Goal: Task Accomplishment & Management: Use online tool/utility

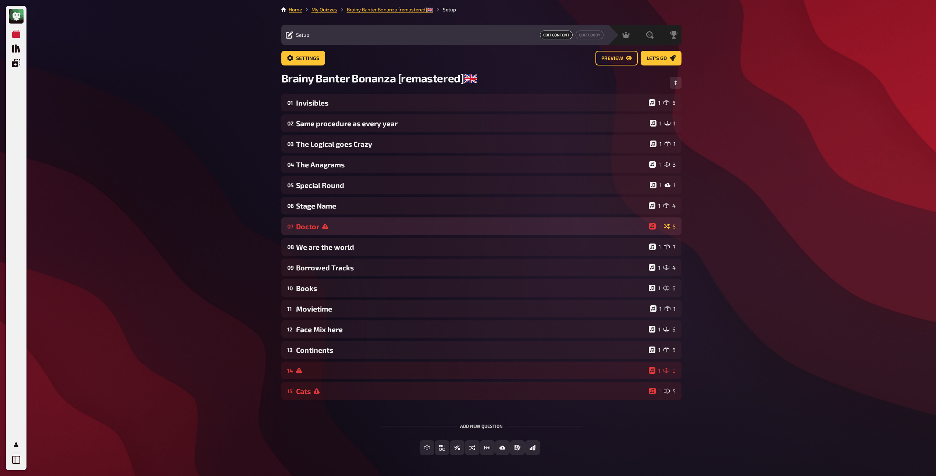
click at [324, 223] on div "Doctor" at bounding box center [471, 226] width 350 height 8
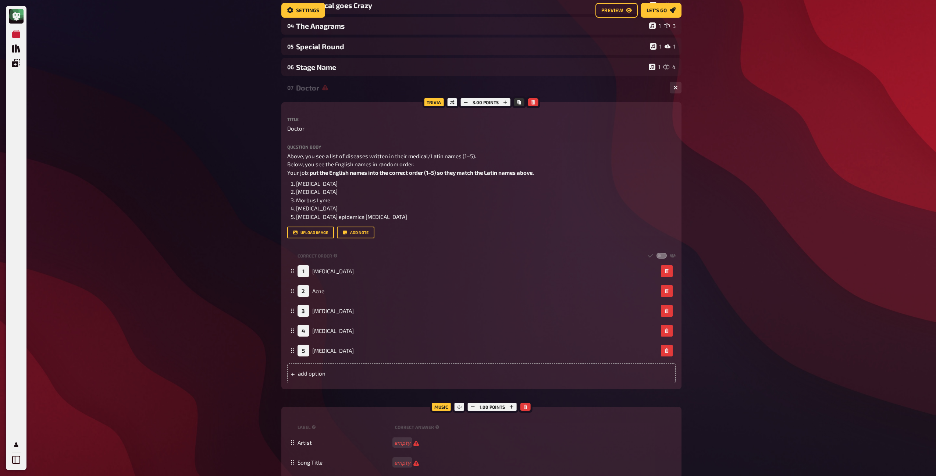
scroll to position [143, 0]
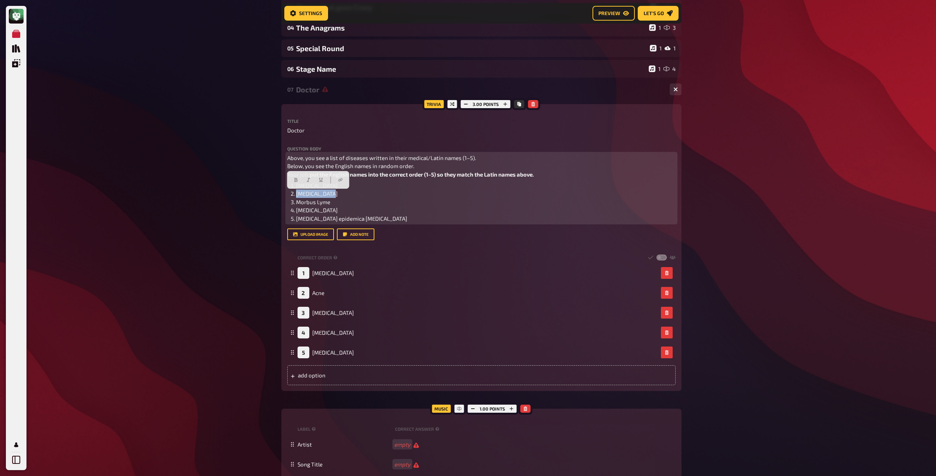
drag, startPoint x: 333, startPoint y: 194, endPoint x: 297, endPoint y: 193, distance: 36.1
click at [297, 193] on li "[MEDICAL_DATA]" at bounding box center [486, 193] width 380 height 8
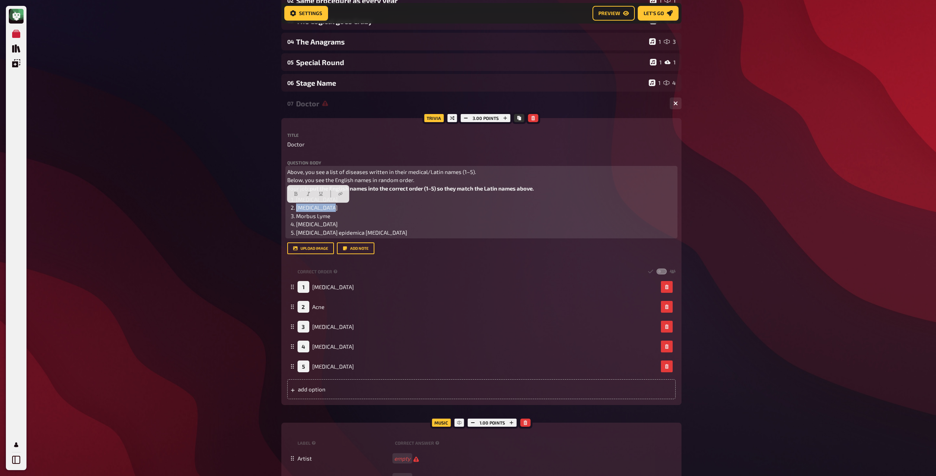
scroll to position [128, 0]
click at [409, 186] on p "Above, you see a list of diseases written in their medical/Latin names (1–5). B…" at bounding box center [481, 181] width 388 height 25
drag, startPoint x: 331, startPoint y: 210, endPoint x: 289, endPoint y: 209, distance: 42.0
click at [289, 209] on ol "[MEDICAL_DATA] [MEDICAL_DATA] Morbus Lyme [MEDICAL_DATA] [MEDICAL_DATA] epidemi…" at bounding box center [481, 217] width 388 height 42
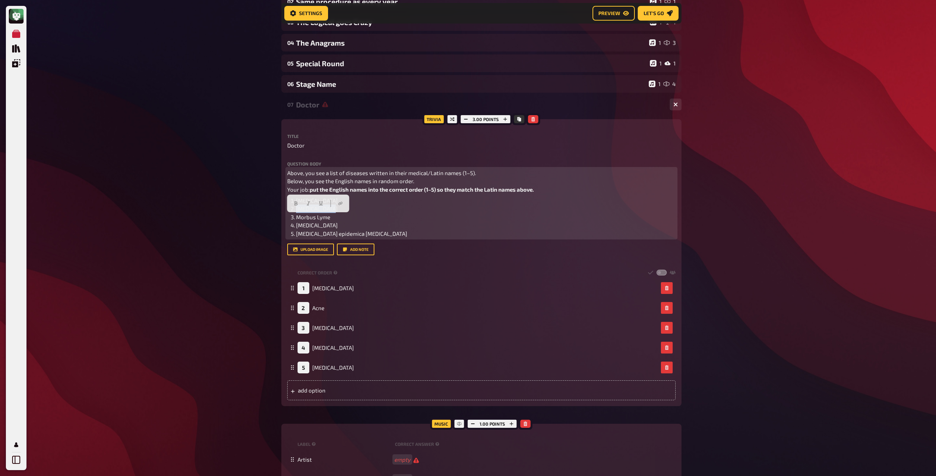
drag, startPoint x: 333, startPoint y: 219, endPoint x: 297, endPoint y: 219, distance: 35.3
click at [297, 219] on li "Morbus Lyme" at bounding box center [486, 217] width 380 height 8
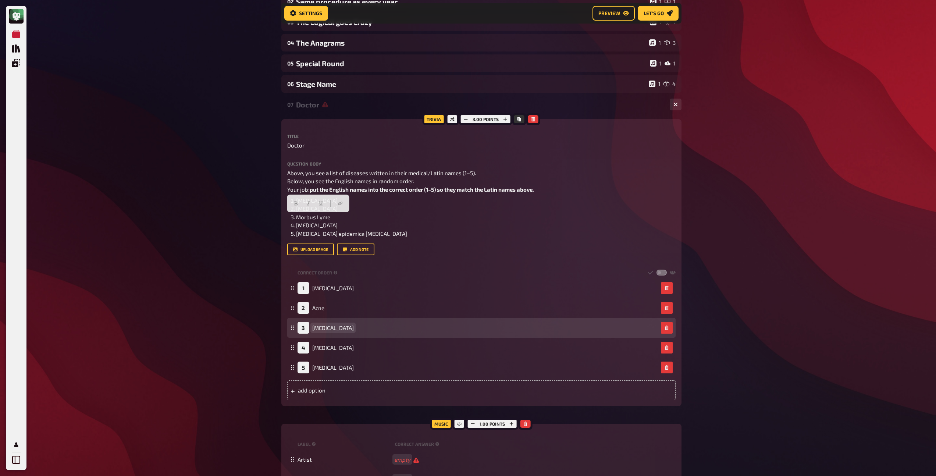
click at [336, 326] on span "[MEDICAL_DATA]" at bounding box center [333, 327] width 42 height 7
paste span
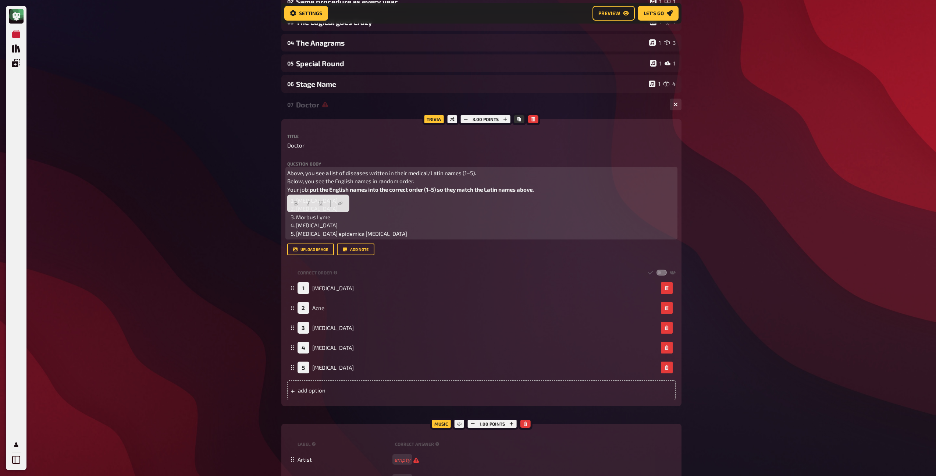
drag, startPoint x: 334, startPoint y: 218, endPoint x: 297, endPoint y: 216, distance: 37.2
click at [297, 216] on li "Morbus Lyme" at bounding box center [486, 217] width 380 height 8
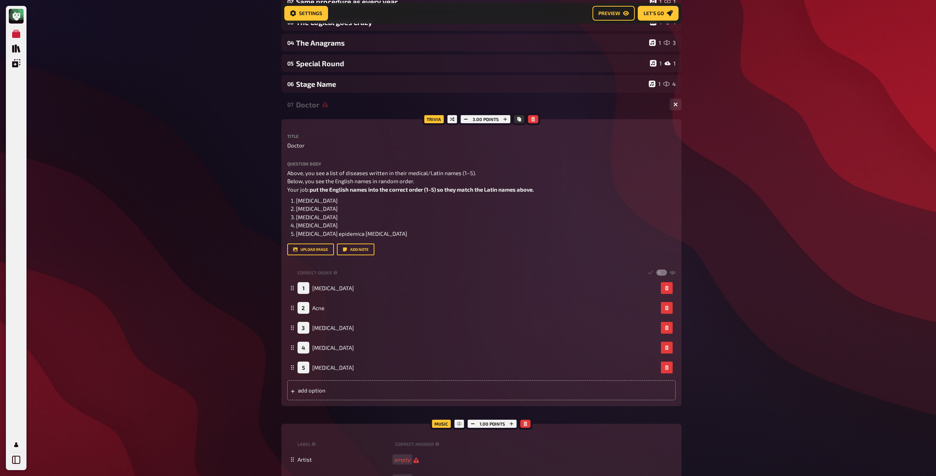
click at [310, 109] on div "Doctor" at bounding box center [480, 104] width 368 height 8
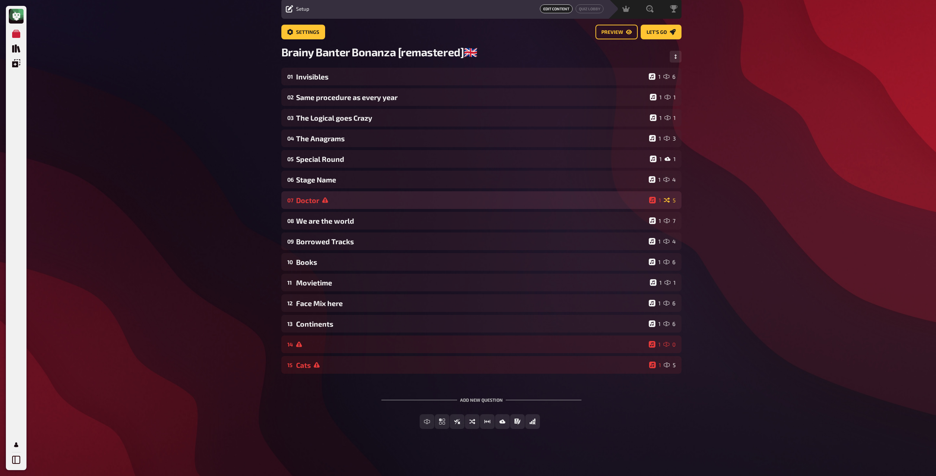
scroll to position [27, 0]
click at [315, 199] on div "Doctor" at bounding box center [471, 200] width 350 height 8
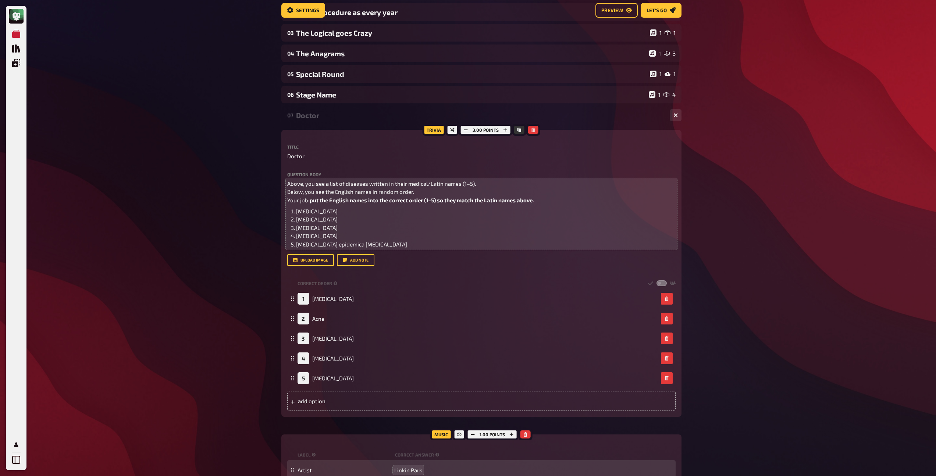
scroll to position [0, 0]
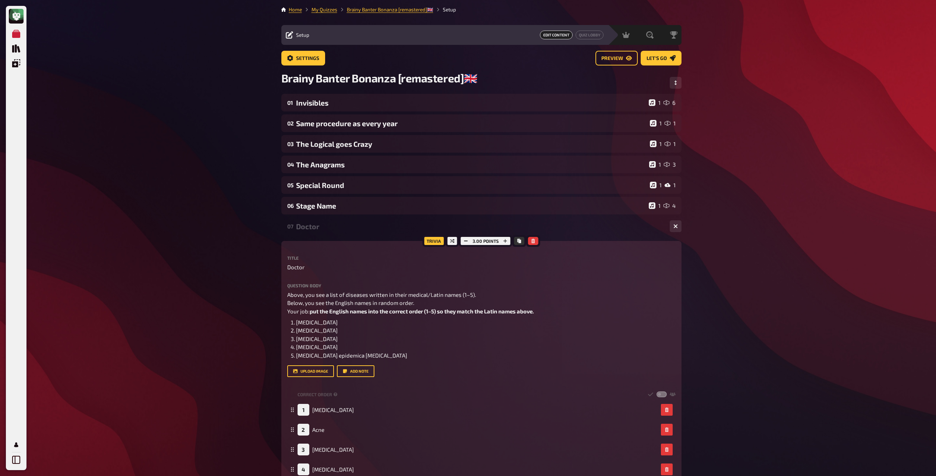
click at [334, 229] on div "Doctor" at bounding box center [480, 226] width 368 height 8
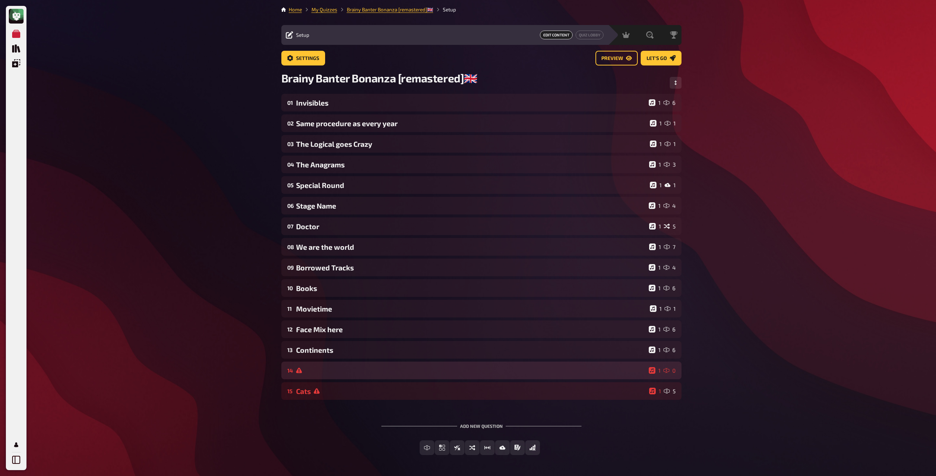
click at [344, 373] on div at bounding box center [471, 371] width 350 height 6
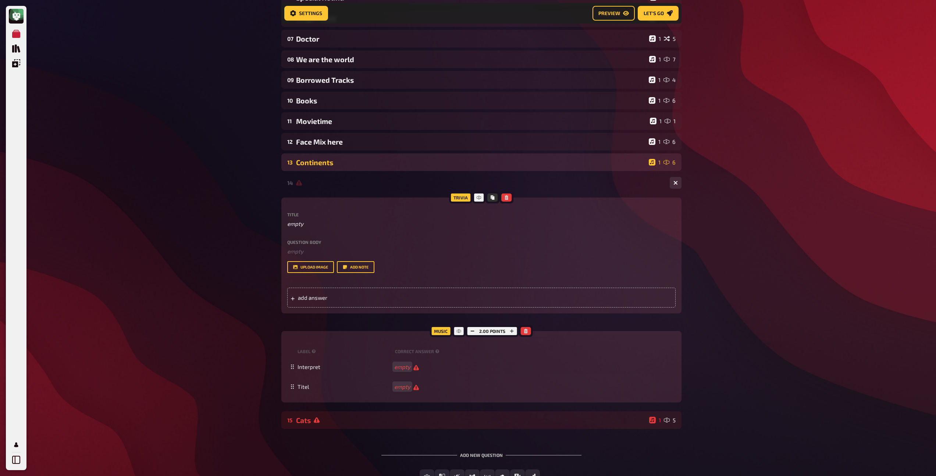
scroll to position [249, 0]
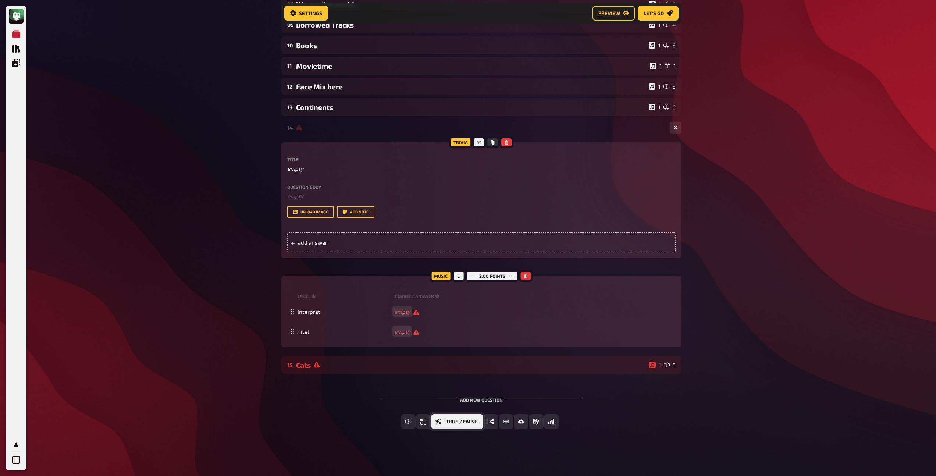
click at [458, 422] on span "True / False" at bounding box center [462, 421] width 32 height 5
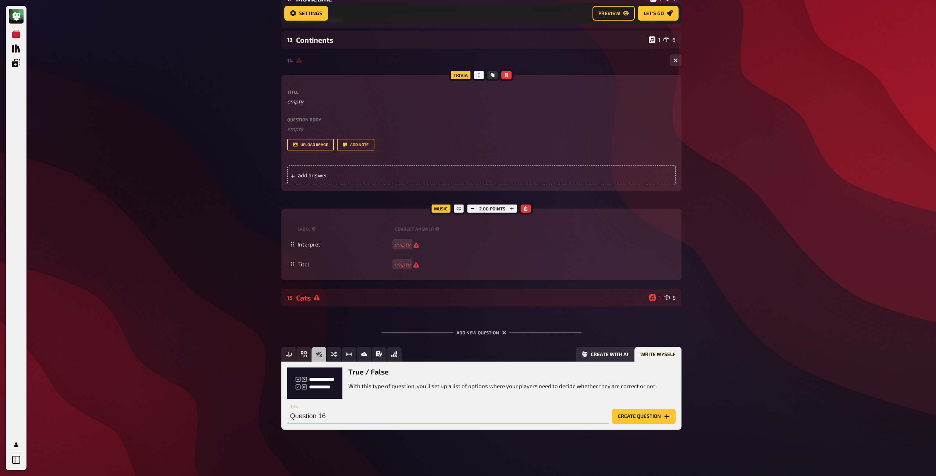
scroll to position [317, 0]
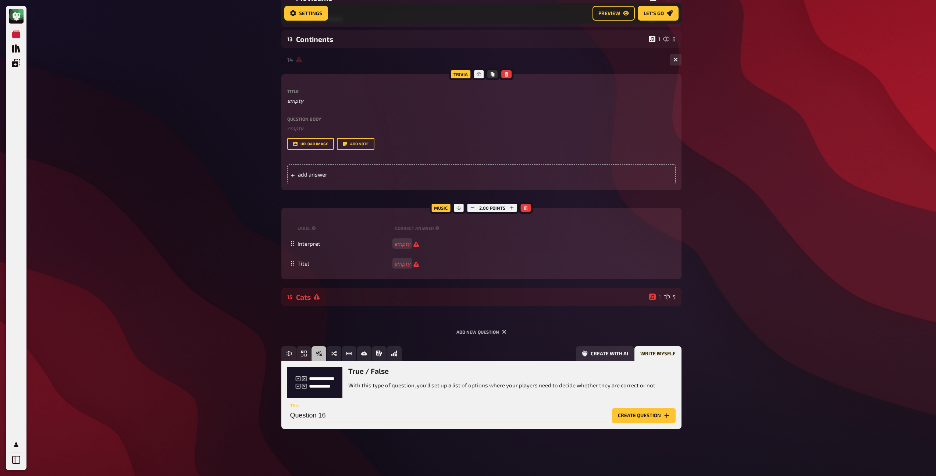
click at [512, 417] on input "Question 16" at bounding box center [448, 415] width 322 height 15
click at [291, 416] on input "Trump or" at bounding box center [448, 415] width 322 height 15
type input "[PERSON_NAME] or [PERSON_NAME]"
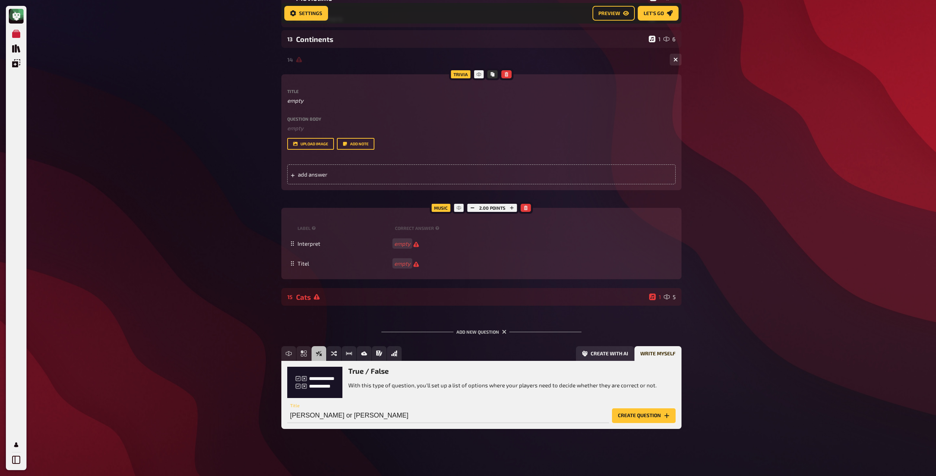
click at [639, 416] on button "Create question" at bounding box center [644, 415] width 64 height 15
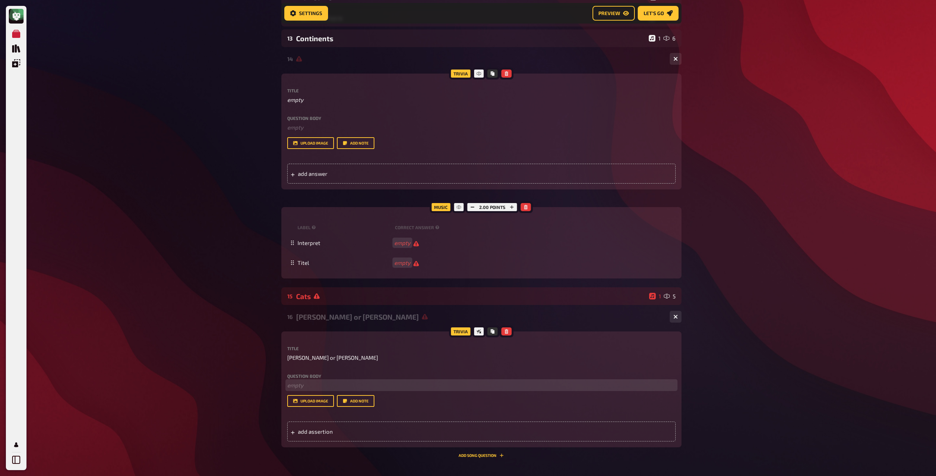
click at [318, 387] on p "﻿ empty" at bounding box center [481, 385] width 388 height 8
click at [411, 386] on span "Are the following statements from [PERSON_NAME] or [PERSON_NAME] from "The Offi…" at bounding box center [408, 385] width 243 height 7
click at [336, 430] on span "add assertion" at bounding box center [355, 431] width 114 height 7
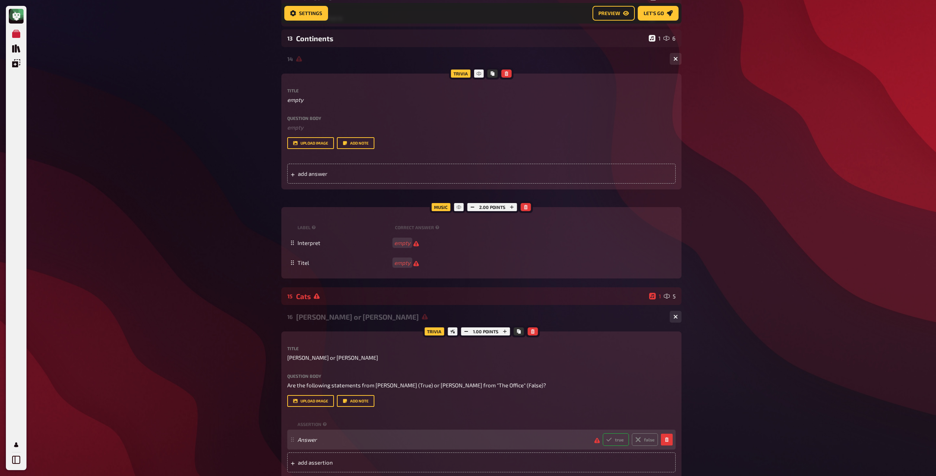
click at [615, 438] on label "true" at bounding box center [616, 439] width 26 height 13
click at [603, 433] on input "true" at bounding box center [603, 433] width 0 height 0
radio input "true"
click at [620, 444] on label "true" at bounding box center [616, 439] width 26 height 13
click at [603, 433] on input "true" at bounding box center [603, 433] width 0 height 0
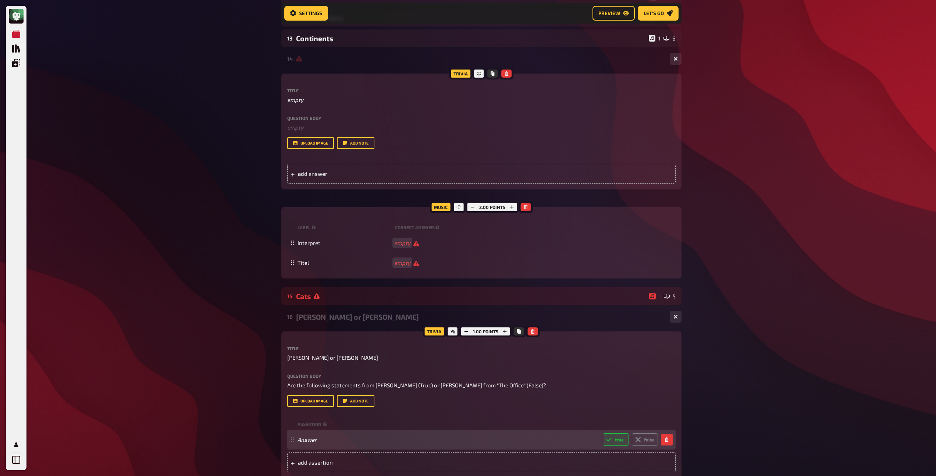
click at [620, 444] on label "true" at bounding box center [616, 439] width 26 height 13
click at [603, 433] on input "true" at bounding box center [603, 433] width 0 height 0
click at [620, 444] on label "true" at bounding box center [616, 439] width 26 height 13
click at [603, 433] on input "true" at bounding box center [603, 433] width 0 height 0
click at [314, 444] on div "Answer true false" at bounding box center [478, 439] width 361 height 13
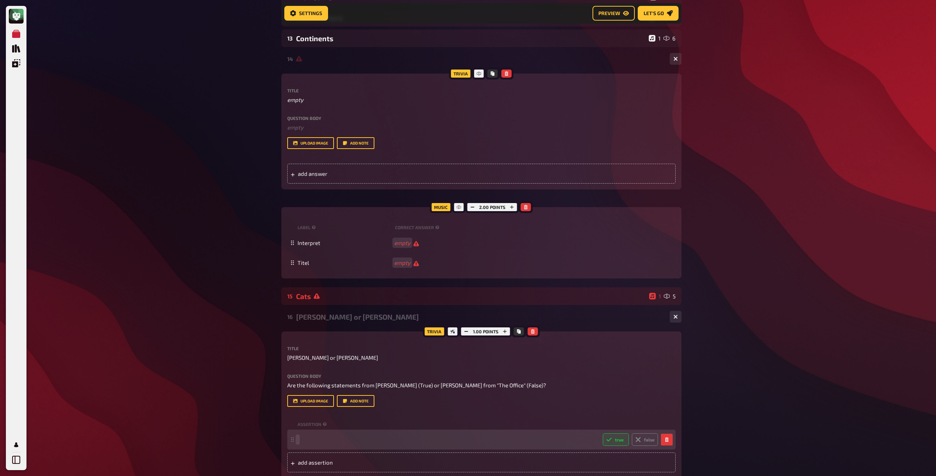
paste span
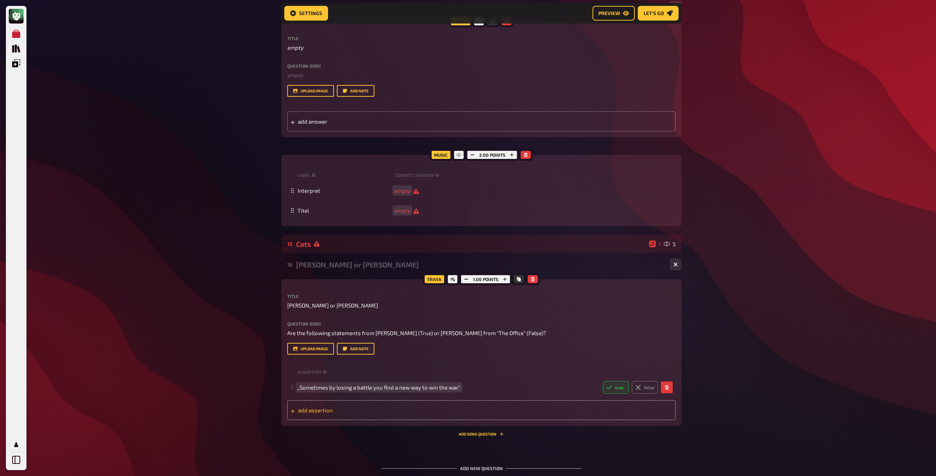
scroll to position [377, 0]
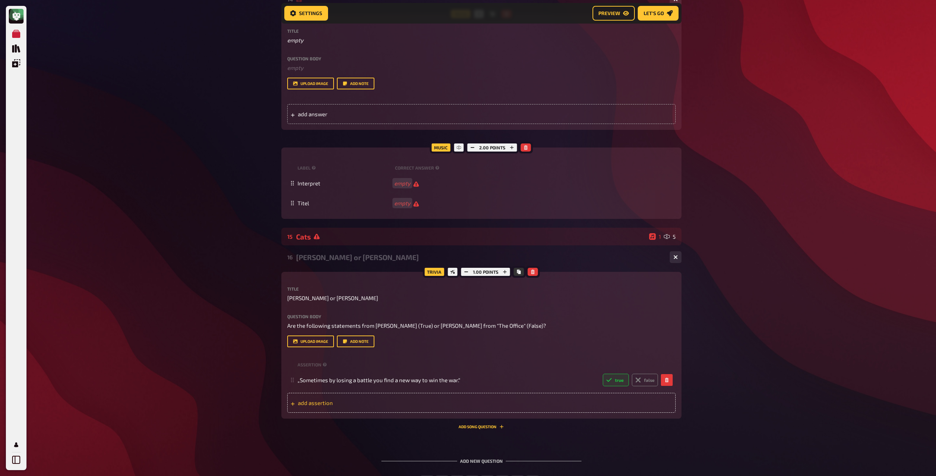
click at [320, 402] on span "add assertion" at bounding box center [355, 403] width 114 height 7
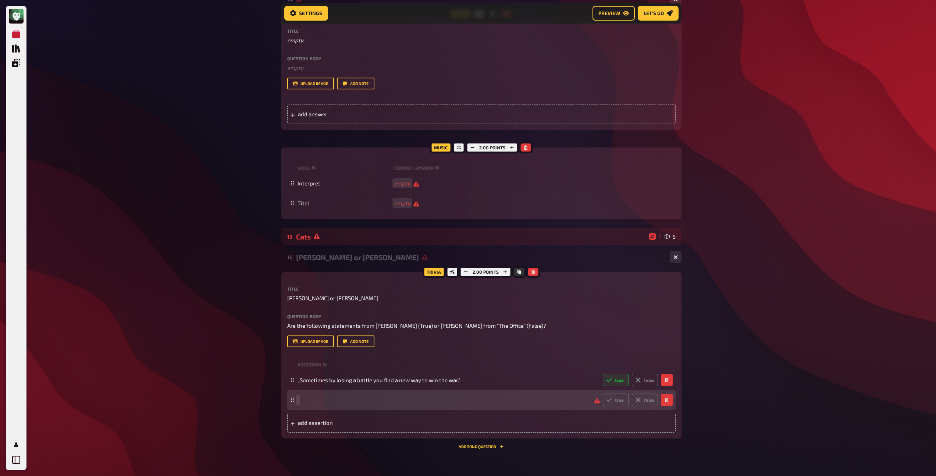
paste span
click at [606, 409] on div "„I know words. I have the best words.“ true false" at bounding box center [481, 400] width 388 height 20
click at [612, 405] on label "true" at bounding box center [616, 400] width 26 height 13
click at [603, 394] on input "true" at bounding box center [603, 393] width 0 height 0
radio input "true"
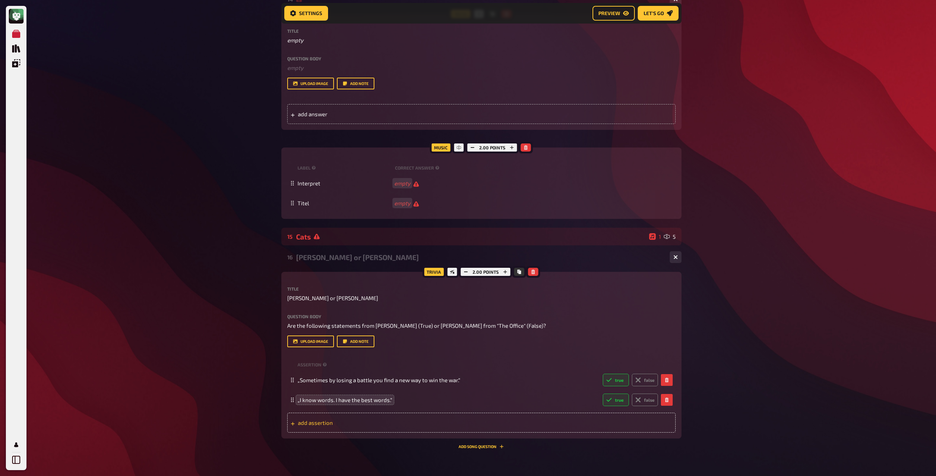
click at [326, 420] on span "add assertion" at bounding box center [355, 422] width 114 height 7
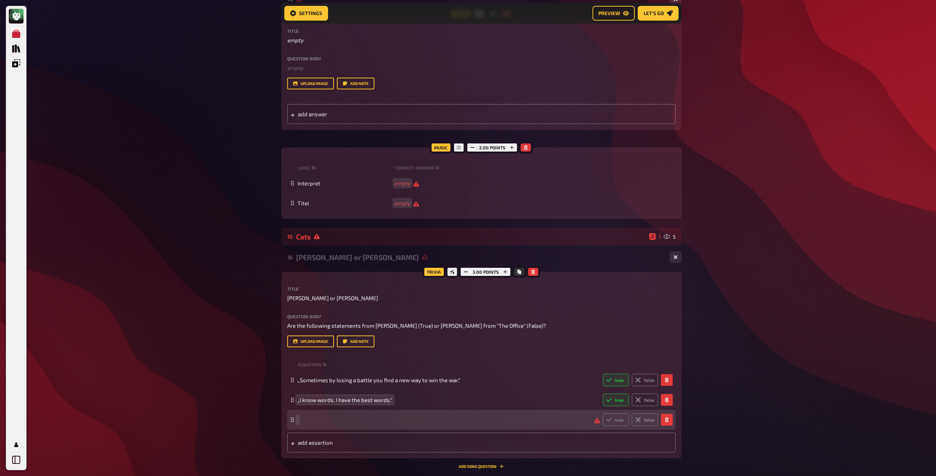
paste span
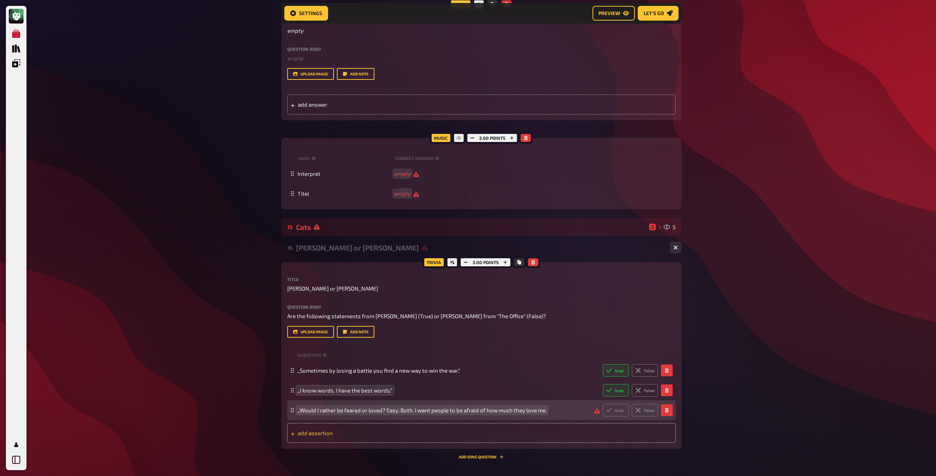
scroll to position [395, 0]
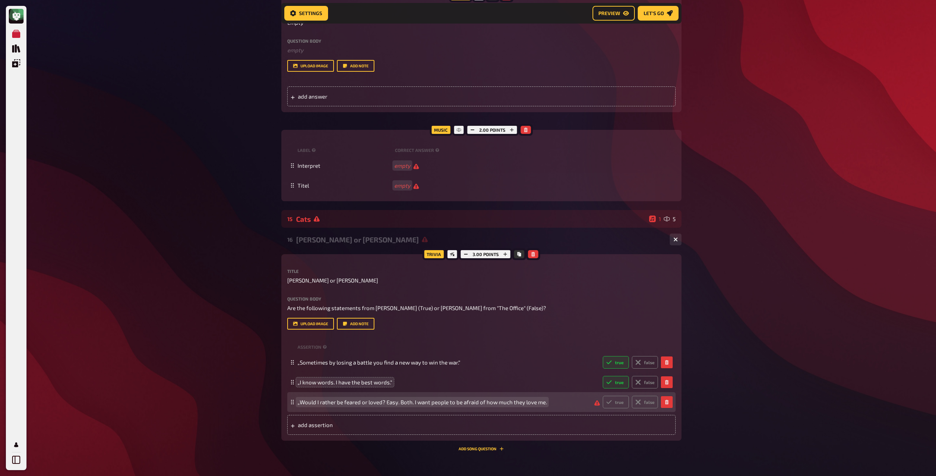
click at [300, 405] on span "„Would I rather be feared or loved? Easy. Both. I want people to be afraid of h…" at bounding box center [422, 402] width 249 height 7
click at [640, 402] on icon at bounding box center [638, 402] width 6 height 6
click at [603, 396] on input "false" at bounding box center [603, 395] width 0 height 0
radio input "true"
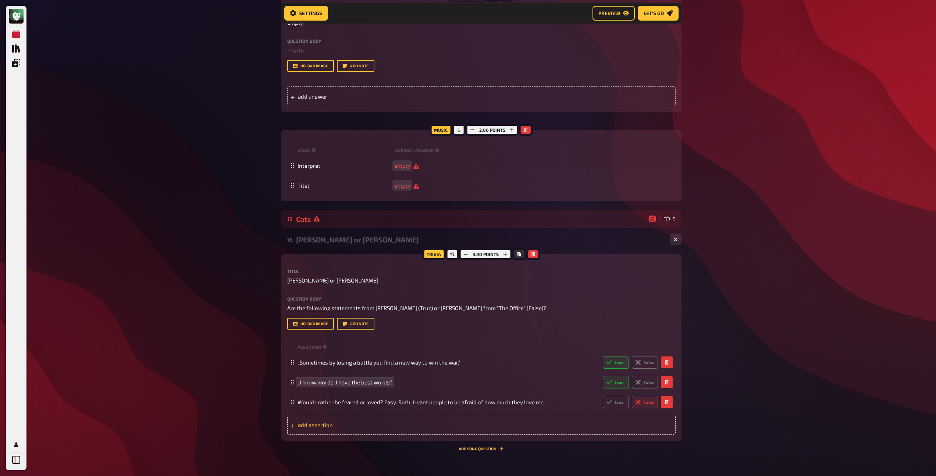
click at [331, 424] on span "add assertion" at bounding box center [355, 425] width 114 height 7
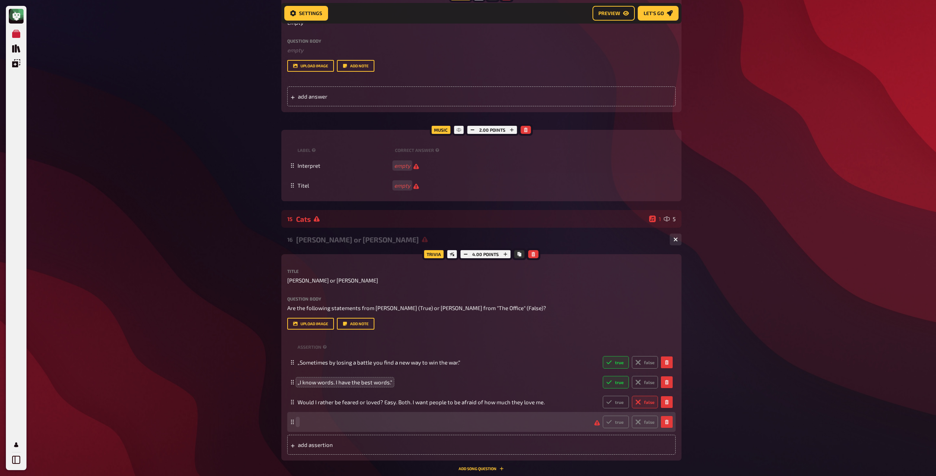
paste span
click at [618, 422] on label "true" at bounding box center [616, 422] width 26 height 13
click at [603, 416] on input "true" at bounding box center [603, 415] width 0 height 0
radio input "true"
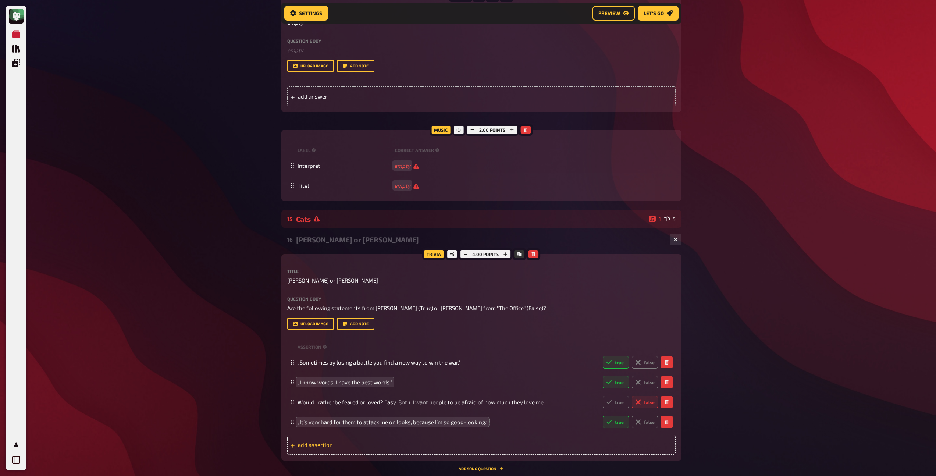
click at [310, 448] on span "add assertion" at bounding box center [355, 444] width 114 height 7
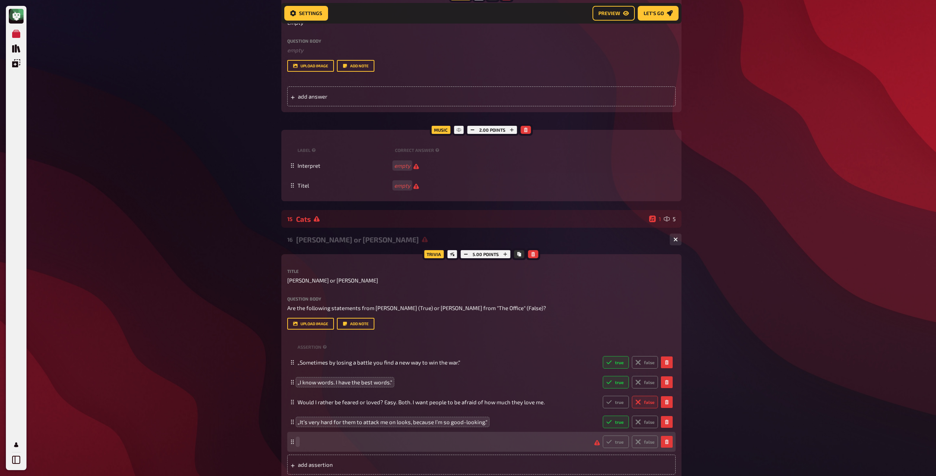
paste span
click at [650, 443] on label "false" at bounding box center [645, 442] width 26 height 13
click at [603, 436] on input "false" at bounding box center [603, 435] width 0 height 0
radio input "true"
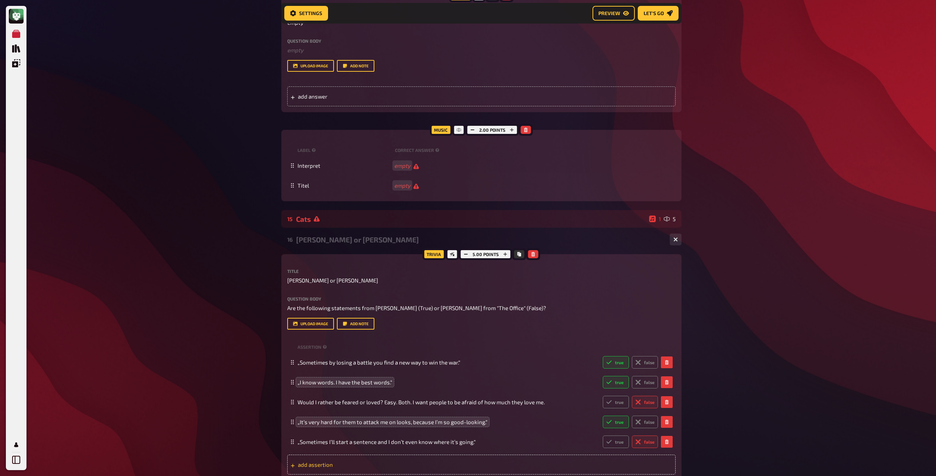
click at [301, 466] on span "add assertion" at bounding box center [355, 464] width 114 height 7
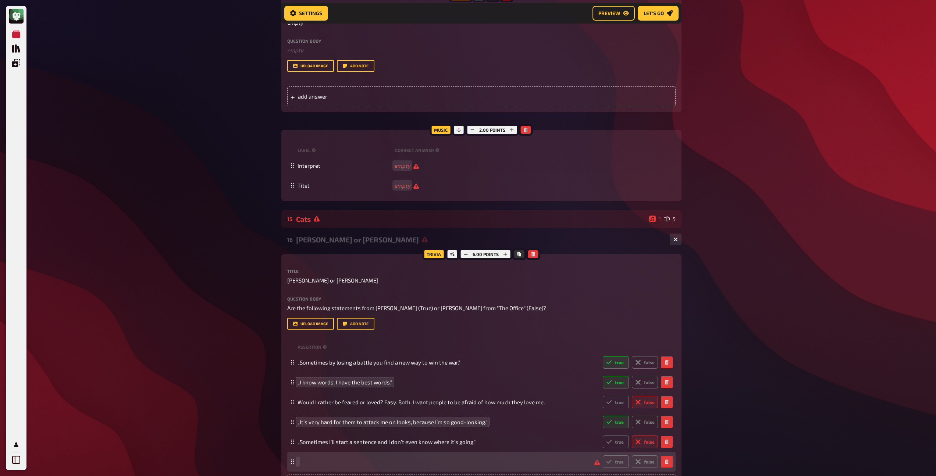
paste span
click at [638, 462] on icon at bounding box center [637, 461] width 9 height 9
click at [603, 455] on input "false" at bounding box center [603, 455] width 0 height 0
radio input "true"
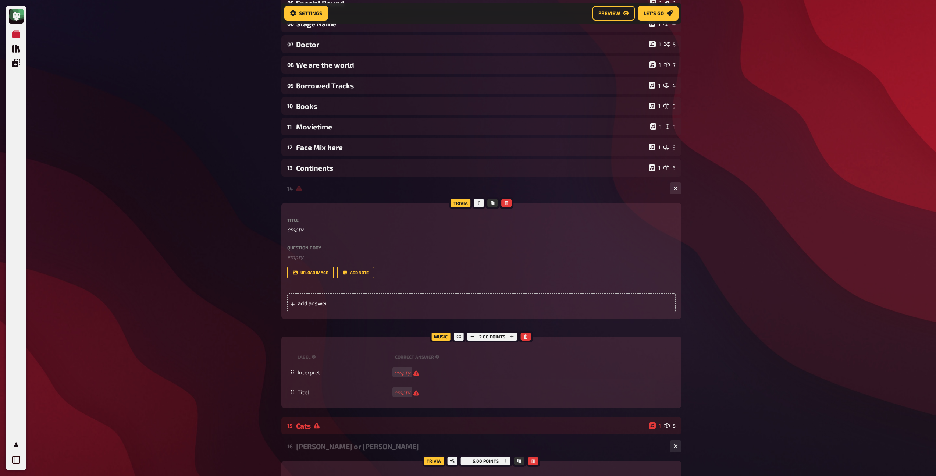
scroll to position [188, 0]
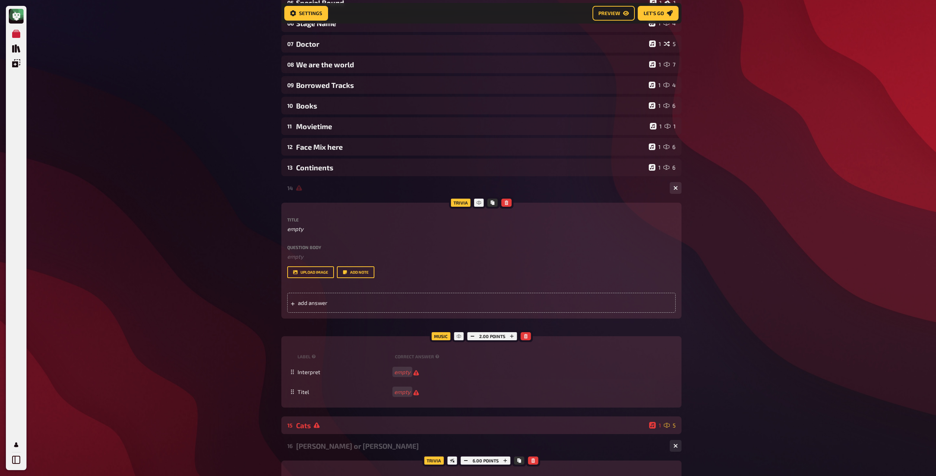
click at [300, 427] on div "Cats" at bounding box center [471, 425] width 350 height 8
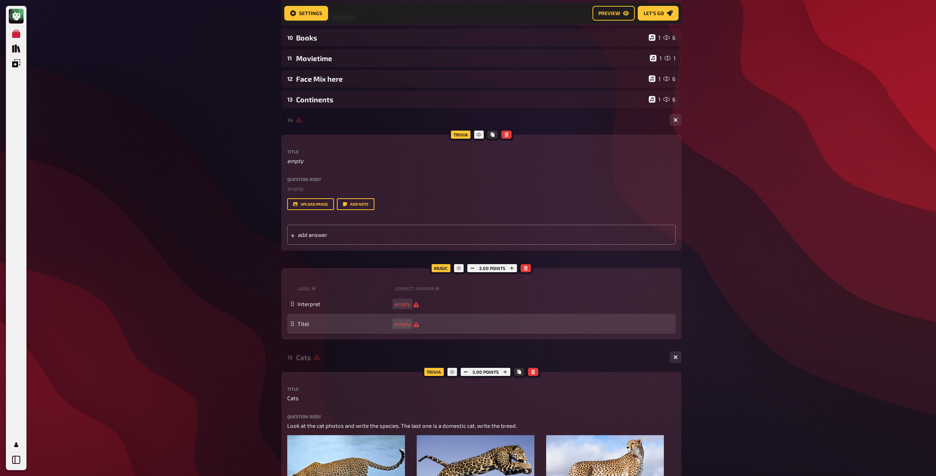
scroll to position [246, 0]
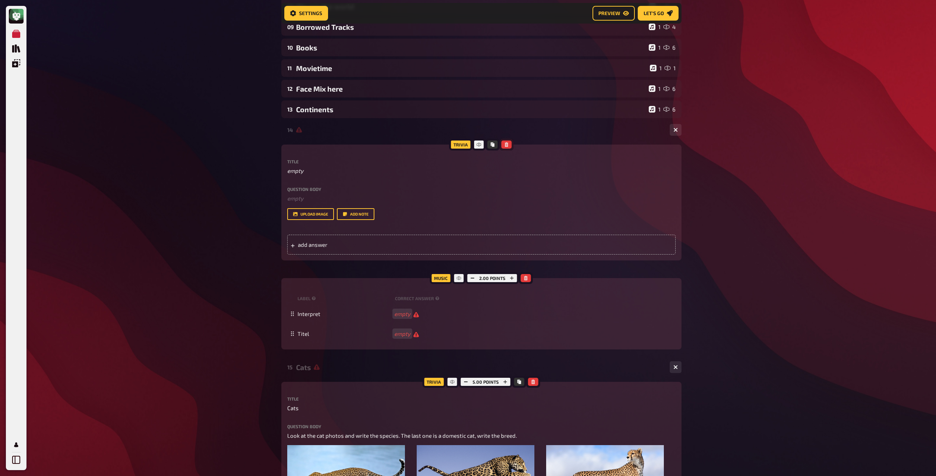
click at [509, 145] on button "button" at bounding box center [506, 145] width 10 height 8
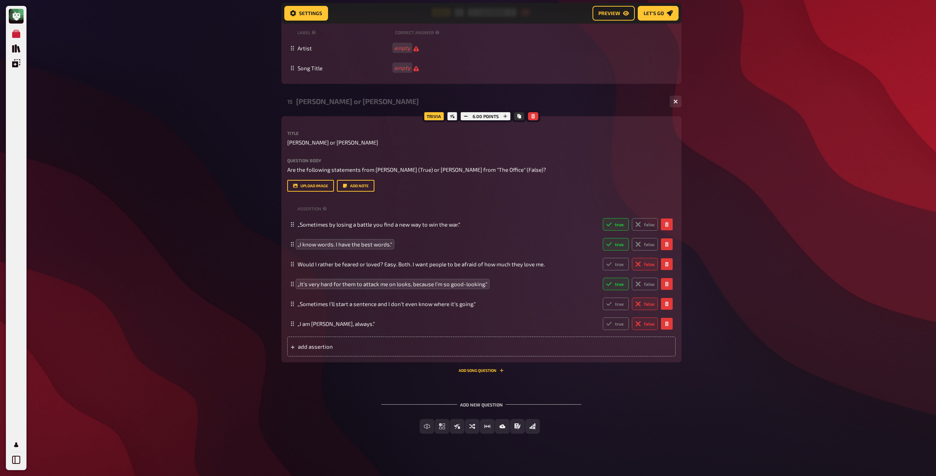
scroll to position [798, 0]
click at [472, 372] on div "15 [PERSON_NAME] or [PERSON_NAME] 6 Trivia 6.00 points Title [PERSON_NAME] or […" at bounding box center [481, 234] width 400 height 286
click at [472, 370] on button "Add Song question" at bounding box center [481, 368] width 45 height 4
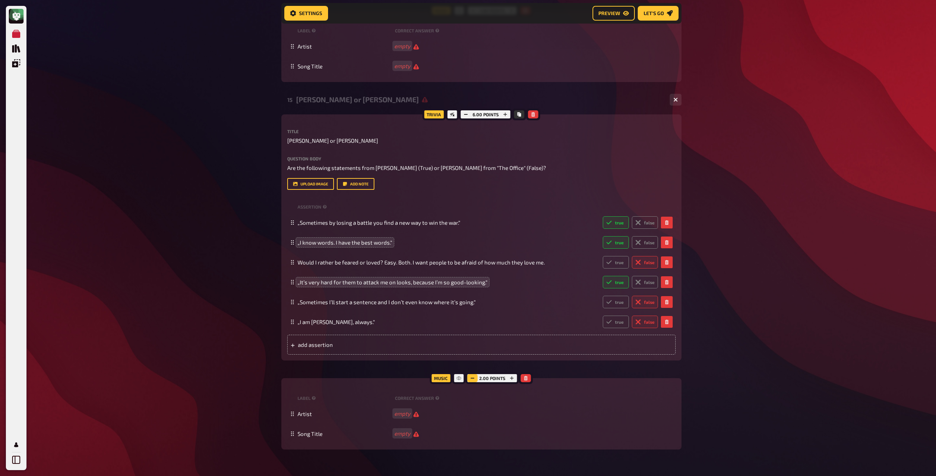
click at [475, 376] on button "button" at bounding box center [473, 378] width 10 height 8
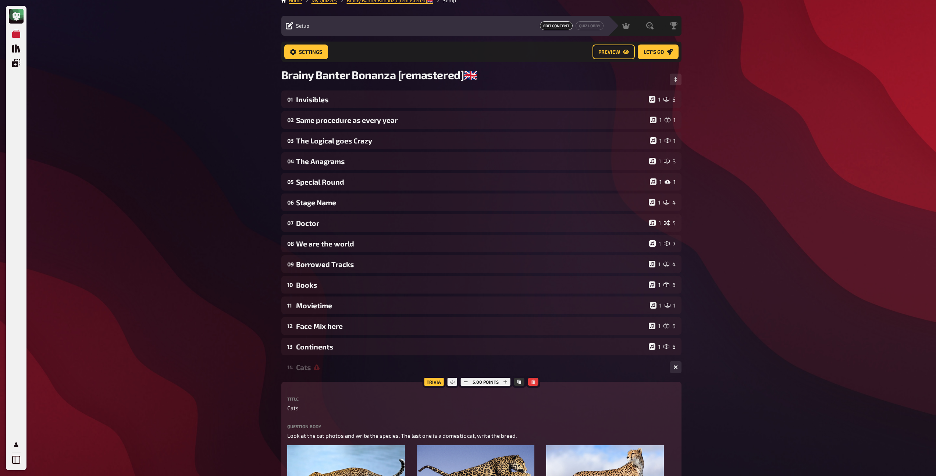
scroll to position [0, 0]
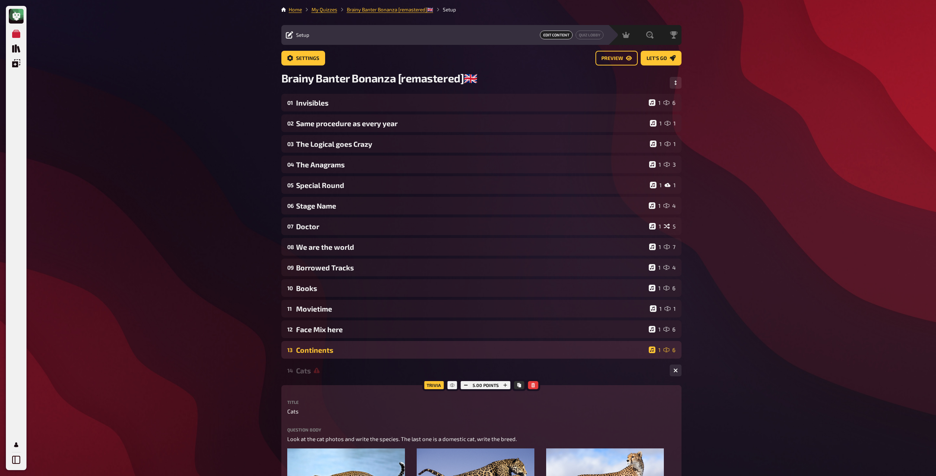
click at [332, 351] on div "Continents" at bounding box center [471, 350] width 350 height 8
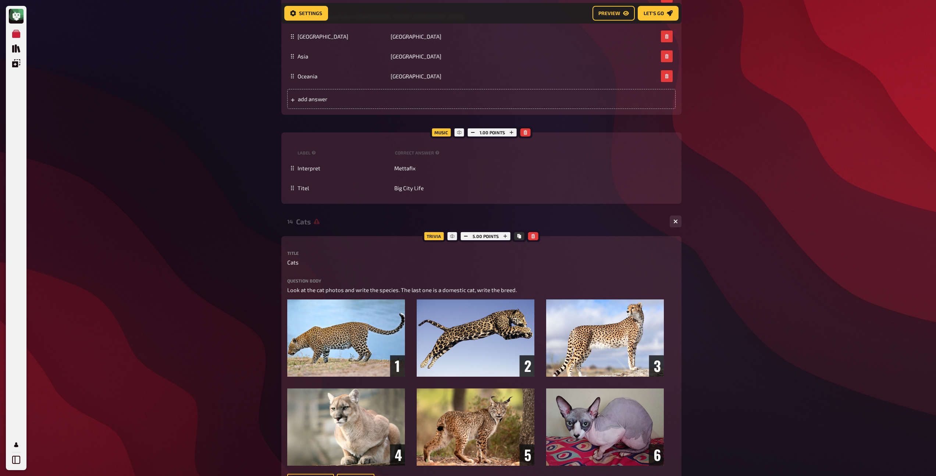
scroll to position [488, 0]
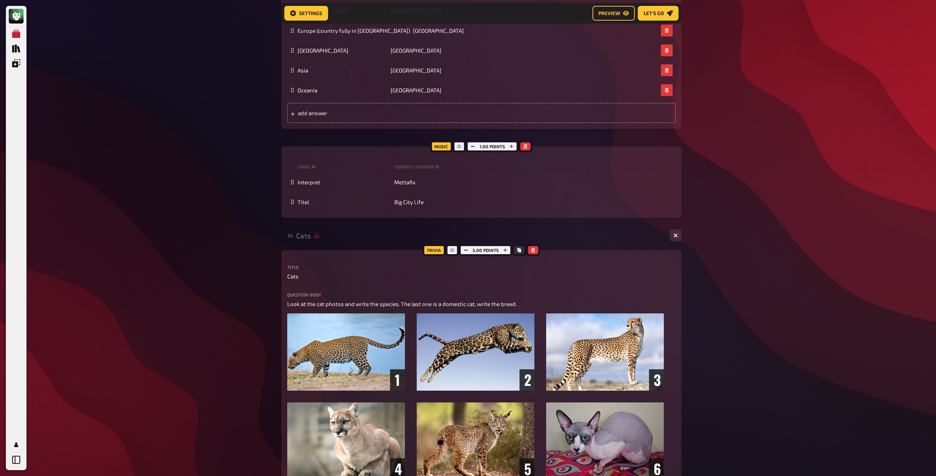
click at [304, 245] on div "14 Cats 1 5 Trivia 5.00 points Title Cats Question body Look at the cat photos …" at bounding box center [481, 483] width 400 height 513
click at [304, 236] on div "Cats" at bounding box center [480, 235] width 368 height 8
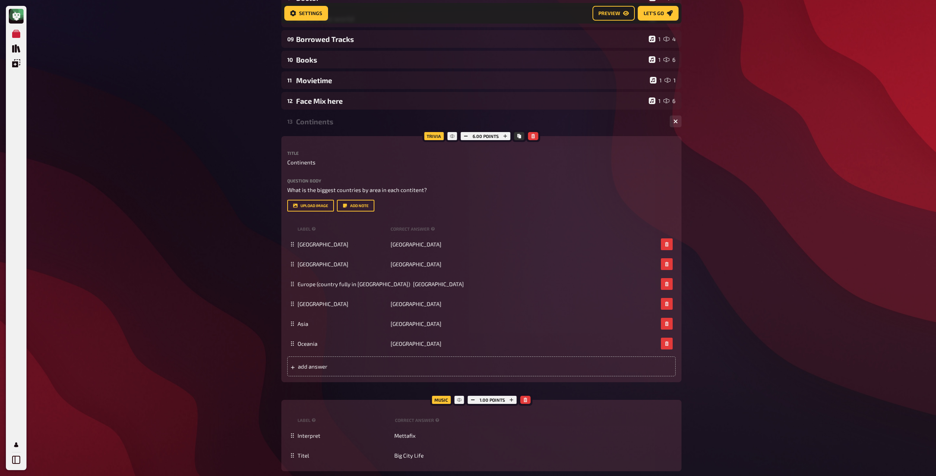
scroll to position [0, 0]
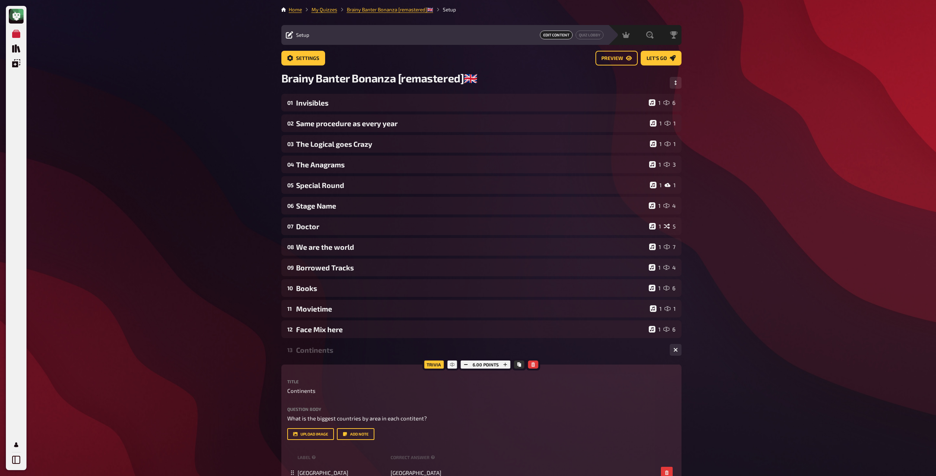
click at [317, 350] on div "Continents" at bounding box center [480, 350] width 368 height 8
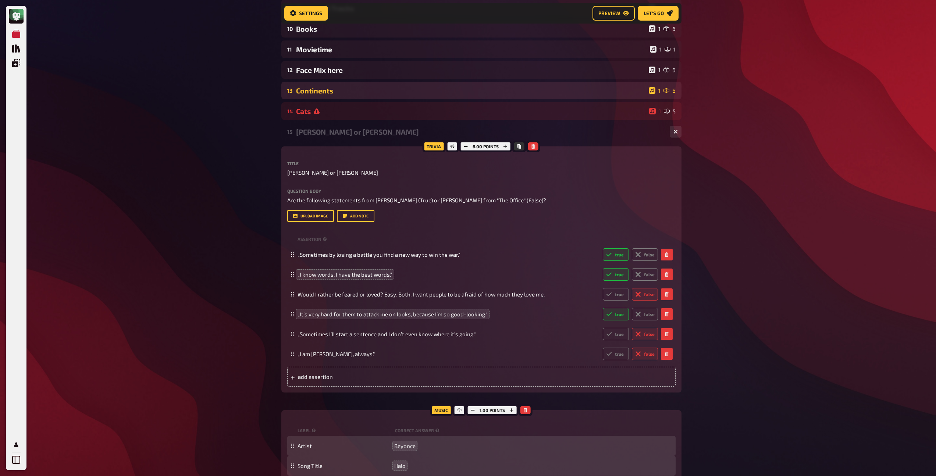
scroll to position [150, 0]
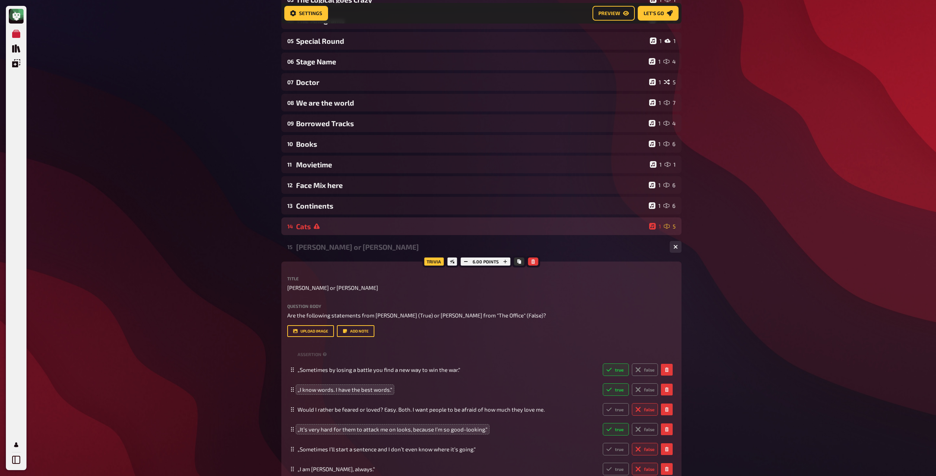
click at [332, 232] on div "14 Cats 1 5" at bounding box center [481, 226] width 400 height 18
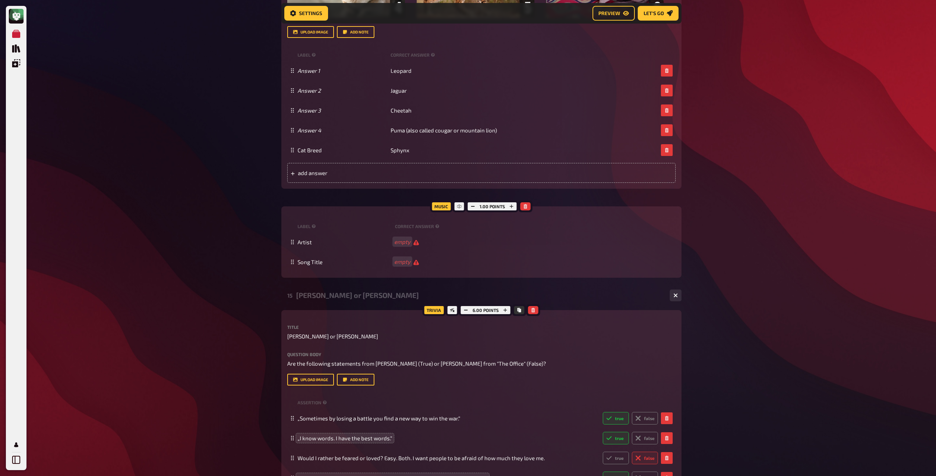
scroll to position [652, 0]
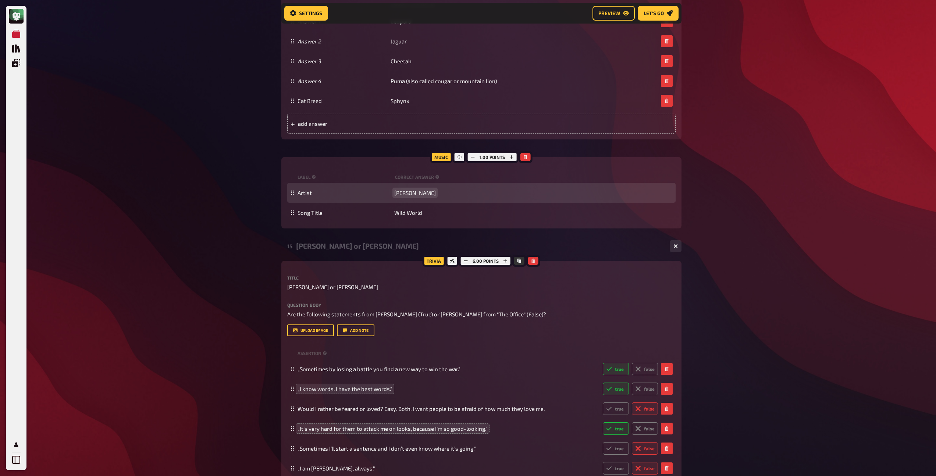
click at [423, 196] on div "Artist [PERSON_NAME]" at bounding box center [481, 193] width 388 height 20
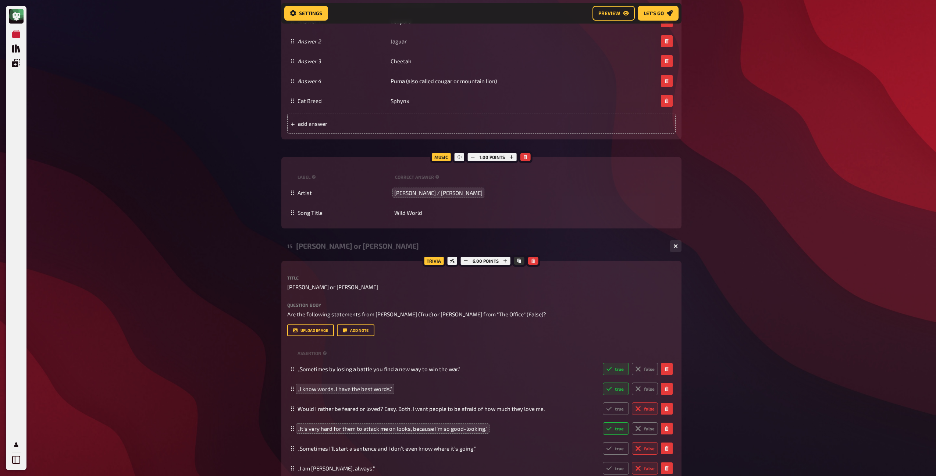
click at [337, 250] on div "[PERSON_NAME] or [PERSON_NAME]" at bounding box center [480, 246] width 368 height 8
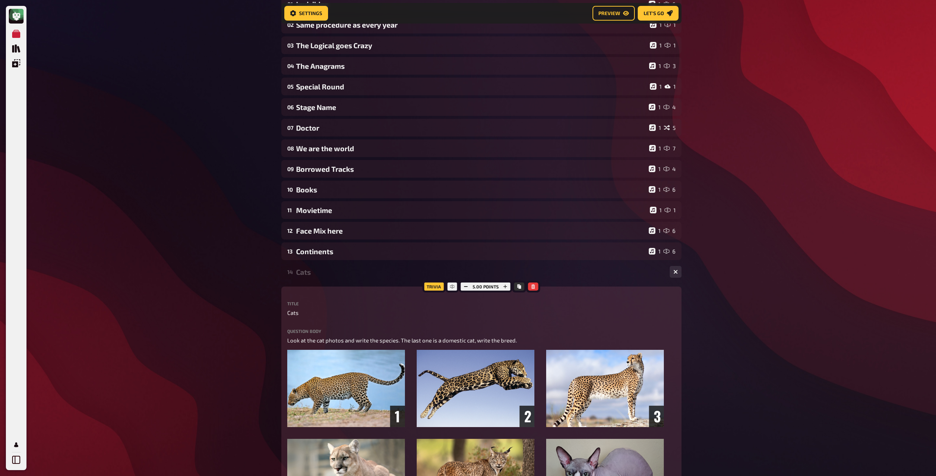
click at [317, 269] on div "Cats" at bounding box center [480, 272] width 368 height 8
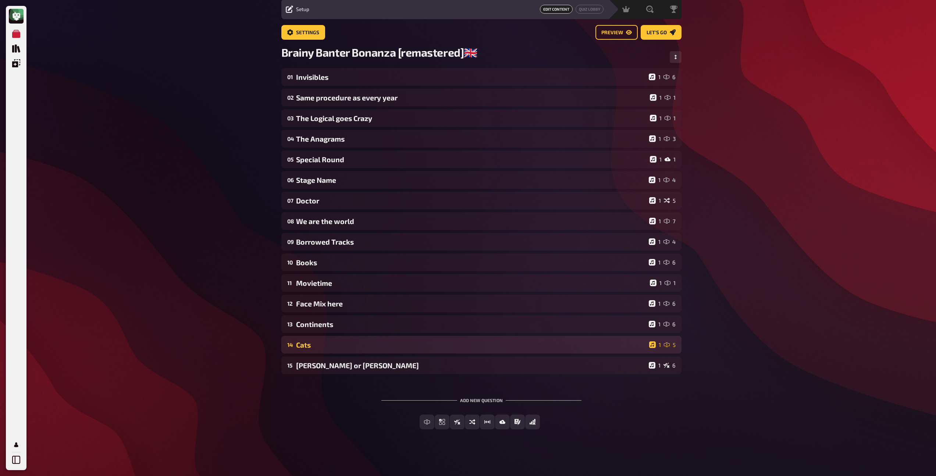
scroll to position [25, 0]
click at [405, 347] on div "Cats" at bounding box center [471, 345] width 350 height 8
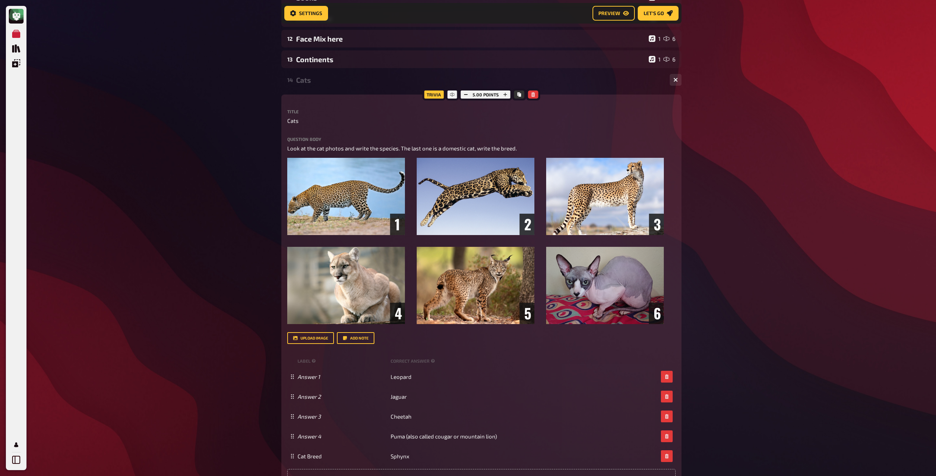
scroll to position [297, 0]
click at [359, 88] on div "14 Cats 1 5" at bounding box center [481, 80] width 400 height 18
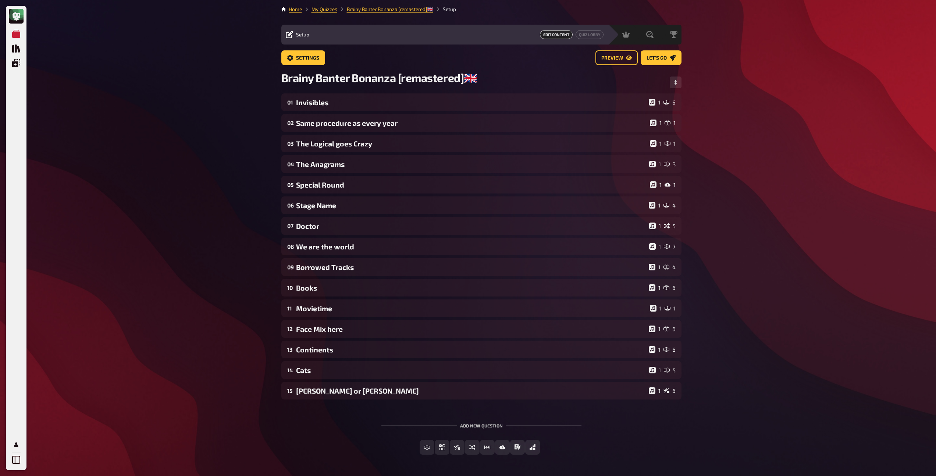
scroll to position [0, 0]
click at [308, 58] on span "Settings" at bounding box center [307, 58] width 23 height 5
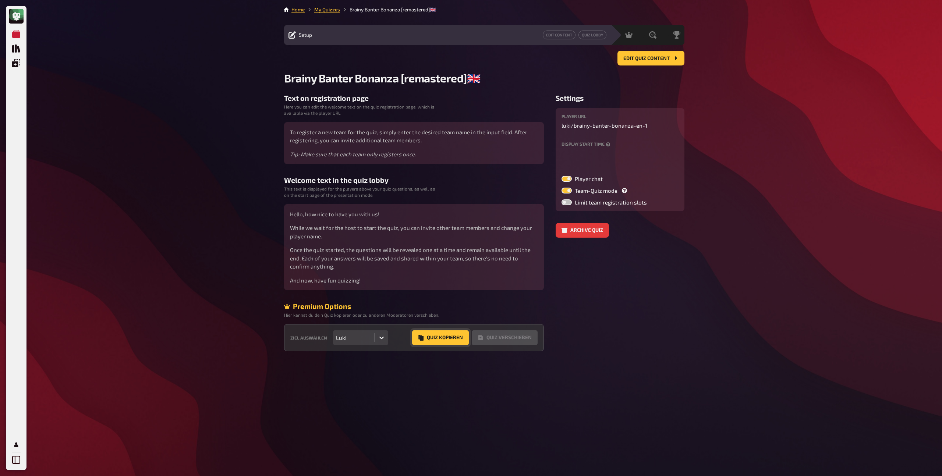
click at [433, 339] on button "Quiz Kopieren" at bounding box center [440, 337] width 57 height 15
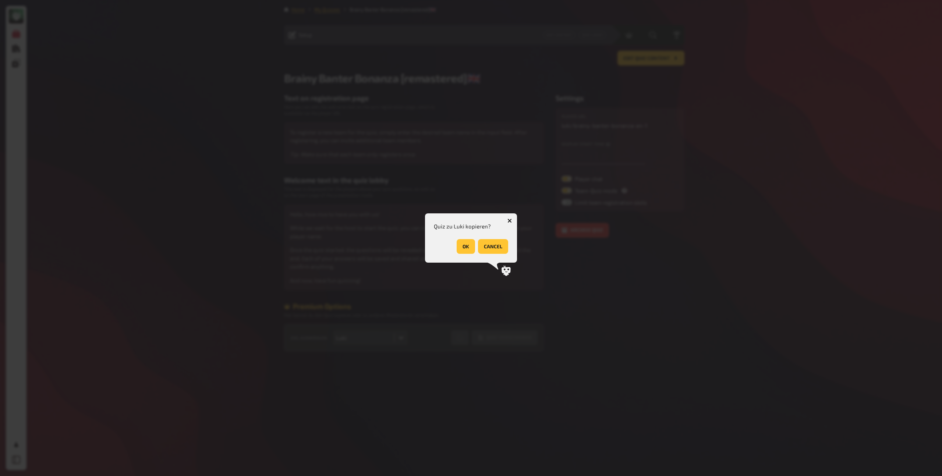
click at [462, 247] on button "OK" at bounding box center [466, 246] width 18 height 15
click at [494, 246] on button "OK" at bounding box center [499, 246] width 18 height 15
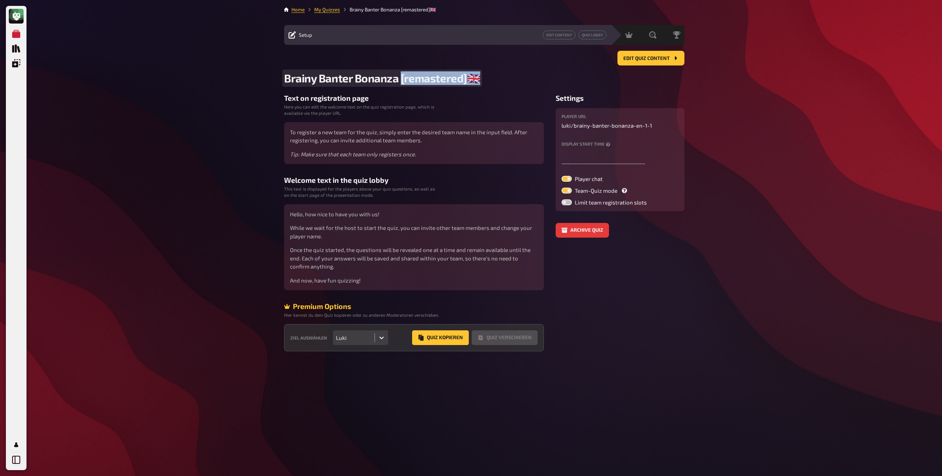
drag, startPoint x: 478, startPoint y: 79, endPoint x: 401, endPoint y: 78, distance: 76.5
click at [401, 78] on span "Brainy Banter Bonanza [remastered]🇬🇧​" at bounding box center [382, 78] width 196 height 14
drag, startPoint x: 476, startPoint y: 78, endPoint x: 403, endPoint y: 79, distance: 73.6
click at [403, 79] on span "Brainy Banter Bonanza [remastered]🇬🇧​" at bounding box center [382, 78] width 196 height 14
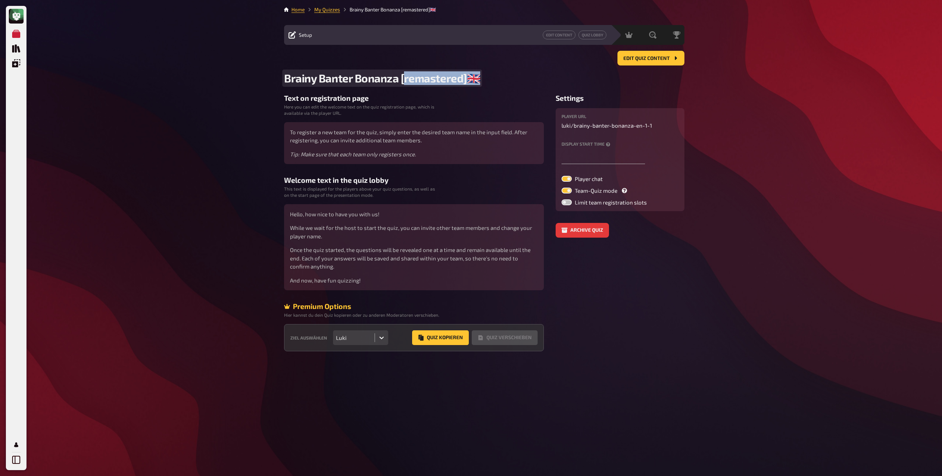
drag, startPoint x: 404, startPoint y: 78, endPoint x: 480, endPoint y: 77, distance: 76.9
click at [480, 77] on h2 "Brainy Banter Bonanza [remastered]🇬🇧​" at bounding box center [484, 78] width 400 height 14
paste span
click at [406, 79] on span "Brainy Banter Bonanza [✅​🇩🇪" at bounding box center [357, 78] width 147 height 14
drag, startPoint x: 400, startPoint y: 79, endPoint x: 281, endPoint y: 82, distance: 119.2
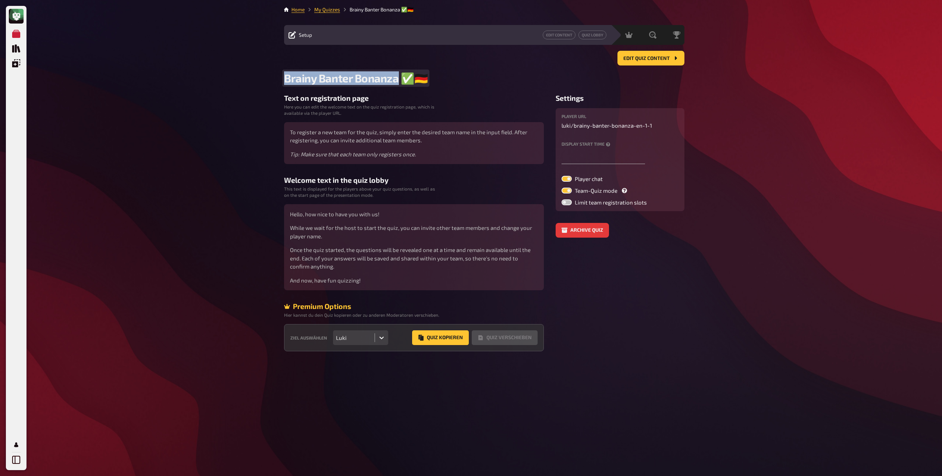
click at [281, 82] on div "Home My Quizzes Brainy Banter Bonanza ✅​🇩🇪 Setup Edit Content Quiz Lobby Hostin…" at bounding box center [484, 238] width 412 height 476
drag, startPoint x: 338, startPoint y: 79, endPoint x: 270, endPoint y: 74, distance: 68.2
click at [270, 74] on div "My Quizzes Quiz Library Overlays Profile Home My Quizzes The Riddle Royal Rumbl…" at bounding box center [471, 238] width 942 height 476
click at [330, 83] on span "The Riddle Royal Rumble ✅​🇩🇪" at bounding box center [360, 78] width 153 height 14
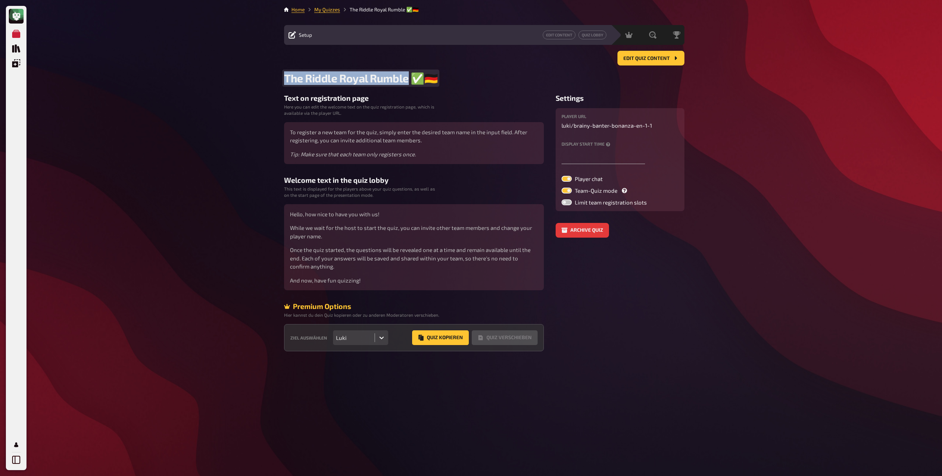
drag, startPoint x: 407, startPoint y: 78, endPoint x: 279, endPoint y: 79, distance: 128.0
click at [279, 79] on div "Home My Quizzes The Riddle Royal Rumble ✅​🇩🇪 Setup Edit Content Quiz Lobby Host…" at bounding box center [484, 238] width 412 height 476
click at [331, 9] on link "My Quizzes" at bounding box center [327, 10] width 26 height 6
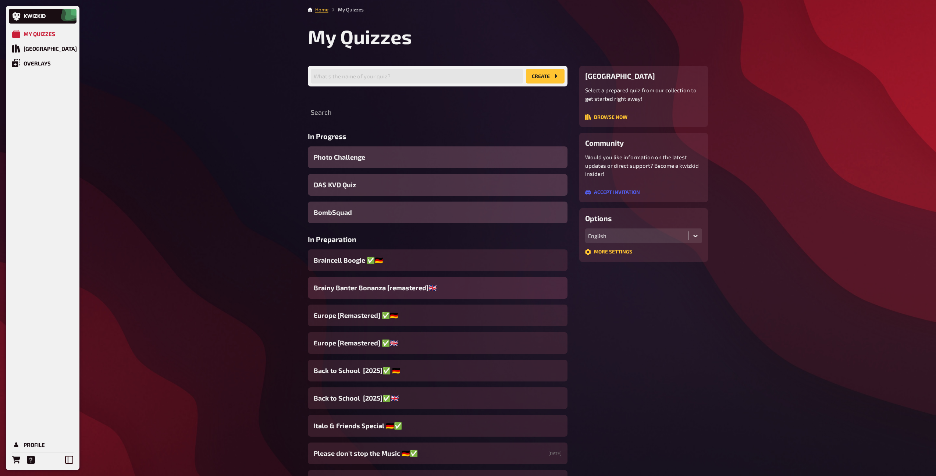
click at [370, 291] on span "Brainy Banter Bonanza [remastered]🇬🇧​" at bounding box center [375, 288] width 123 height 10
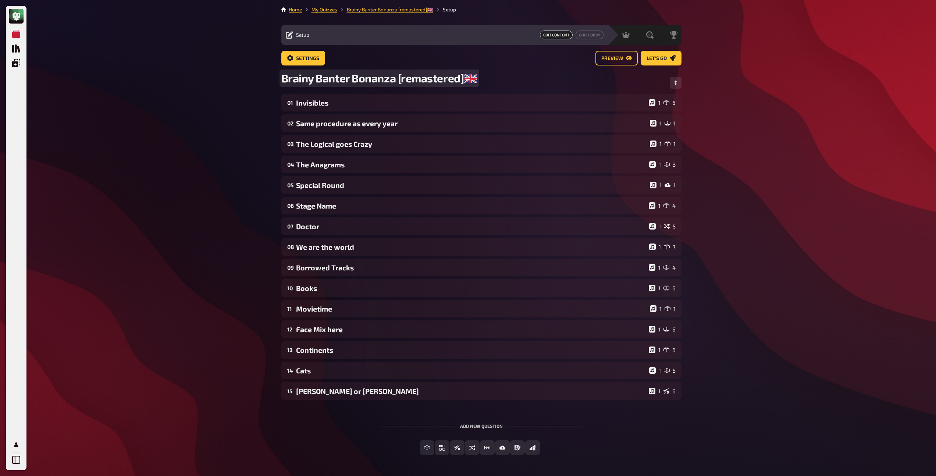
click at [475, 77] on span "Brainy Banter Bonanza [remastered]🇬🇧​" at bounding box center [379, 78] width 196 height 14
paste span
drag, startPoint x: 393, startPoint y: 79, endPoint x: 278, endPoint y: 78, distance: 114.0
click at [278, 78] on div "Home My Quizzes Brainy Banter Bonanza [remastered]🇬🇧​Braincell Boogie Setup Set…" at bounding box center [482, 251] width 412 height 502
drag, startPoint x: 465, startPoint y: 79, endPoint x: 276, endPoint y: 81, distance: 189.1
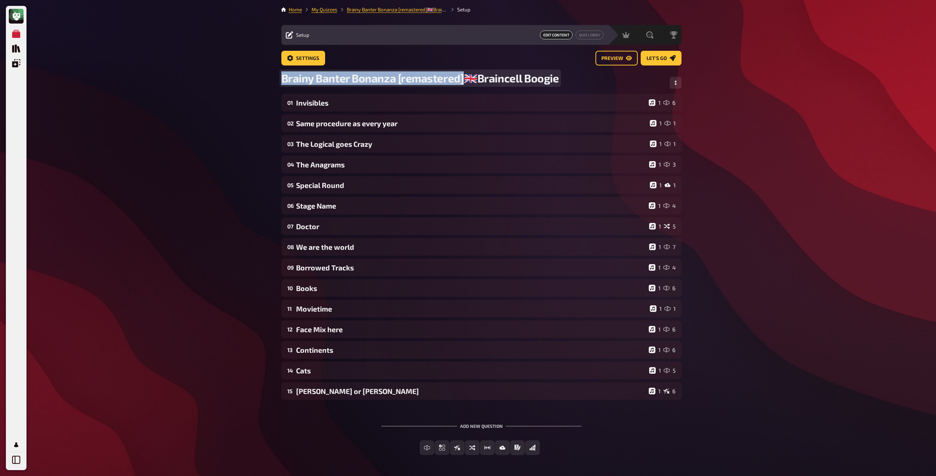
click at [276, 81] on div "Home My Quizzes Brainy Banter Bonanza [remastered]🇬🇧​Braincell Boogie Setup Set…" at bounding box center [482, 251] width 412 height 502
drag, startPoint x: 379, startPoint y: 78, endPoint x: 461, endPoint y: 74, distance: 82.2
click at [461, 74] on div "Braincell Boogie 🇬🇧​Braincell Boogie" at bounding box center [481, 82] width 400 height 22
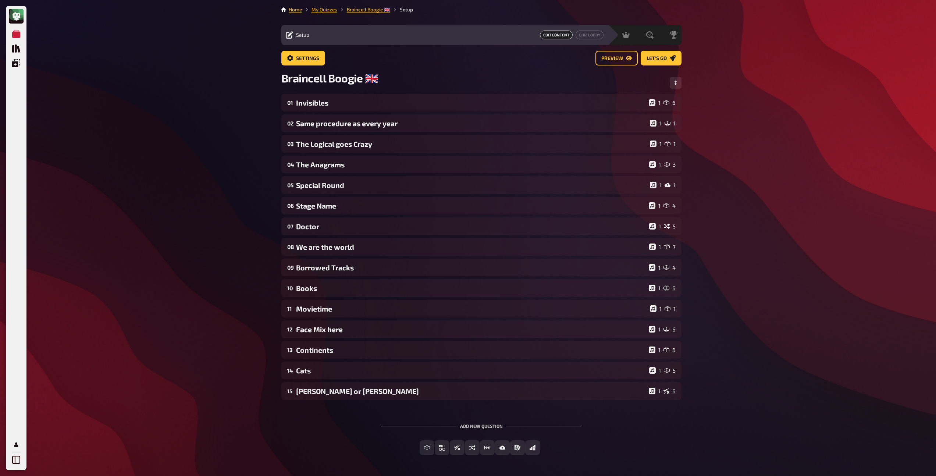
click at [331, 9] on link "My Quizzes" at bounding box center [325, 10] width 26 height 6
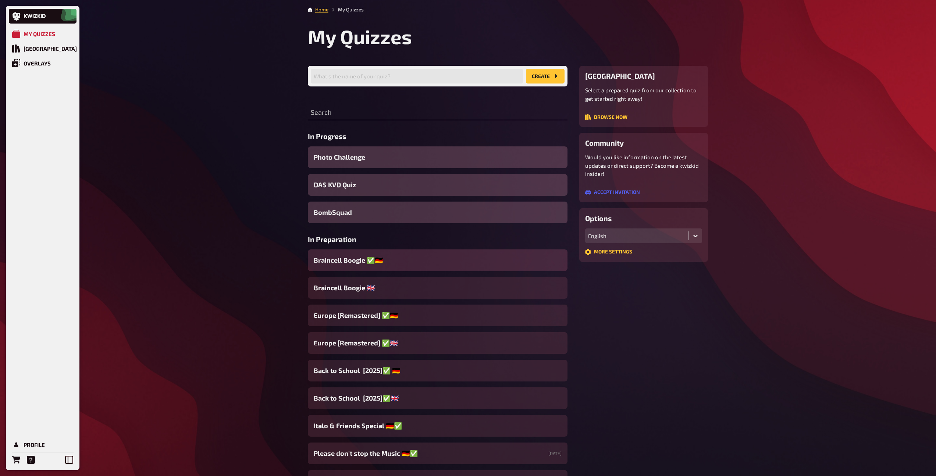
click at [356, 262] on span "Braincell Boogie ✅​🇩🇪" at bounding box center [348, 260] width 69 height 10
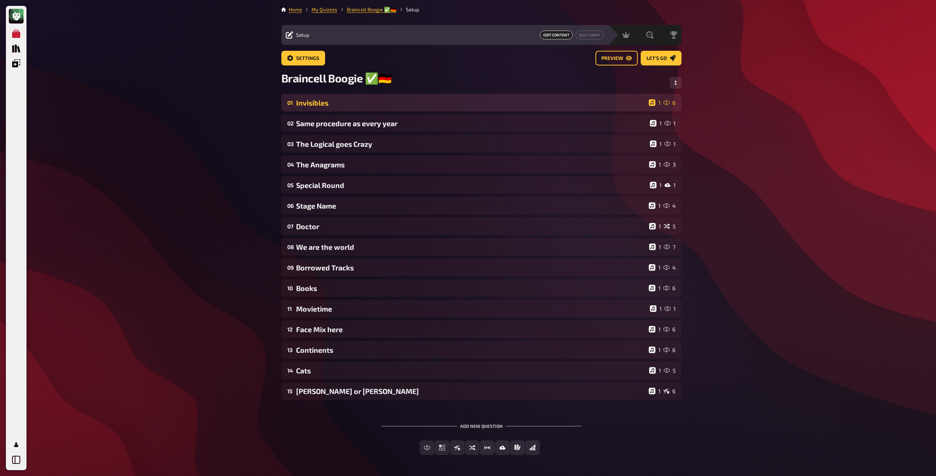
click at [349, 107] on div "Invisibles" at bounding box center [471, 103] width 350 height 8
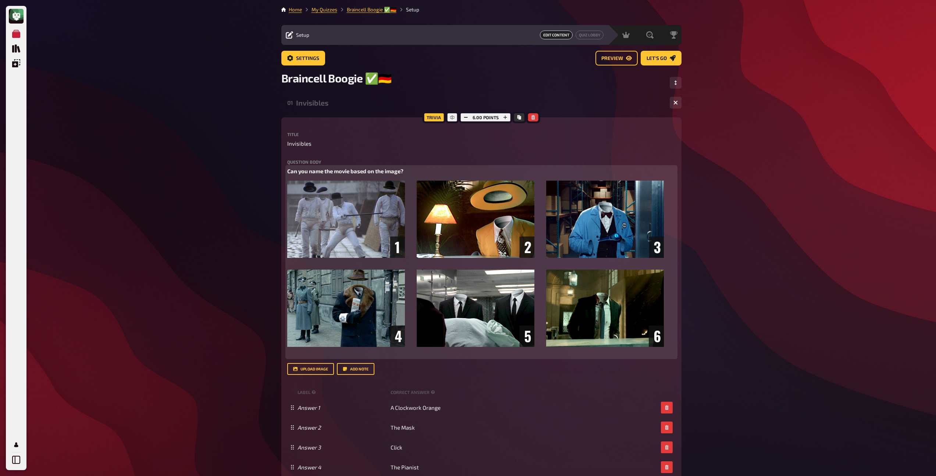
click at [288, 173] on span "Can you name the movie based on the image?" at bounding box center [345, 171] width 116 height 7
click at [320, 159] on button "button" at bounding box center [324, 158] width 12 height 12
click at [300, 170] on span "Can you name the movie based on the image?" at bounding box center [344, 171] width 114 height 7
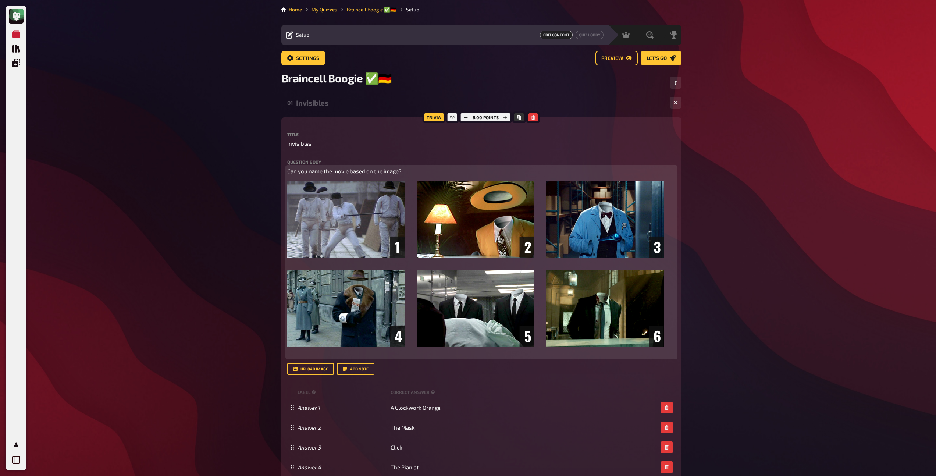
click at [288, 172] on span "Can you name the movie based on the image?" at bounding box center [344, 171] width 114 height 7
drag, startPoint x: 412, startPoint y: 173, endPoint x: 283, endPoint y: 168, distance: 129.6
click at [283, 168] on div "Trivia 6.00 points Title Invisibles Question body Welche Filme sind anhand der …" at bounding box center [481, 331] width 400 height 428
click at [330, 159] on button "button" at bounding box center [328, 158] width 12 height 12
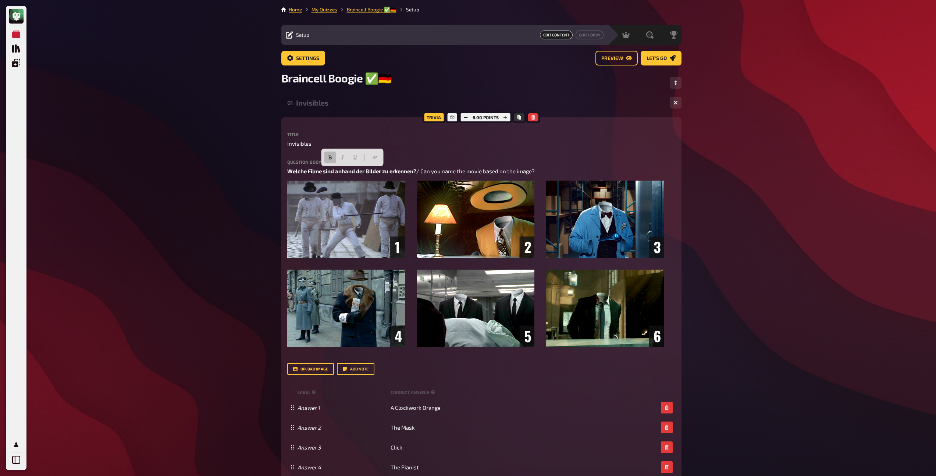
click at [304, 103] on div "Invisibles" at bounding box center [480, 103] width 368 height 8
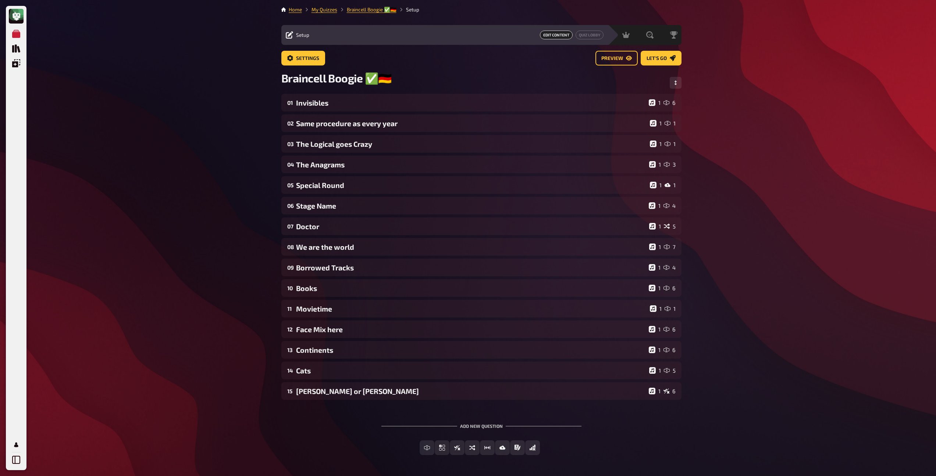
click at [316, 133] on div "01 Invisibles 1 6 02 Same procedure as every year 1 1 03 The Logical goes Crazy…" at bounding box center [481, 247] width 400 height 306
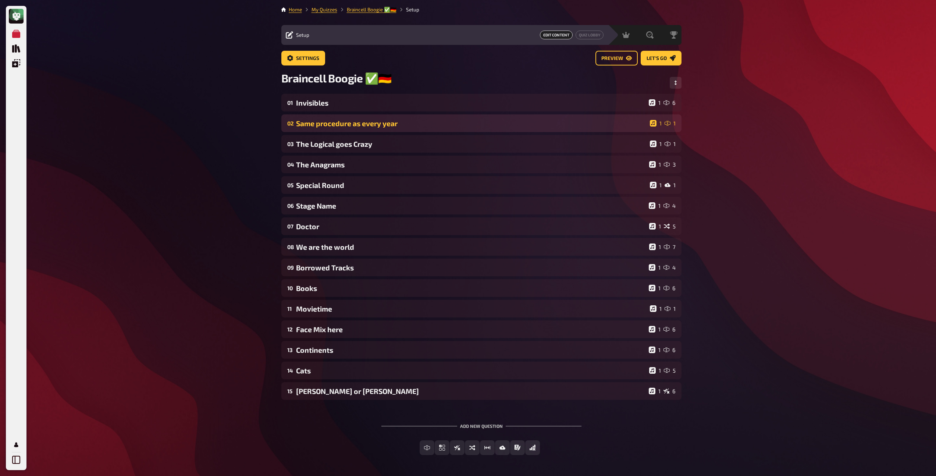
click at [319, 121] on div "Same procedure as every year" at bounding box center [471, 123] width 351 height 8
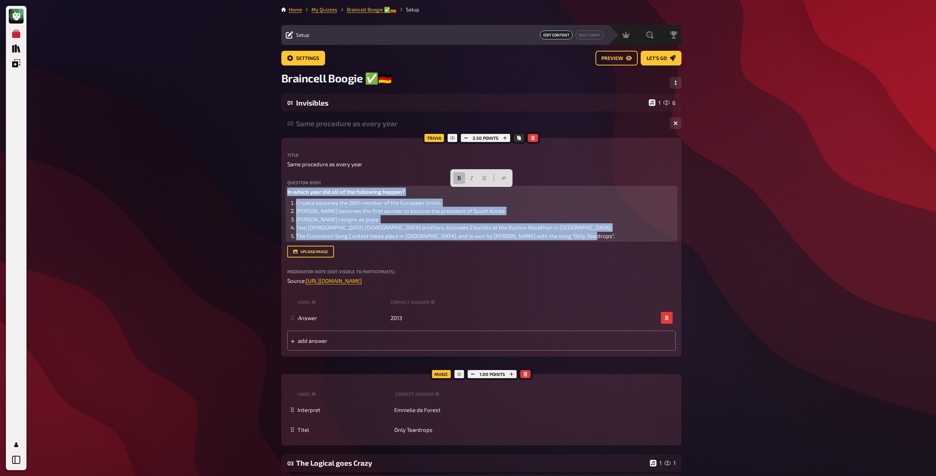
drag, startPoint x: 596, startPoint y: 238, endPoint x: 274, endPoint y: 192, distance: 324.9
click at [274, 192] on div "My Quizzes Quiz Library Overlays Profile Home My Quizzes Braincell Boogie ✅​🇩🇪 …" at bounding box center [468, 410] width 936 height 821
copy div "In which year did all of the following happen? Croatia becomes the 28th member …"
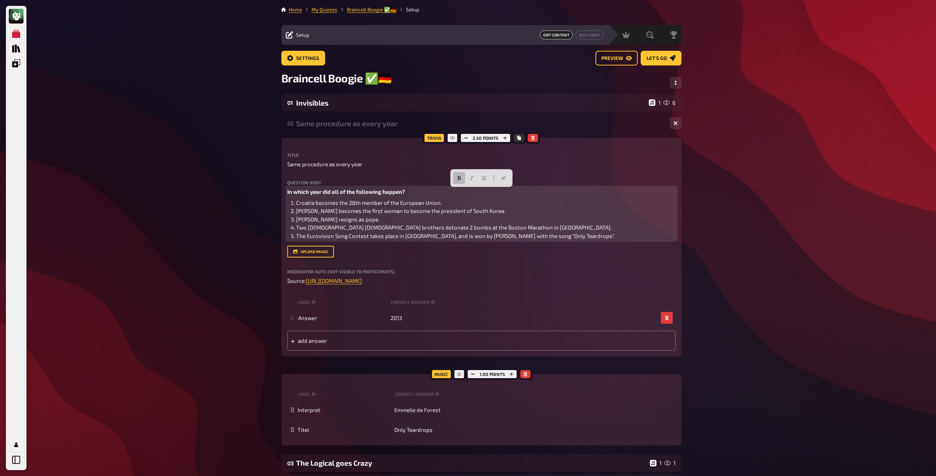
click at [297, 191] on span "In which year did all of the following happen?" at bounding box center [346, 191] width 118 height 7
click at [287, 193] on span "In which year did all of the following happen?" at bounding box center [346, 191] width 118 height 7
click at [383, 192] on span "In welchem Jahr ereigneten sich alle folgenden Ereignisse?/ In which year did a…" at bounding box center [423, 191] width 273 height 7
drag, startPoint x: 453, startPoint y: 192, endPoint x: 579, endPoint y: 189, distance: 125.9
click at [579, 189] on p "In welchem Jahr ereigneten sich alle der folgenden Ereignisse?/ In which year d…" at bounding box center [481, 192] width 388 height 8
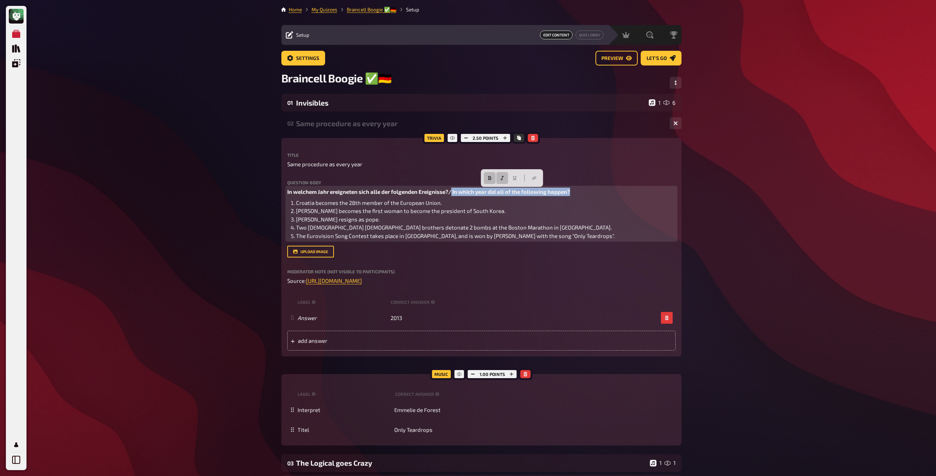
click at [506, 178] on button "button" at bounding box center [502, 178] width 12 height 12
click at [484, 177] on button "button" at bounding box center [490, 178] width 12 height 12
click at [296, 202] on span "Croatia becomes the 28th member of the European Union." at bounding box center [369, 202] width 146 height 7
drag, startPoint x: 549, startPoint y: 205, endPoint x: 428, endPoint y: 206, distance: 120.3
click at [428, 206] on li "Kroatien wird 28. Mitglied der Europäischen Union. / Croatia becomes the 28th m…" at bounding box center [486, 203] width 380 height 8
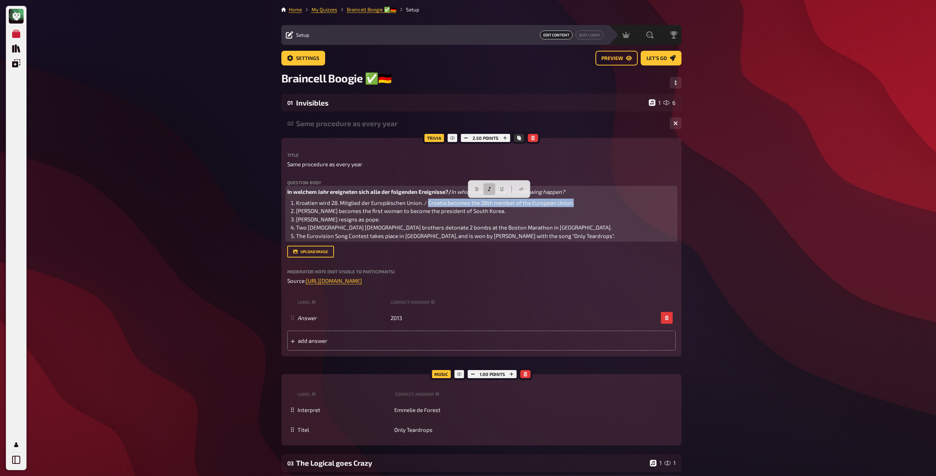
click at [487, 187] on icon "button" at bounding box center [489, 189] width 4 height 4
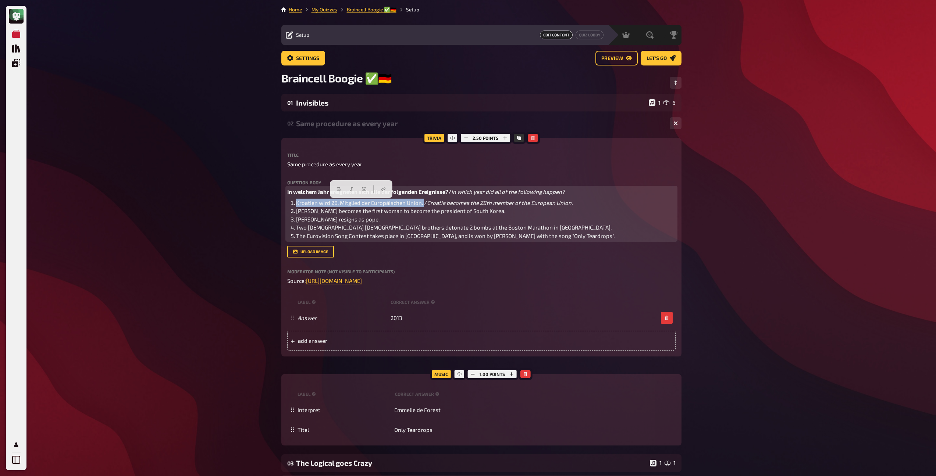
drag, startPoint x: 423, startPoint y: 203, endPoint x: 295, endPoint y: 204, distance: 128.0
click at [296, 204] on li "Kroatien wird 28. Mitglied der Europäischen Union. / Croatia becomes the 28th m…" at bounding box center [486, 203] width 380 height 8
click at [335, 188] on icon "button" at bounding box center [337, 189] width 4 height 4
click at [296, 211] on span "[PERSON_NAME] becomes the first woman to become the president of South Korea." at bounding box center [400, 210] width 209 height 7
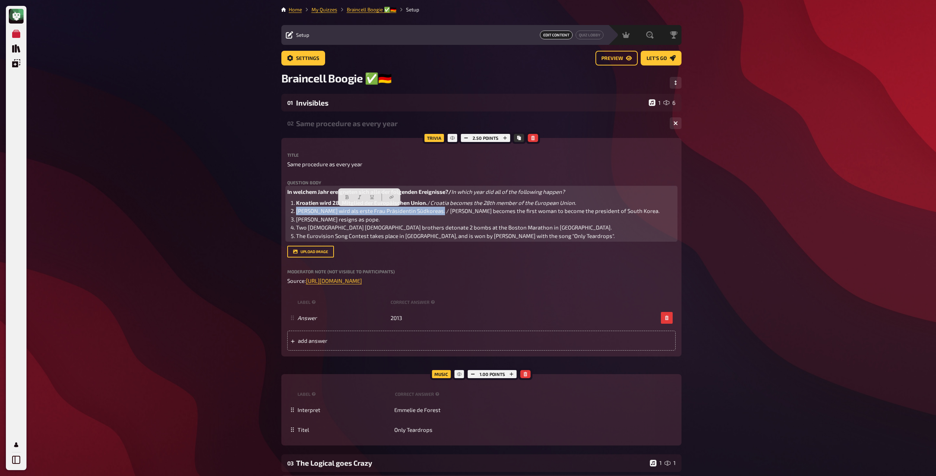
drag, startPoint x: 439, startPoint y: 210, endPoint x: 297, endPoint y: 209, distance: 142.4
click at [297, 209] on span "[PERSON_NAME] wird als erste Frau Präsidentin Südkoreas. / [PERSON_NAME] become…" at bounding box center [477, 210] width 363 height 7
click at [344, 199] on icon "button" at bounding box center [345, 197] width 3 height 4
click at [297, 219] on span "[PERSON_NAME] resigns as pope." at bounding box center [338, 219] width 84 height 7
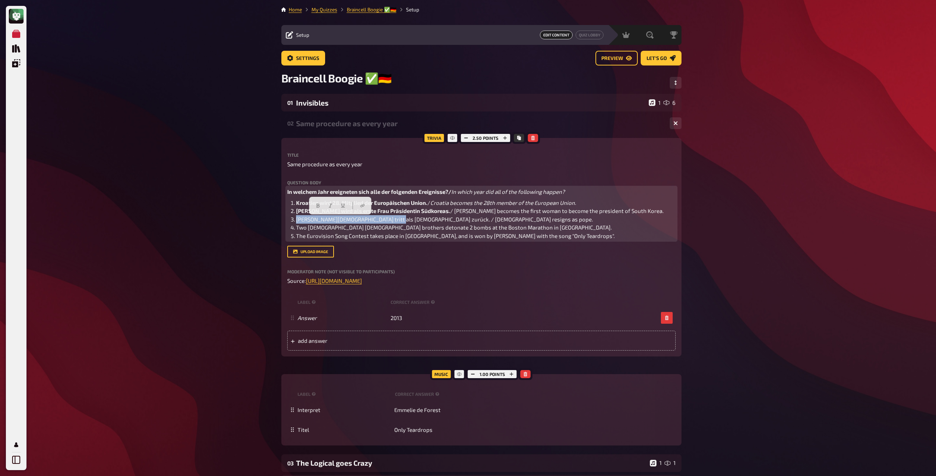
drag, startPoint x: 384, startPoint y: 219, endPoint x: 297, endPoint y: 219, distance: 87.6
click at [297, 219] on span "[PERSON_NAME][DEMOGRAPHIC_DATA] tritt als [DEMOGRAPHIC_DATA] zurück. / [DEMOGRA…" at bounding box center [444, 219] width 297 height 7
click at [319, 205] on icon "button" at bounding box center [317, 206] width 3 height 4
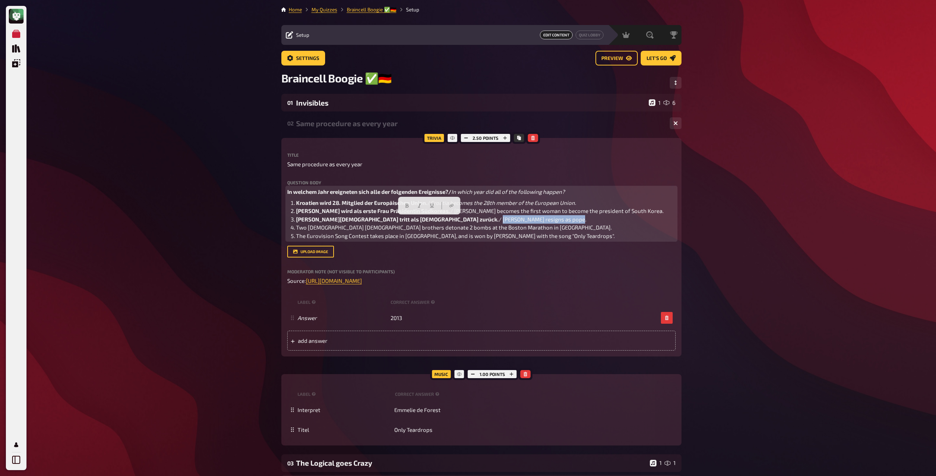
drag, startPoint x: 479, startPoint y: 219, endPoint x: 394, endPoint y: 220, distance: 84.3
click at [394, 220] on li "[PERSON_NAME][DEMOGRAPHIC_DATA] tritt als [DEMOGRAPHIC_DATA] zurück. / [DEMOGRA…" at bounding box center [486, 219] width 380 height 8
click at [417, 204] on button "button" at bounding box center [420, 206] width 12 height 12
drag, startPoint x: 654, startPoint y: 213, endPoint x: 453, endPoint y: 214, distance: 200.9
click at [453, 214] on li "[PERSON_NAME] wird als erste Frau Präsidentin Südkoreas. / [PERSON_NAME] become…" at bounding box center [486, 211] width 380 height 8
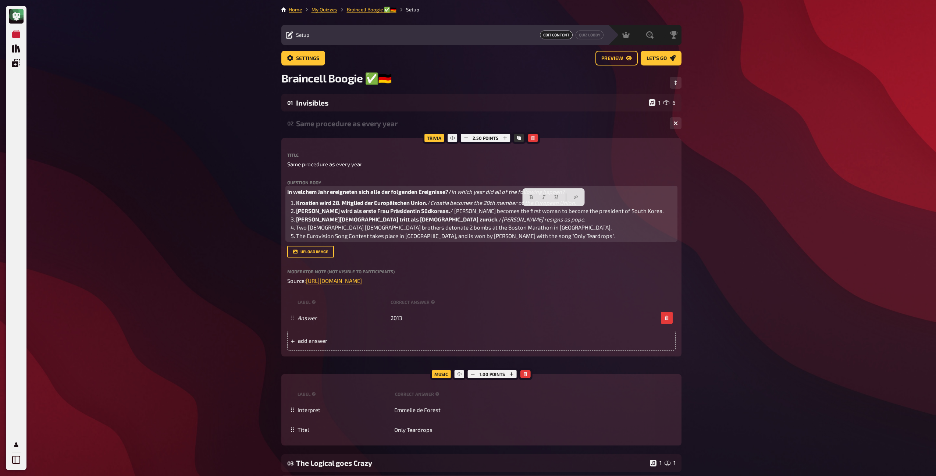
click at [453, 214] on span "/ [PERSON_NAME] becomes the first woman to become the president of South Korea." at bounding box center [556, 210] width 213 height 7
drag, startPoint x: 451, startPoint y: 213, endPoint x: 654, endPoint y: 213, distance: 203.1
click at [654, 213] on li "[PERSON_NAME] wird als erste Frau Präsidentin Südkoreas. / [PERSON_NAME] become…" at bounding box center [486, 211] width 380 height 8
click at [541, 195] on icon "button" at bounding box center [542, 197] width 4 height 4
drag, startPoint x: 347, startPoint y: 228, endPoint x: 309, endPoint y: 228, distance: 37.9
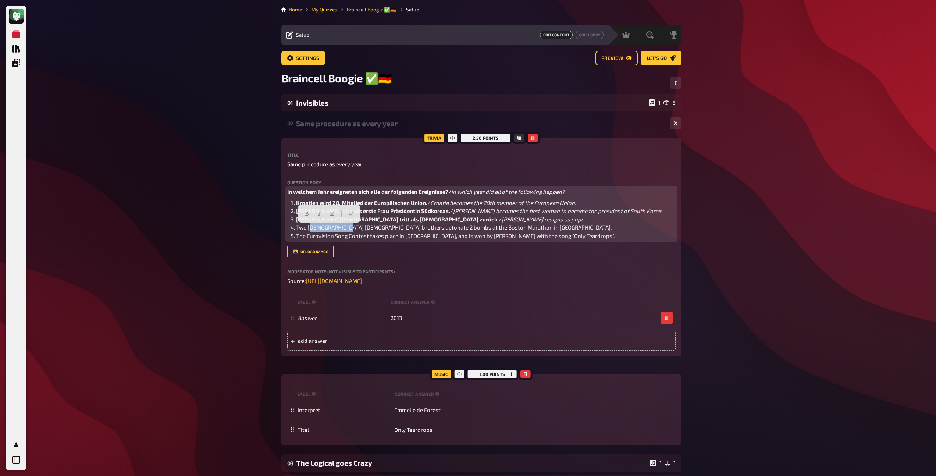
click at [309, 228] on span "Two [DEMOGRAPHIC_DATA] [DEMOGRAPHIC_DATA] brothers detonate 2 bombs at the Bost…" at bounding box center [454, 227] width 316 height 7
click at [296, 228] on span "Two [DEMOGRAPHIC_DATA] brothers detonate 2 bombs at the Boston Marathon in [GEO…" at bounding box center [425, 227] width 259 height 7
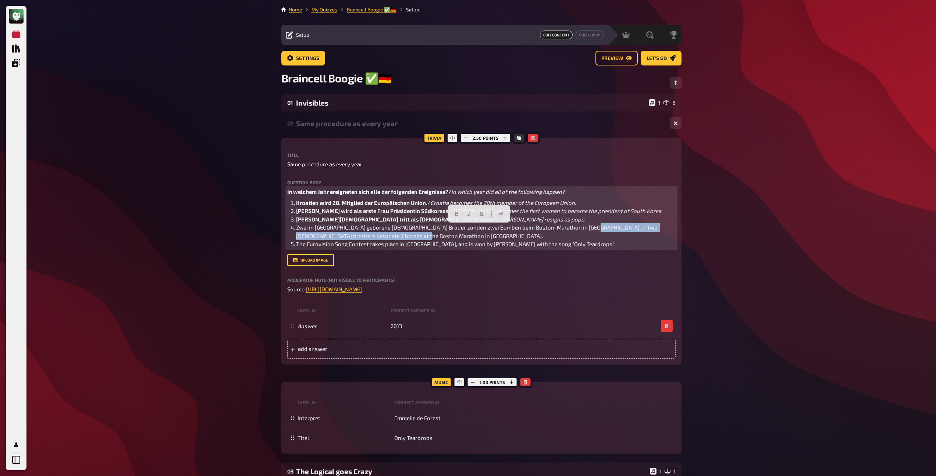
drag, startPoint x: 554, startPoint y: 238, endPoint x: 580, endPoint y: 228, distance: 27.3
click at [580, 228] on li "Zwei in [GEOGRAPHIC_DATA] geborene [DEMOGRAPHIC_DATA] Brüder zünden zwei Bomben…" at bounding box center [486, 231] width 380 height 17
click at [580, 228] on span "Zwei in [GEOGRAPHIC_DATA] geborene [DEMOGRAPHIC_DATA] Brüder zünden zwei Bomben…" at bounding box center [477, 231] width 363 height 15
drag, startPoint x: 578, startPoint y: 228, endPoint x: 583, endPoint y: 236, distance: 9.7
click at [583, 236] on li "Zwei in [GEOGRAPHIC_DATA] geborene [DEMOGRAPHIC_DATA] Brüder zünden zwei Bomben…" at bounding box center [486, 231] width 380 height 17
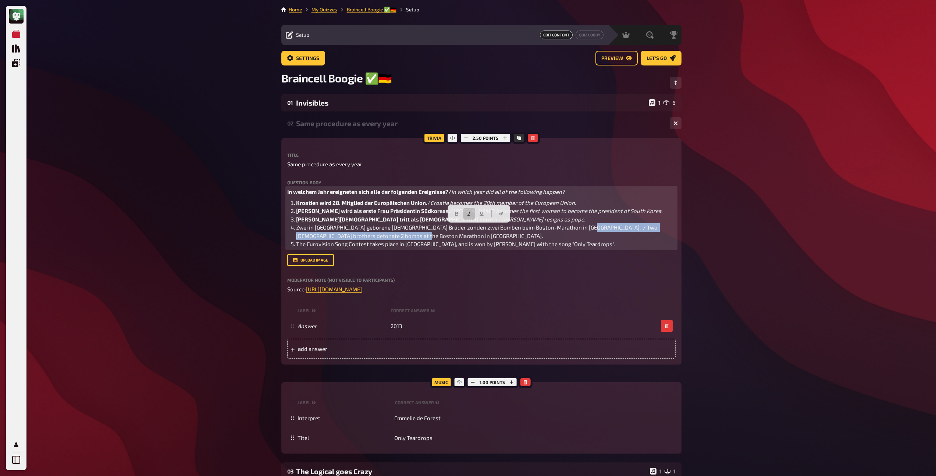
click at [469, 217] on button "button" at bounding box center [469, 214] width 12 height 12
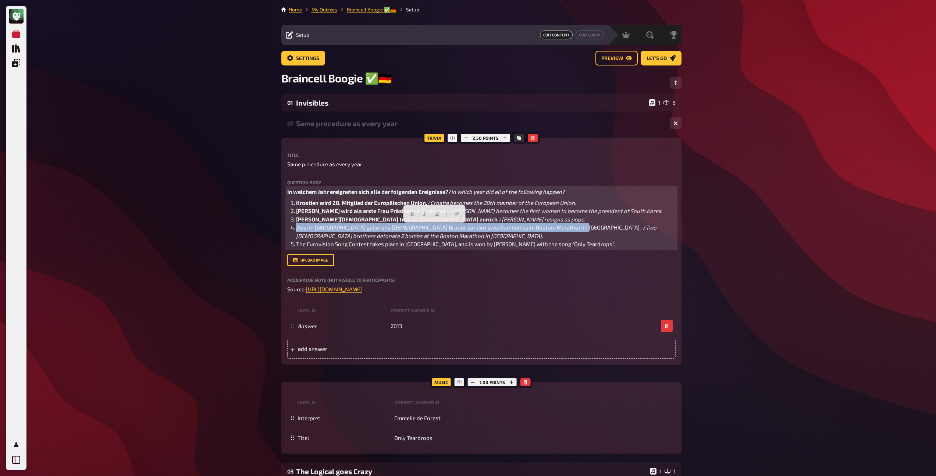
drag, startPoint x: 572, startPoint y: 228, endPoint x: 297, endPoint y: 228, distance: 275.2
click at [297, 228] on span "Zwei in [GEOGRAPHIC_DATA] geborene [DEMOGRAPHIC_DATA] Brüder zünden zwei Bomben…" at bounding box center [471, 227] width 350 height 7
click at [414, 214] on icon "button" at bounding box center [412, 214] width 4 height 4
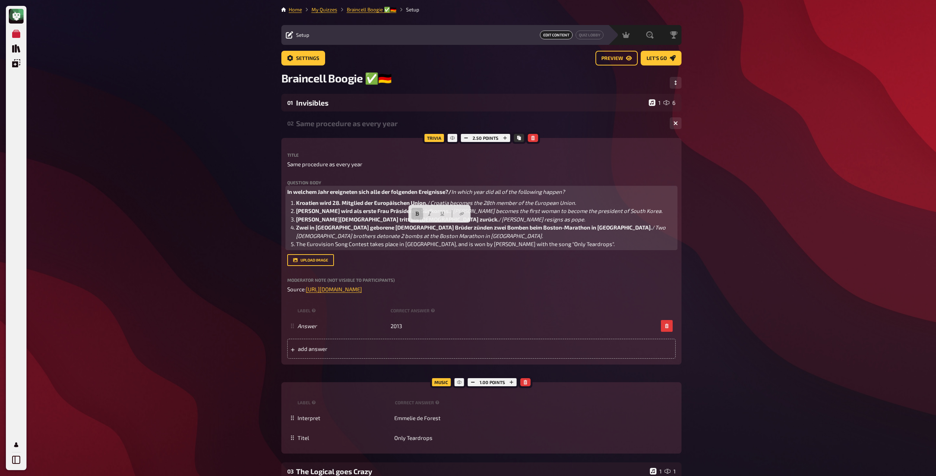
click at [389, 228] on span "Zwei in [GEOGRAPHIC_DATA] geborene [DEMOGRAPHIC_DATA] Brüder zünden zwei Bomben…" at bounding box center [474, 227] width 356 height 7
drag, startPoint x: 382, startPoint y: 228, endPoint x: 310, endPoint y: 228, distance: 72.5
click at [310, 228] on span "Zwei in [GEOGRAPHIC_DATA] geborene [DEMOGRAPHIC_DATA] Brüder zünden zwei Bomben…" at bounding box center [474, 227] width 356 height 7
drag, startPoint x: 506, startPoint y: 228, endPoint x: 480, endPoint y: 229, distance: 25.4
click at [480, 229] on span "Zwei [DEMOGRAPHIC_DATA] Brüder zünden zwei Bomben beim Boston-Marathon in [GEOG…" at bounding box center [431, 227] width 270 height 7
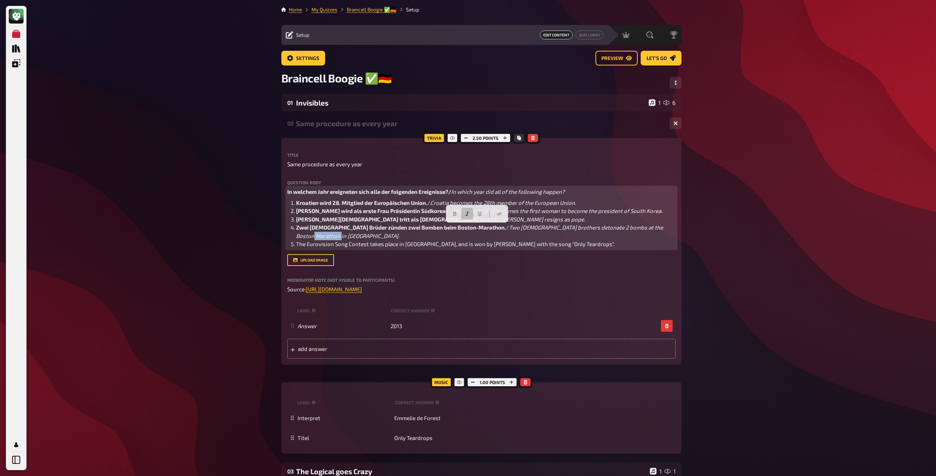
drag, startPoint x: 656, startPoint y: 233, endPoint x: 653, endPoint y: 229, distance: 4.7
click at [653, 229] on li "Zwei [DEMOGRAPHIC_DATA] Brüder zünden zwei Bomben beim Boston-Marathon. / Two […" at bounding box center [486, 231] width 380 height 17
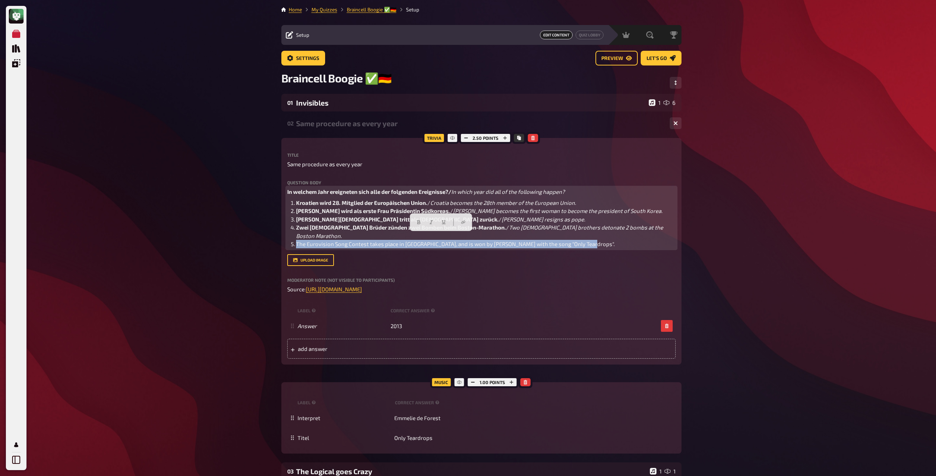
drag, startPoint x: 589, startPoint y: 236, endPoint x: 295, endPoint y: 234, distance: 293.9
click at [296, 240] on li "The Eurovision Song Contest takes place in [GEOGRAPHIC_DATA], and is won by [PE…" at bounding box center [486, 244] width 380 height 8
copy span "The Eurovision Song Contest takes place in [GEOGRAPHIC_DATA], and is won by [PE…"
click at [296, 241] on span "The Eurovision Song Contest takes place in [GEOGRAPHIC_DATA], and is won by [PE…" at bounding box center [455, 244] width 319 height 7
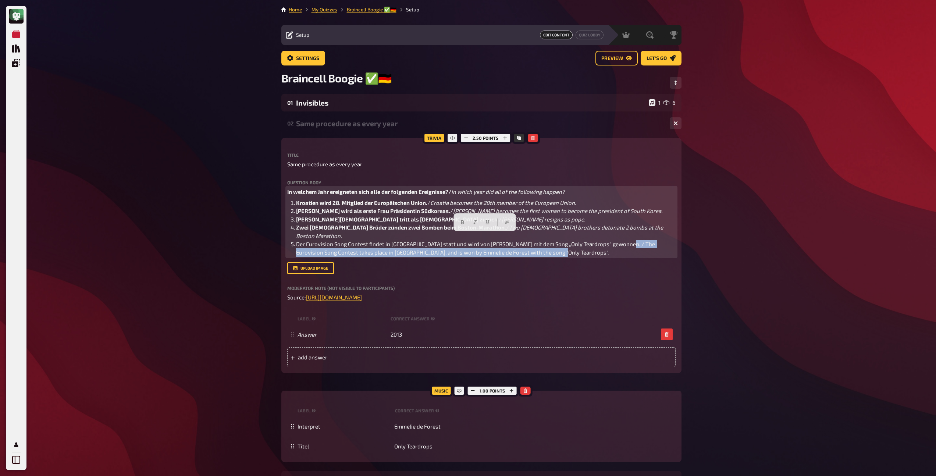
drag, startPoint x: 576, startPoint y: 244, endPoint x: 622, endPoint y: 238, distance: 46.3
click at [622, 240] on li "Der Eurovision Song Contest findet in [GEOGRAPHIC_DATA] statt und wird von [PER…" at bounding box center [486, 248] width 380 height 17
click at [472, 224] on button "button" at bounding box center [475, 222] width 12 height 12
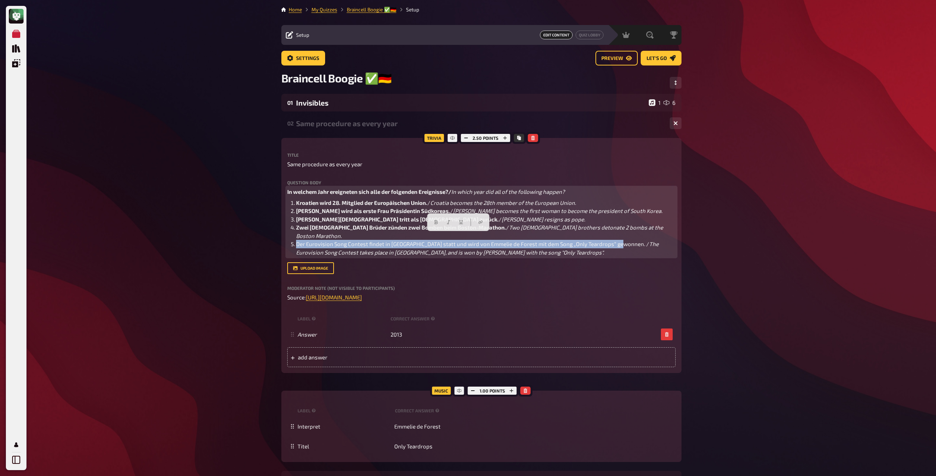
drag, startPoint x: 621, startPoint y: 237, endPoint x: 296, endPoint y: 237, distance: 324.8
click at [296, 241] on span "Der Eurovision Song Contest findet in [GEOGRAPHIC_DATA] statt und wird von Emme…" at bounding box center [472, 244] width 353 height 7
click at [437, 223] on icon "button" at bounding box center [435, 222] width 3 height 4
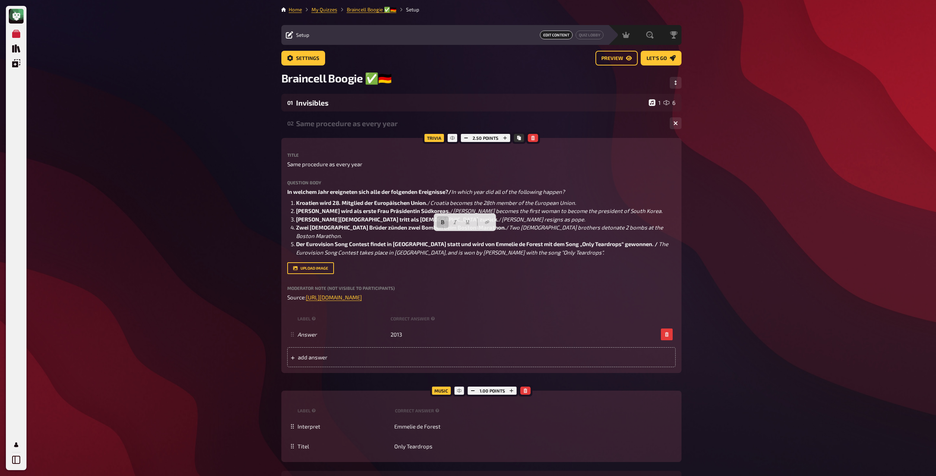
click at [352, 126] on div "Same procedure as every year" at bounding box center [480, 123] width 368 height 8
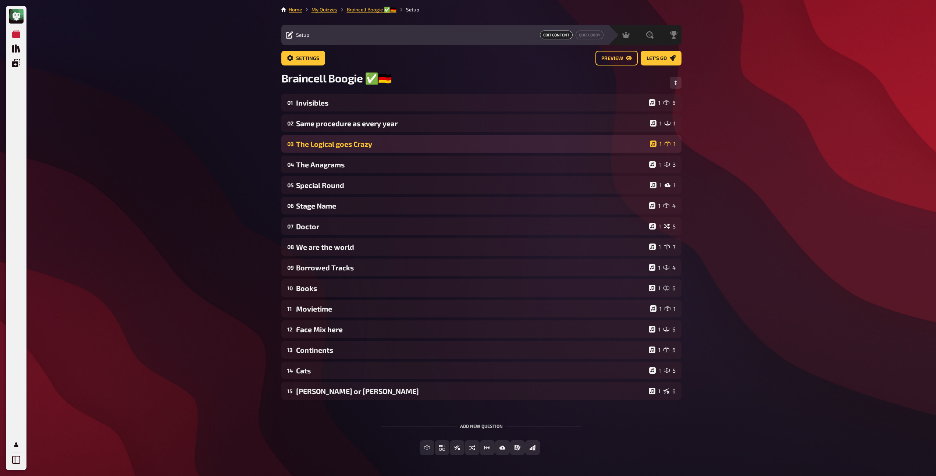
click at [357, 145] on div "The Logical goes Crazy" at bounding box center [471, 144] width 351 height 8
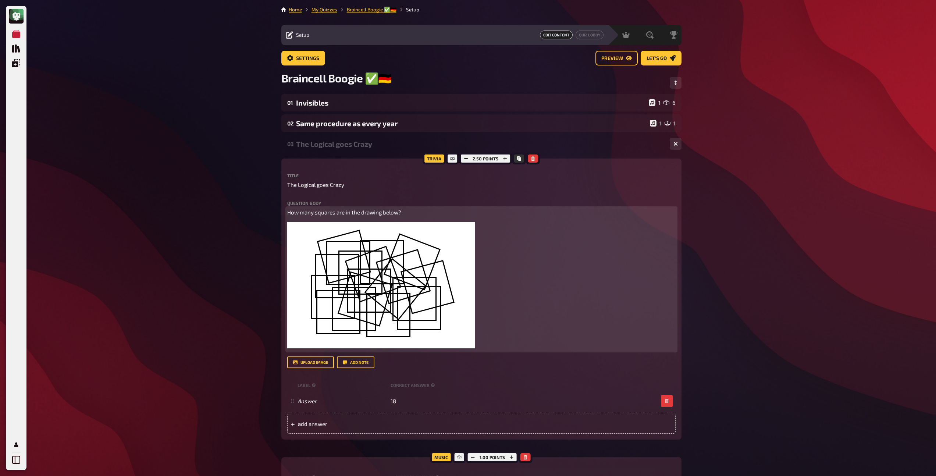
click at [407, 212] on p "How many squares are in the drawing below?" at bounding box center [481, 212] width 388 height 8
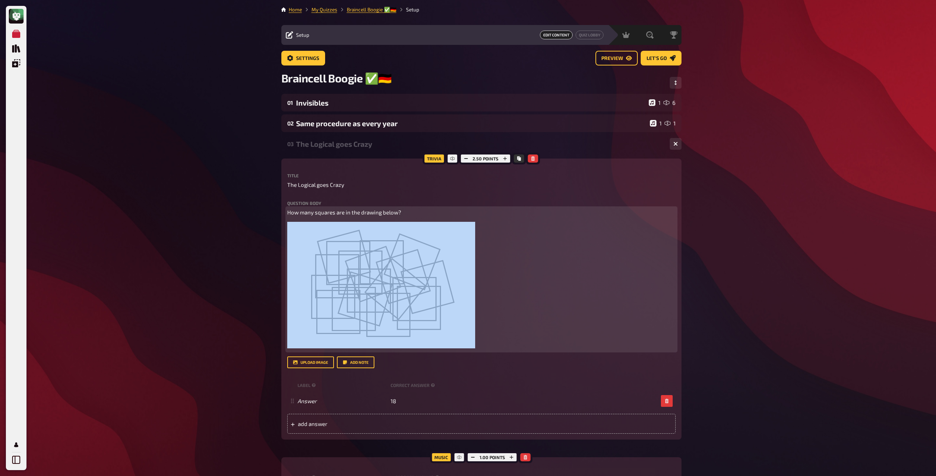
click at [407, 212] on p "How many squares are in the drawing below?" at bounding box center [481, 212] width 388 height 8
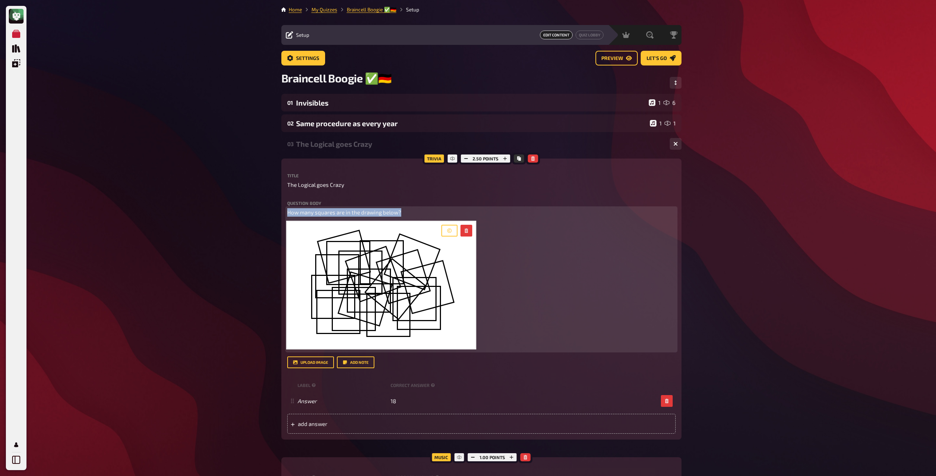
click at [407, 212] on p "How many squares are in the drawing below?" at bounding box center [481, 212] width 388 height 8
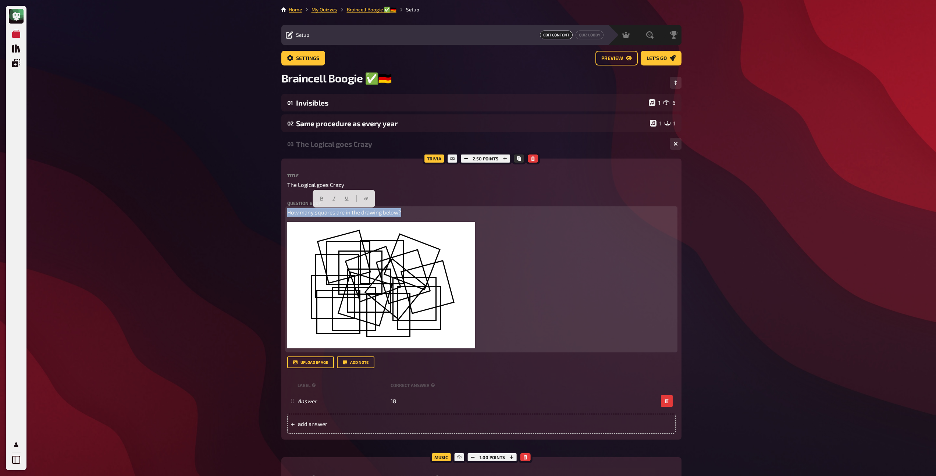
click at [407, 212] on p "How many squares are in the drawing below?" at bounding box center [481, 212] width 388 height 8
click at [386, 212] on span "How many squares are in the drawing below?" at bounding box center [344, 212] width 114 height 7
copy span "How many squares are in the drawing below?"
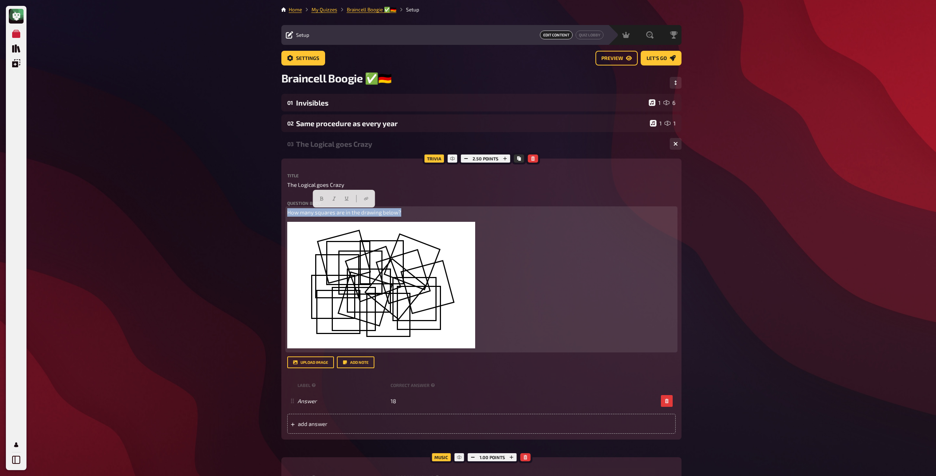
click at [287, 214] on span "How many squares are in the drawing below?" at bounding box center [344, 212] width 114 height 7
drag, startPoint x: 441, startPoint y: 213, endPoint x: 269, endPoint y: 213, distance: 172.5
click at [269, 213] on div "My Quizzes Quiz Library Overlays Profile Home My Quizzes Braincell Boogie ✅​🇩🇪 …" at bounding box center [468, 442] width 936 height 884
click at [343, 195] on button "button" at bounding box center [342, 199] width 12 height 12
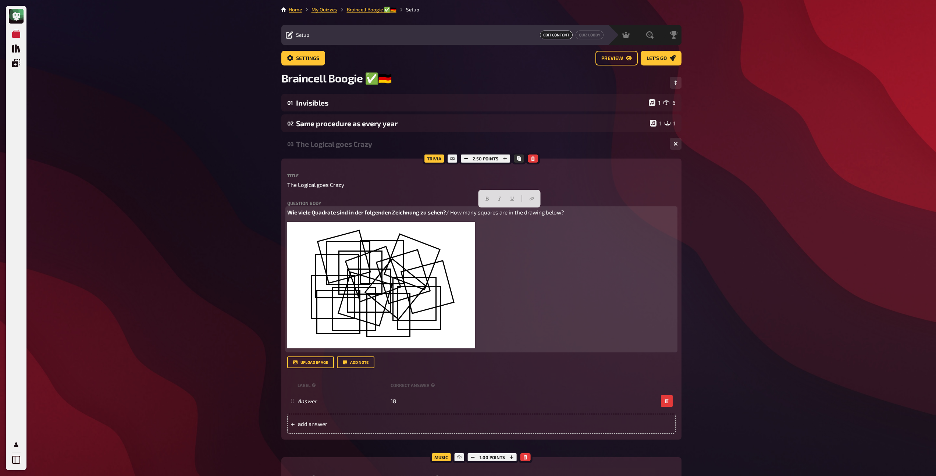
drag, startPoint x: 568, startPoint y: 213, endPoint x: 453, endPoint y: 214, distance: 115.5
click at [453, 214] on p "Wie viele Quadrate sind in der folgenden Zeichnung zu sehen? / How many squares…" at bounding box center [481, 212] width 388 height 8
click at [497, 200] on button "button" at bounding box center [500, 199] width 12 height 12
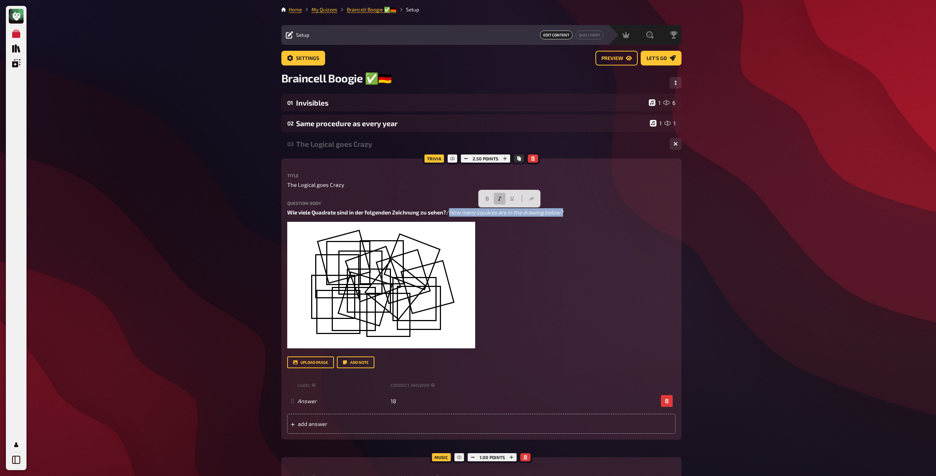
click at [351, 146] on div "The Logical goes Crazy" at bounding box center [480, 144] width 368 height 8
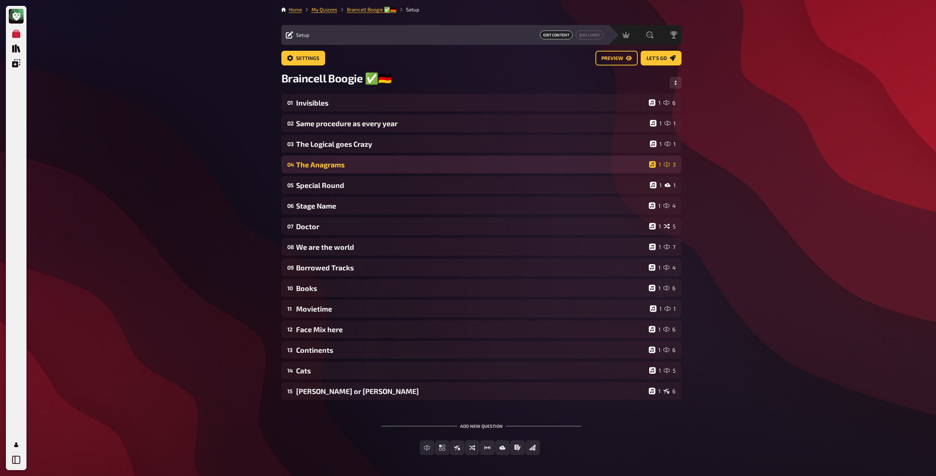
click at [348, 165] on div "The Anagrams" at bounding box center [471, 164] width 350 height 8
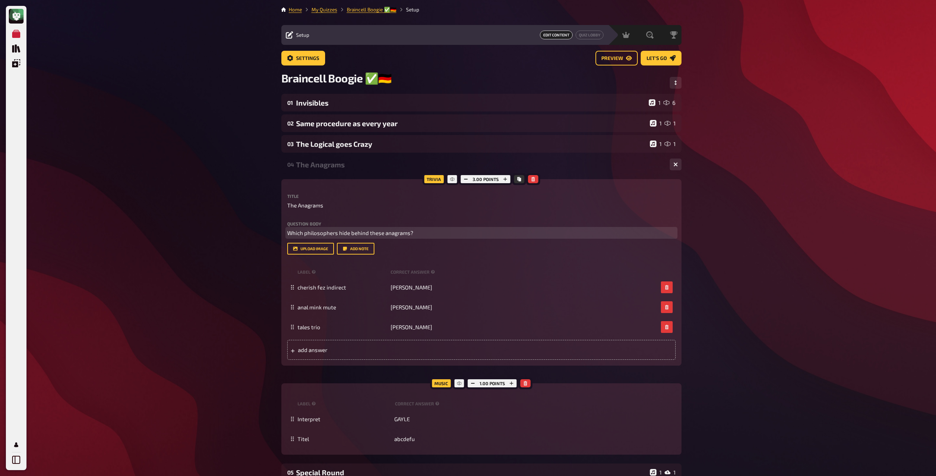
click at [350, 233] on span "Which philosophers hide behind these anagrams?" at bounding box center [350, 233] width 126 height 7
click at [288, 234] on span "Which philosophers hide behind these anagrams?" at bounding box center [350, 233] width 126 height 7
click at [295, 234] on span "WElche Philosophen verstecken sich hinter den folgenden Anagrammen? Which philo…" at bounding box center [442, 233] width 311 height 7
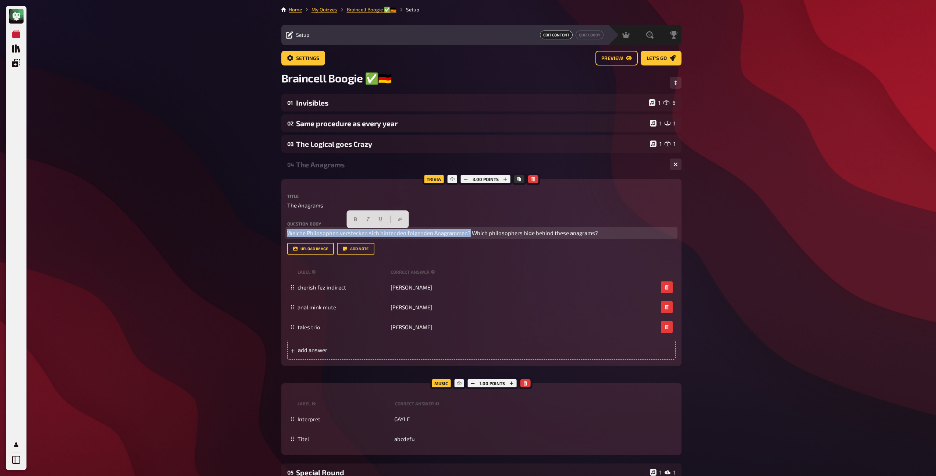
drag, startPoint x: 469, startPoint y: 234, endPoint x: 273, endPoint y: 231, distance: 196.5
click at [273, 231] on div "My Quizzes Quiz Library Overlays Profile Home My Quizzes Braincell Boogie ✅​🇩🇪 …" at bounding box center [468, 394] width 936 height 789
click at [358, 217] on icon "button" at bounding box center [356, 219] width 4 height 4
click at [478, 233] on span "Which philosophers hide behind these anagrams?" at bounding box center [538, 233] width 126 height 7
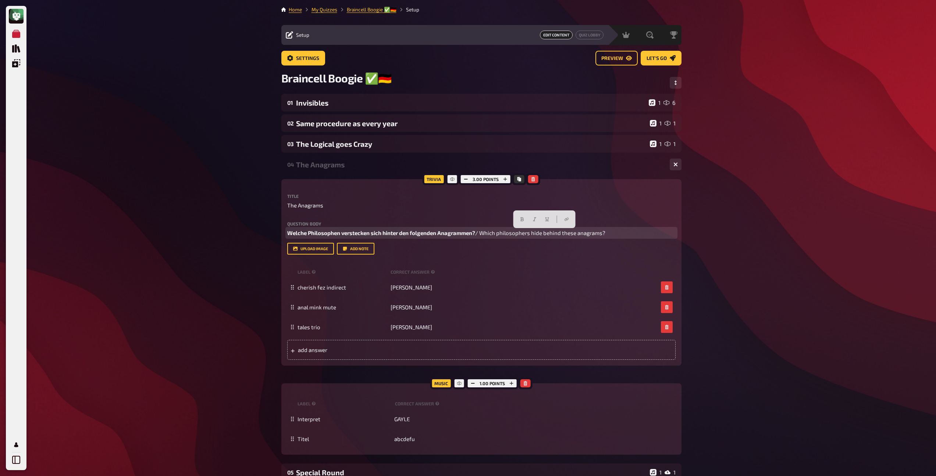
drag, startPoint x: 611, startPoint y: 233, endPoint x: 482, endPoint y: 236, distance: 129.2
click at [482, 236] on p "Welche Philosophen verstecken sich hinter den folgenden Anagrammen? / Which phi…" at bounding box center [481, 233] width 388 height 8
click at [535, 220] on icon "button" at bounding box center [534, 219] width 3 height 4
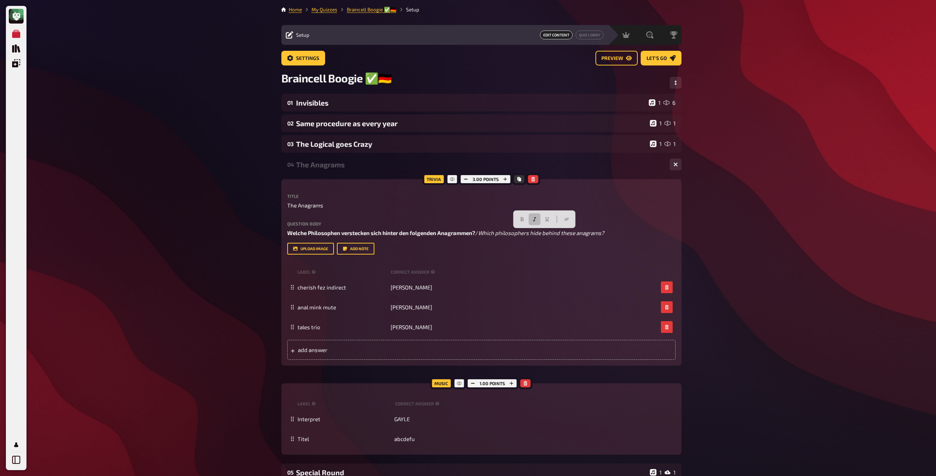
click at [359, 168] on div "The Anagrams" at bounding box center [480, 164] width 368 height 8
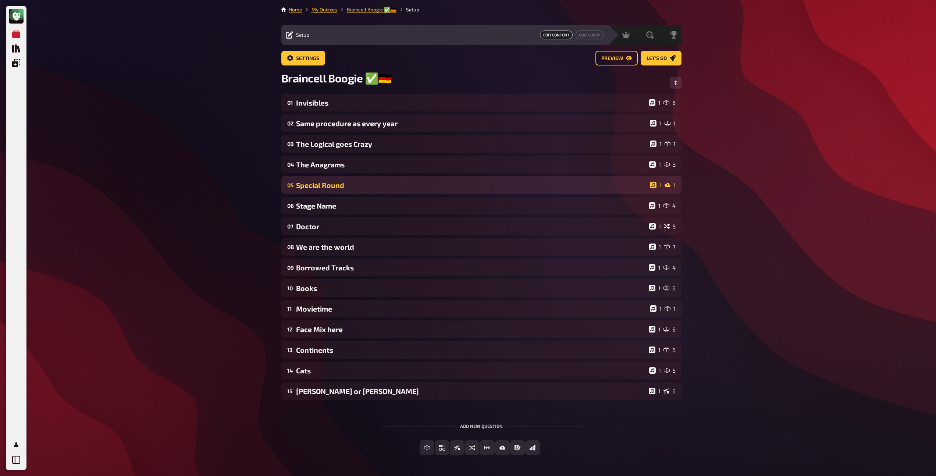
click at [349, 184] on div "Special Round" at bounding box center [471, 185] width 351 height 8
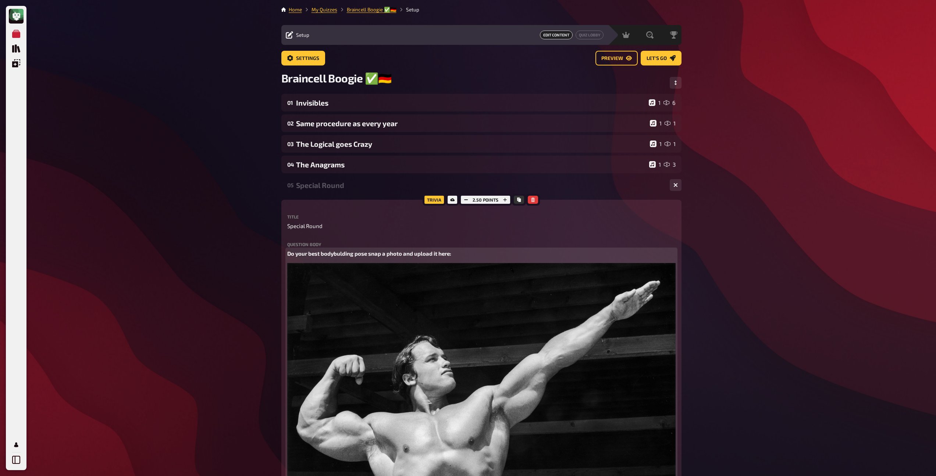
click at [356, 255] on span "Do your best bodybulding pose snap a photo and upload it here:" at bounding box center [369, 253] width 164 height 7
click at [415, 254] on span "Do your best bodybulding pose snap a photo and upload it here:" at bounding box center [369, 253] width 164 height 7
copy span "Do your best bodybulding pose snap a photo and upload it here:"
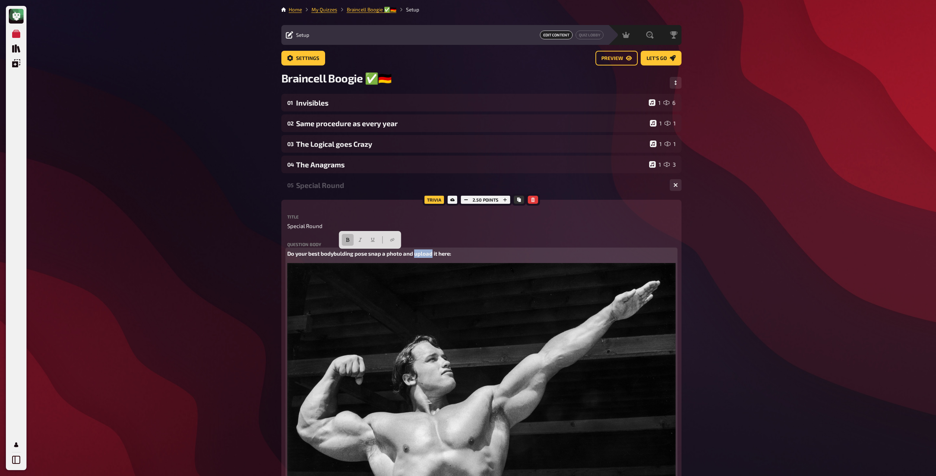
click at [288, 255] on span "Do your best bodybulding pose snap a photo and upload it here:" at bounding box center [369, 253] width 164 height 7
paste div
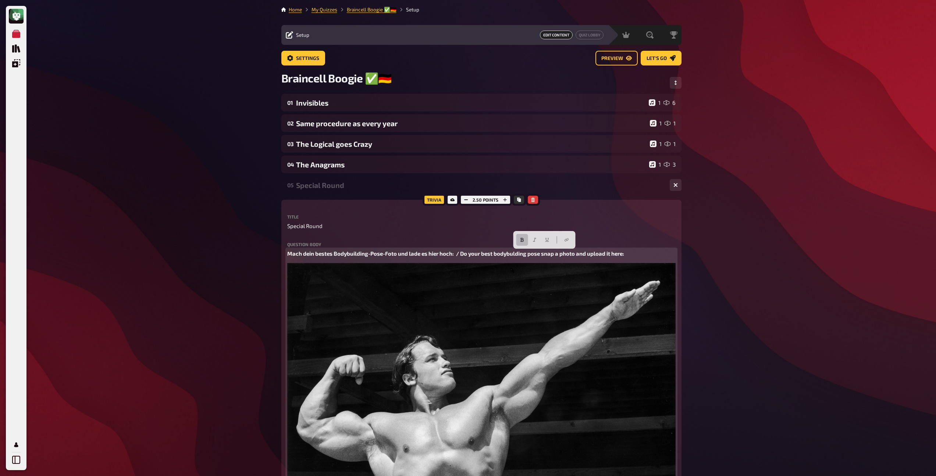
drag, startPoint x: 631, startPoint y: 256, endPoint x: 461, endPoint y: 253, distance: 169.6
click at [461, 253] on p "Mach dein bestes Bodybuilding-Pose-Foto und lade es hier hoch: / Do your best b…" at bounding box center [481, 253] width 388 height 8
click at [522, 240] on icon "button" at bounding box center [522, 240] width 4 height 4
click at [531, 239] on icon "button" at bounding box center [531, 240] width 4 height 4
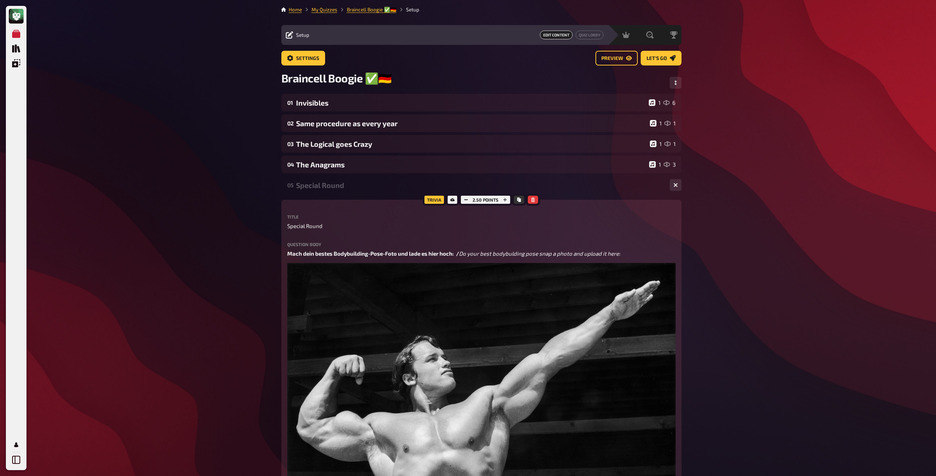
click at [326, 188] on div "Special Round" at bounding box center [480, 185] width 368 height 8
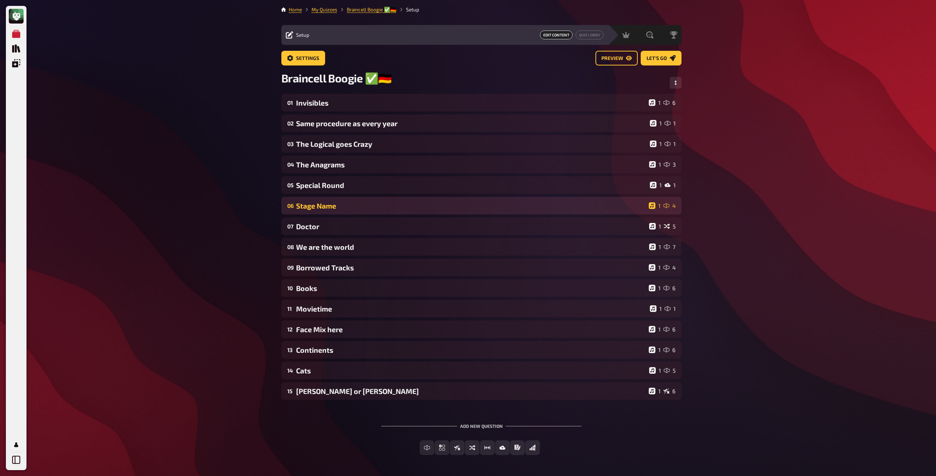
click at [323, 204] on div "Stage Name" at bounding box center [471, 206] width 350 height 8
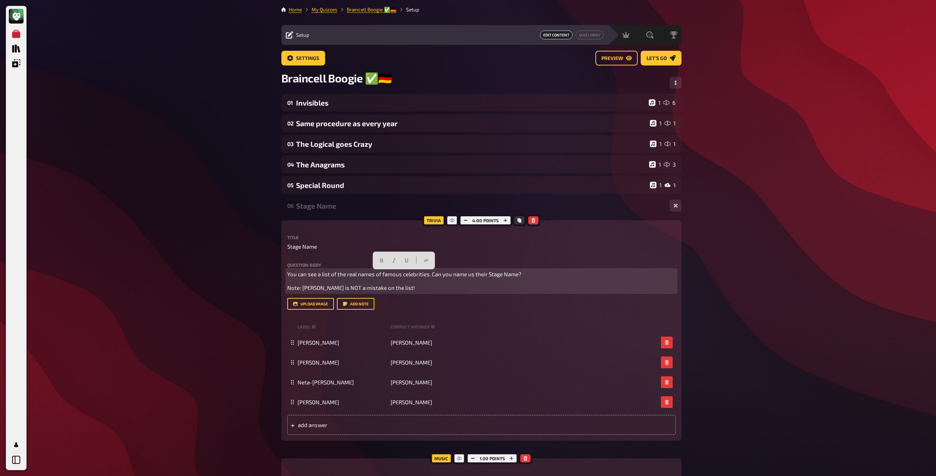
drag, startPoint x: 431, startPoint y: 288, endPoint x: 284, endPoint y: 271, distance: 147.4
click at [284, 271] on div "Trivia 4.00 points Title Stage Name Question body You can see a list of the rea…" at bounding box center [481, 330] width 400 height 220
copy div "You can see a list of the real names of famous celebrities. Can you name us the…"
click at [293, 273] on span "You can see a list of the real names of famous celebrities. Can you name us the…" at bounding box center [404, 274] width 234 height 7
click at [287, 276] on span "You can see a list of the real names of famous celebrities. Can you name us the…" at bounding box center [404, 274] width 234 height 7
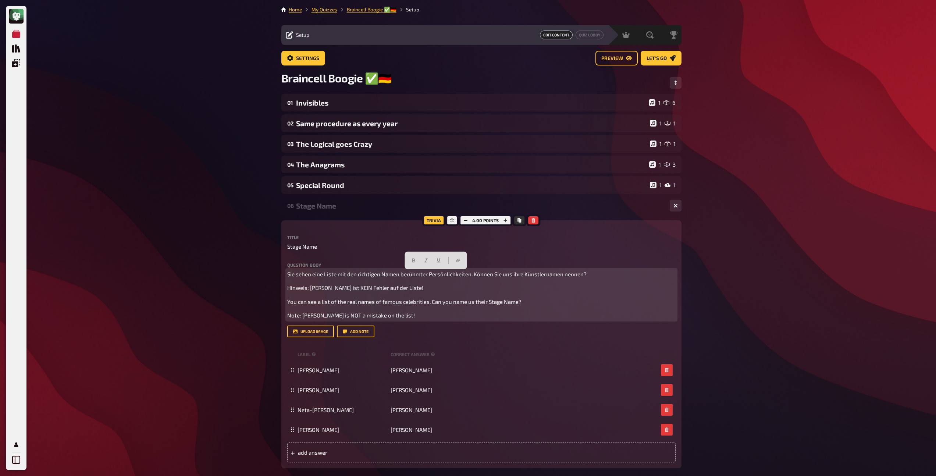
drag, startPoint x: 427, startPoint y: 290, endPoint x: 285, endPoint y: 274, distance: 142.2
click at [285, 274] on div "Trivia 4.00 points Title Stage Name Question body Sie sehen eine Liste mit den …" at bounding box center [481, 344] width 400 height 248
click at [411, 261] on icon "button" at bounding box center [413, 260] width 4 height 4
drag, startPoint x: 423, startPoint y: 317, endPoint x: 287, endPoint y: 304, distance: 137.5
click at [287, 304] on div "Sie sehen eine Liste mit den richtigen Namen berühmter Persönlichkeiten. Können…" at bounding box center [481, 295] width 388 height 50
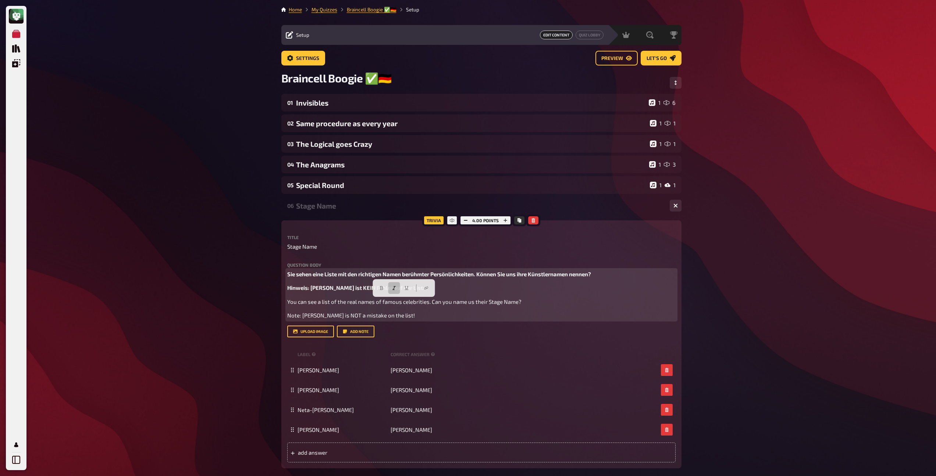
click at [395, 288] on icon "button" at bounding box center [394, 288] width 4 height 4
drag, startPoint x: 311, startPoint y: 277, endPoint x: 277, endPoint y: 274, distance: 34.7
click at [277, 274] on div "Home My Quizzes Braincell Boogie ✅​🇩🇪 Setup Setup Edit Content Quiz Lobby Hosti…" at bounding box center [482, 425] width 412 height 851
drag, startPoint x: 519, startPoint y: 275, endPoint x: 483, endPoint y: 275, distance: 35.7
click at [483, 275] on span "Du siehst eine Liste mit den richtigen Namen berühmter Persönlichkeiten. Können…" at bounding box center [439, 274] width 304 height 7
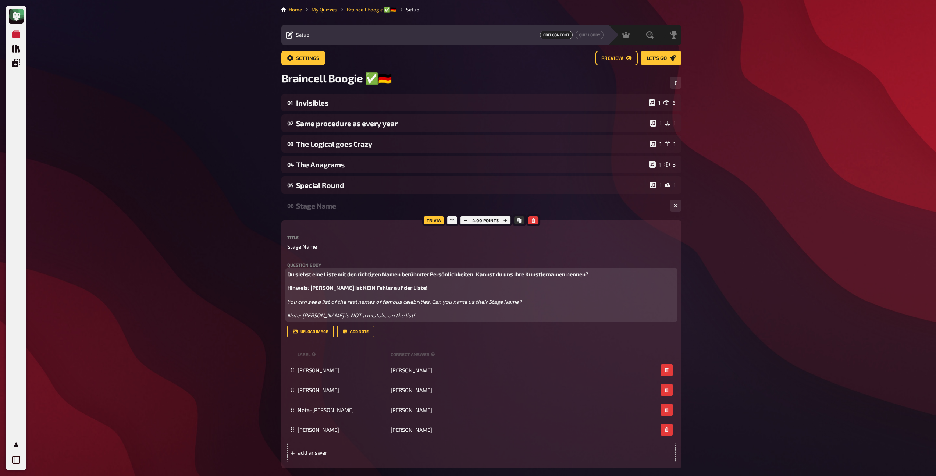
click at [589, 274] on span "Du siehst eine Liste mit den richtigen Namen berühmter Persönlichkeiten. Kannst…" at bounding box center [437, 274] width 301 height 7
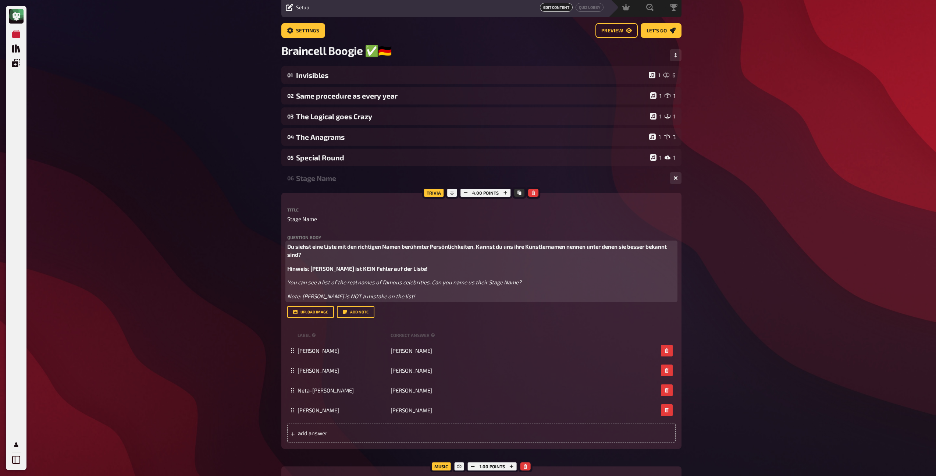
scroll to position [42, 0]
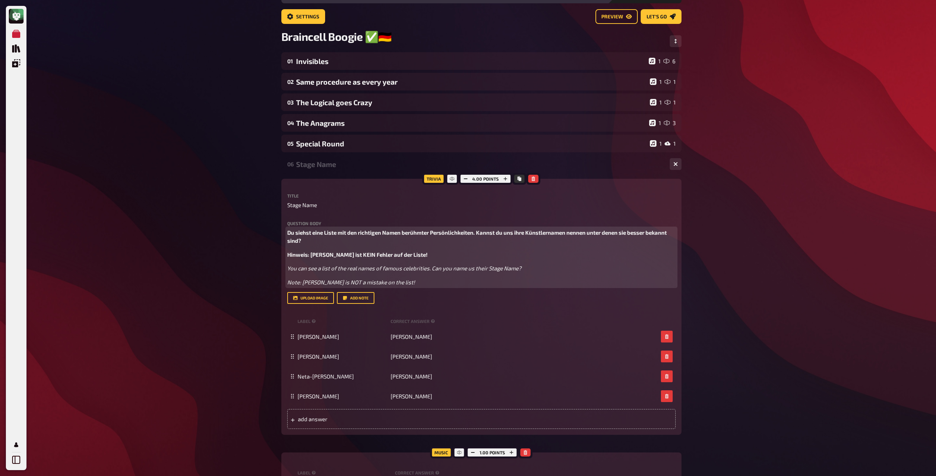
click at [401, 254] on span "Hinweis: [PERSON_NAME] ist KEIN Fehler auf der Liste!" at bounding box center [357, 254] width 141 height 7
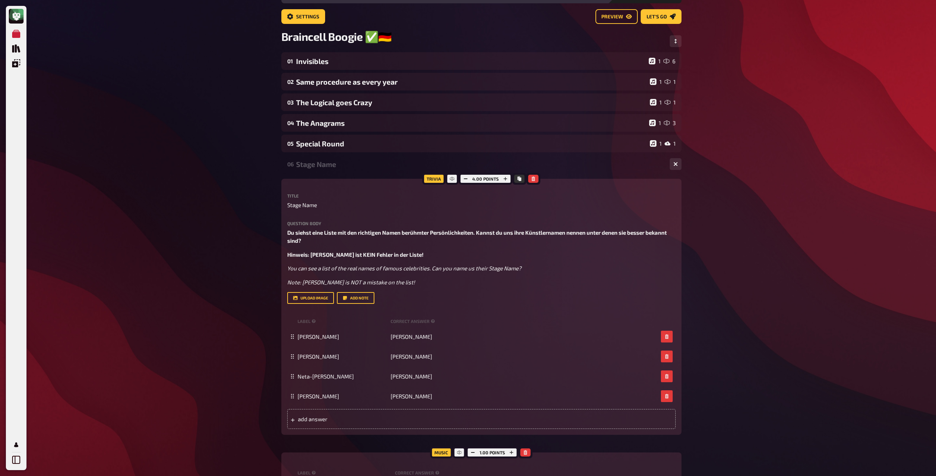
click at [325, 166] on div "Stage Name" at bounding box center [480, 164] width 368 height 8
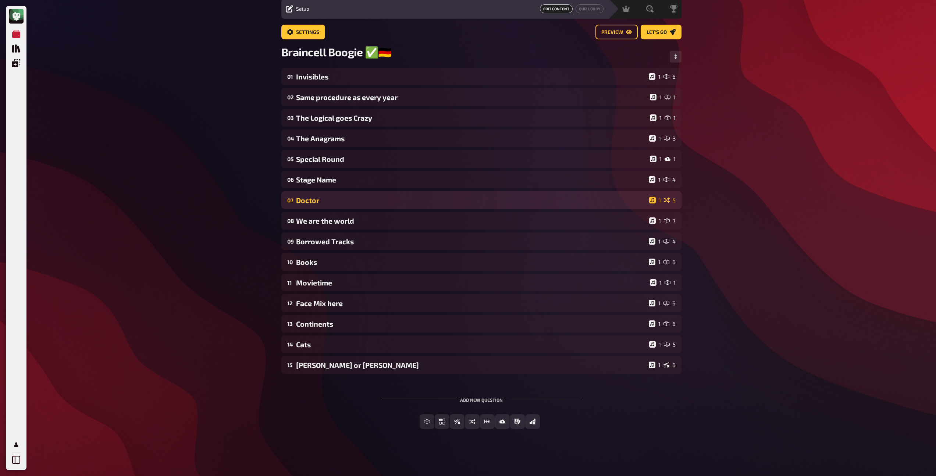
click at [324, 200] on div "Doctor" at bounding box center [471, 200] width 350 height 8
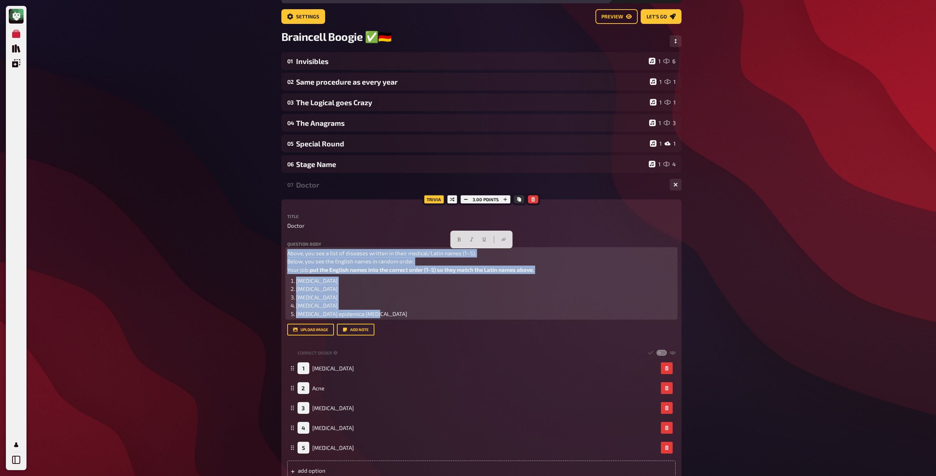
drag, startPoint x: 391, startPoint y: 316, endPoint x: 274, endPoint y: 248, distance: 135.6
click at [274, 248] on div "My Quizzes Quiz Library Overlays Profile Home My Quizzes Braincell Boogie ✅​🇩🇪 …" at bounding box center [468, 403] width 936 height 890
click at [448, 260] on p "Above, you see a list of diseases written in their medical/Latin names (1–5). B…" at bounding box center [481, 261] width 388 height 25
drag, startPoint x: 544, startPoint y: 271, endPoint x: 249, endPoint y: 249, distance: 295.1
click at [249, 249] on div "My Quizzes Quiz Library Overlays Profile Home My Quizzes Braincell Boogie ✅​🇩🇪 …" at bounding box center [468, 403] width 936 height 890
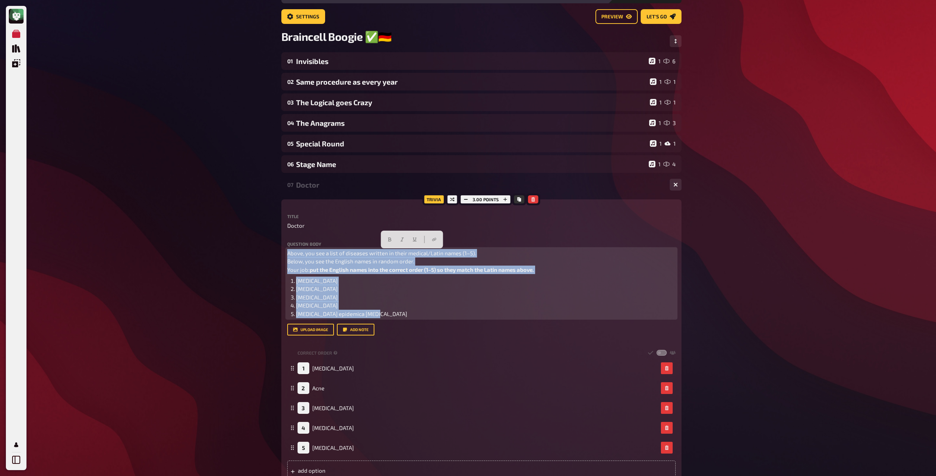
copy p "Above, you see a list of diseases written in their medical/Latin names (1–5). B…"
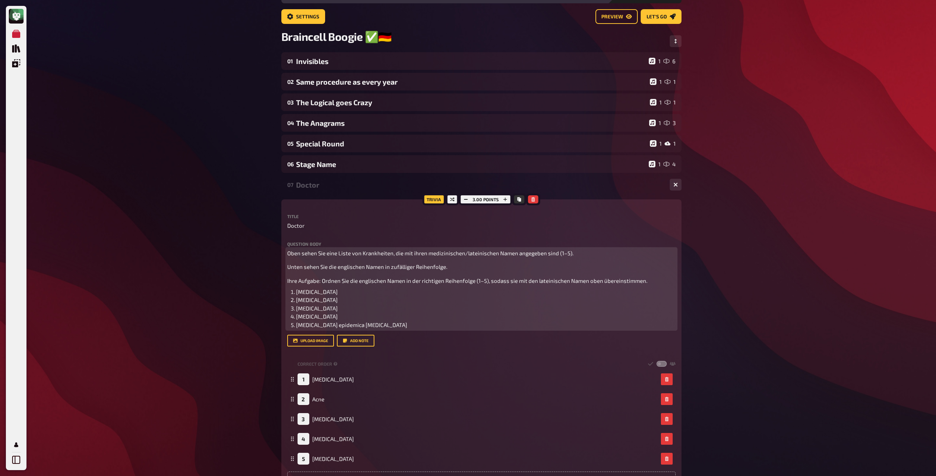
click at [288, 267] on span "Unten sehen Sie die englischen Namen in zufälliger Reihenfolge." at bounding box center [367, 266] width 160 height 7
drag, startPoint x: 324, startPoint y: 253, endPoint x: 284, endPoint y: 252, distance: 40.5
click at [284, 252] on div "Trivia 3.00 points Title Doctor Question body Oben sehen Sie eine Liste von Kra…" at bounding box center [481, 348] width 400 height 298
click at [311, 268] on span "Unten sehen Sie die englischen Namen in zufälliger Reihenfolge." at bounding box center [367, 266] width 160 height 7
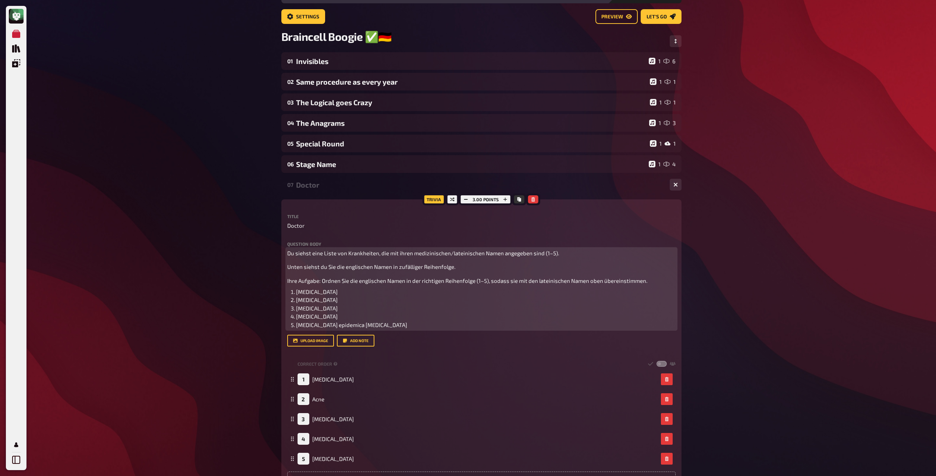
click at [331, 266] on span "Unten siehst du Sie die englischen Namen in zufälliger Reihenfolge." at bounding box center [371, 266] width 168 height 7
click at [337, 266] on span "Unten siehst du die englischen Namen in zufälliger Reihenfolge." at bounding box center [367, 266] width 160 height 7
click at [290, 281] on span "Ihre Aufgabe: Ordnen Sie die englischen Namen in der richtigen Reihenfolge (1–5…" at bounding box center [467, 280] width 360 height 7
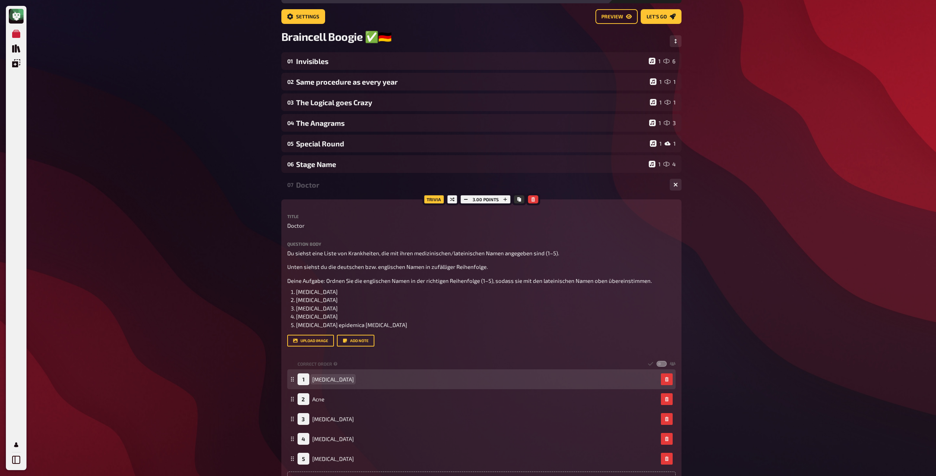
click at [313, 379] on span "[MEDICAL_DATA]" at bounding box center [333, 379] width 42 height 7
click at [313, 380] on span "[MEDICAL_DATA]" at bounding box center [333, 379] width 42 height 7
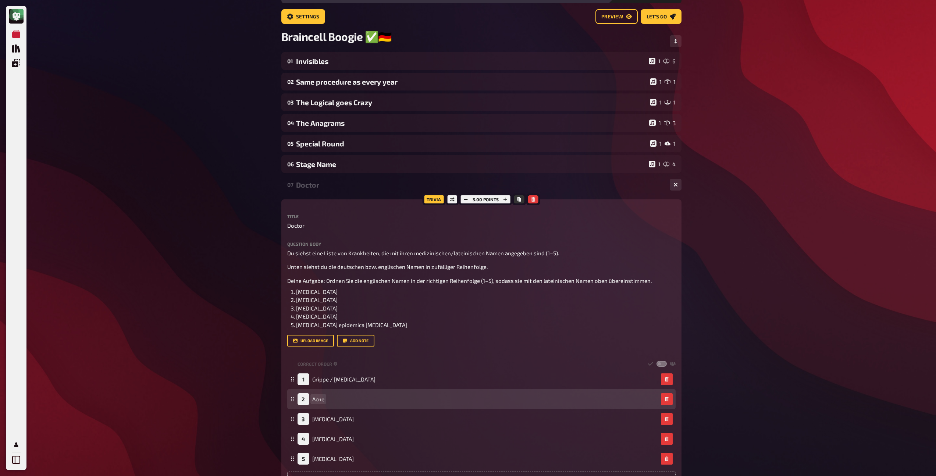
click at [312, 401] on span "Acne" at bounding box center [318, 399] width 12 height 7
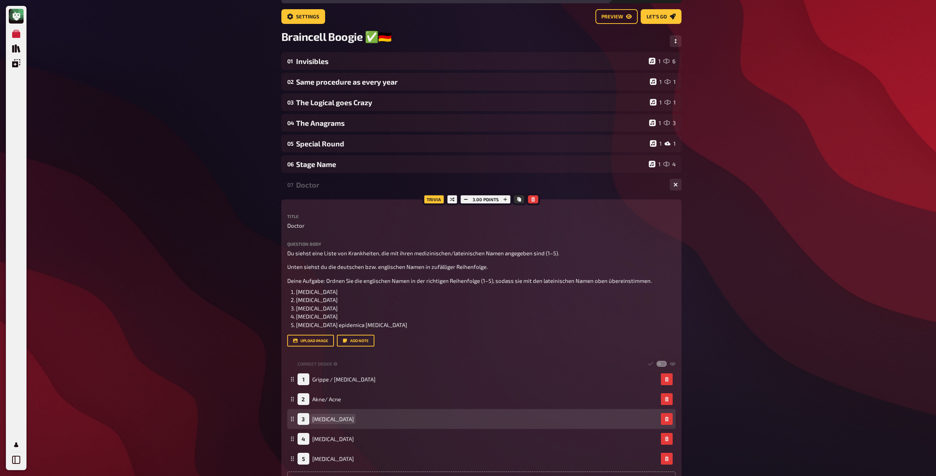
click at [313, 421] on span "[MEDICAL_DATA]" at bounding box center [333, 419] width 42 height 7
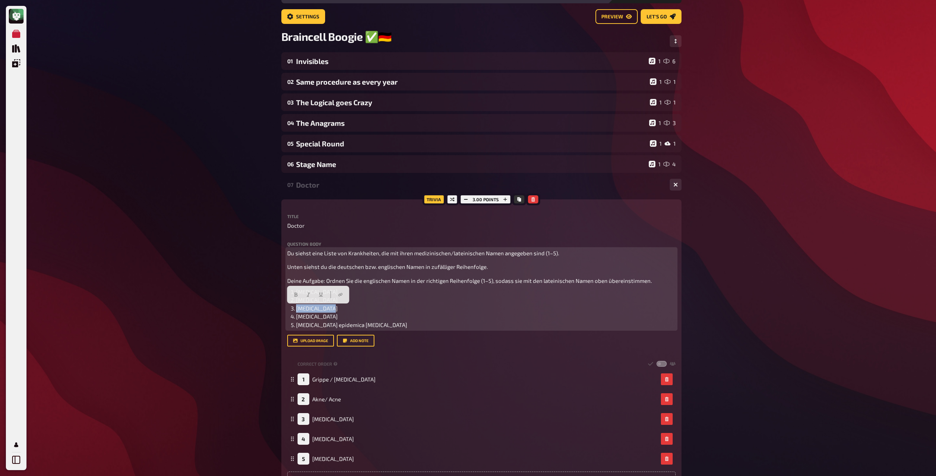
drag, startPoint x: 330, startPoint y: 310, endPoint x: 296, endPoint y: 309, distance: 34.2
click at [296, 309] on li "[MEDICAL_DATA]" at bounding box center [486, 308] width 380 height 8
copy span "[MEDICAL_DATA]"
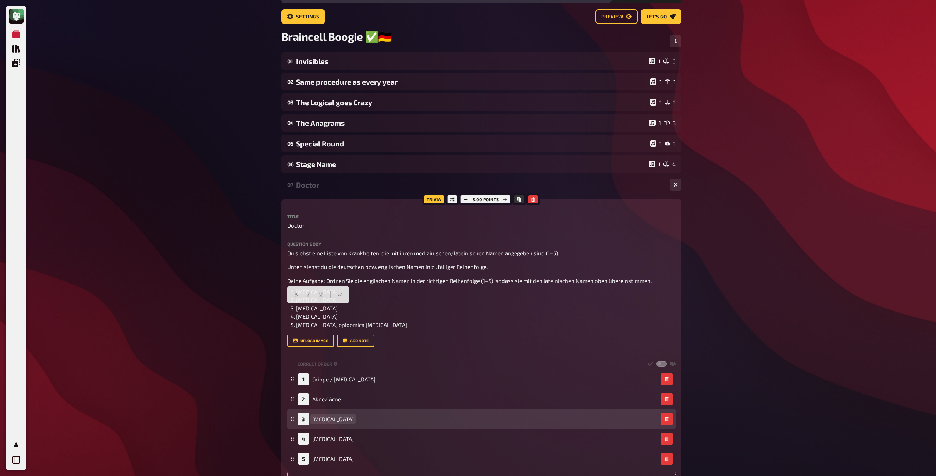
click at [312, 420] on span "[MEDICAL_DATA]" at bounding box center [333, 419] width 42 height 7
paste span
drag, startPoint x: 346, startPoint y: 419, endPoint x: 383, endPoint y: 420, distance: 37.2
click at [383, 420] on div "3 Scarlet FeverScarlatina" at bounding box center [478, 419] width 361 height 12
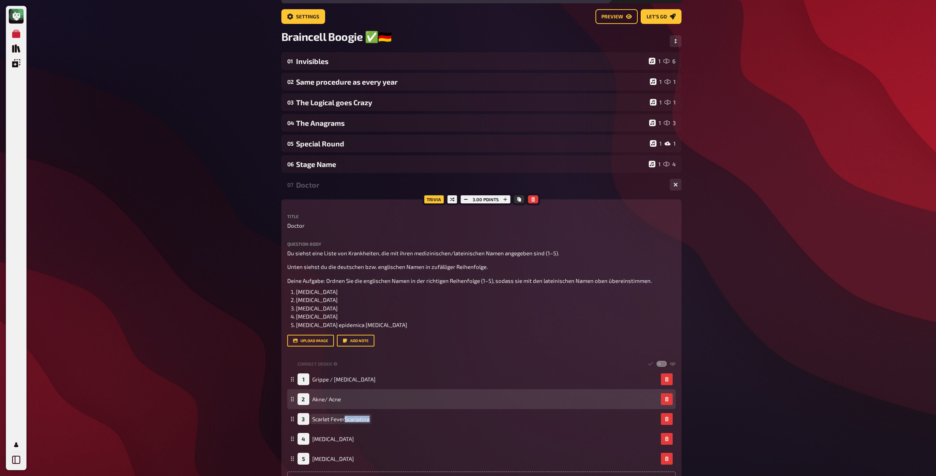
copy span "[MEDICAL_DATA]"
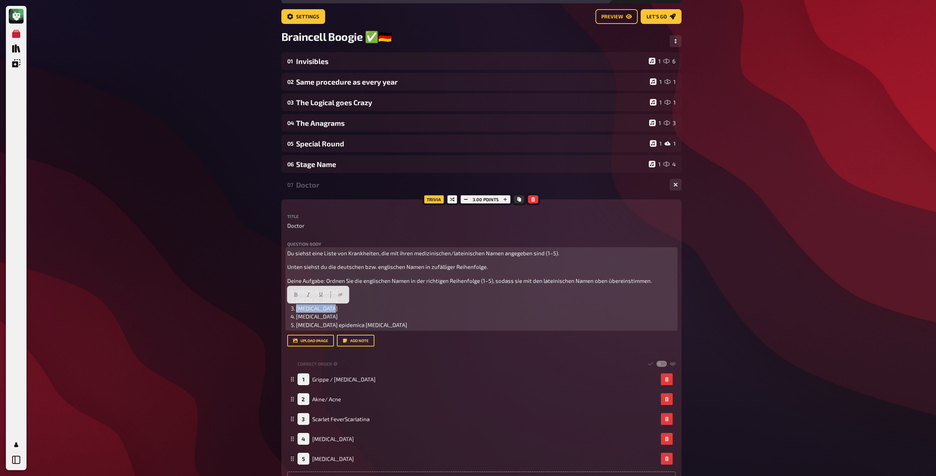
drag, startPoint x: 329, startPoint y: 310, endPoint x: 297, endPoint y: 309, distance: 32.8
click at [297, 309] on li "[MEDICAL_DATA]" at bounding box center [486, 308] width 380 height 8
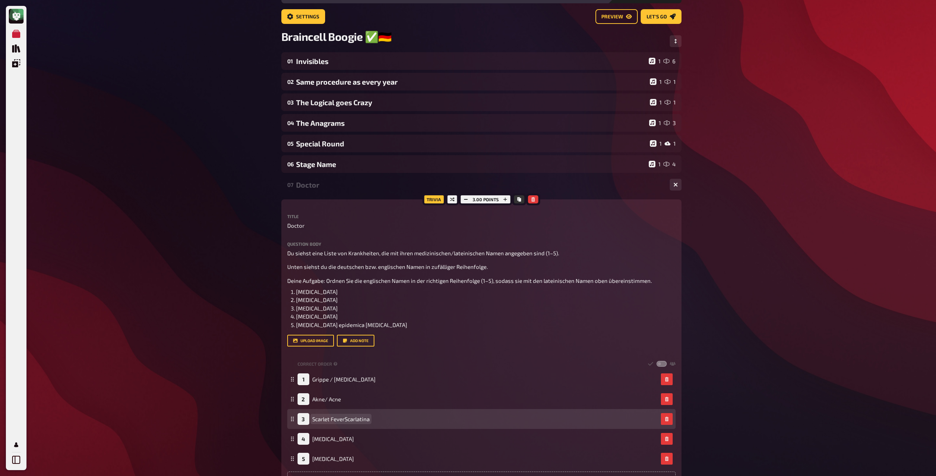
click at [351, 420] on span "Scarlet FeverScarlatina" at bounding box center [340, 419] width 57 height 7
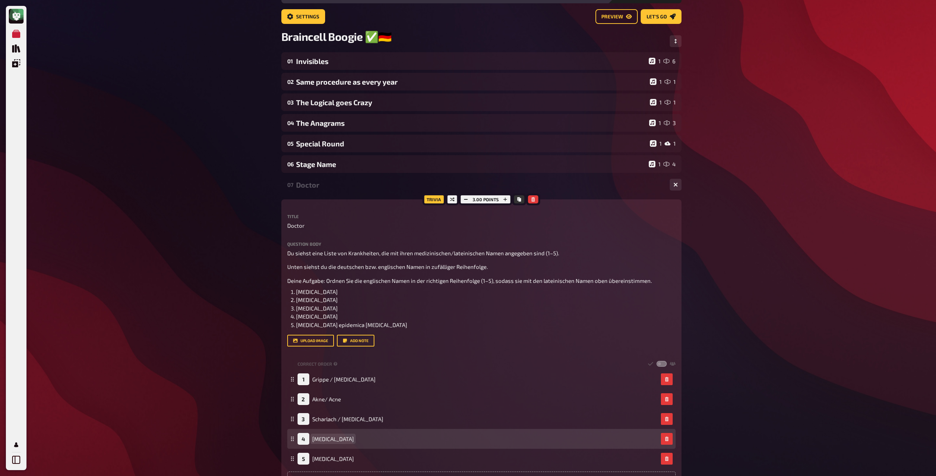
click at [329, 440] on span "[MEDICAL_DATA]" at bounding box center [333, 439] width 42 height 7
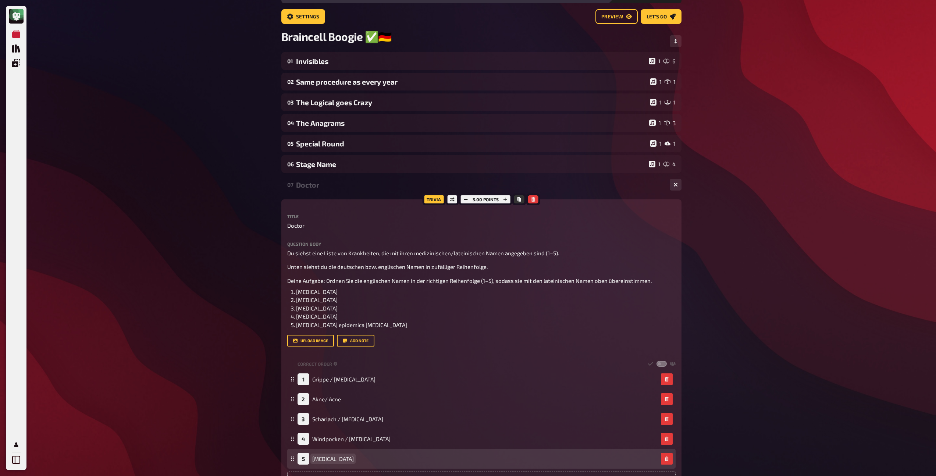
click at [313, 460] on span "[MEDICAL_DATA]" at bounding box center [333, 458] width 42 height 7
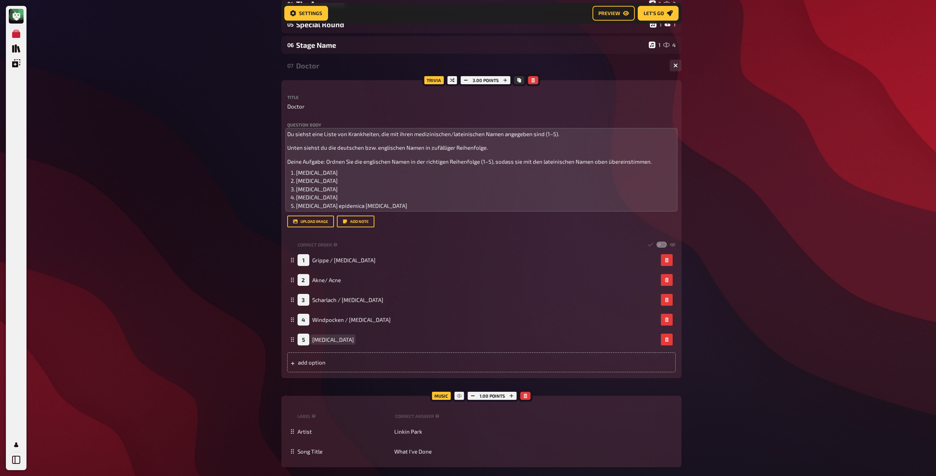
scroll to position [166, 0]
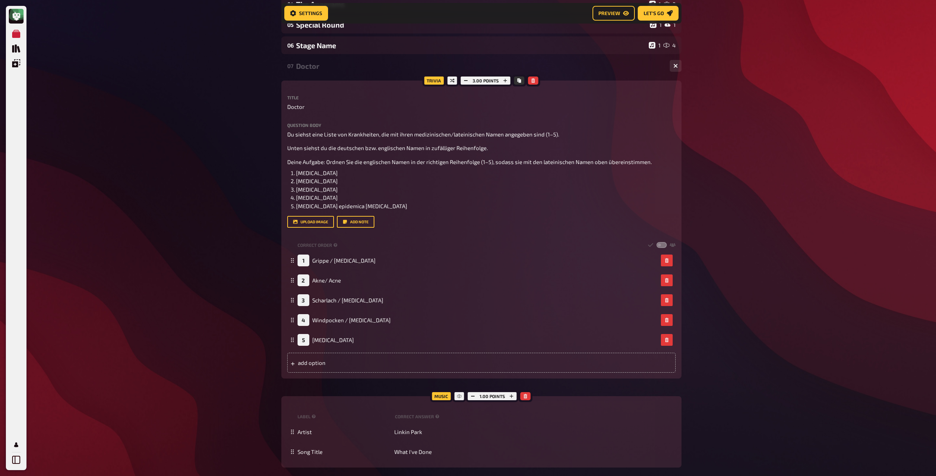
click at [309, 69] on div "Doctor" at bounding box center [480, 66] width 368 height 8
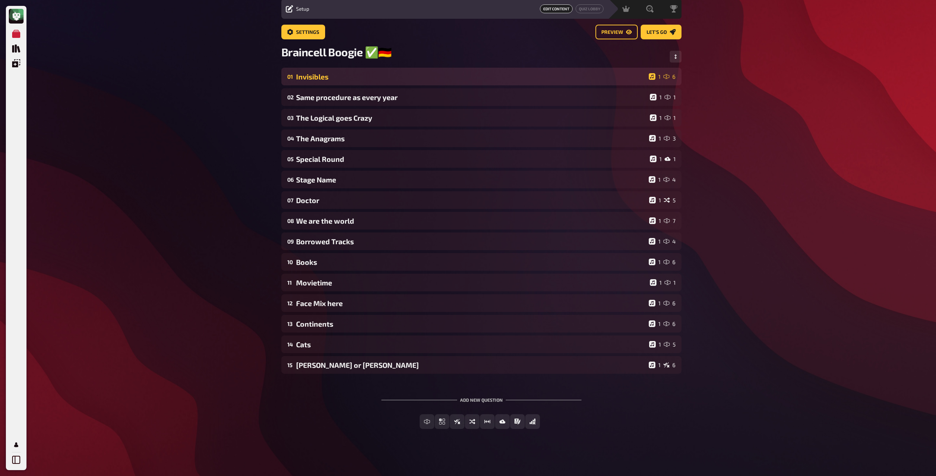
scroll to position [27, 0]
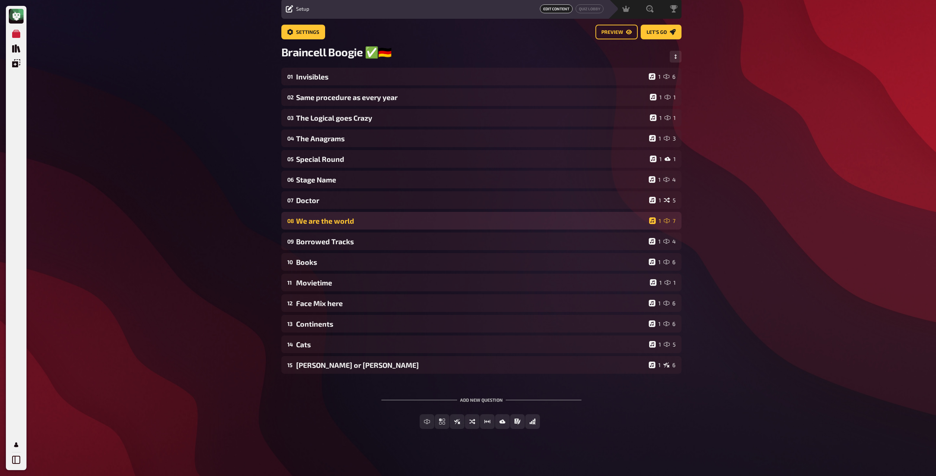
click at [326, 220] on div "We are the world" at bounding box center [471, 221] width 350 height 8
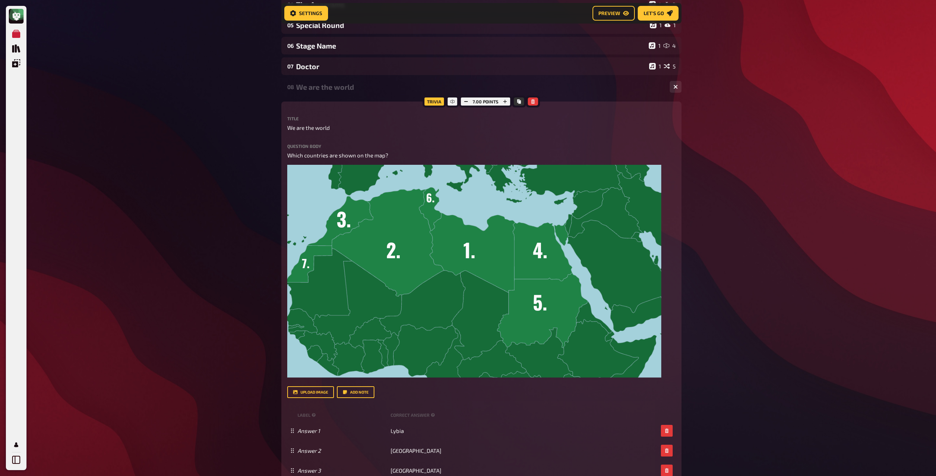
scroll to position [166, 0]
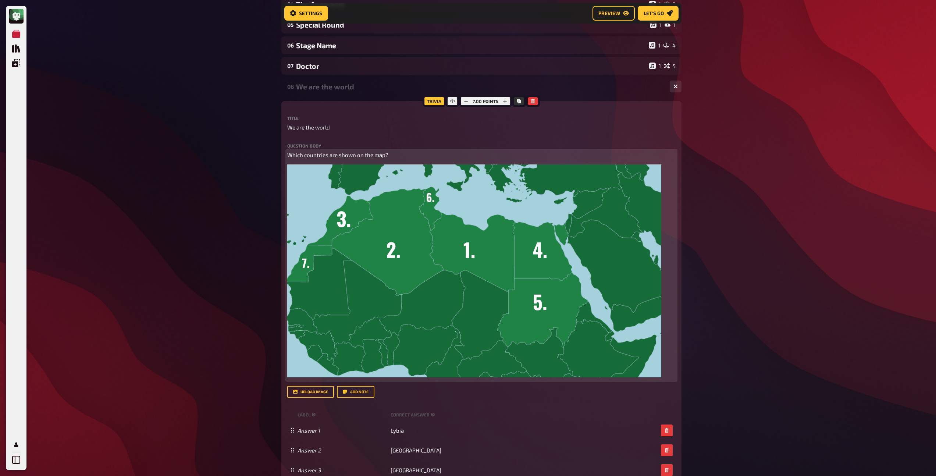
click at [288, 156] on span "Which countries are shown on the map?" at bounding box center [337, 155] width 101 height 7
drag, startPoint x: 395, startPoint y: 155, endPoint x: 274, endPoint y: 153, distance: 120.3
click at [274, 153] on div "My Quizzes Quiz Library Overlays Profile Home My Quizzes Braincell Boogie ✅​🇩🇪 …" at bounding box center [468, 382] width 936 height 1096
click at [313, 140] on button "button" at bounding box center [319, 141] width 12 height 12
drag, startPoint x: 507, startPoint y: 156, endPoint x: 405, endPoint y: 157, distance: 102.6
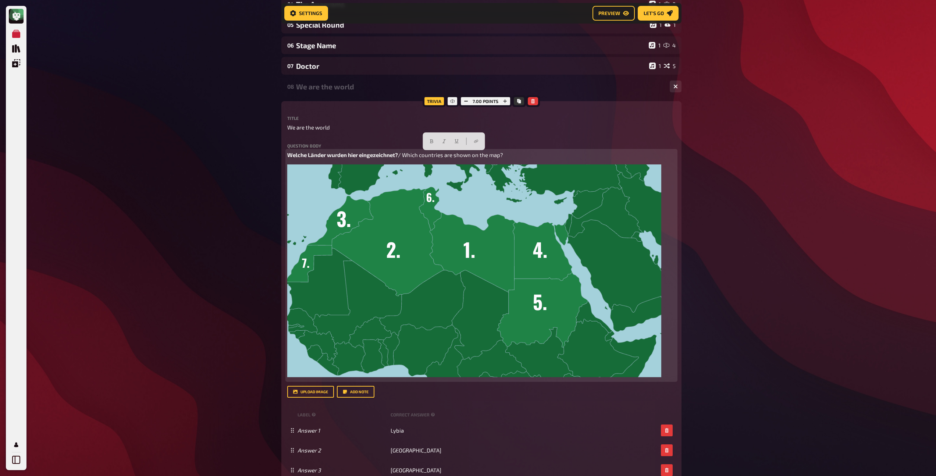
click at [405, 157] on p "Welche Länder wurden hier eingezeichnet? / Which countries are shown on the map?" at bounding box center [481, 155] width 388 height 8
click at [443, 143] on button "button" at bounding box center [445, 141] width 12 height 12
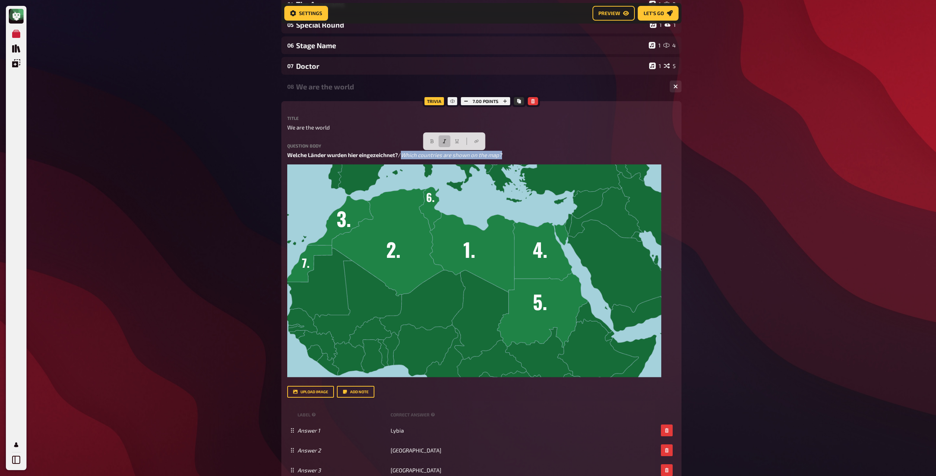
click at [325, 94] on div "08 We are the world 1 7" at bounding box center [481, 87] width 400 height 18
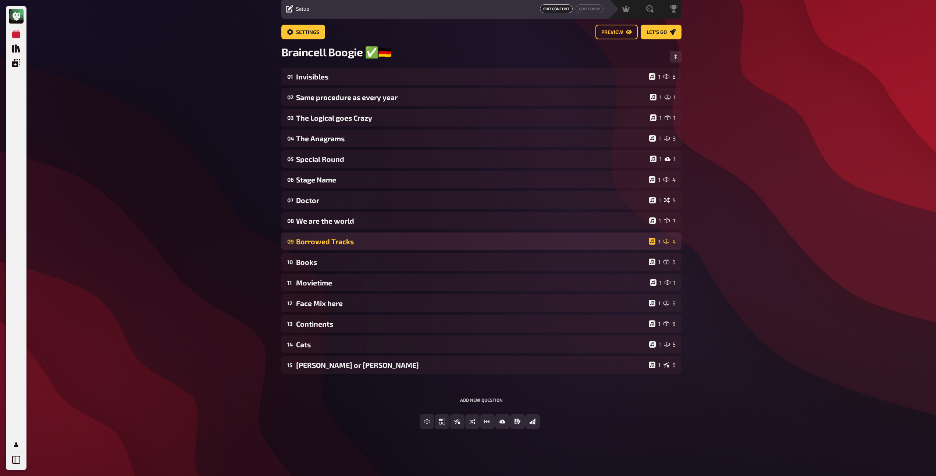
click at [321, 245] on div "Borrowed Tracks" at bounding box center [471, 241] width 350 height 8
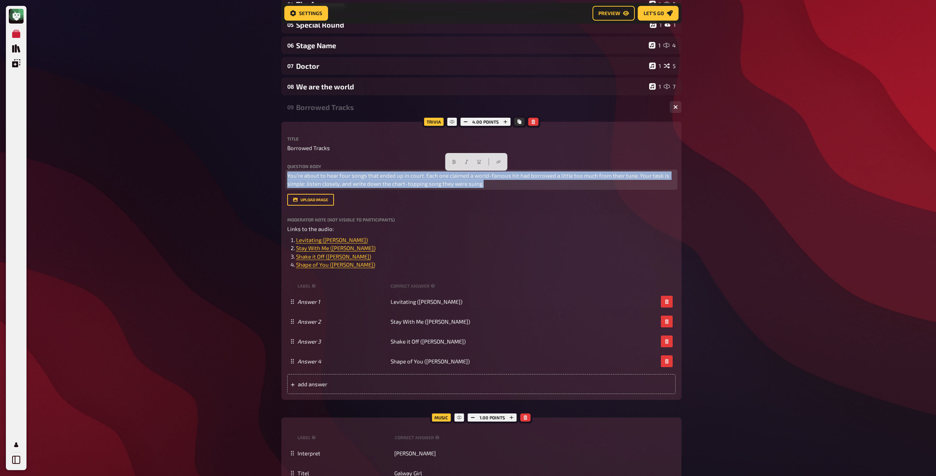
drag, startPoint x: 493, startPoint y: 184, endPoint x: 279, endPoint y: 167, distance: 215.1
click at [279, 167] on div "Home My Quizzes Braincell Boogie ✅​🇩🇪 Setup Setup Edit Content Quiz Lobby Hosti…" at bounding box center [482, 277] width 412 height 887
copy span "You’re about to hear four songs that ended up in court. Each one claimed a worl…"
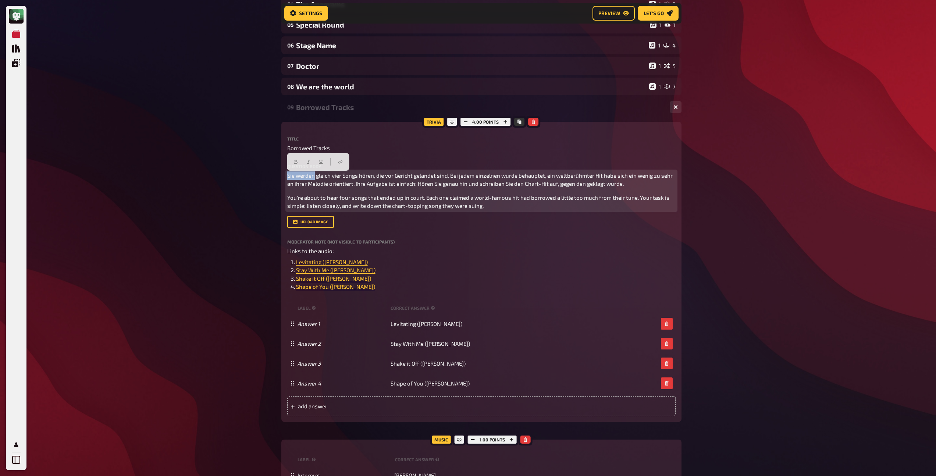
drag, startPoint x: 315, startPoint y: 177, endPoint x: 262, endPoint y: 175, distance: 52.6
click at [262, 175] on div "My Quizzes Quiz Library Overlays Profile Home My Quizzes Braincell Boogie ✅​🇩🇪 …" at bounding box center [468, 288] width 936 height 909
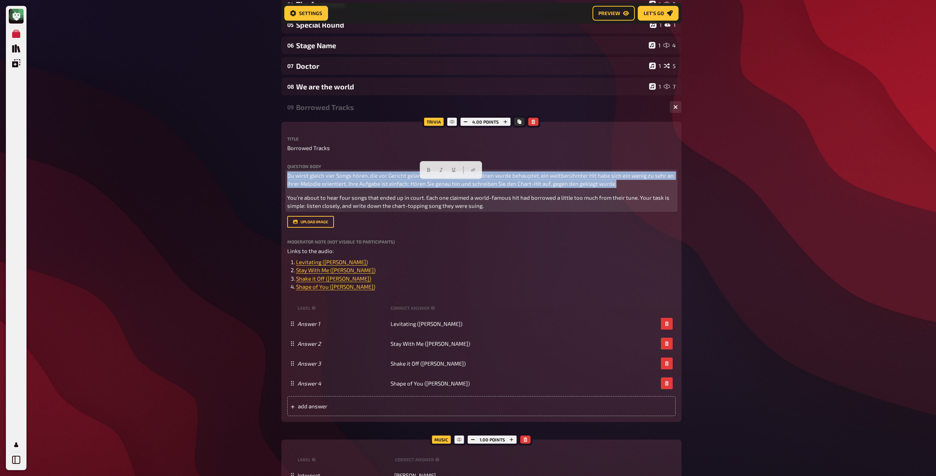
drag, startPoint x: 618, startPoint y: 185, endPoint x: 270, endPoint y: 177, distance: 348.5
click at [270, 177] on div "My Quizzes Quiz Library Overlays Profile Home My Quizzes Braincell Boogie ✅​🇩🇪 …" at bounding box center [468, 288] width 936 height 909
click at [457, 161] on icon "button" at bounding box center [457, 162] width 4 height 4
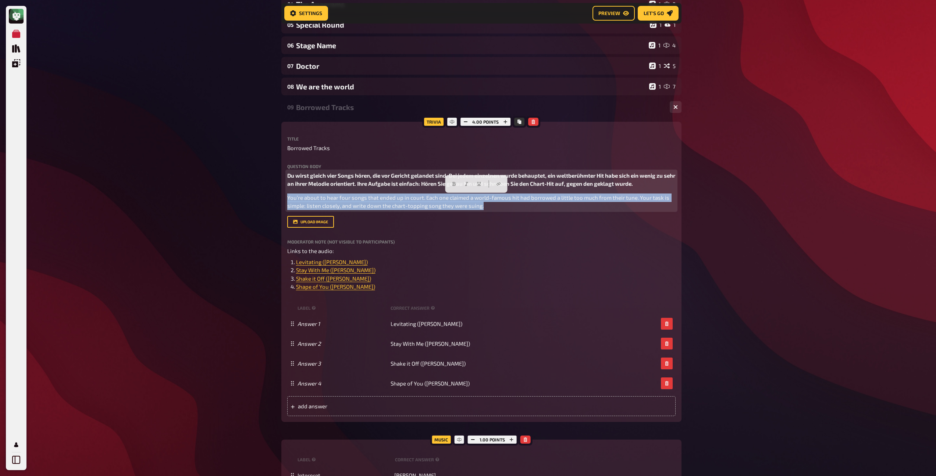
drag, startPoint x: 484, startPoint y: 207, endPoint x: 274, endPoint y: 202, distance: 210.1
click at [274, 202] on div "My Quizzes Quiz Library Overlays Profile Home My Quizzes Braincell Boogie ✅​🇩🇪 …" at bounding box center [468, 288] width 936 height 909
click at [466, 182] on icon "button" at bounding box center [466, 184] width 4 height 4
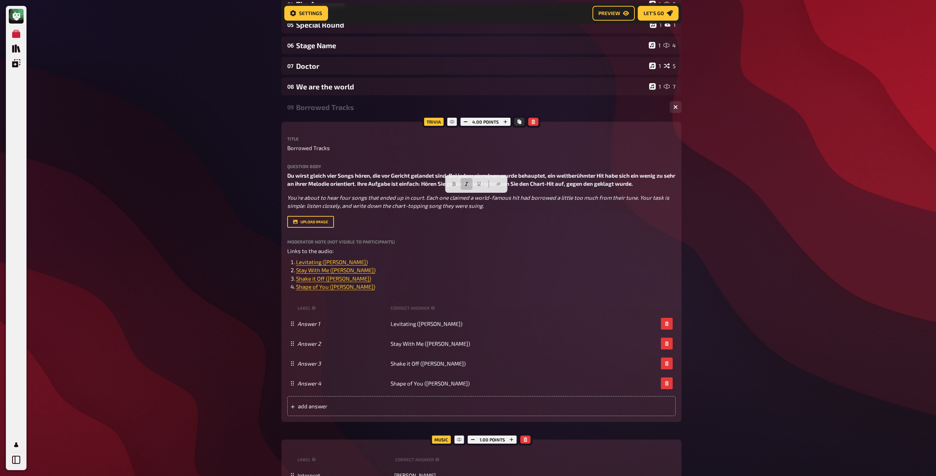
click at [327, 111] on div "Borrowed Tracks" at bounding box center [480, 107] width 368 height 8
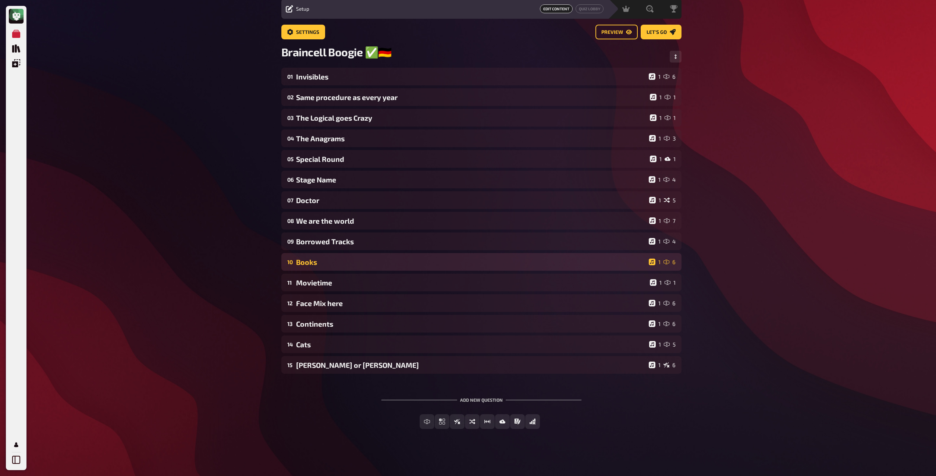
click at [321, 263] on div "Books" at bounding box center [471, 262] width 350 height 8
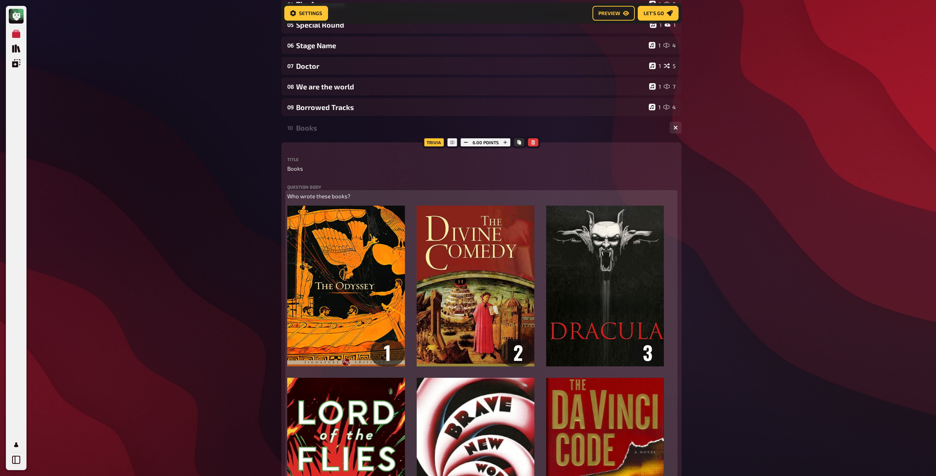
click at [288, 198] on span "Who wrote these books?" at bounding box center [318, 196] width 63 height 7
drag, startPoint x: 353, startPoint y: 198, endPoint x: 259, endPoint y: 186, distance: 94.6
click at [259, 186] on div "My Quizzes Quiz Library Overlays Profile Home My Quizzes Braincell Boogie ✅​🇩🇪 …" at bounding box center [468, 436] width 936 height 1204
click at [302, 180] on button "button" at bounding box center [298, 183] width 12 height 12
drag, startPoint x: 426, startPoint y: 198, endPoint x: 361, endPoint y: 195, distance: 64.5
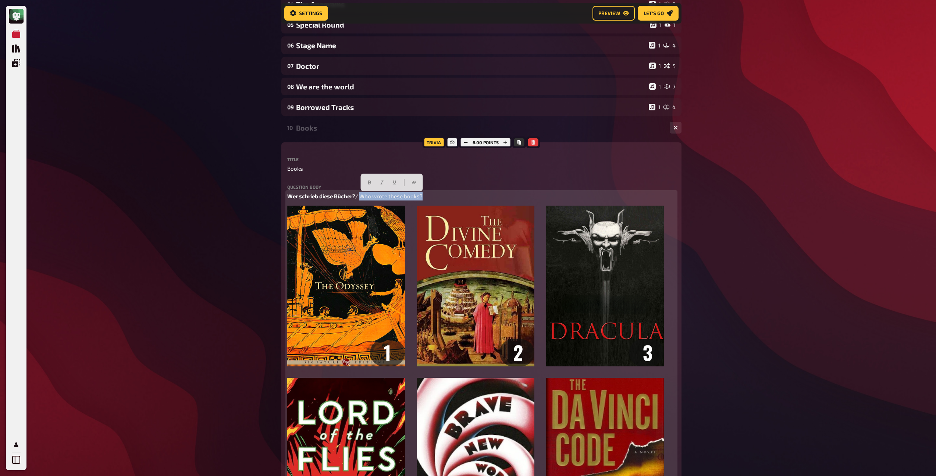
click at [361, 195] on p "Wer schrieb diese Bücher? / Who wrote these books?" at bounding box center [481, 196] width 388 height 8
click at [380, 183] on icon "button" at bounding box center [382, 182] width 4 height 4
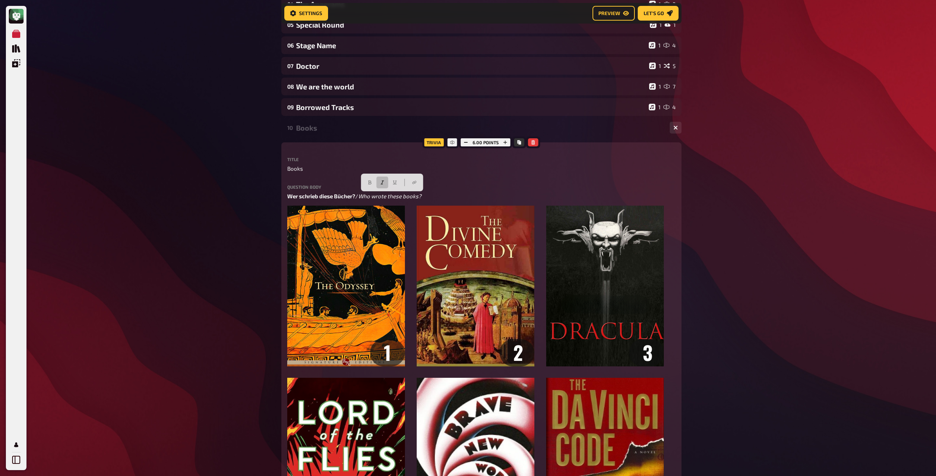
click at [326, 132] on div "Books" at bounding box center [480, 128] width 368 height 8
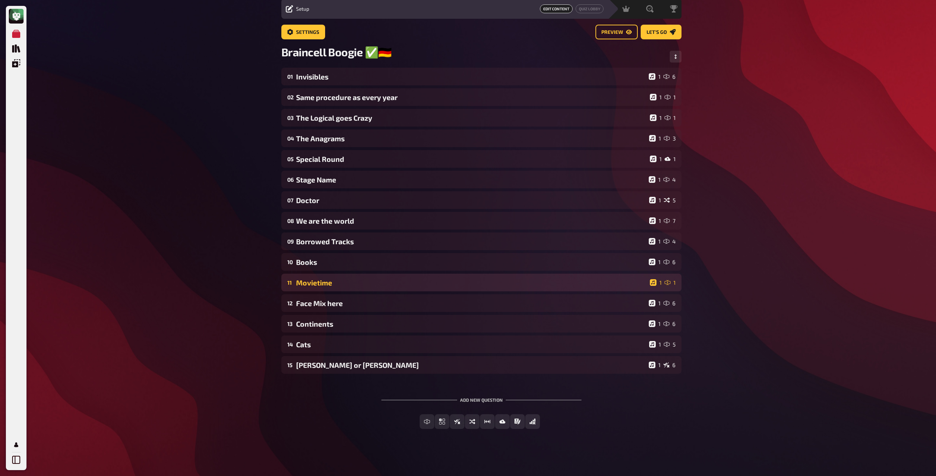
click at [326, 278] on div "Movietime" at bounding box center [471, 282] width 351 height 8
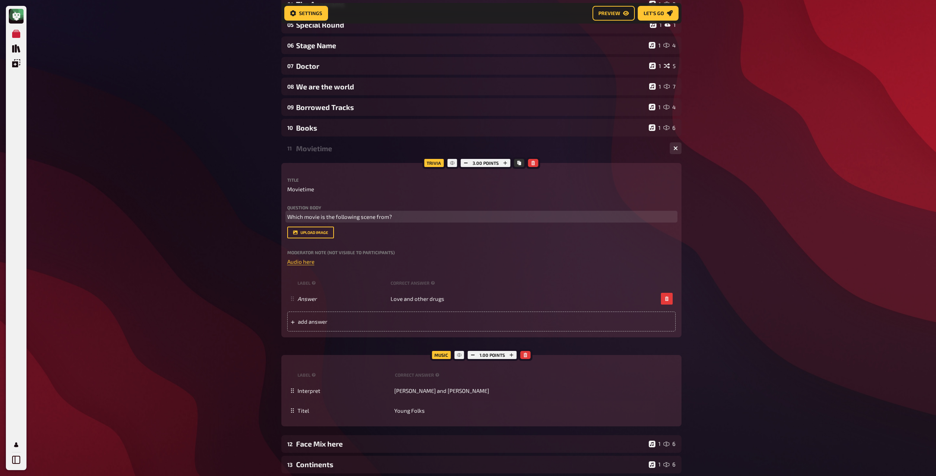
click at [287, 219] on span "Which movie is the following scene from?" at bounding box center [339, 216] width 105 height 7
drag, startPoint x: 405, startPoint y: 215, endPoint x: 283, endPoint y: 213, distance: 121.4
click at [283, 213] on div "Trivia 3.00 points Title Movietime Question body Aus welchem Film stammt die fo…" at bounding box center [481, 250] width 400 height 174
click at [327, 200] on button "button" at bounding box center [324, 203] width 12 height 12
drag, startPoint x: 531, startPoint y: 214, endPoint x: 416, endPoint y: 219, distance: 115.2
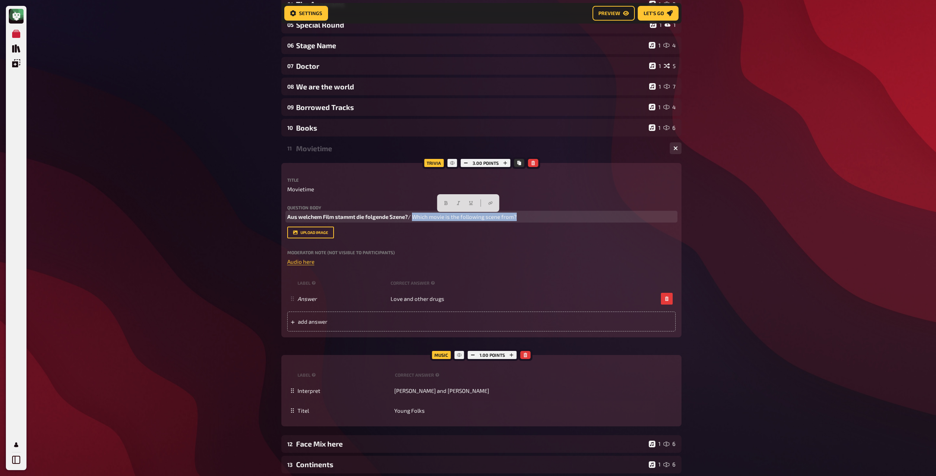
click at [416, 219] on p "Aus welchem Film stammt die folgende Szene? / Which movie is the following scen…" at bounding box center [481, 217] width 388 height 8
click at [458, 204] on button "button" at bounding box center [456, 203] width 12 height 12
click at [341, 151] on div "Movietime" at bounding box center [480, 148] width 368 height 8
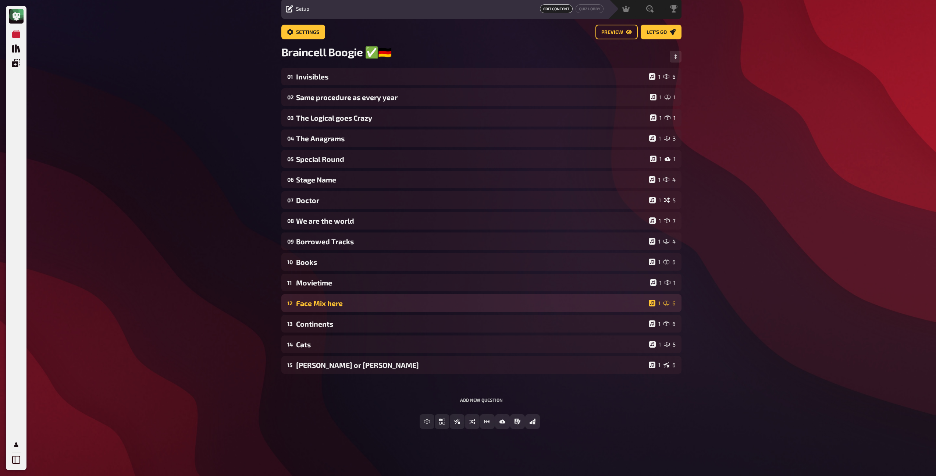
click at [323, 307] on div "Face Mix here" at bounding box center [471, 303] width 350 height 8
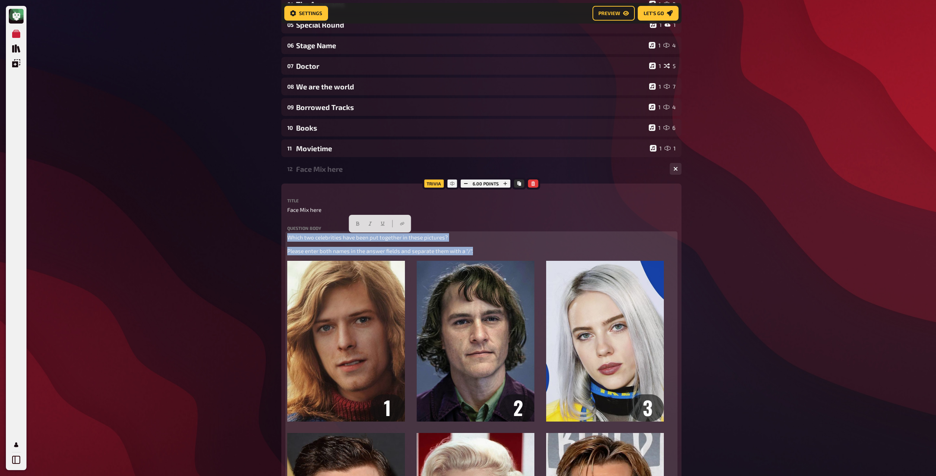
drag, startPoint x: 478, startPoint y: 252, endPoint x: 286, endPoint y: 232, distance: 192.7
click at [286, 232] on div "Trivia 6.00 points Title Face Mix here Question body Which two celebrities have…" at bounding box center [481, 484] width 400 height 600
copy div "Which two celebrities have been put together in these pictures? Please enter bo…"
click at [287, 237] on span "Which two celebrities have been put together in these pictures?" at bounding box center [367, 237] width 161 height 7
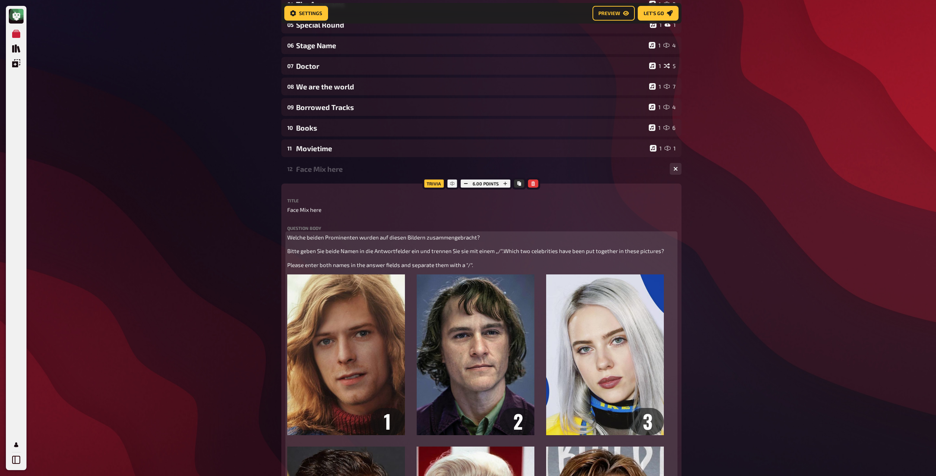
click at [464, 239] on span "Welche beiden Prominenten wurden auf diesen Bildern zusammengebracht?" at bounding box center [383, 237] width 193 height 7
drag, startPoint x: 476, startPoint y: 238, endPoint x: 459, endPoint y: 238, distance: 16.6
click at [459, 238] on span "Welche beiden Prominenten wurden auf diesen Bildern zusammengebracht?" at bounding box center [383, 237] width 193 height 7
click at [287, 252] on span "Bitte geben Sie beide Namen in die Antwortfelder ein und trennen Sie sie mit ei…" at bounding box center [475, 251] width 377 height 7
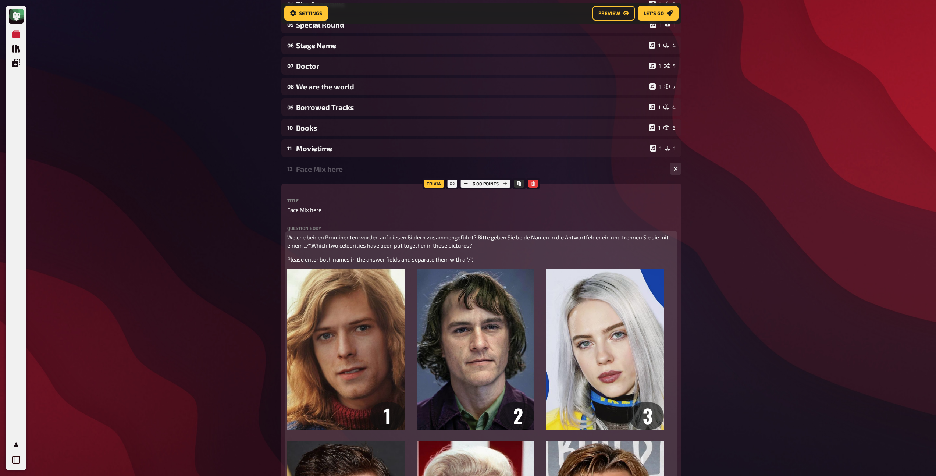
click at [497, 237] on span "Welche beiden Prominenten wurden auf diesen Bildern zusammengeführt? Bitte gebe…" at bounding box center [478, 241] width 383 height 15
click at [496, 237] on span "Welche beiden Prominenten wurden auf diesen Bildern zusammengeführt? Bitte gebe…" at bounding box center [478, 241] width 383 height 15
click at [505, 239] on span "Welche beiden Prominenten wurden auf diesen Bildern zusammengeführt? Bitte gebt…" at bounding box center [476, 241] width 379 height 15
drag, startPoint x: 636, startPoint y: 238, endPoint x: 619, endPoint y: 238, distance: 17.3
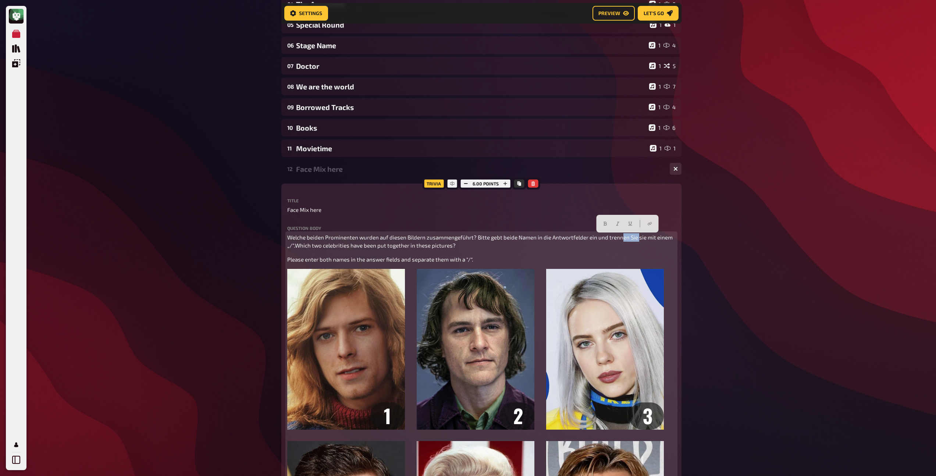
click at [619, 238] on span "Welche beiden Prominenten wurden auf diesen Bildern zusammengeführt? Bitte gebt…" at bounding box center [480, 241] width 387 height 15
click at [295, 248] on span "Welche beiden Prominenten wurden auf diesen Bildern zusammengeführt? Bitte gebt…" at bounding box center [474, 241] width 374 height 15
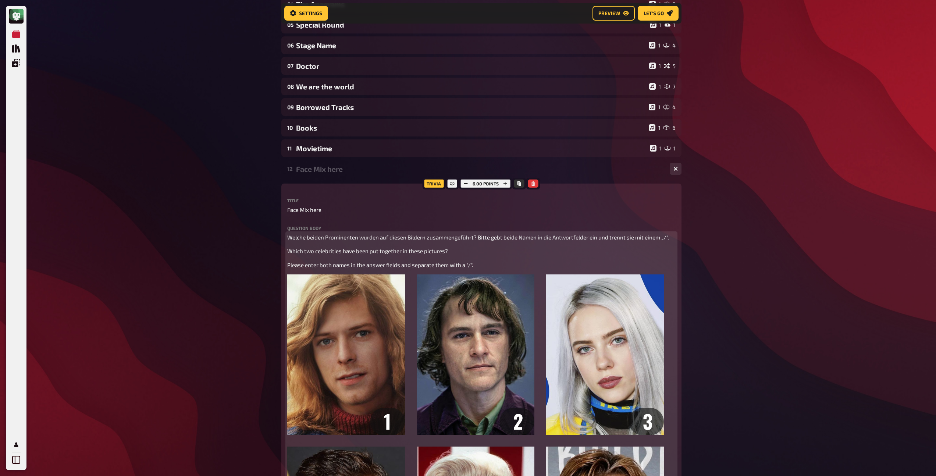
click at [288, 266] on span "Please enter both names in the answer fields and separate them with a "/"." at bounding box center [380, 265] width 186 height 7
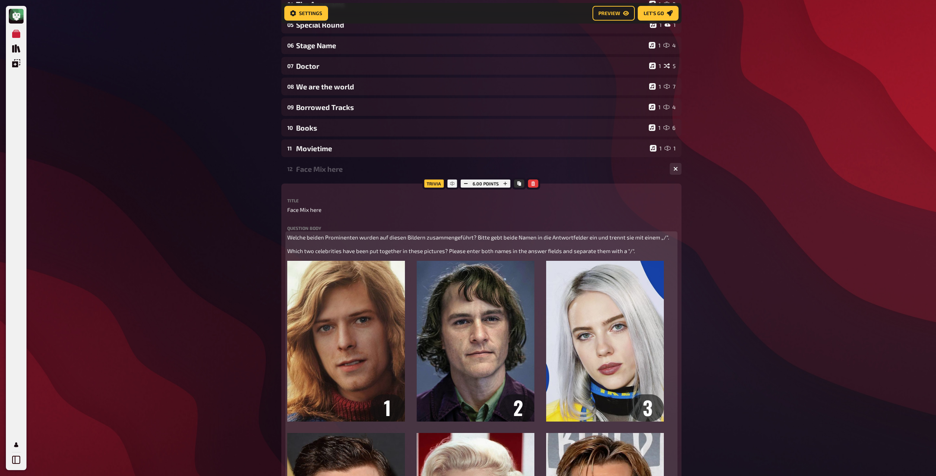
click at [397, 236] on span "Welche beiden Prominenten wurden auf diesen Bildern zusammengeführt? Bitte gebt…" at bounding box center [478, 237] width 382 height 7
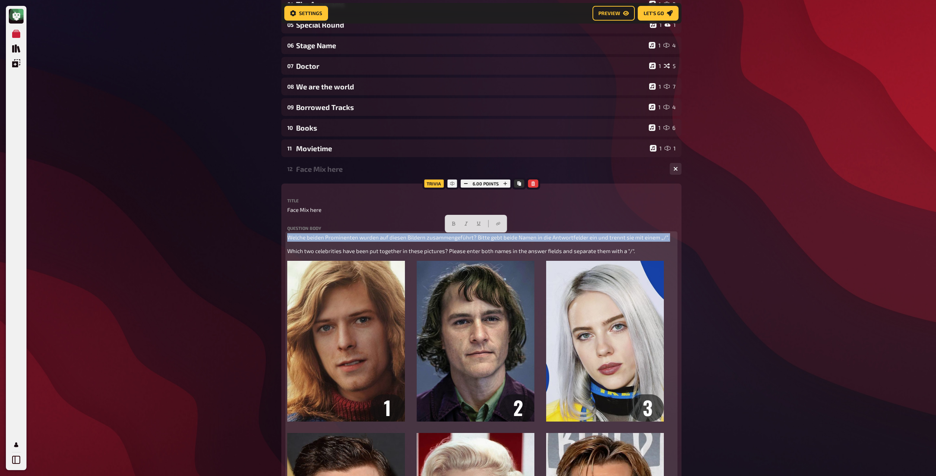
click at [397, 236] on span "Welche beiden Prominenten wurden auf diesen Bildern zusammengeführt? Bitte gebt…" at bounding box center [478, 237] width 382 height 7
click at [452, 225] on icon "button" at bounding box center [454, 223] width 4 height 4
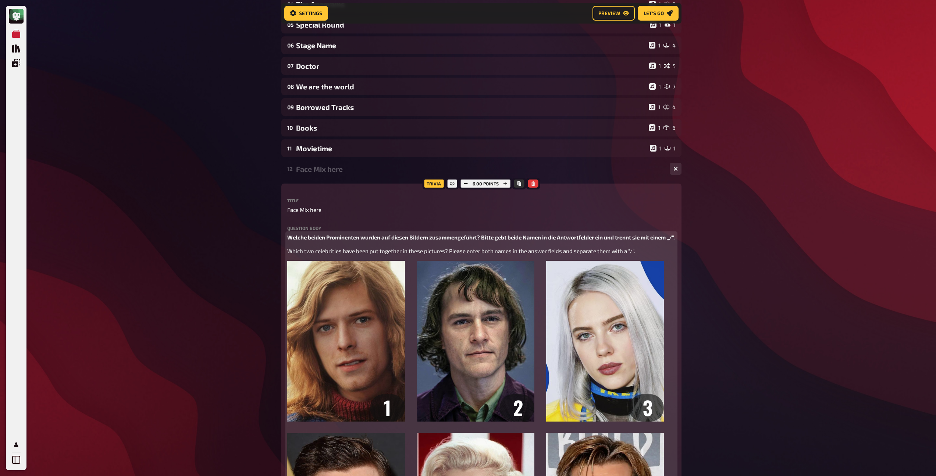
click at [430, 254] on span "Which two celebrities have been put together in these pictures? Please enter bo…" at bounding box center [461, 251] width 348 height 7
click at [424, 254] on span "Which two celebrities have been put together in these pictures? Please enter bo…" at bounding box center [461, 251] width 348 height 7
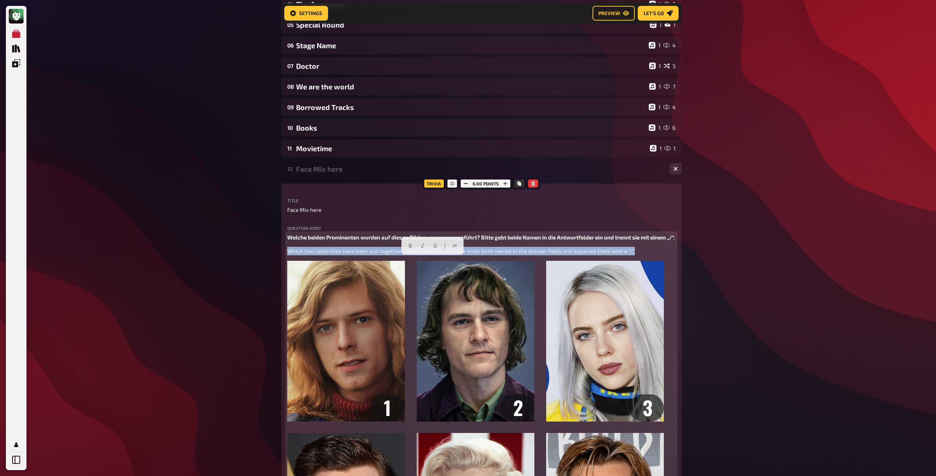
click at [424, 254] on span "Which two celebrities have been put together in these pictures? Please enter bo…" at bounding box center [461, 251] width 348 height 7
click at [452, 245] on icon "button" at bounding box center [450, 246] width 4 height 4
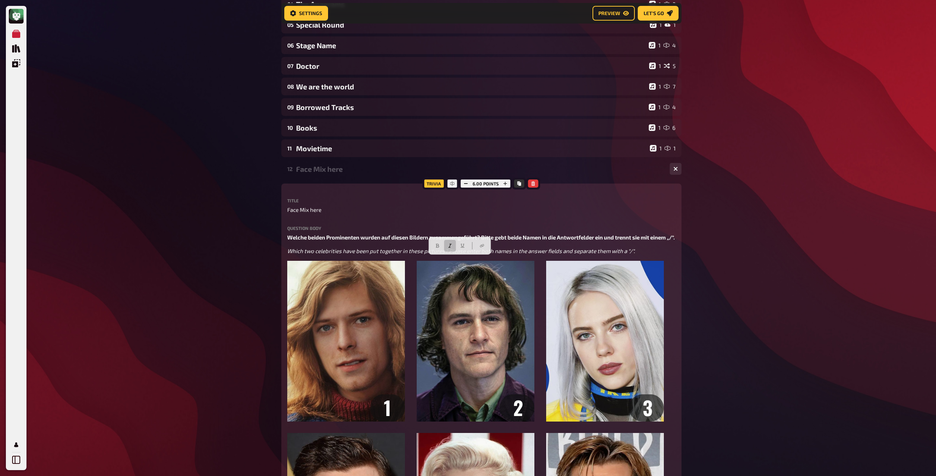
click at [357, 170] on div "Face Mix here" at bounding box center [480, 169] width 368 height 8
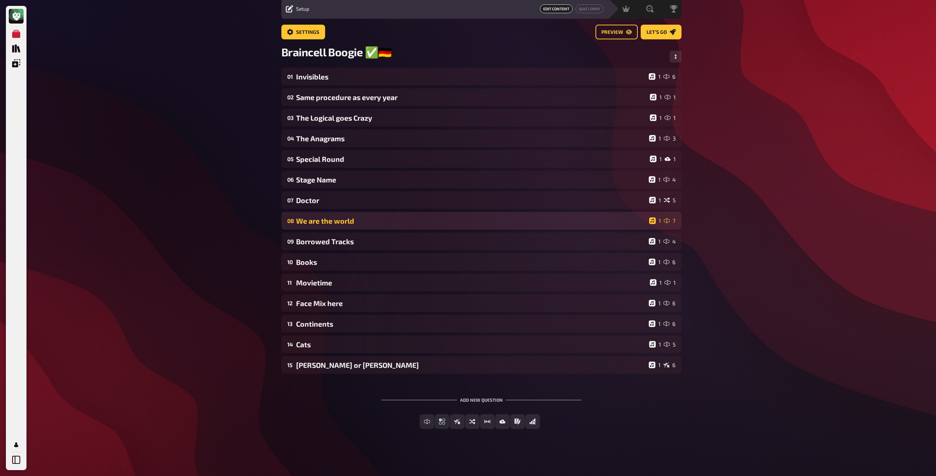
scroll to position [27, 0]
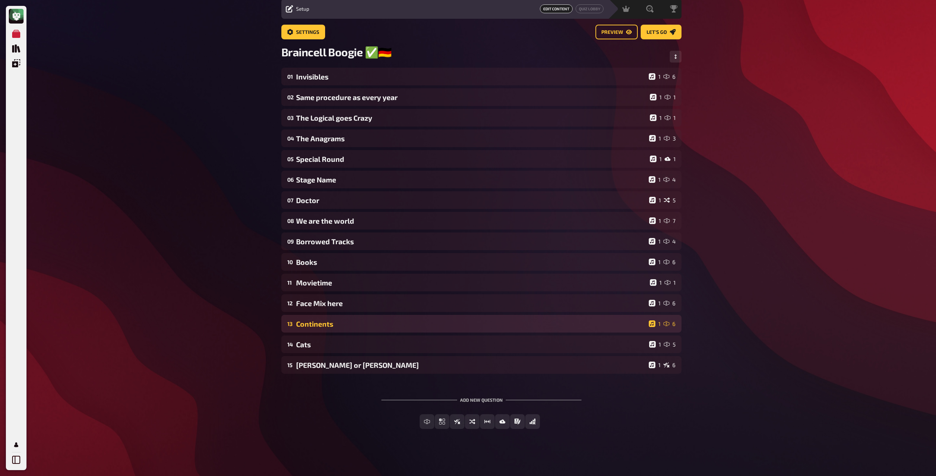
click at [360, 323] on div "Continents" at bounding box center [471, 324] width 350 height 8
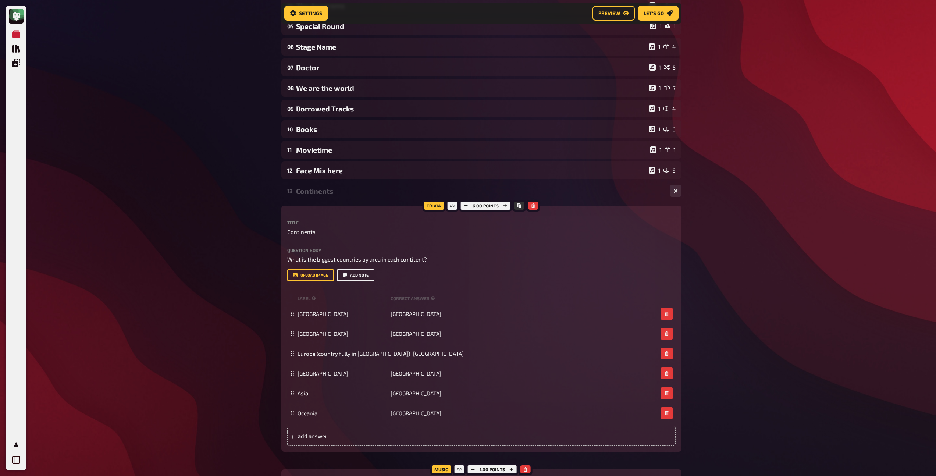
scroll to position [166, 0]
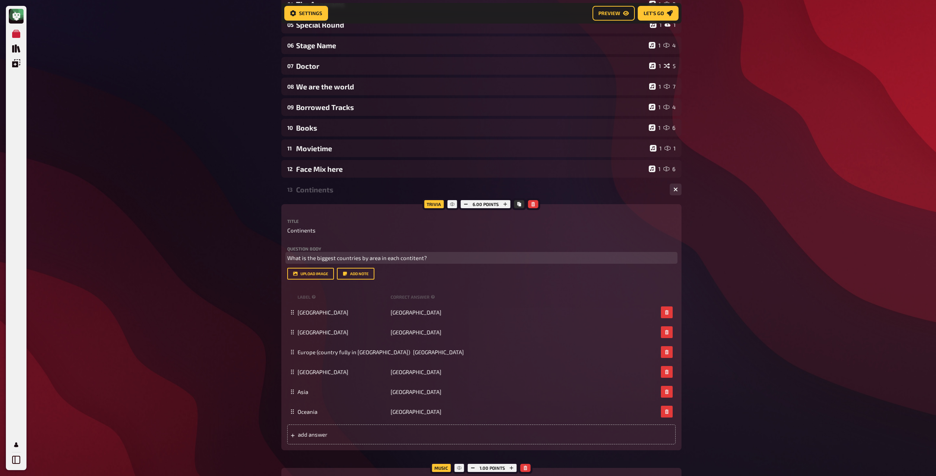
click at [327, 261] on span "What is the biggest countries by area in each contitent?" at bounding box center [357, 258] width 140 height 7
click at [287, 260] on span "What is the biggest countries by area in each contitent?" at bounding box center [357, 258] width 140 height 7
paste div
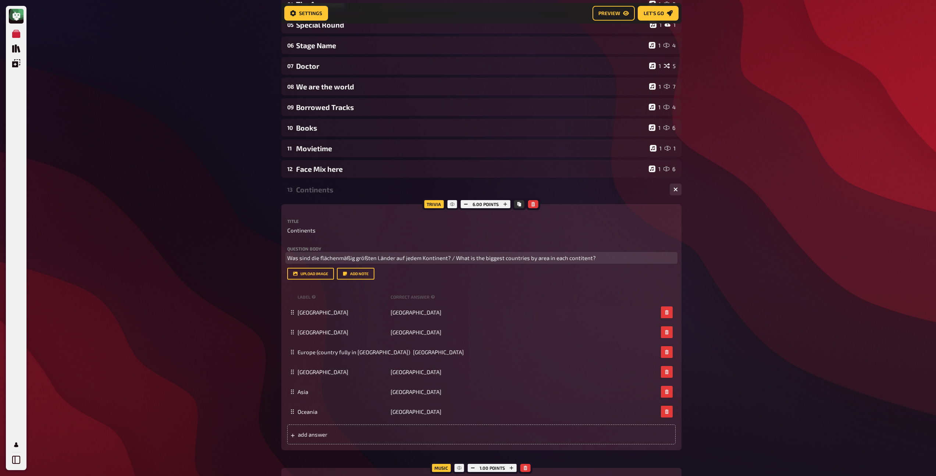
click at [414, 260] on span "Was sind die flächenmäßig größten Länder auf jedem Kontinent? / What is the big…" at bounding box center [441, 258] width 309 height 7
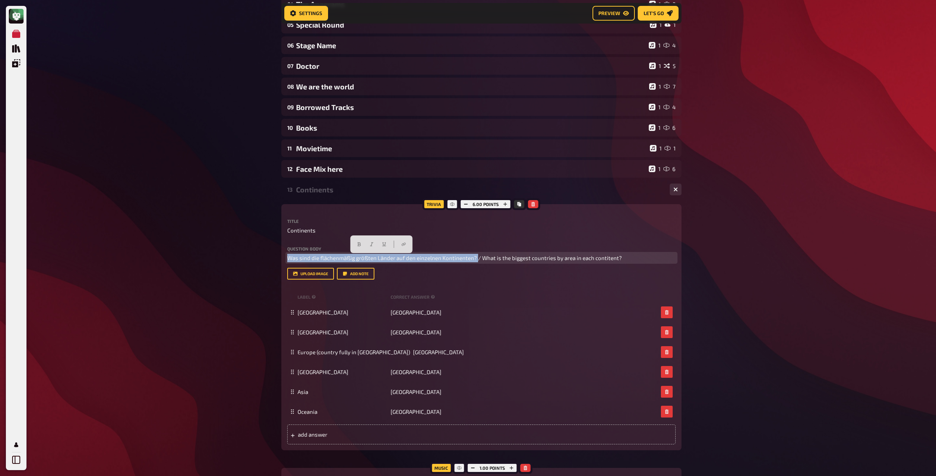
drag, startPoint x: 475, startPoint y: 258, endPoint x: 279, endPoint y: 256, distance: 196.5
click at [279, 256] on div "Home My Quizzes Braincell Boogie ✅​🇩🇪 Setup Setup Edit Content Quiz Lobby Hosti…" at bounding box center [482, 261] width 412 height 855
click at [360, 248] on button "button" at bounding box center [360, 244] width 12 height 12
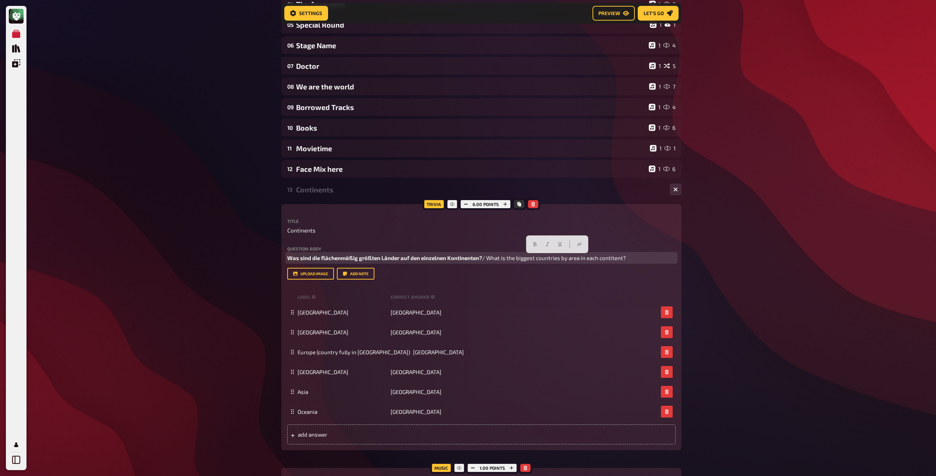
drag, startPoint x: 490, startPoint y: 260, endPoint x: 639, endPoint y: 258, distance: 149.4
click at [639, 258] on p "Was sind die flächenmäßig größten Länder auf den einzelnen Kontinenten? / What …" at bounding box center [481, 258] width 388 height 8
click at [546, 242] on icon "button" at bounding box center [548, 244] width 4 height 4
click at [344, 196] on div "13 Continents 1 6" at bounding box center [481, 190] width 400 height 18
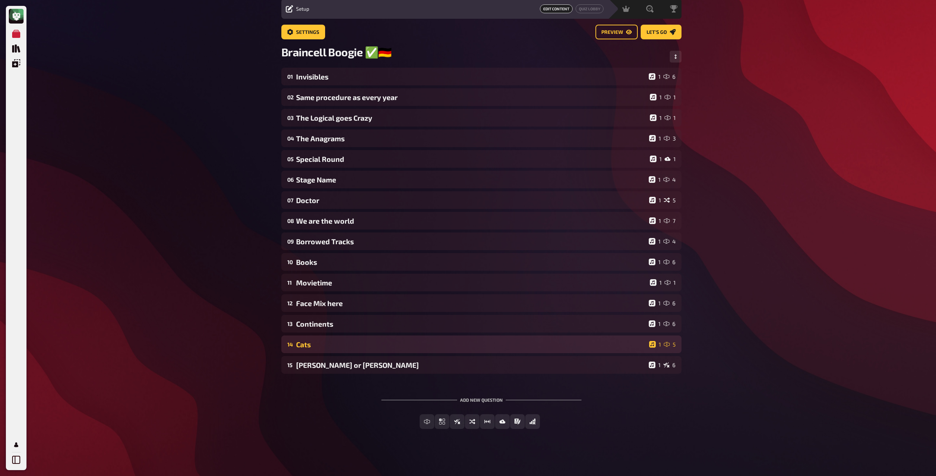
click at [341, 341] on div "Cats" at bounding box center [471, 344] width 350 height 8
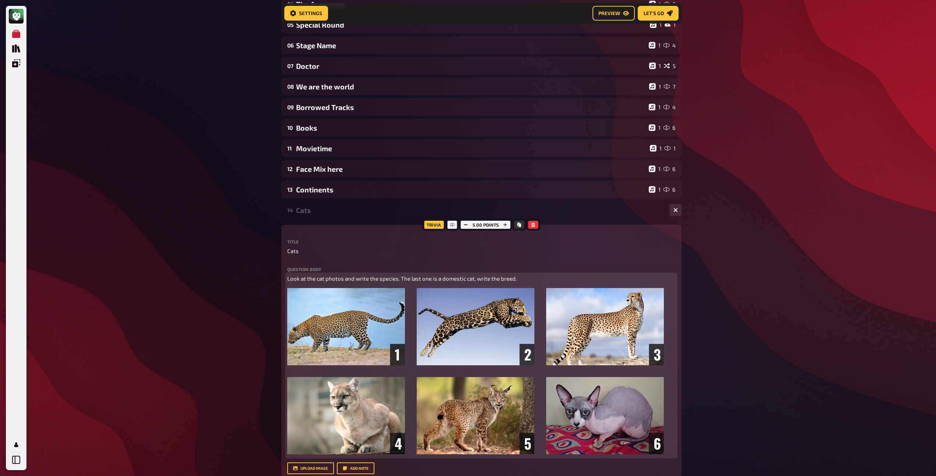
click at [369, 280] on span "Look at the cat photos and write the species. The last one is a domestic cat, w…" at bounding box center [402, 278] width 230 height 7
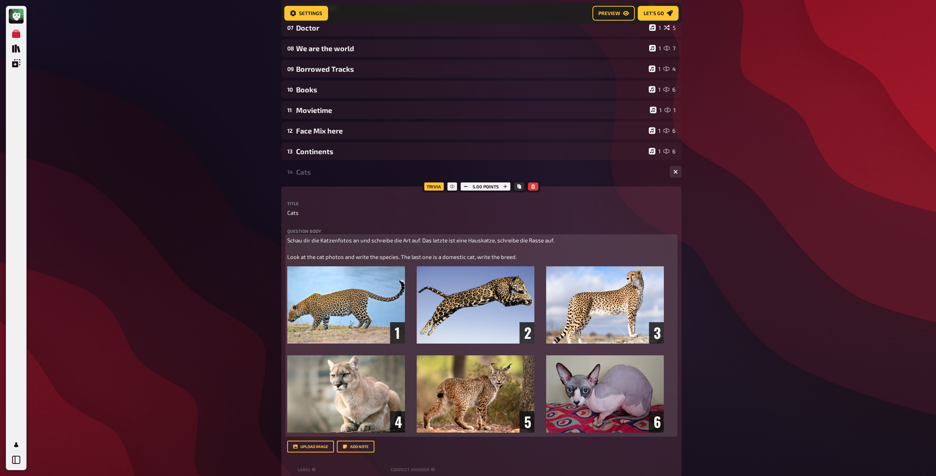
scroll to position [203, 0]
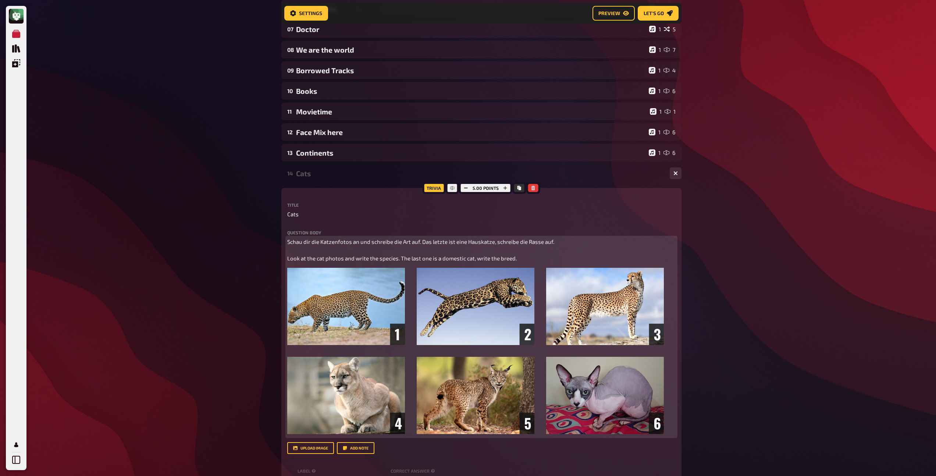
click at [402, 241] on span "Schau dir die Katzenfotos an und schreibe die Art auf. Das letzte ist eine Haus…" at bounding box center [420, 249] width 267 height 23
click at [452, 242] on span "Schau dir die Katzenfotos an und schreibe die Bezeichnung der Art auf. Das letz…" at bounding box center [442, 249] width 310 height 23
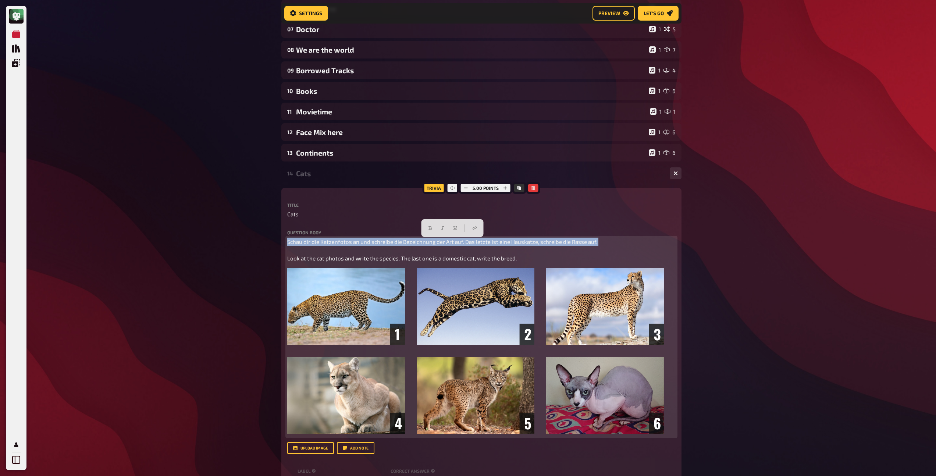
click at [452, 242] on span "Schau dir die Katzenfotos an und schreibe die Bezeichnung der Art auf. Das letz…" at bounding box center [442, 249] width 310 height 23
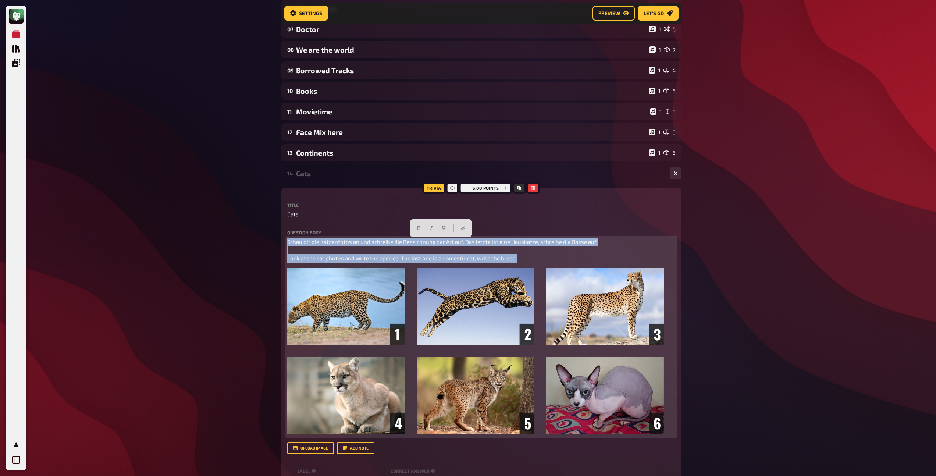
click at [419, 242] on span "Schau dir die Katzenfotos an und schreibe die Bezeichnung der Art auf. Das letz…" at bounding box center [442, 249] width 310 height 23
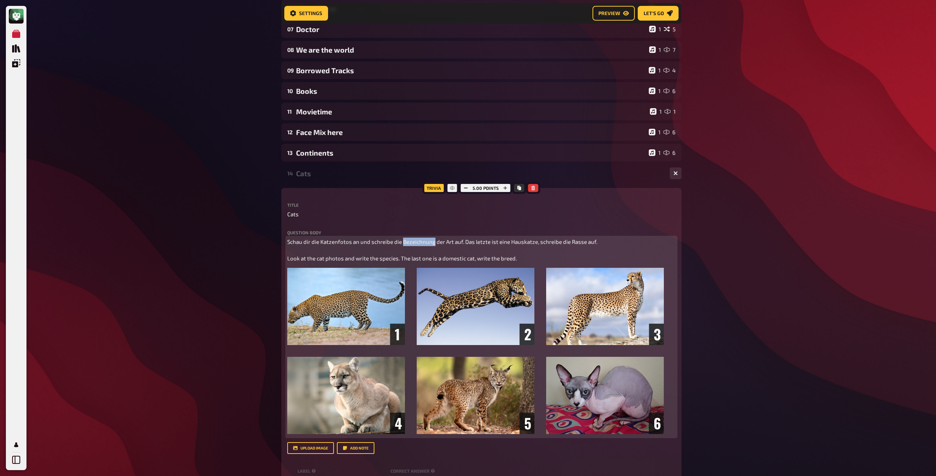
click at [419, 242] on span "Schau dir die Katzenfotos an und schreibe die Bezeichnung der Art auf. Das letz…" at bounding box center [442, 249] width 310 height 23
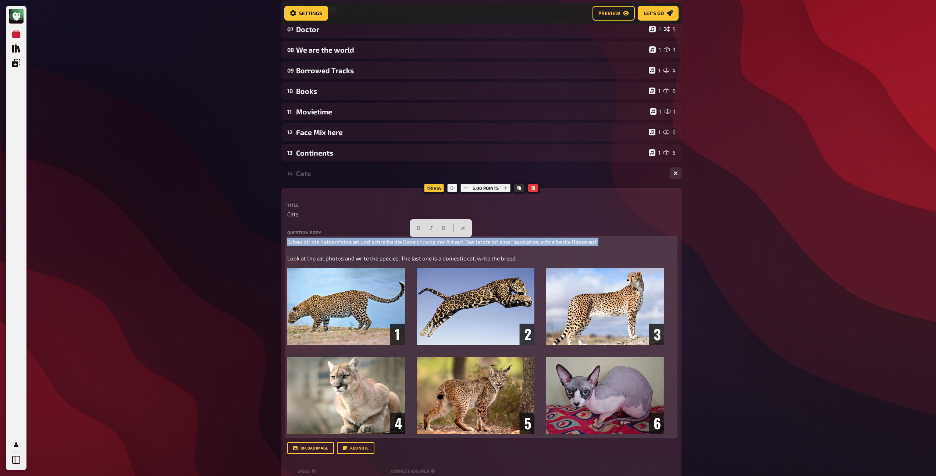
click at [419, 242] on span "Schau dir die Katzenfotos an und schreibe die Bezeichnung der Art auf. Das letz…" at bounding box center [442, 249] width 310 height 23
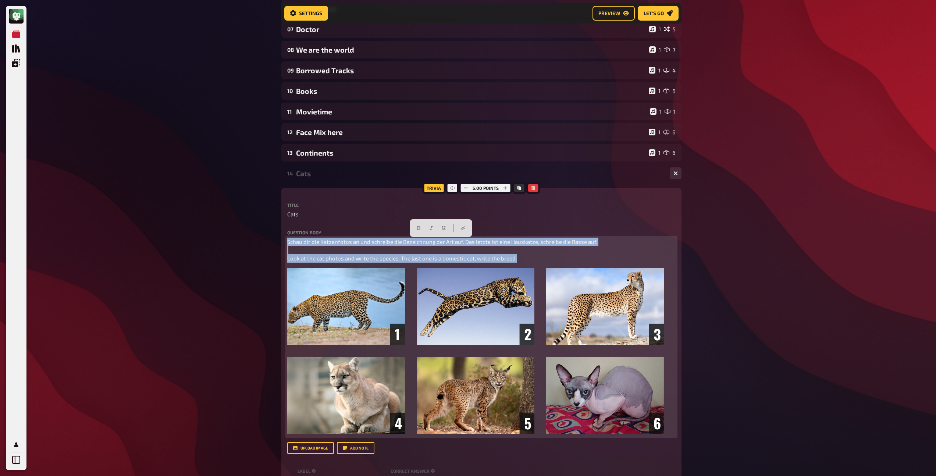
click at [419, 242] on span "Schau dir die Katzenfotos an und schreibe die Bezeichnung der Art auf. Das letz…" at bounding box center [442, 249] width 310 height 23
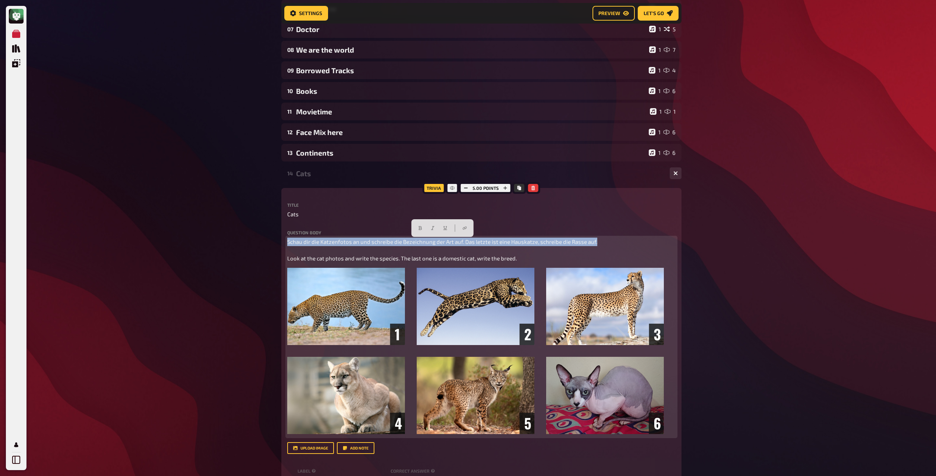
drag, startPoint x: 606, startPoint y: 242, endPoint x: 284, endPoint y: 242, distance: 321.2
click at [284, 242] on div "Trivia 5.00 points Title Cats Question body Schau dir die Katzenfotos an und sc…" at bounding box center [481, 396] width 400 height 417
click at [419, 229] on icon "button" at bounding box center [418, 228] width 4 height 4
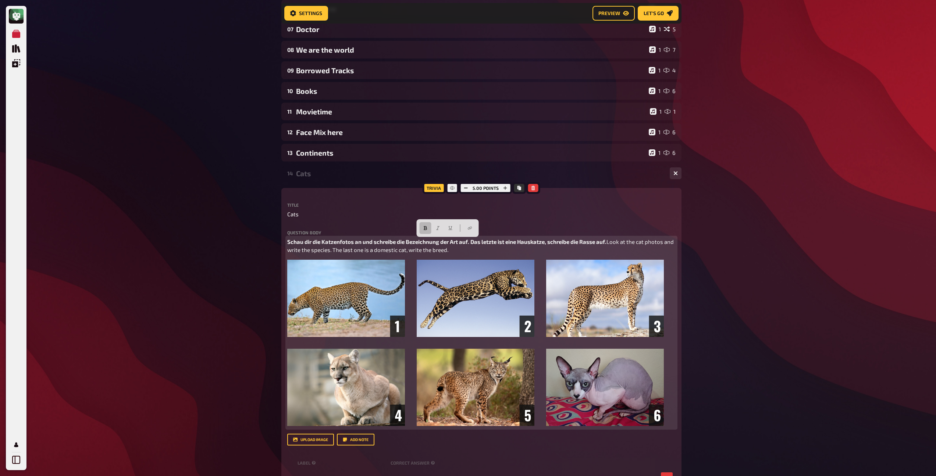
click at [396, 253] on span "Look at the cat photos and write the species. The last one is a domestic cat, w…" at bounding box center [481, 245] width 388 height 15
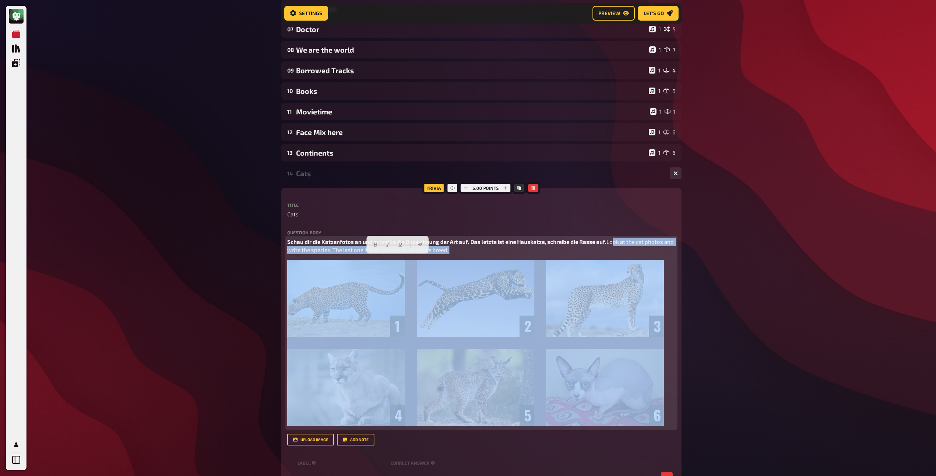
click at [396, 253] on span "Look at the cat photos and write the species. The last one is a domestic cat, w…" at bounding box center [481, 245] width 388 height 15
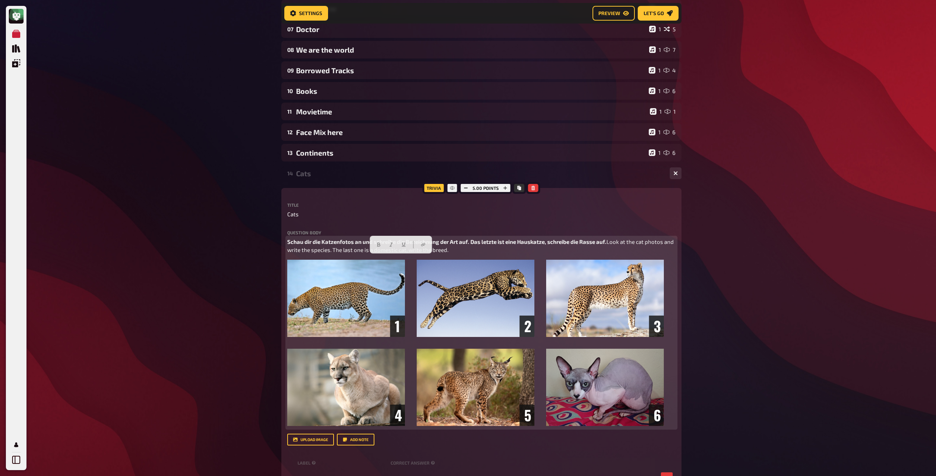
drag, startPoint x: 503, startPoint y: 261, endPoint x: 270, endPoint y: 259, distance: 232.5
click at [270, 259] on div "My Quizzes Quiz Library Overlays Profile Home My Quizzes Braincell Boogie ✅​🇩🇪 …" at bounding box center [468, 305] width 936 height 1017
click at [388, 245] on button "button" at bounding box center [392, 245] width 12 height 12
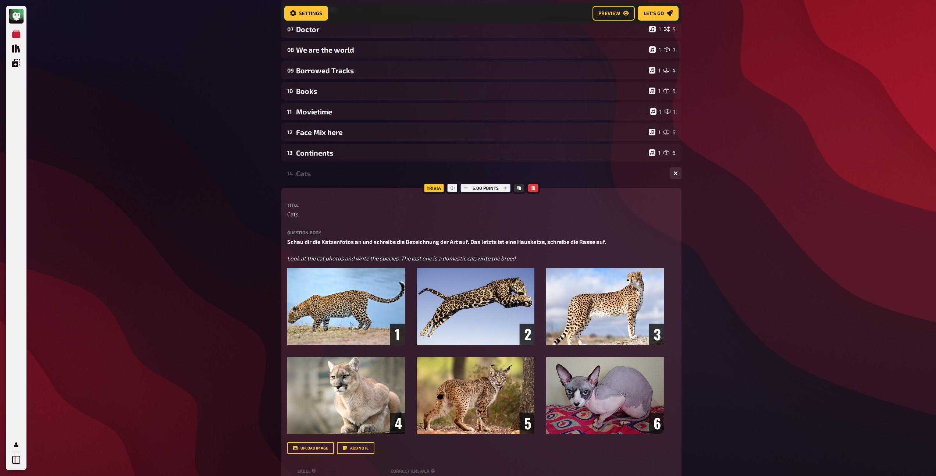
click at [315, 181] on div "14 Cats 1 5" at bounding box center [481, 173] width 400 height 18
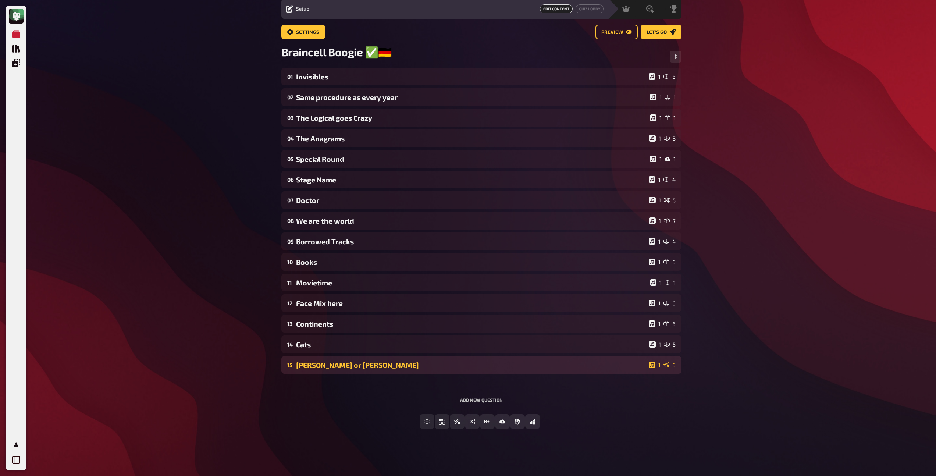
click at [329, 369] on div "[PERSON_NAME] or [PERSON_NAME]" at bounding box center [471, 365] width 350 height 8
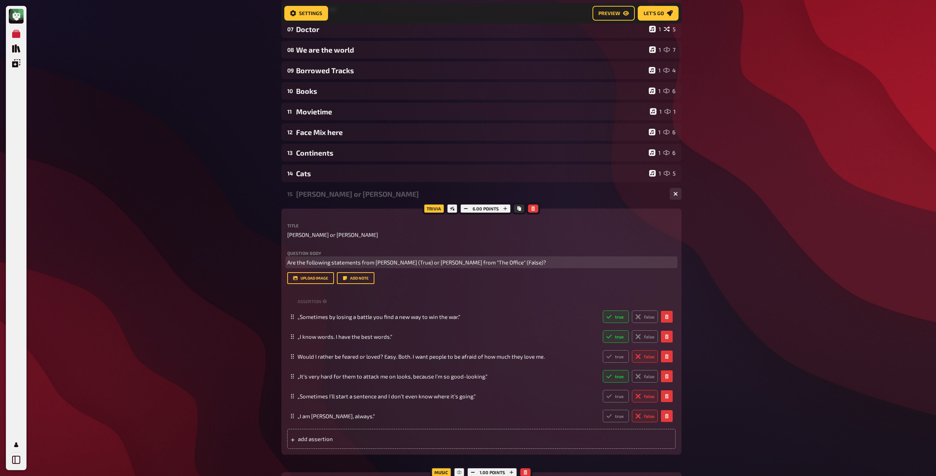
click at [339, 265] on span "Are the following statements from [PERSON_NAME] (True) or [PERSON_NAME] from "T…" at bounding box center [416, 262] width 259 height 7
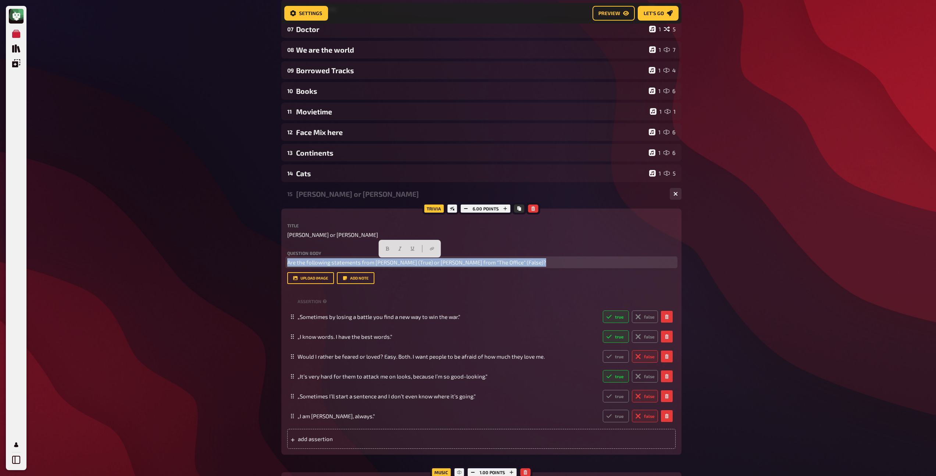
click at [339, 265] on span "Are the following statements from [PERSON_NAME] (True) or [PERSON_NAME] from "T…" at bounding box center [416, 262] width 259 height 7
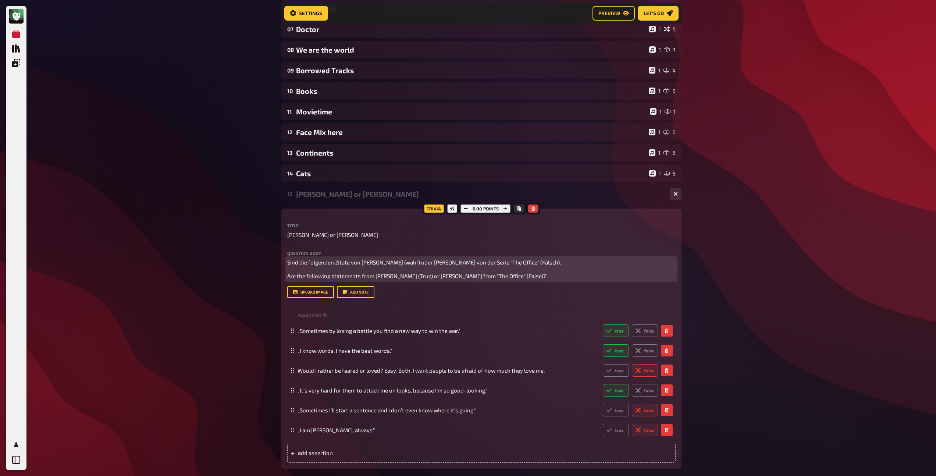
click at [414, 264] on span "Sind die folgenden Zitate von [PERSON_NAME] (wahr) oder [PERSON_NAME] von der S…" at bounding box center [424, 262] width 274 height 7
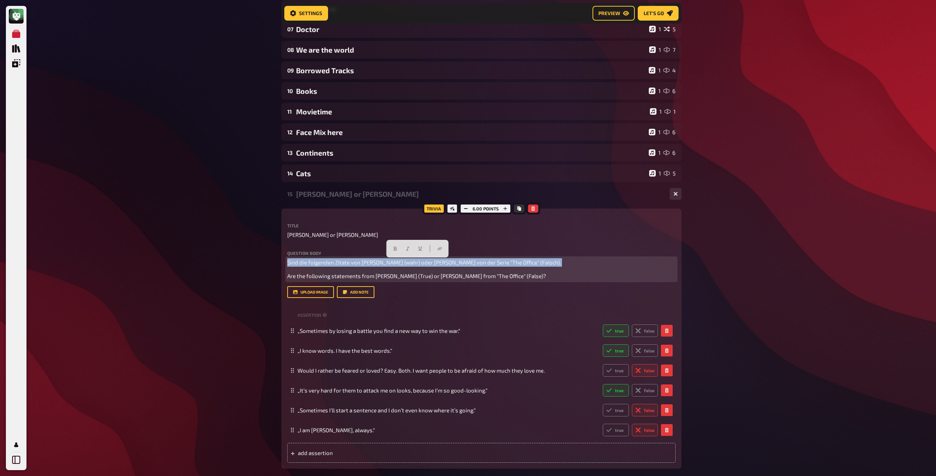
click at [414, 264] on span "Sind die folgenden Zitate von [PERSON_NAME] (wahr) oder [PERSON_NAME] von der S…" at bounding box center [424, 262] width 274 height 7
click at [398, 252] on button "button" at bounding box center [396, 249] width 12 height 12
click at [392, 278] on span "Are the following statements from [PERSON_NAME] (True) or [PERSON_NAME] from "T…" at bounding box center [416, 276] width 259 height 7
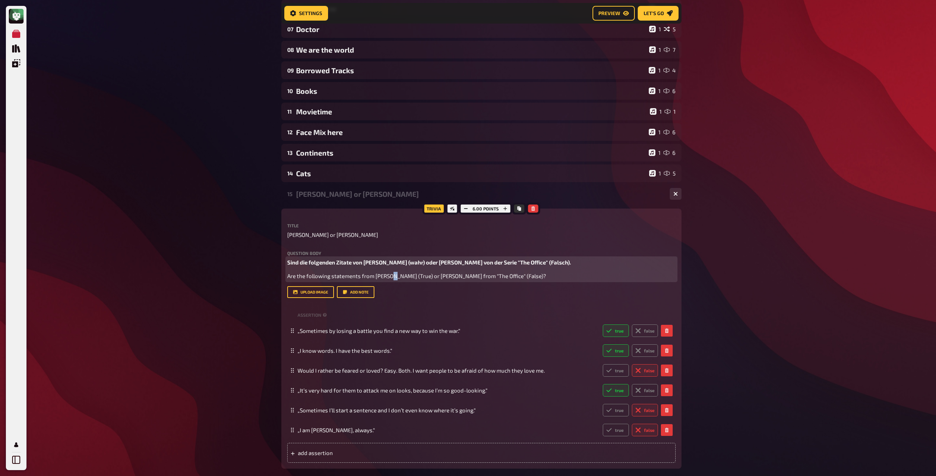
click at [392, 278] on span "Are the following statements from [PERSON_NAME] (True) or [PERSON_NAME] from "T…" at bounding box center [416, 276] width 259 height 7
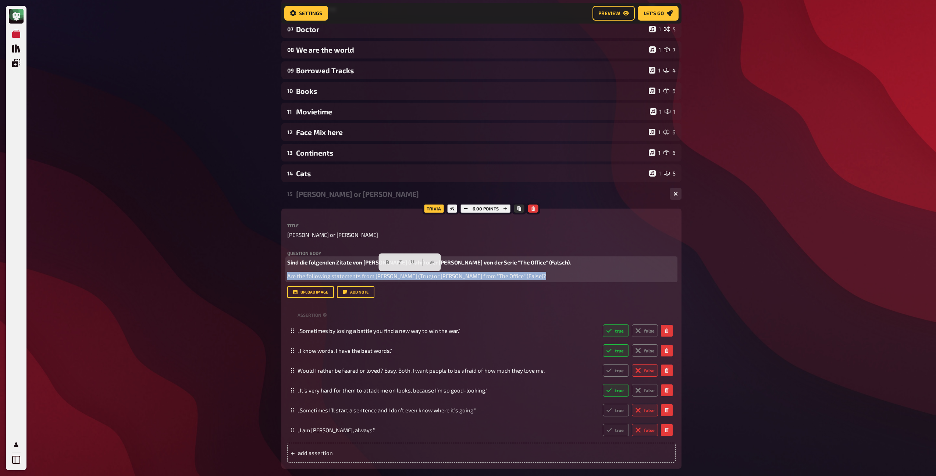
click at [392, 278] on span "Are the following statements from [PERSON_NAME] (True) or [PERSON_NAME] from "T…" at bounding box center [416, 276] width 259 height 7
click at [398, 260] on icon "button" at bounding box center [400, 262] width 4 height 4
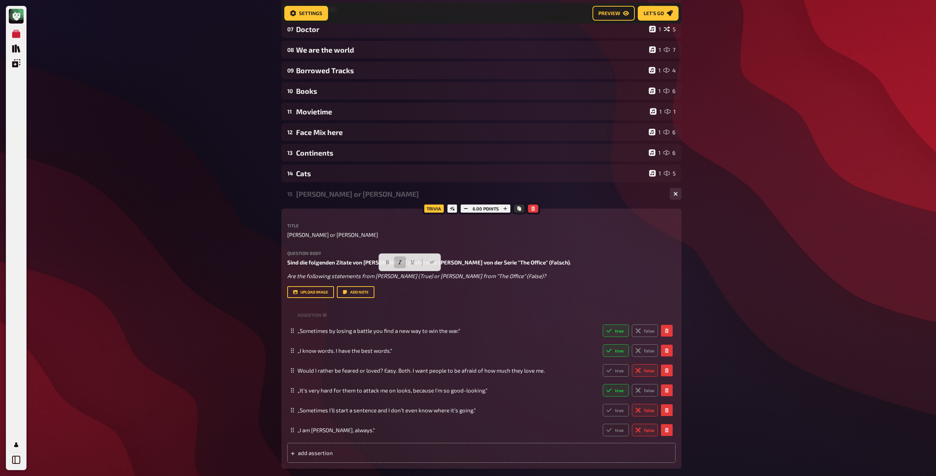
click at [366, 201] on div "15 [PERSON_NAME] or [PERSON_NAME] 1 6" at bounding box center [481, 194] width 400 height 18
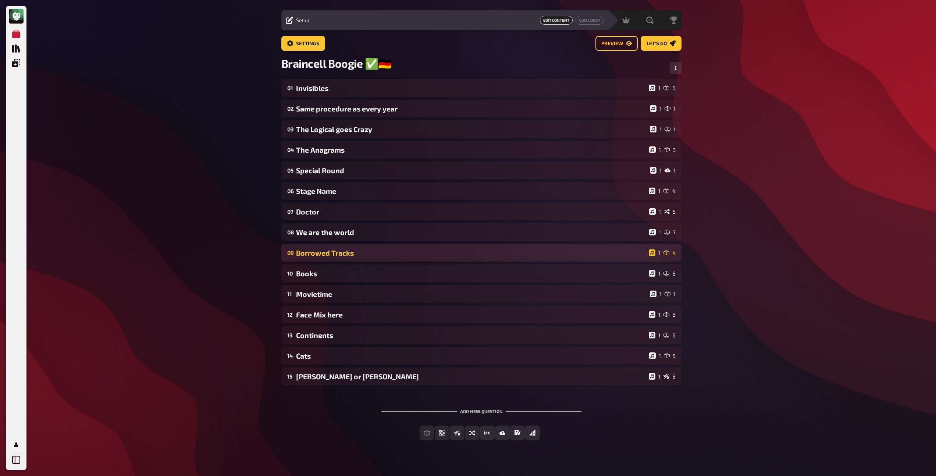
scroll to position [0, 0]
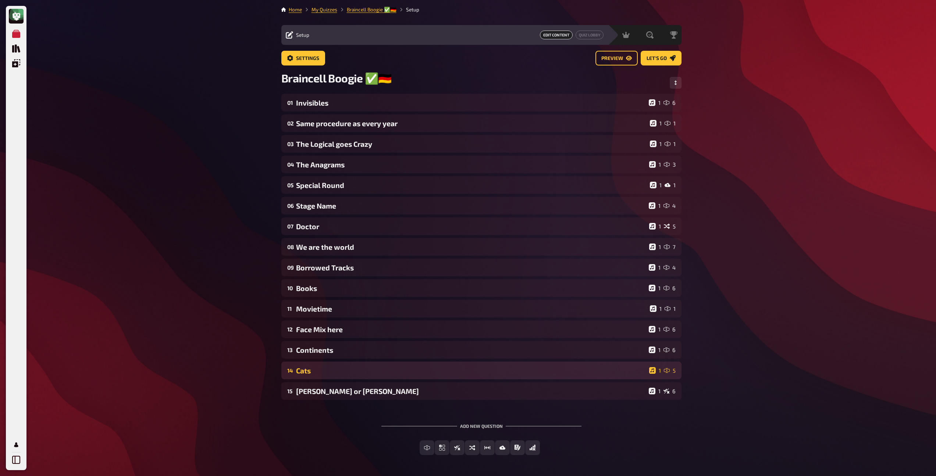
click at [351, 375] on div "Cats" at bounding box center [471, 370] width 350 height 8
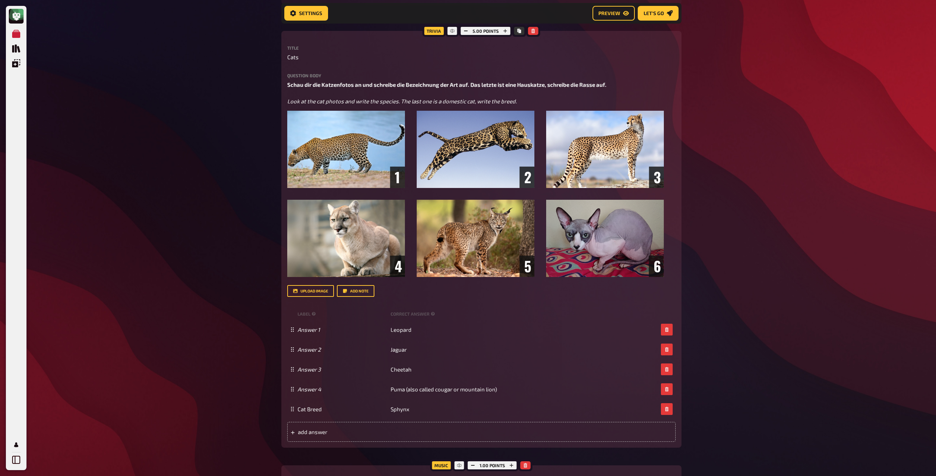
scroll to position [363, 0]
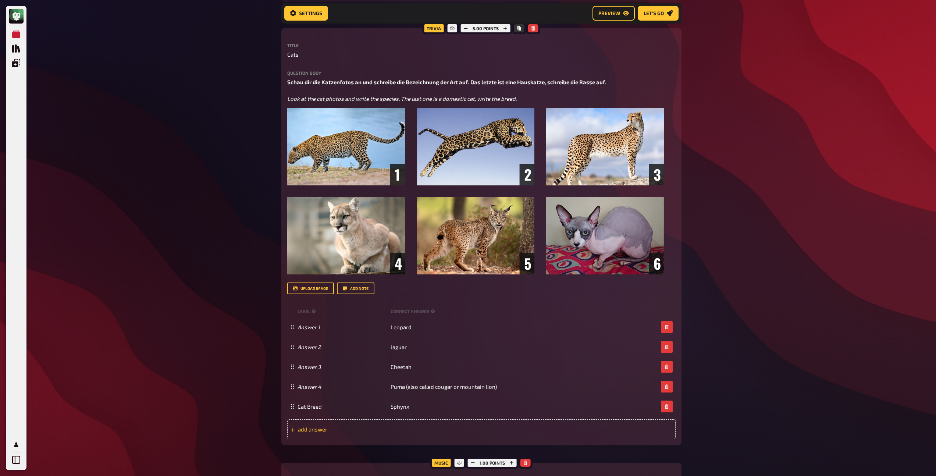
click at [306, 430] on span "add answer" at bounding box center [355, 429] width 114 height 7
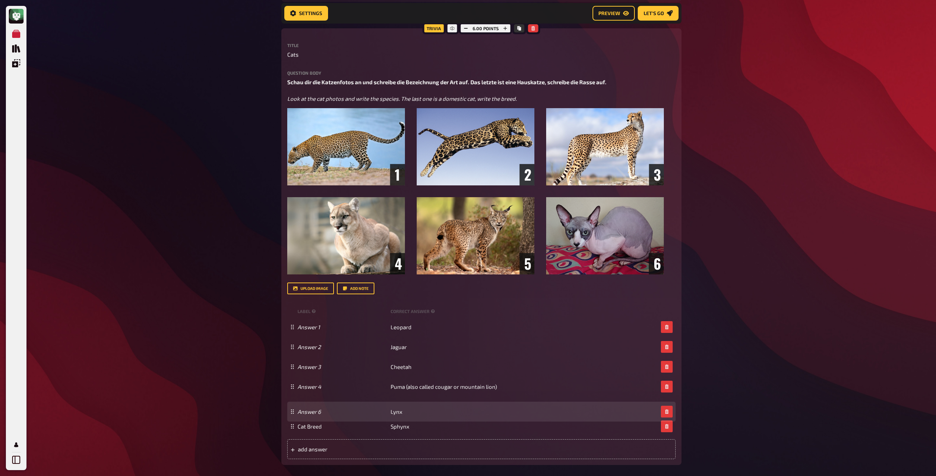
drag, startPoint x: 292, startPoint y: 427, endPoint x: 294, endPoint y: 412, distance: 15.2
click at [294, 412] on icon at bounding box center [292, 411] width 4 height 4
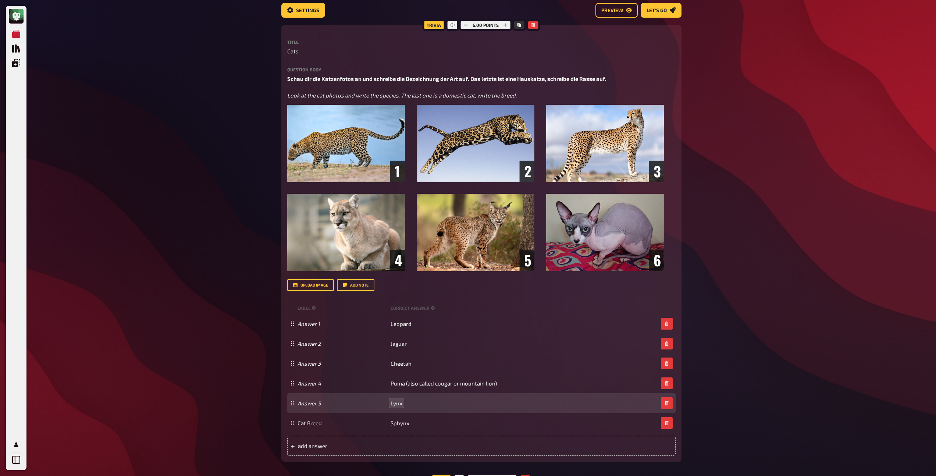
scroll to position [364, 0]
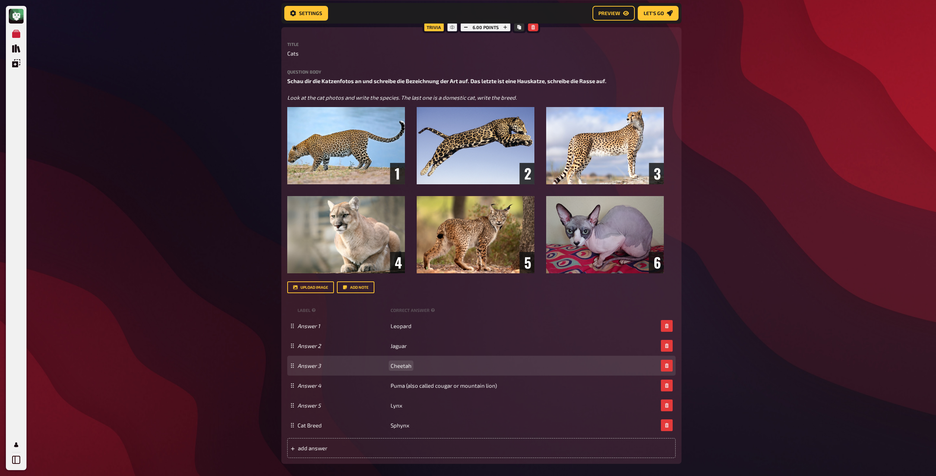
click at [398, 368] on span "Cheetah" at bounding box center [401, 365] width 21 height 7
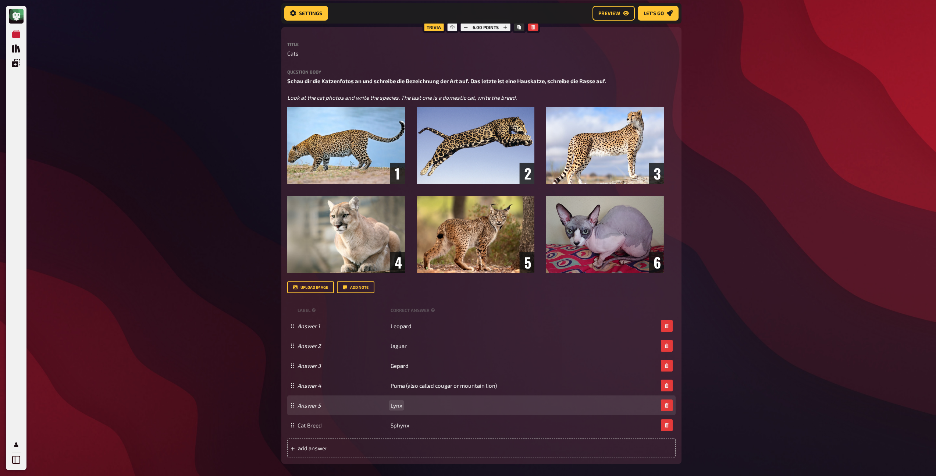
click at [398, 405] on span "Lynx" at bounding box center [397, 405] width 12 height 7
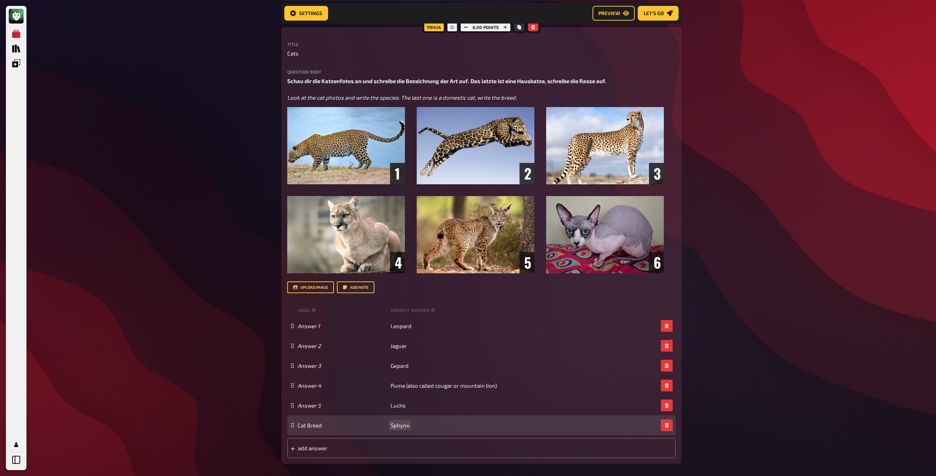
click at [404, 429] on span "Sphynx" at bounding box center [400, 425] width 19 height 7
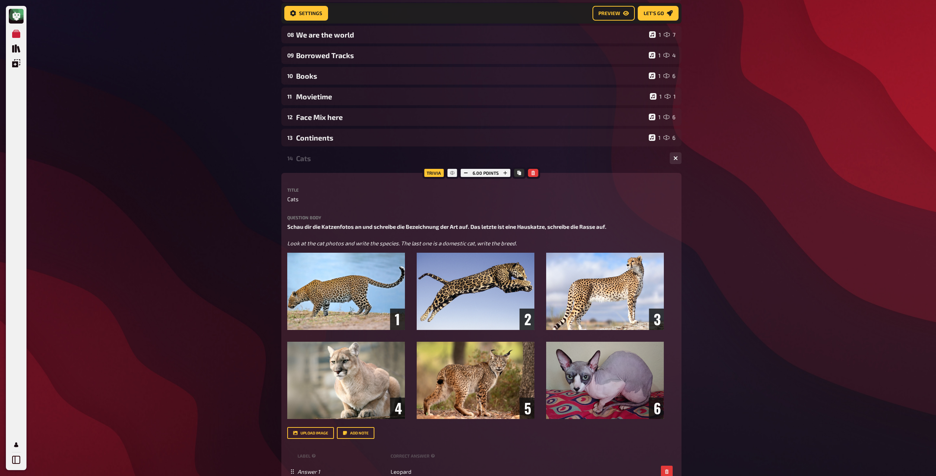
scroll to position [151, 0]
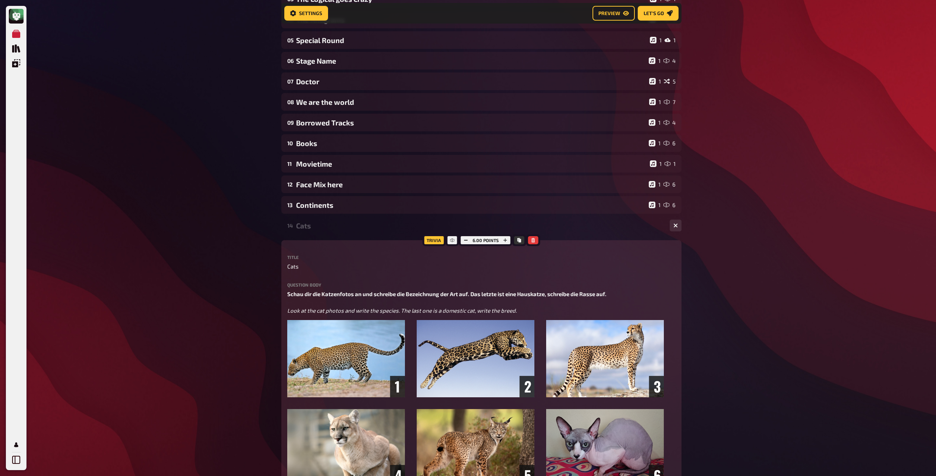
click at [313, 232] on div "14 Cats 1 6" at bounding box center [481, 226] width 400 height 18
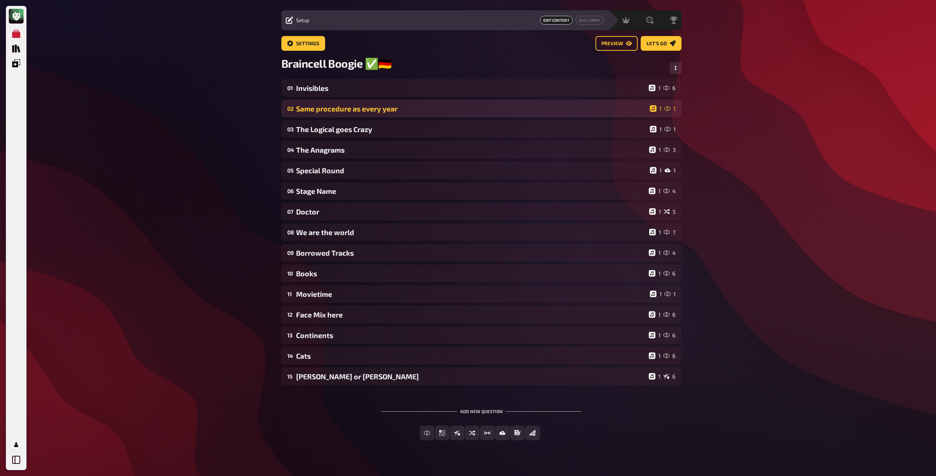
scroll to position [0, 0]
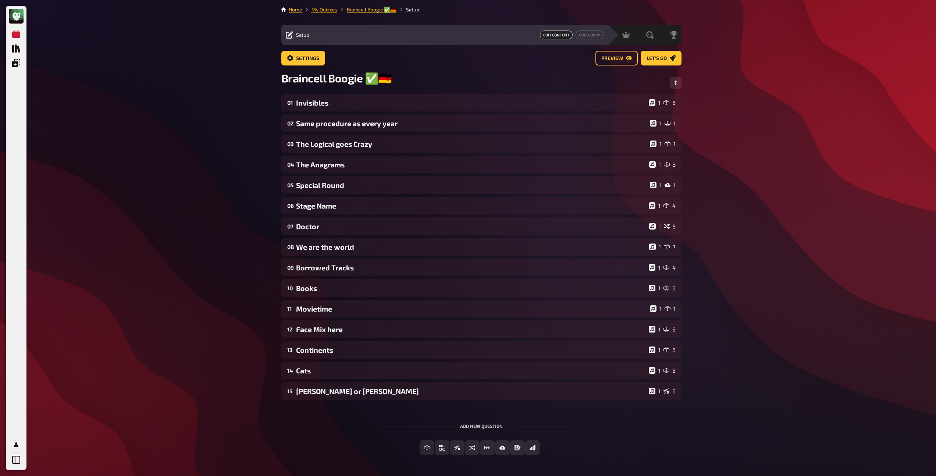
click at [323, 9] on link "My Quizzes" at bounding box center [325, 10] width 26 height 6
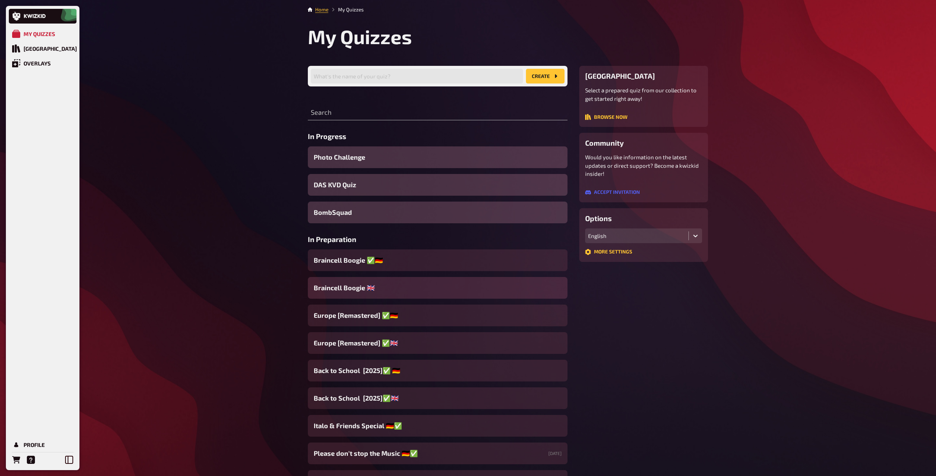
click at [359, 291] on span "Braincell Boogie 🇬🇧​" at bounding box center [344, 288] width 61 height 10
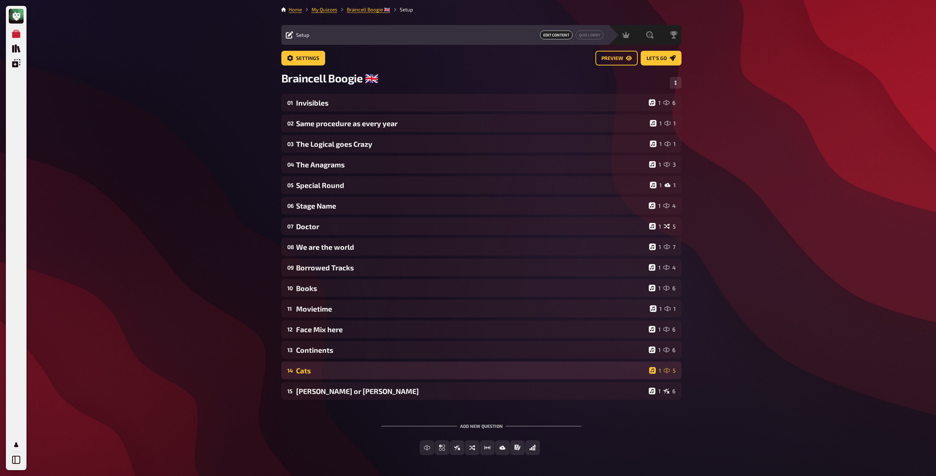
click at [358, 370] on div "Cats" at bounding box center [471, 370] width 350 height 8
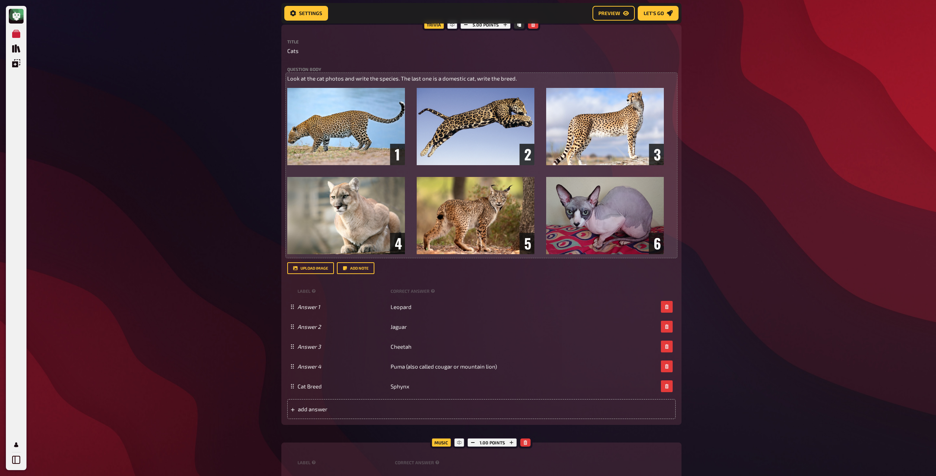
scroll to position [417, 0]
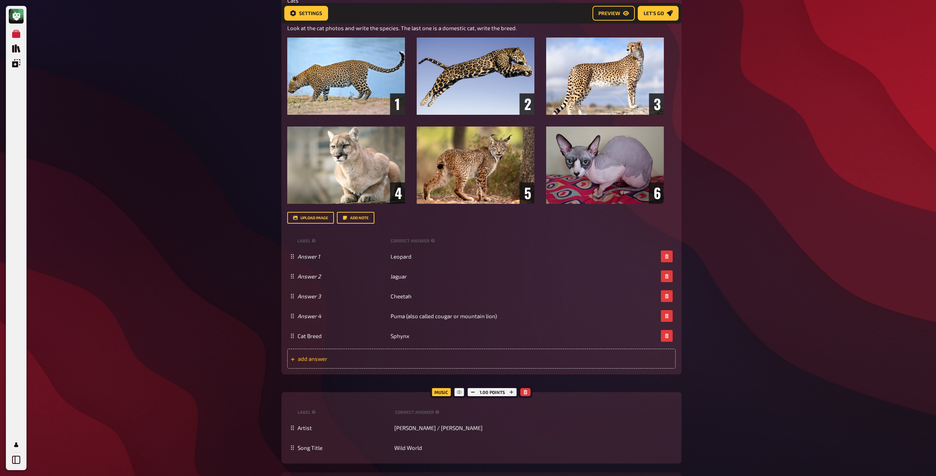
click at [305, 359] on span "add answer" at bounding box center [355, 358] width 114 height 7
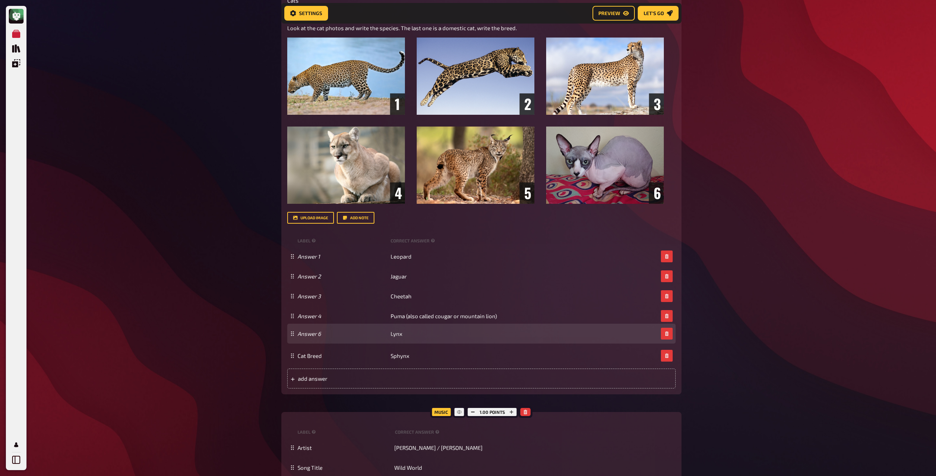
drag, startPoint x: 292, startPoint y: 356, endPoint x: 292, endPoint y: 334, distance: 22.1
click at [292, 334] on icon at bounding box center [292, 333] width 4 height 4
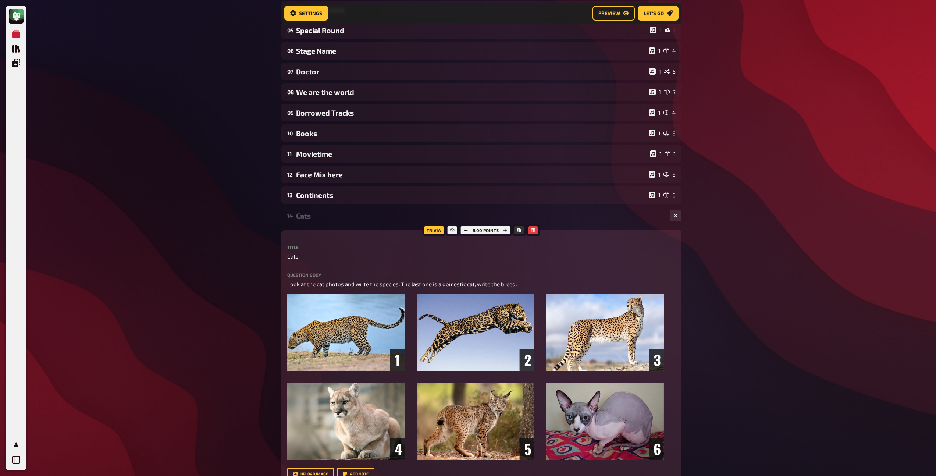
click at [299, 214] on div "Cats" at bounding box center [480, 216] width 368 height 8
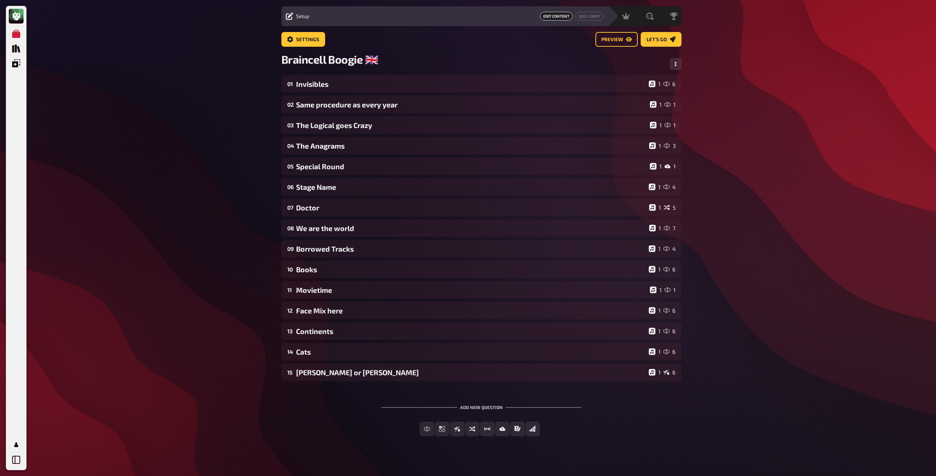
scroll to position [0, 0]
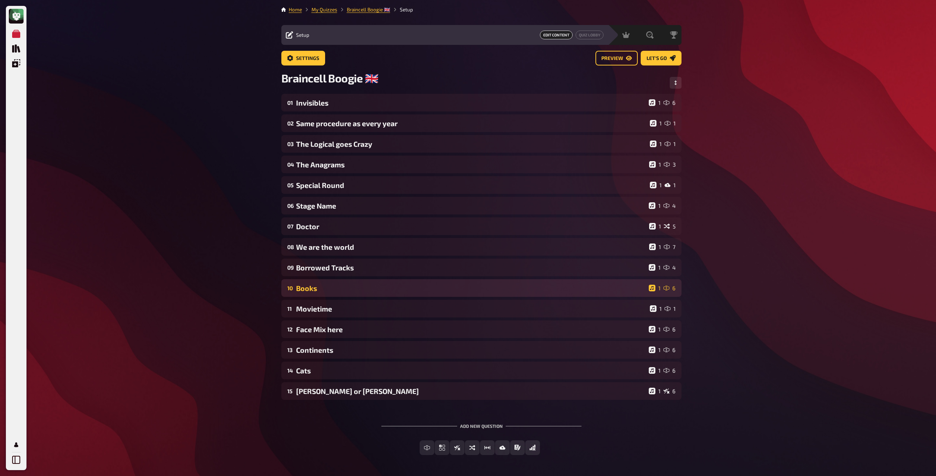
click at [323, 291] on div "Books" at bounding box center [471, 288] width 350 height 8
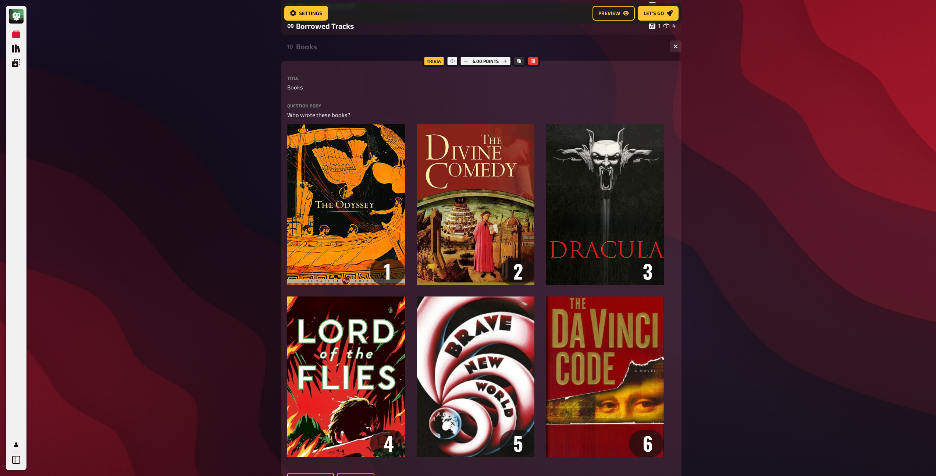
scroll to position [251, 0]
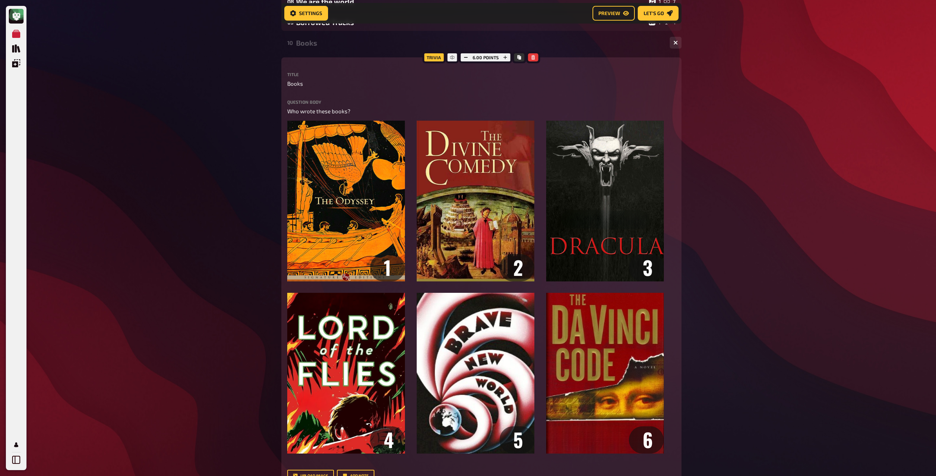
click at [309, 51] on div "10 Books 1 6" at bounding box center [481, 43] width 400 height 18
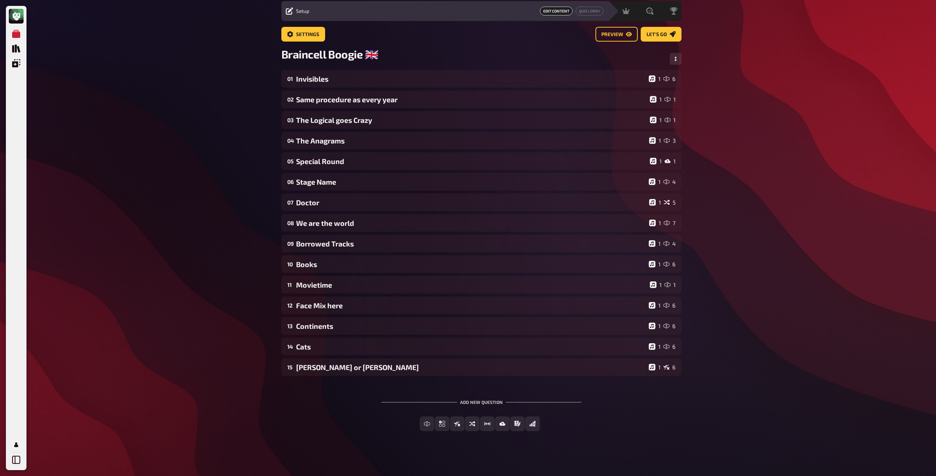
scroll to position [0, 0]
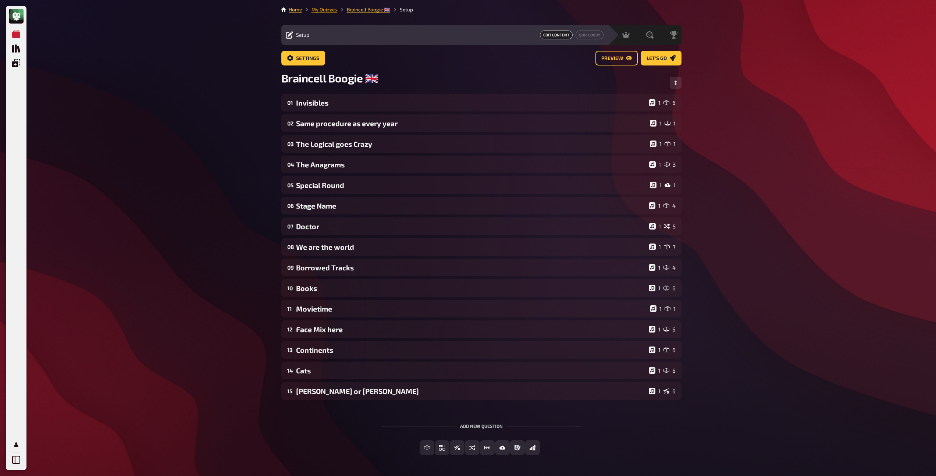
click at [319, 11] on link "My Quizzes" at bounding box center [325, 10] width 26 height 6
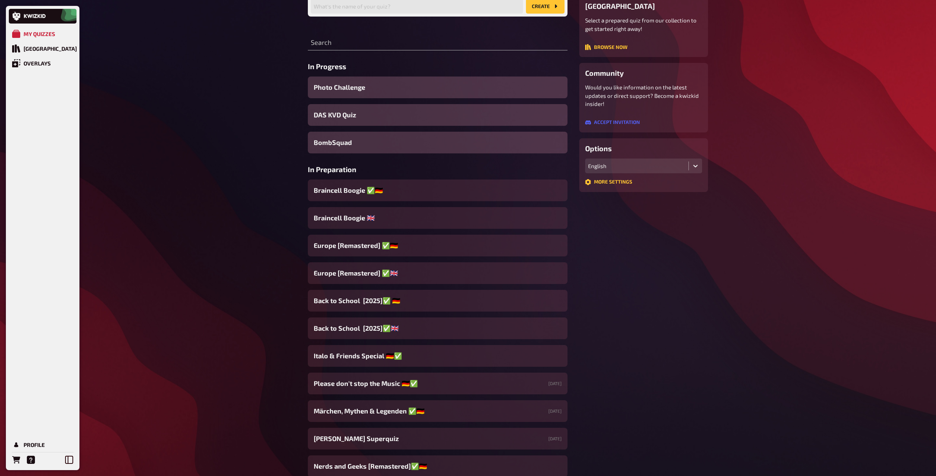
scroll to position [132, 0]
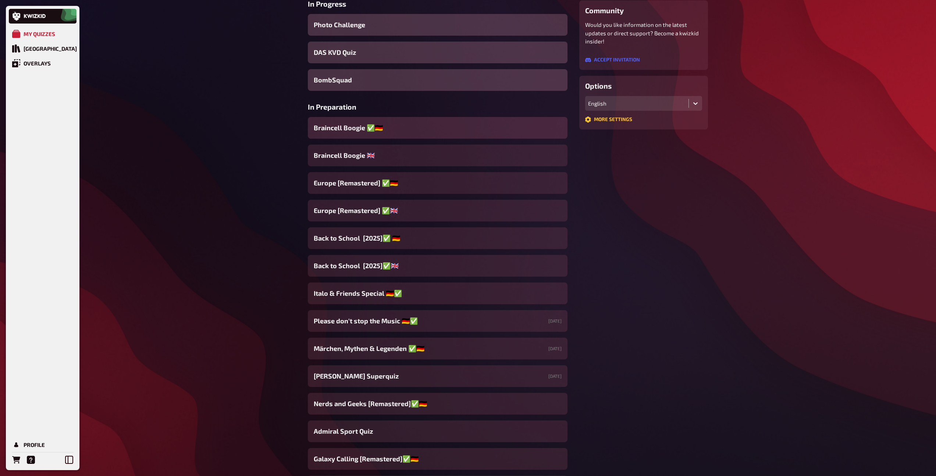
click at [352, 127] on span "Braincell Boogie ✅​🇩🇪" at bounding box center [348, 128] width 69 height 10
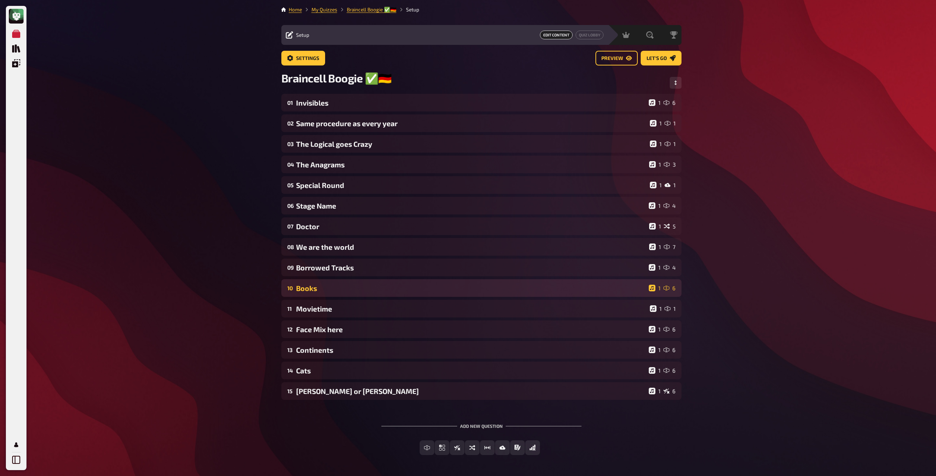
click at [329, 292] on div "Books" at bounding box center [471, 288] width 350 height 8
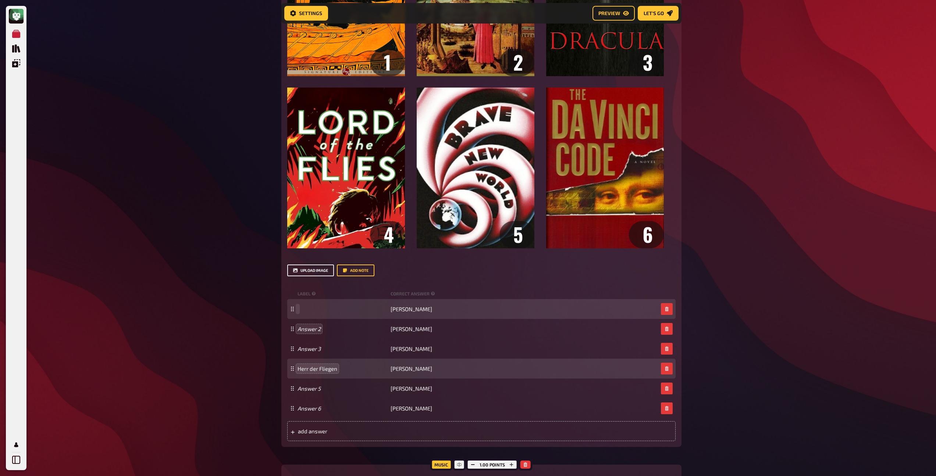
scroll to position [381, 0]
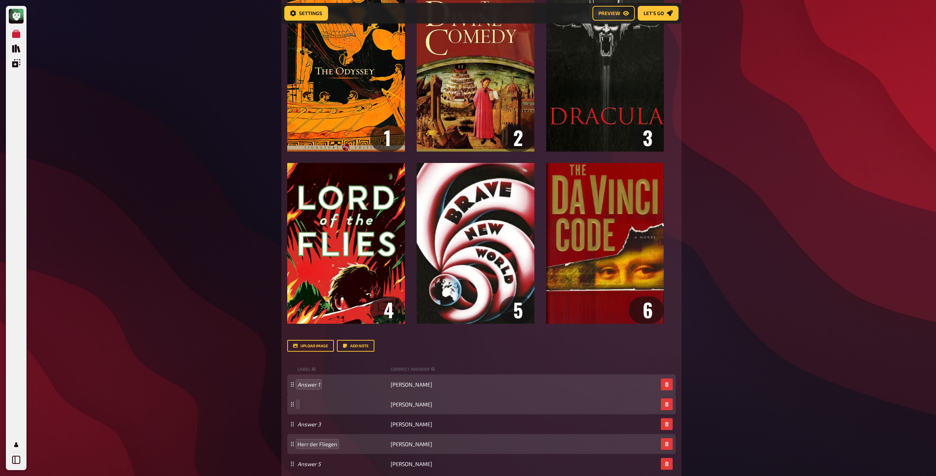
paste span
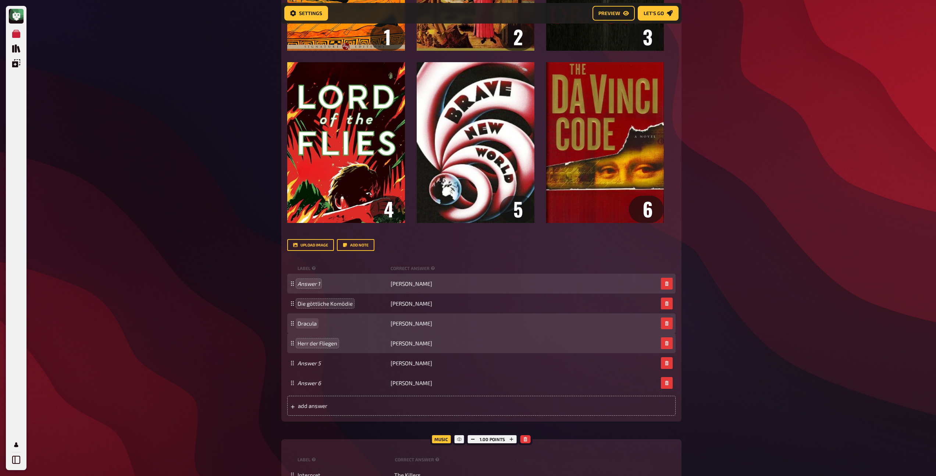
scroll to position [473, 0]
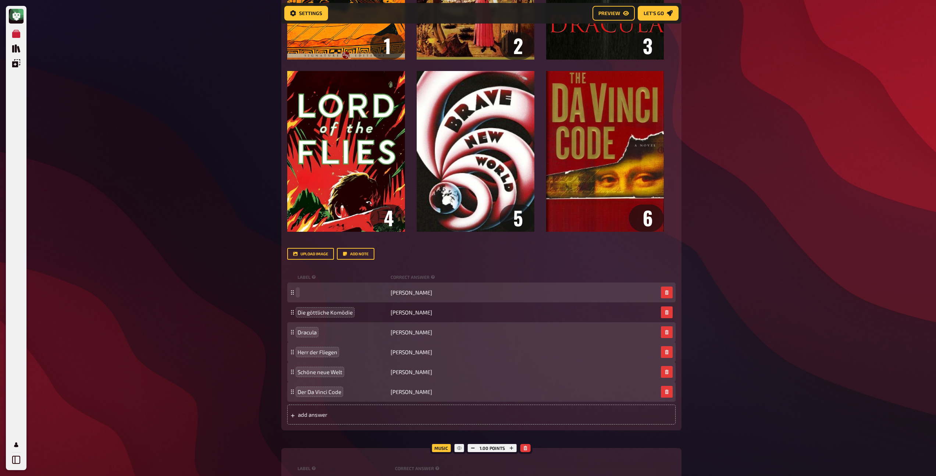
click at [308, 297] on div "[PERSON_NAME]" at bounding box center [481, 293] width 388 height 20
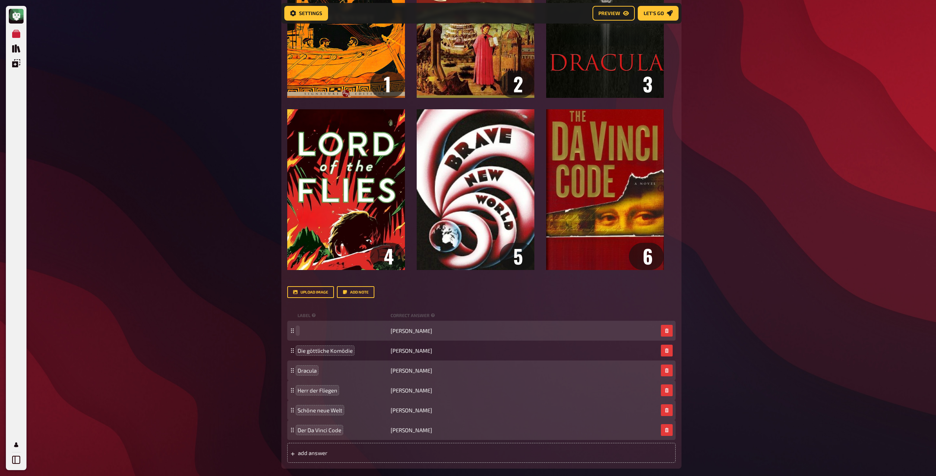
scroll to position [425, 0]
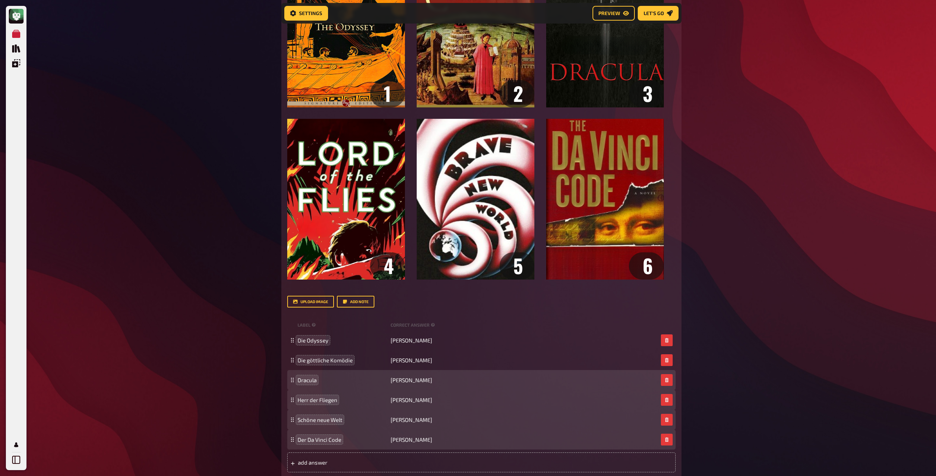
click at [206, 271] on div "My Quizzes Quiz Library Overlays Profile Home My Quizzes Braincell Boogie ✅​🇩🇪 …" at bounding box center [468, 177] width 936 height 1204
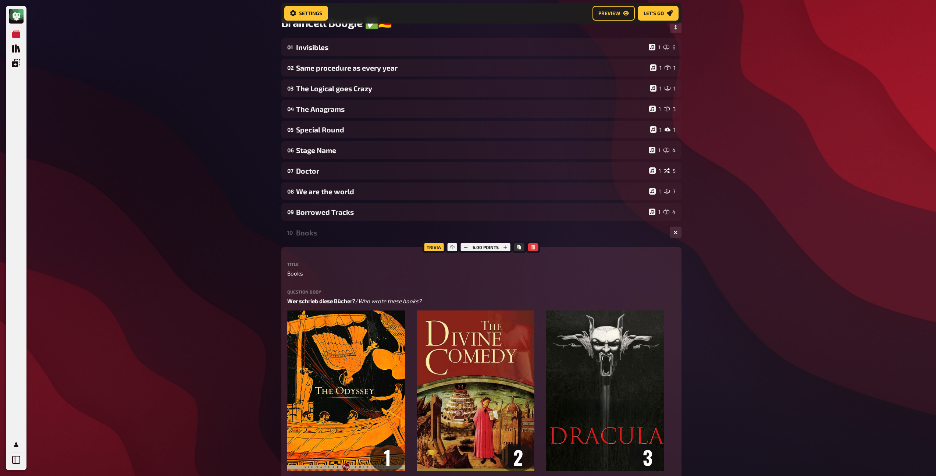
click at [312, 234] on div "Books" at bounding box center [480, 232] width 368 height 8
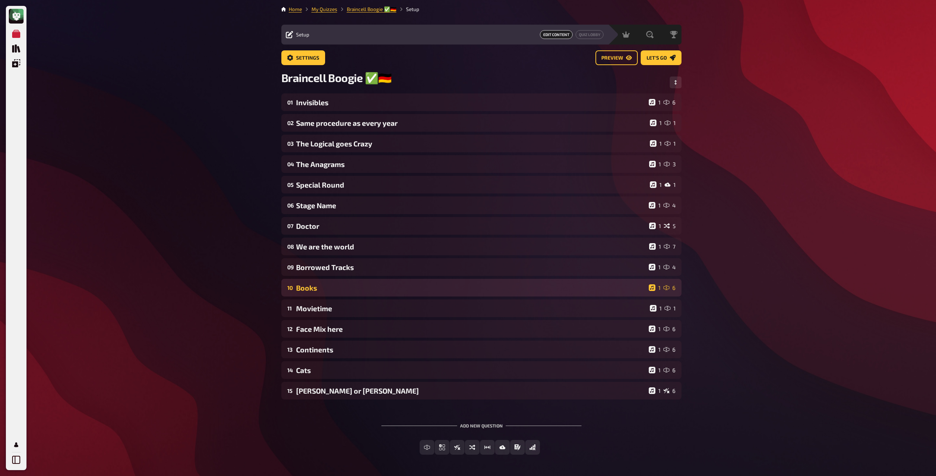
scroll to position [0, 0]
click at [301, 9] on link "Home" at bounding box center [295, 10] width 13 height 6
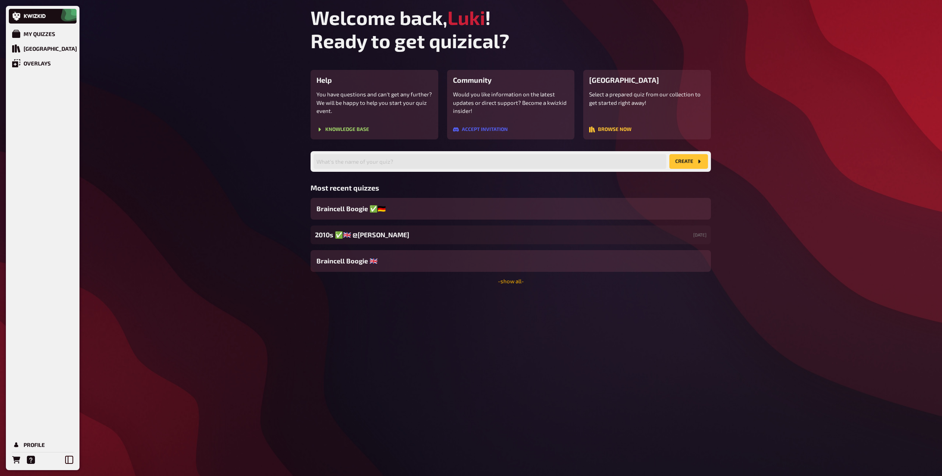
click at [508, 280] on link "- show all -" at bounding box center [511, 281] width 26 height 7
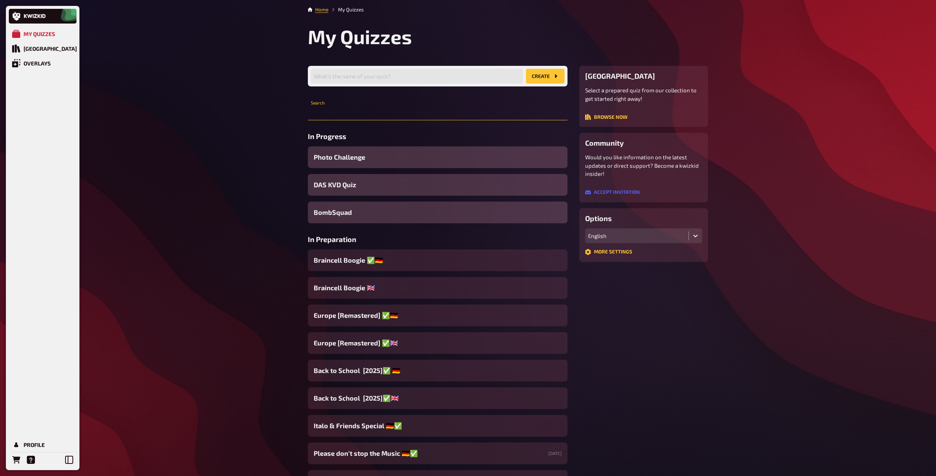
click at [384, 119] on input "text" at bounding box center [438, 113] width 260 height 15
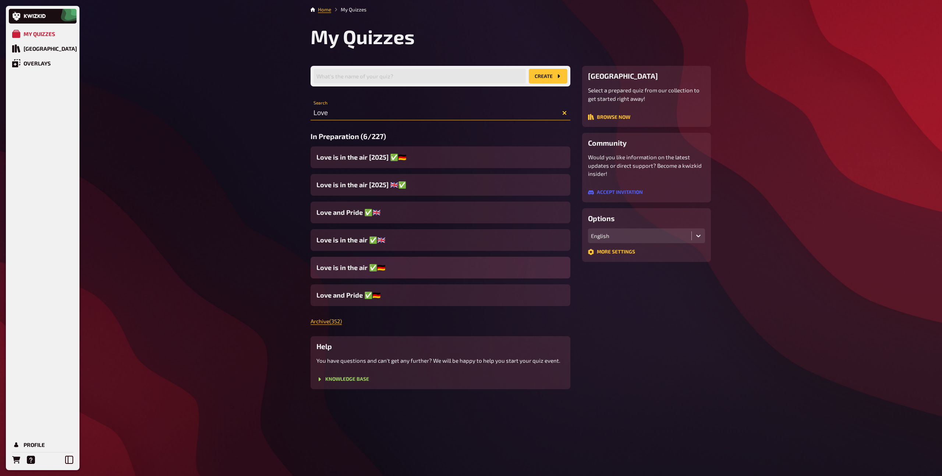
type input "Love"
click at [342, 265] on span "Love is in the air ✅​🇩🇪​" at bounding box center [350, 268] width 69 height 10
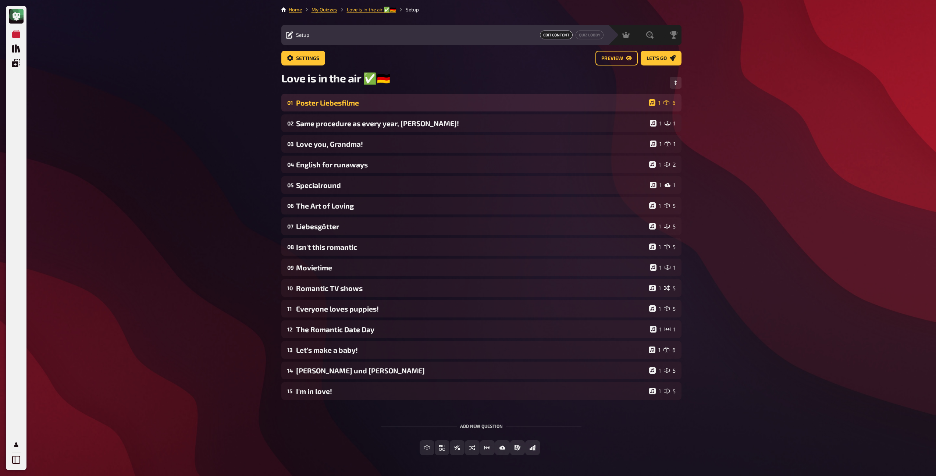
click at [340, 106] on div "Poster Liebesfilme" at bounding box center [471, 103] width 350 height 8
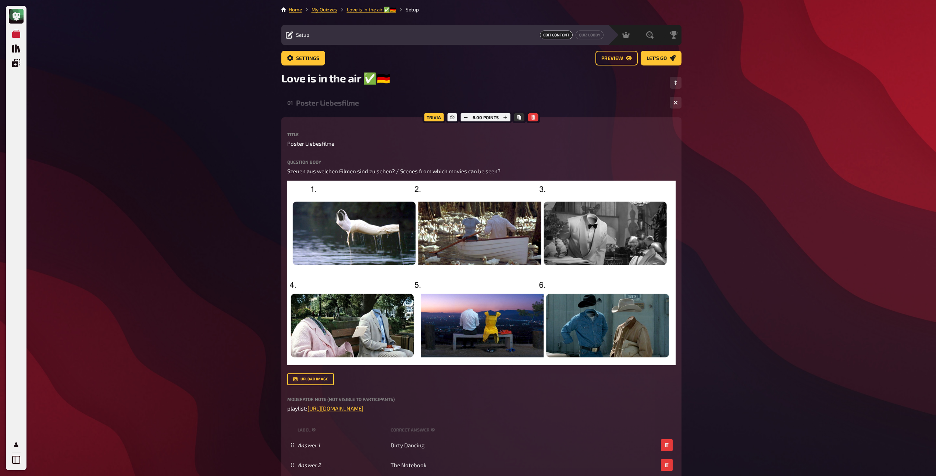
click at [340, 106] on div "Poster Liebesfilme" at bounding box center [480, 103] width 368 height 8
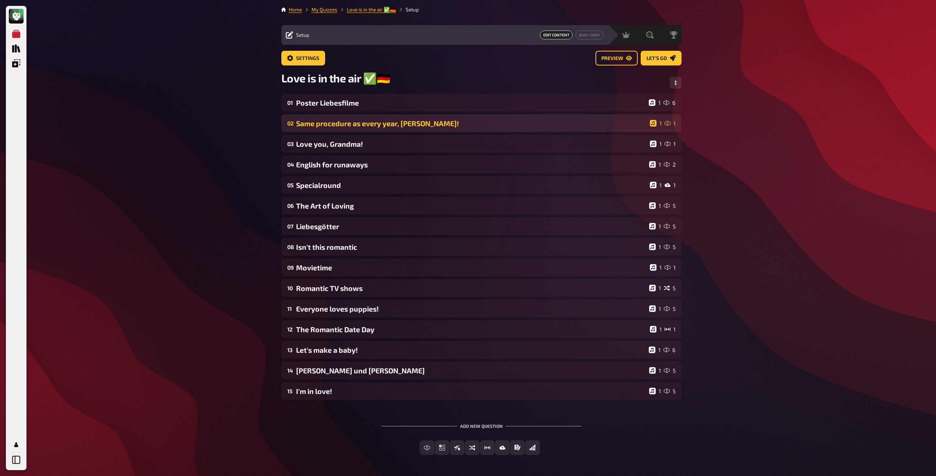
click at [337, 123] on div "Same procedure as every year, [PERSON_NAME]!" at bounding box center [471, 123] width 351 height 8
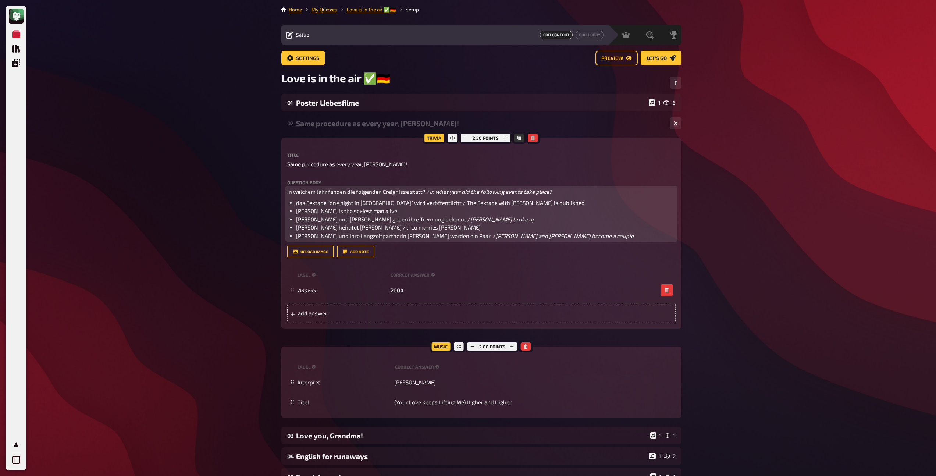
click at [341, 191] on span "In welchem Jahr fanden die folgenden Ereignisse statt? /" at bounding box center [358, 191] width 142 height 7
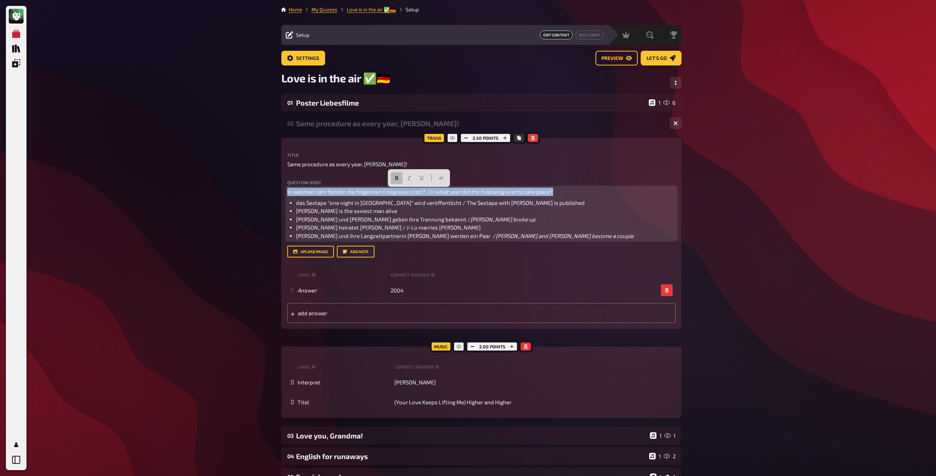
click at [395, 179] on icon "button" at bounding box center [397, 178] width 4 height 4
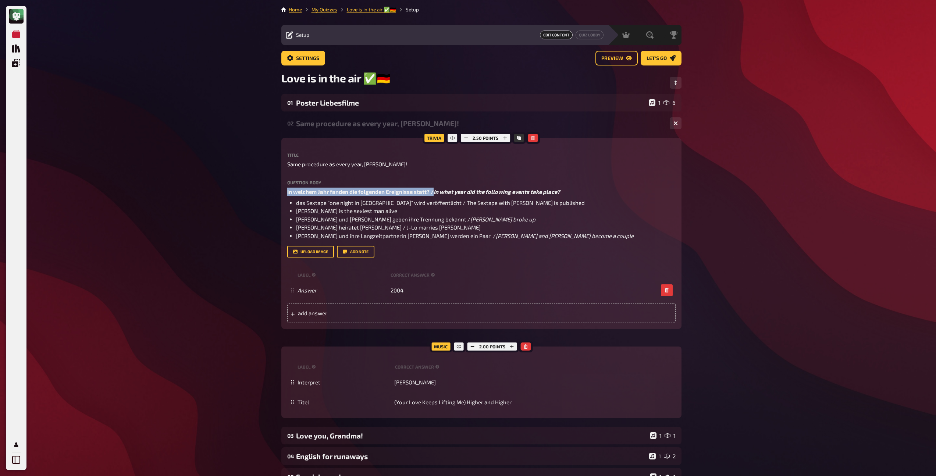
click at [355, 125] on div "Same procedure as every year, [PERSON_NAME]!" at bounding box center [480, 123] width 368 height 8
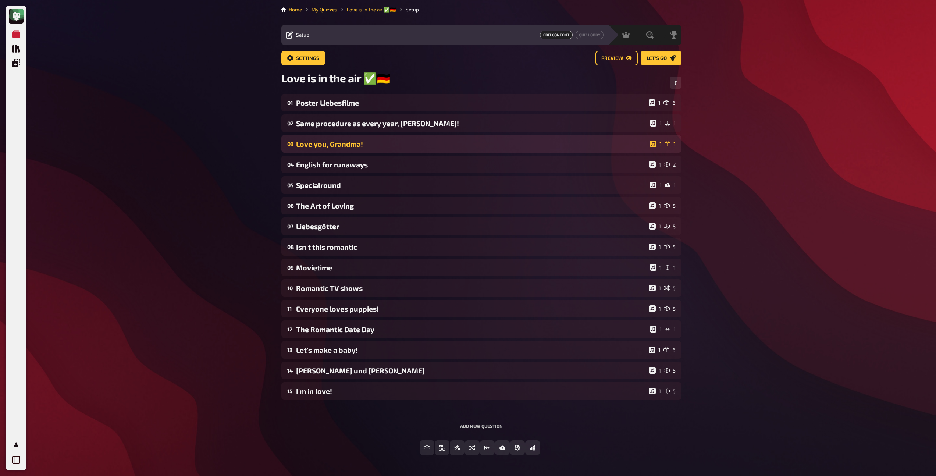
click at [352, 145] on div "Love you, Grandma!" at bounding box center [471, 144] width 351 height 8
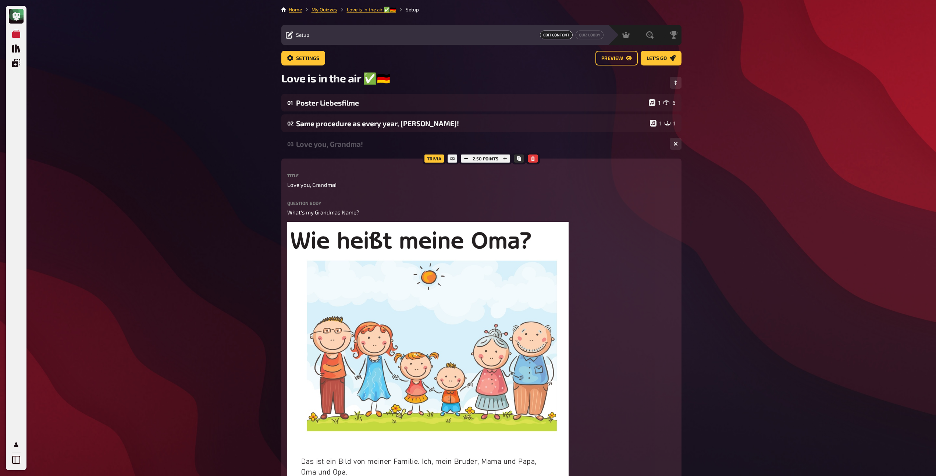
click at [345, 149] on div "03 Love you, Grandma! 1 1" at bounding box center [481, 144] width 400 height 18
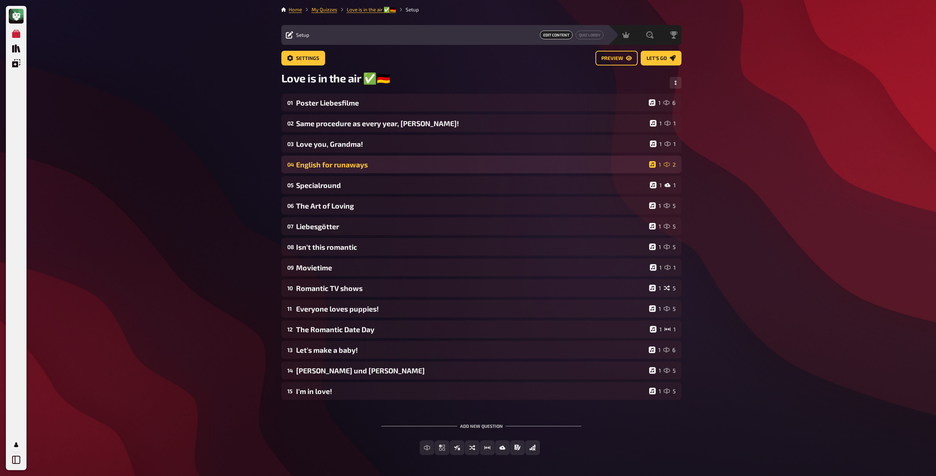
click at [344, 160] on div "04 English for runaways 1 2" at bounding box center [481, 165] width 400 height 18
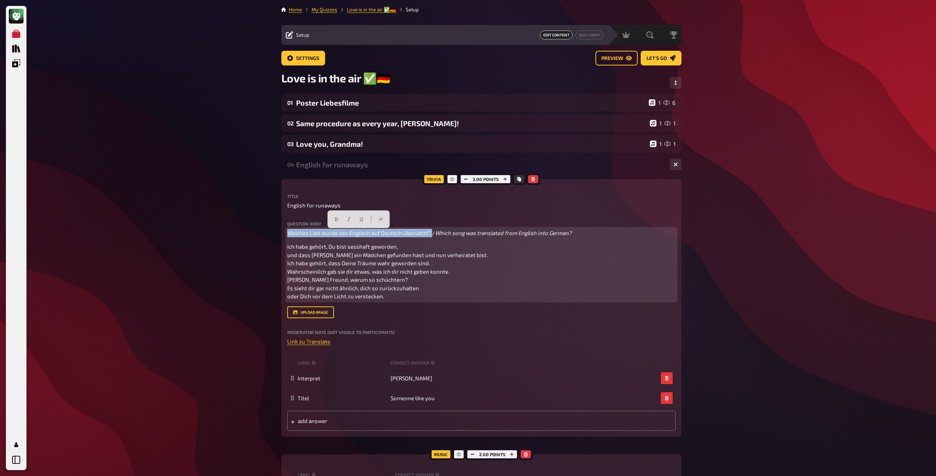
drag, startPoint x: 430, startPoint y: 233, endPoint x: 270, endPoint y: 230, distance: 160.8
click at [270, 230] on div "My Quizzes Quiz Library Overlays Profile Home My Quizzes Love is in the air ✅​🇩…" at bounding box center [468, 430] width 936 height 860
click at [333, 217] on button "button" at bounding box center [337, 219] width 12 height 12
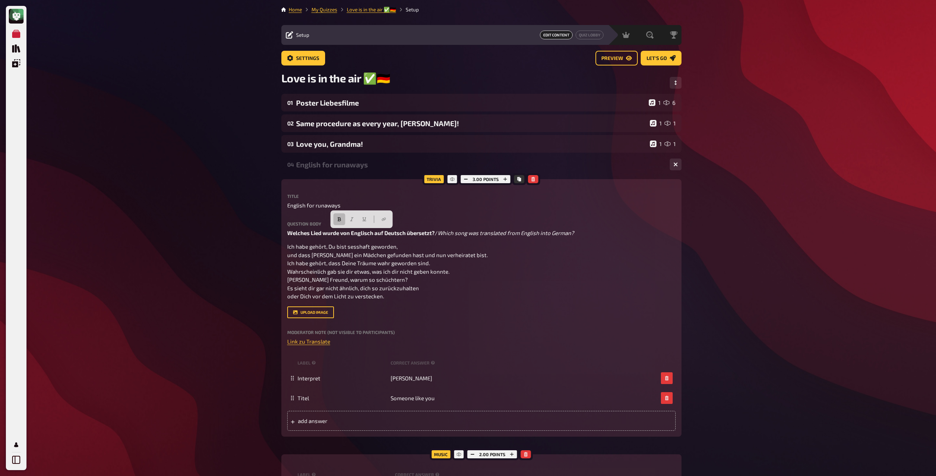
click at [325, 170] on div "04 English for runaways 1 2" at bounding box center [481, 165] width 400 height 18
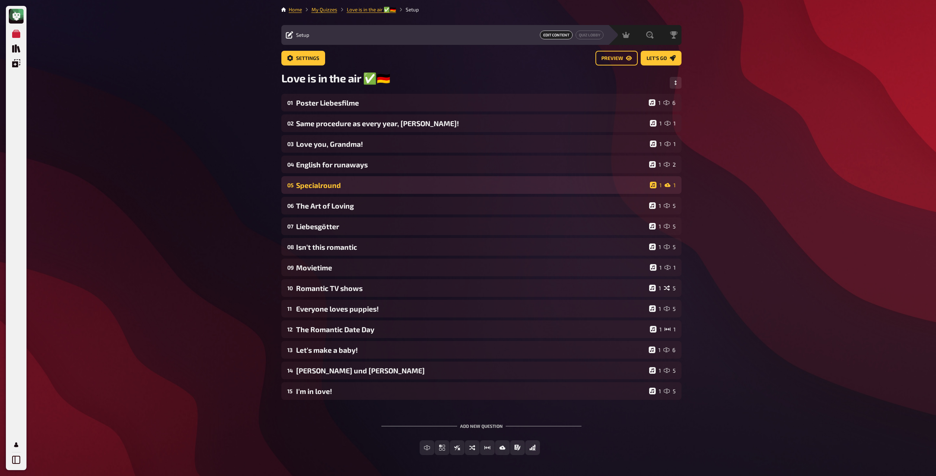
click at [325, 191] on div "05 Specialround 1 1" at bounding box center [481, 185] width 400 height 18
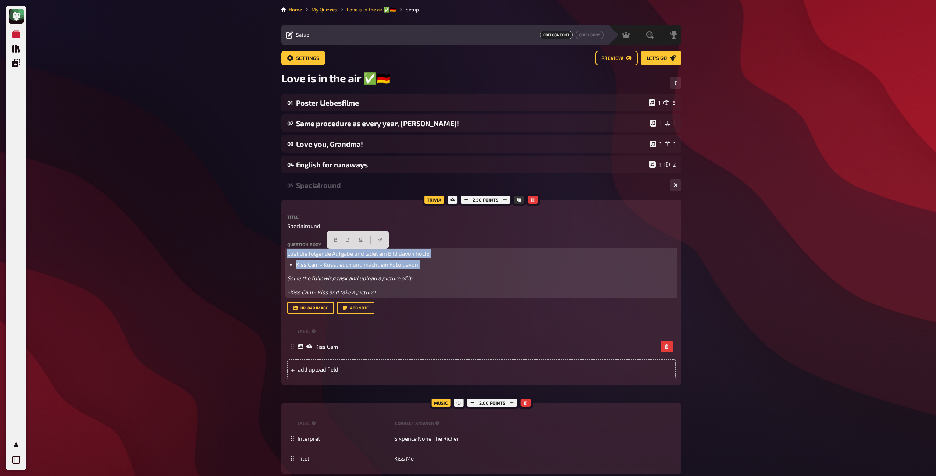
drag, startPoint x: 427, startPoint y: 269, endPoint x: 277, endPoint y: 247, distance: 152.0
click at [277, 247] on div "Home My Quizzes Love is in the air ✅​🇩🇪​ Setup Setup Edit Content Quiz Lobby Ho…" at bounding box center [482, 394] width 412 height 788
click at [337, 242] on button "button" at bounding box center [336, 240] width 12 height 12
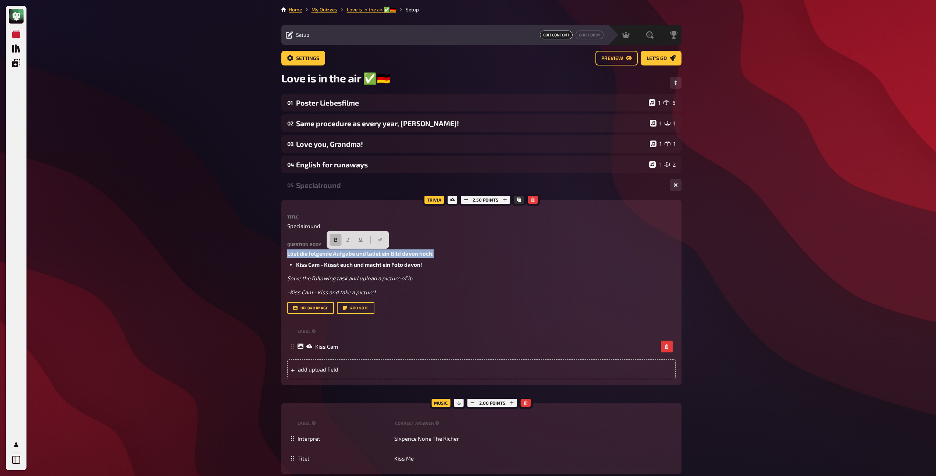
click at [325, 191] on div "05 Specialround 1 1" at bounding box center [481, 185] width 400 height 18
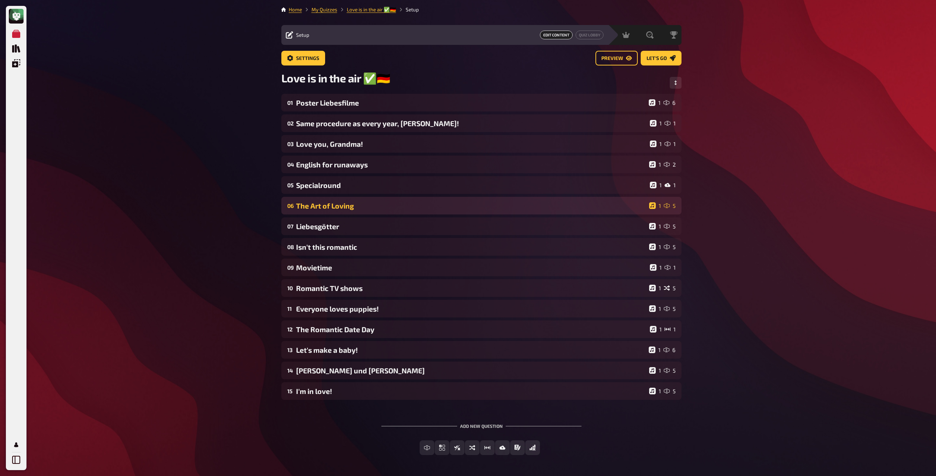
click at [317, 209] on div "The Art of Loving" at bounding box center [471, 206] width 350 height 8
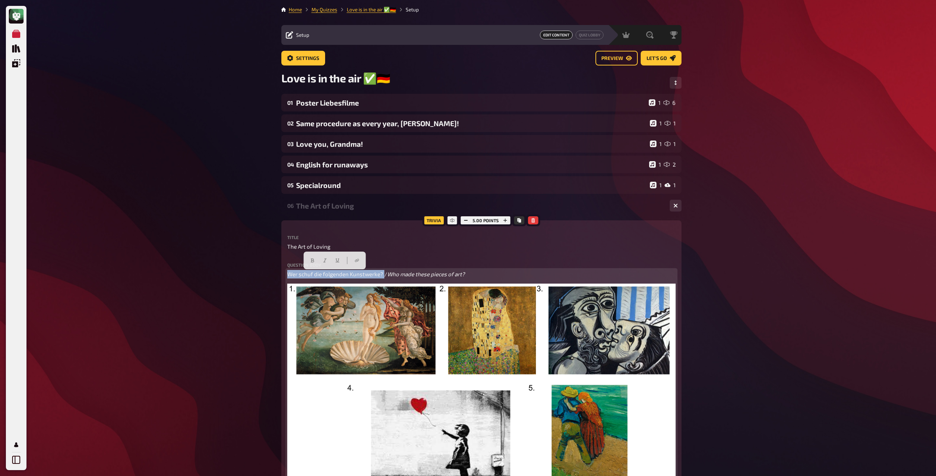
drag, startPoint x: 382, startPoint y: 276, endPoint x: 273, endPoint y: 266, distance: 110.1
click at [316, 256] on button "button" at bounding box center [313, 261] width 12 height 12
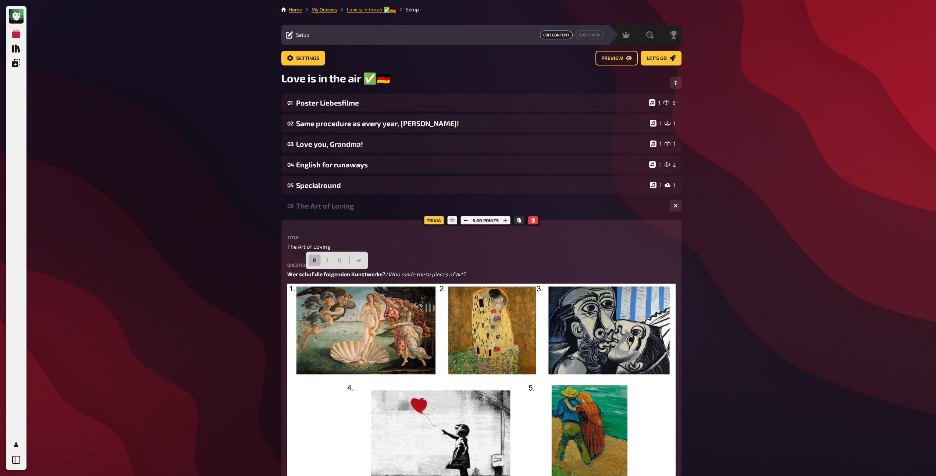
click at [320, 206] on div "The Art of Loving" at bounding box center [480, 206] width 368 height 8
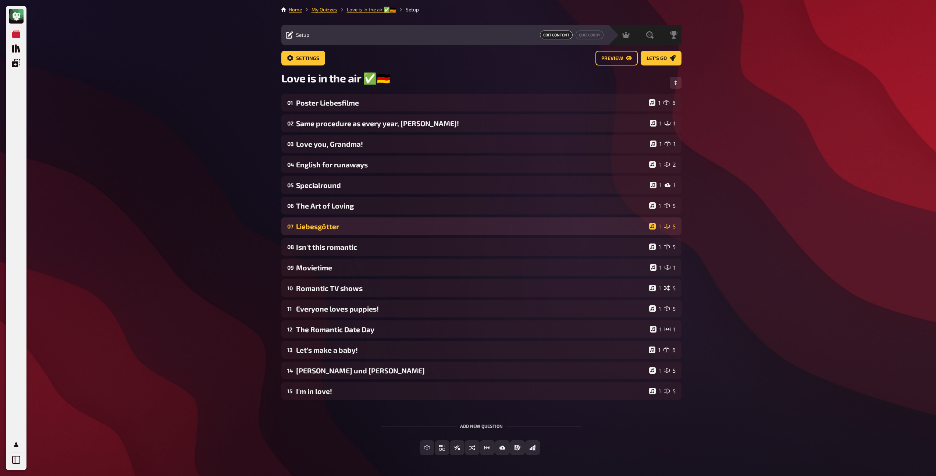
click at [322, 230] on div "Liebesgötter" at bounding box center [471, 226] width 350 height 8
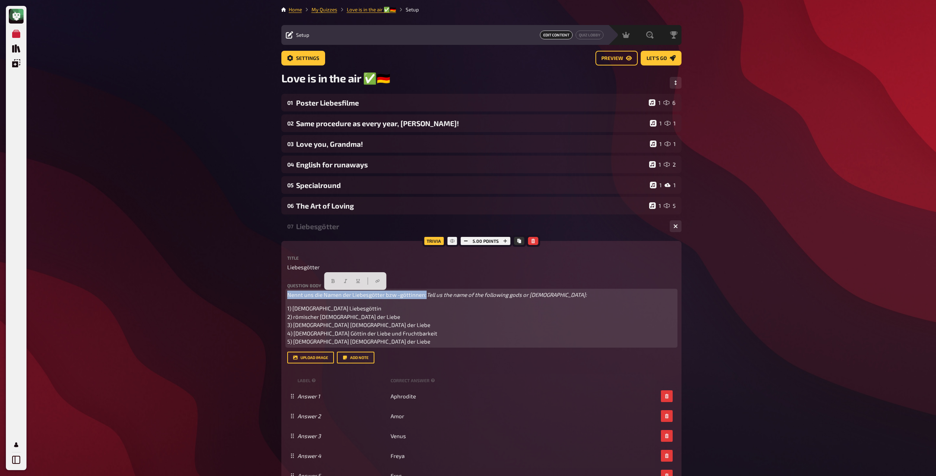
drag, startPoint x: 426, startPoint y: 297, endPoint x: 285, endPoint y: 290, distance: 141.1
click at [283, 290] on div "Trivia 5.00 points Title Liebesgötter Question body Nennt uns die Namen der Lie…" at bounding box center [481, 377] width 400 height 273
click at [334, 280] on icon "button" at bounding box center [333, 281] width 4 height 4
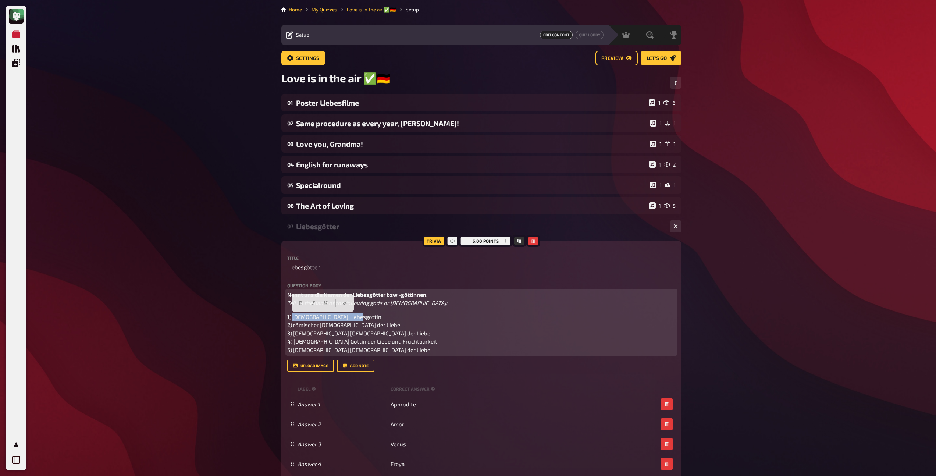
drag, startPoint x: 355, startPoint y: 319, endPoint x: 294, endPoint y: 319, distance: 61.1
click at [294, 319] on p "1) [DEMOGRAPHIC_DATA] Liebesgöttin 2) römischer [DEMOGRAPHIC_DATA] der Liebe 3)…" at bounding box center [481, 334] width 388 height 42
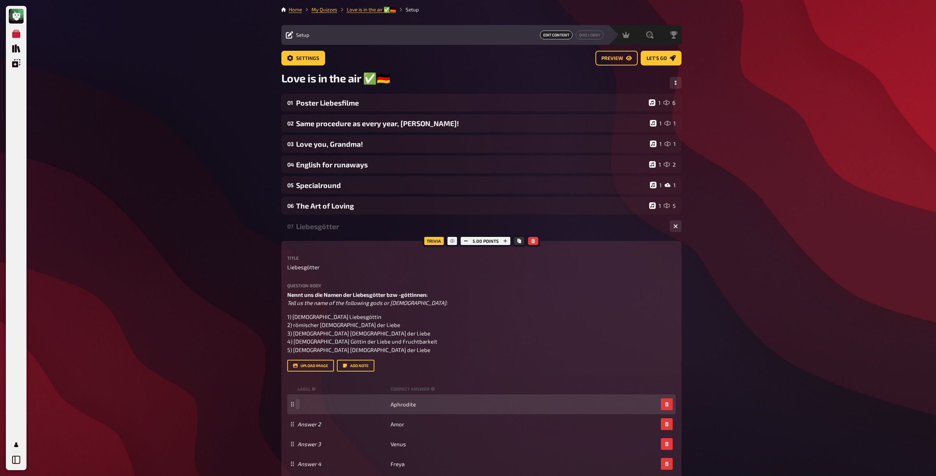
paste span
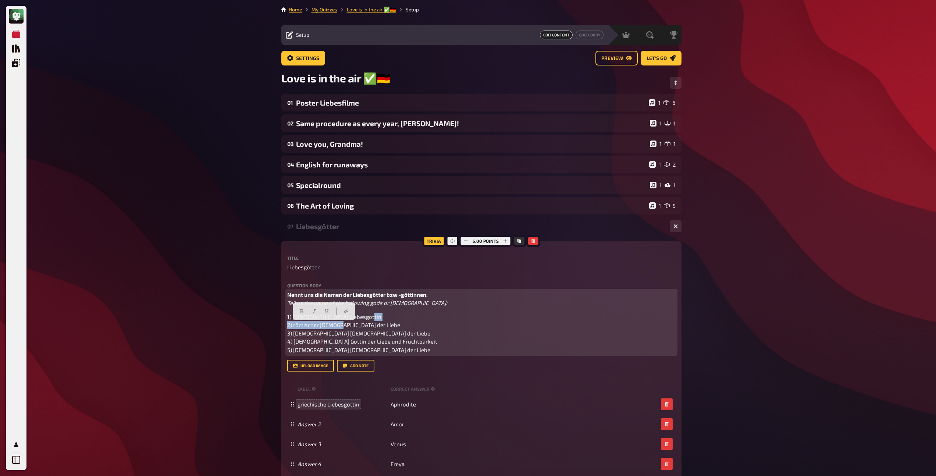
drag, startPoint x: 358, startPoint y: 324, endPoint x: 293, endPoint y: 327, distance: 65.2
click at [293, 327] on p "1) [DEMOGRAPHIC_DATA] Liebesgöttin 2) römischer [DEMOGRAPHIC_DATA] der Liebe 3)…" at bounding box center [481, 334] width 388 height 42
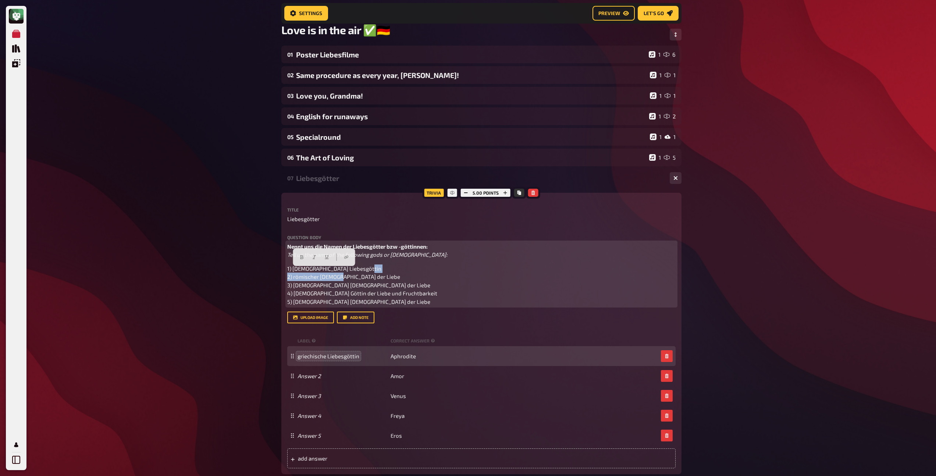
scroll to position [56, 0]
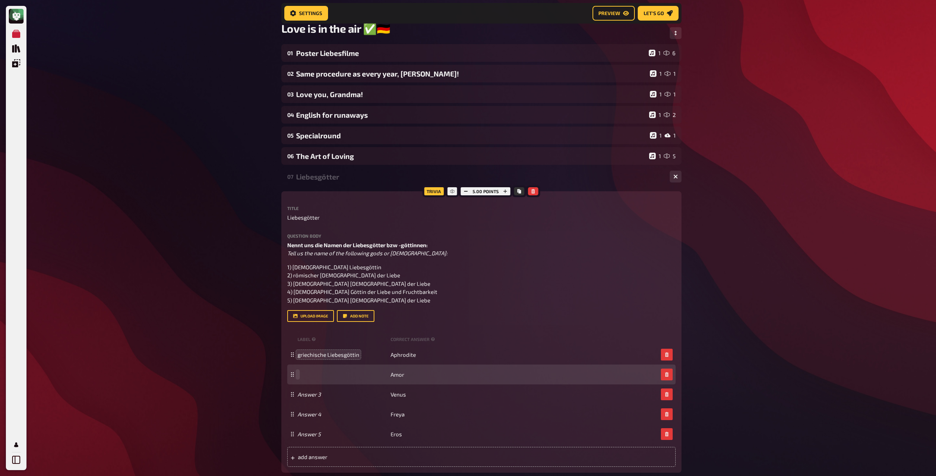
paste span
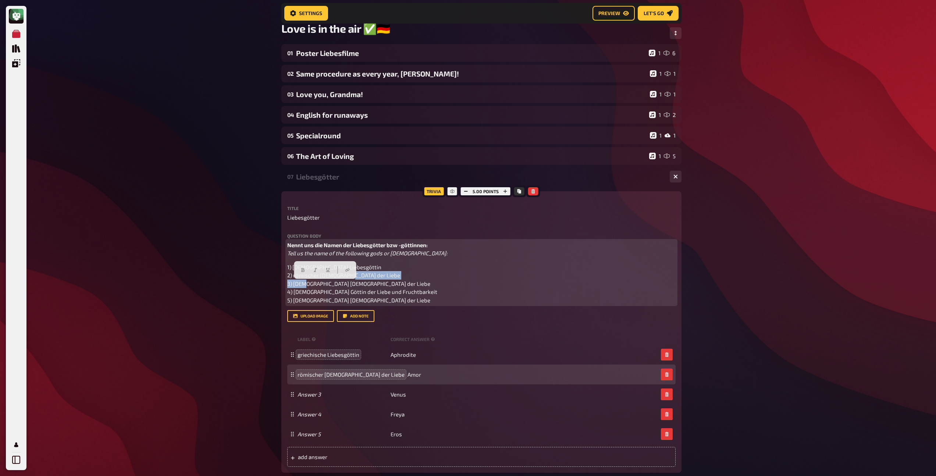
drag, startPoint x: 360, startPoint y: 285, endPoint x: 294, endPoint y: 287, distance: 66.6
click at [294, 287] on p "1) [DEMOGRAPHIC_DATA] Liebesgöttin 2) römischer [DEMOGRAPHIC_DATA] der Liebe 3)…" at bounding box center [481, 284] width 388 height 42
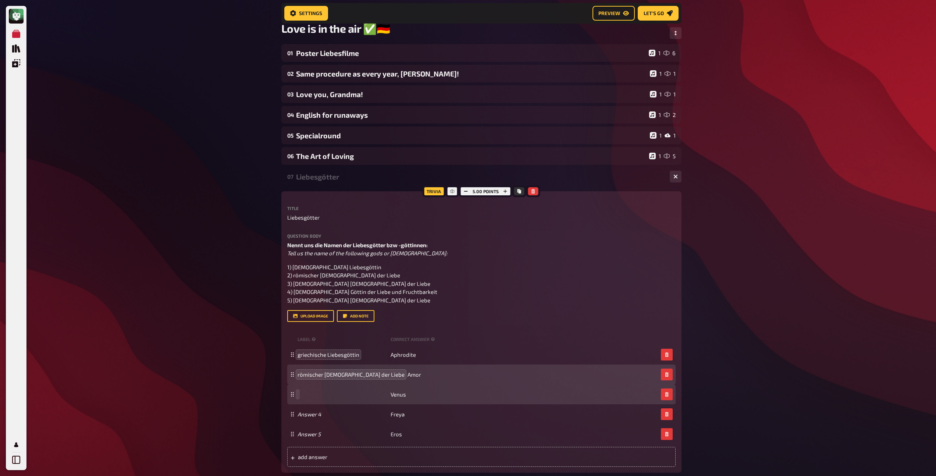
paste span
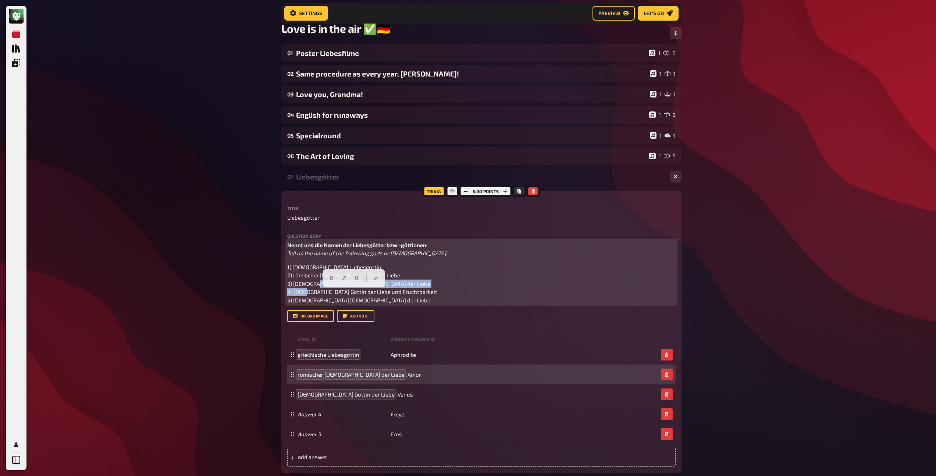
drag, startPoint x: 405, startPoint y: 293, endPoint x: 295, endPoint y: 293, distance: 110.7
click at [295, 293] on p "1) [DEMOGRAPHIC_DATA] Liebesgöttin 2) römischer [DEMOGRAPHIC_DATA] der Liebe 3)…" at bounding box center [481, 284] width 388 height 42
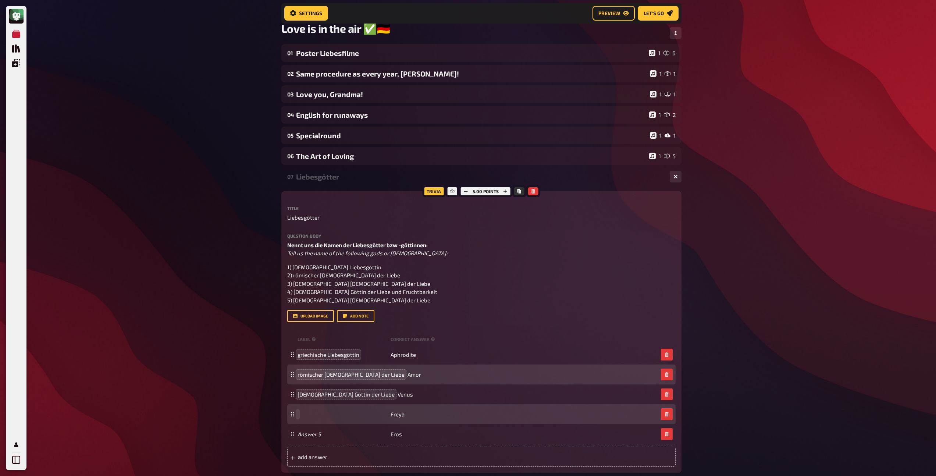
paste span
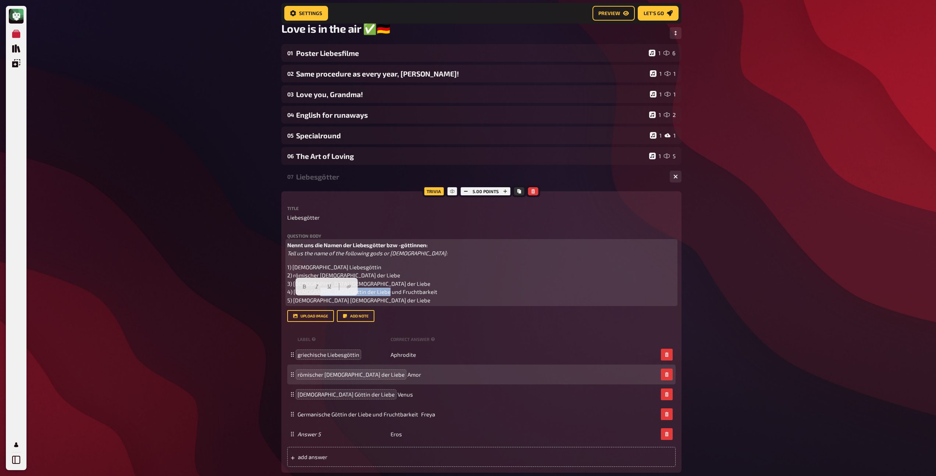
drag, startPoint x: 374, startPoint y: 301, endPoint x: 294, endPoint y: 302, distance: 79.5
click at [294, 302] on p "1) [DEMOGRAPHIC_DATA] Liebesgöttin 2) römischer [DEMOGRAPHIC_DATA] der Liebe 3)…" at bounding box center [481, 284] width 388 height 42
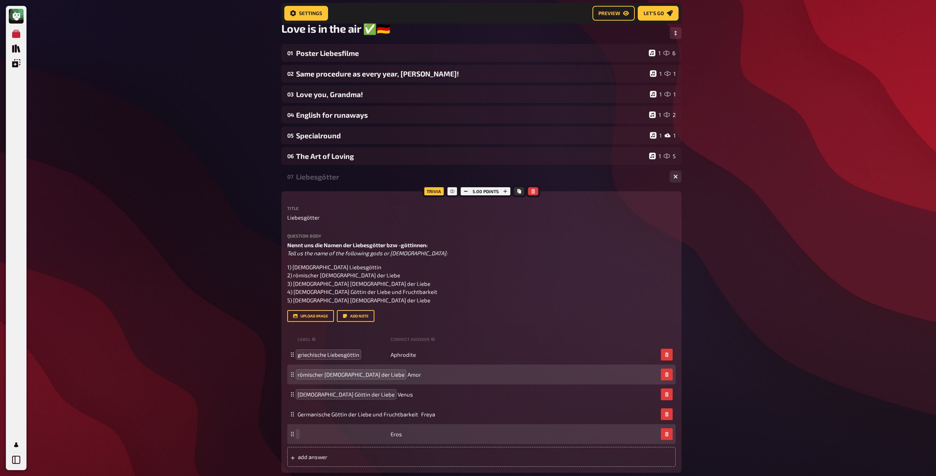
paste span
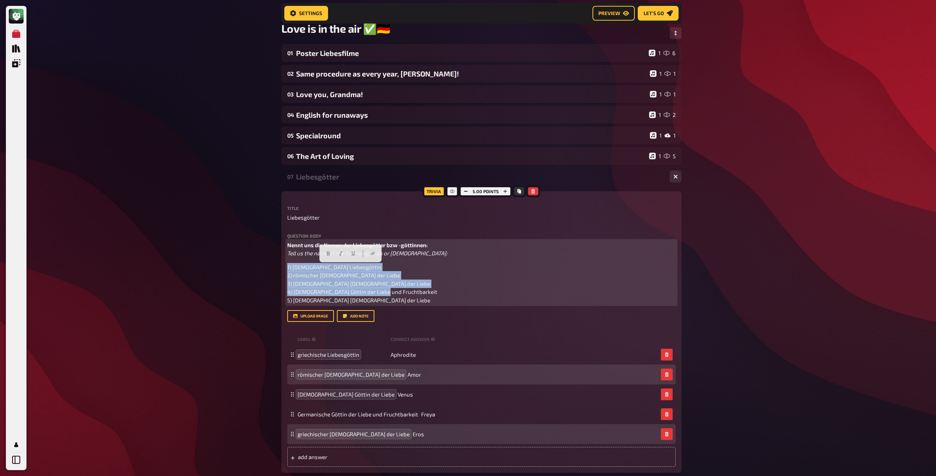
drag, startPoint x: 370, startPoint y: 302, endPoint x: 277, endPoint y: 263, distance: 100.6
click at [277, 263] on div "Home My Quizzes Love is in the air ✅​🇩🇪​ Setup Setup Edit Content Quiz Lobby Ho…" at bounding box center [482, 389] width 412 height 890
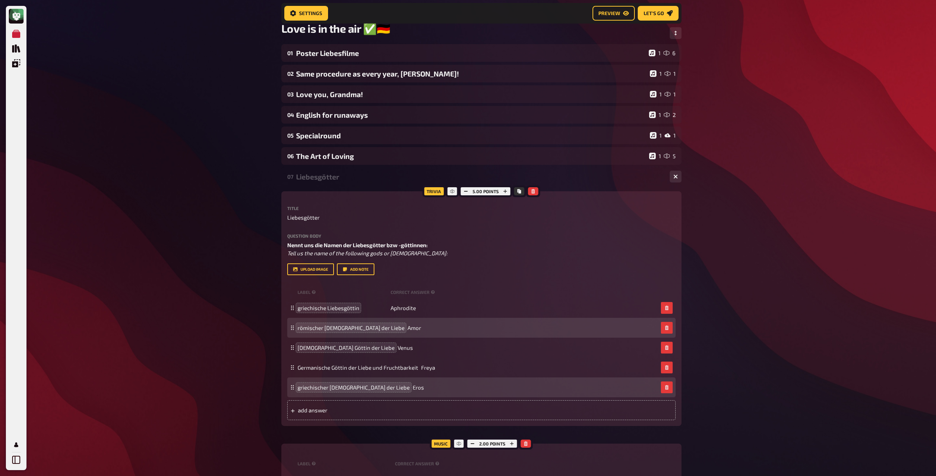
click at [306, 181] on div "Liebesgötter" at bounding box center [480, 177] width 368 height 8
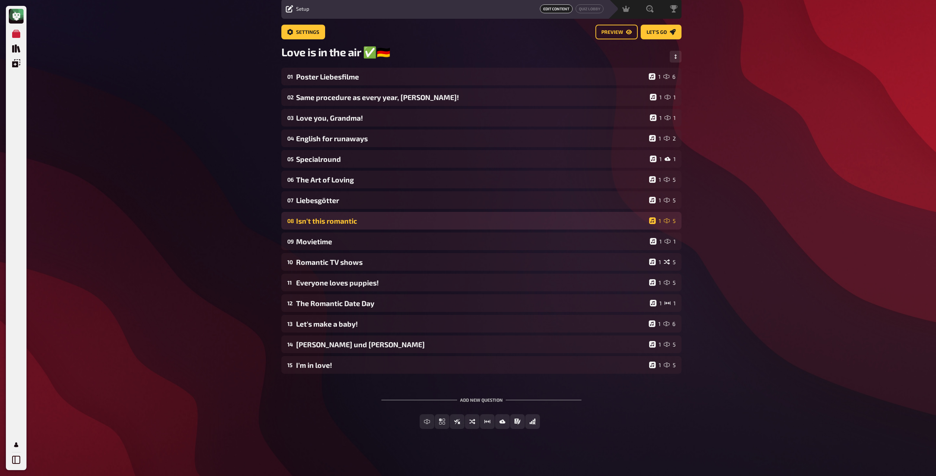
click at [319, 219] on div "Isn't this romantic" at bounding box center [471, 221] width 350 height 8
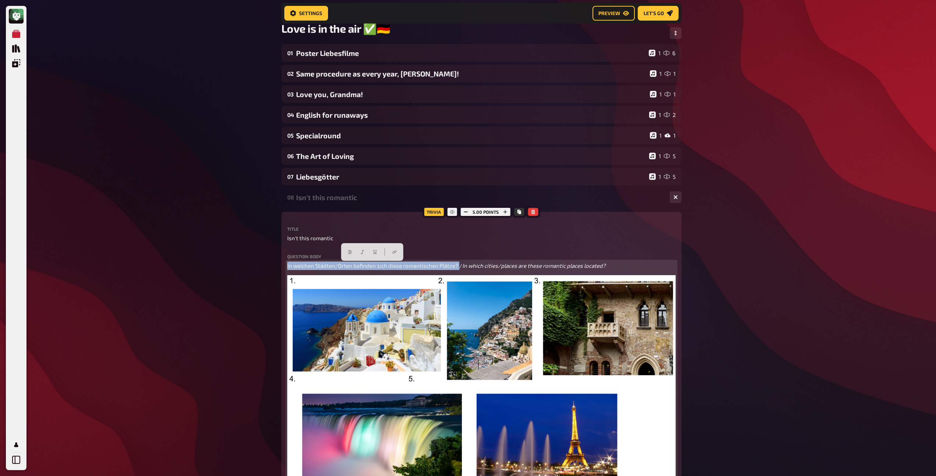
drag, startPoint x: 457, startPoint y: 267, endPoint x: 231, endPoint y: 262, distance: 226.7
click at [348, 250] on icon "button" at bounding box center [350, 252] width 4 height 4
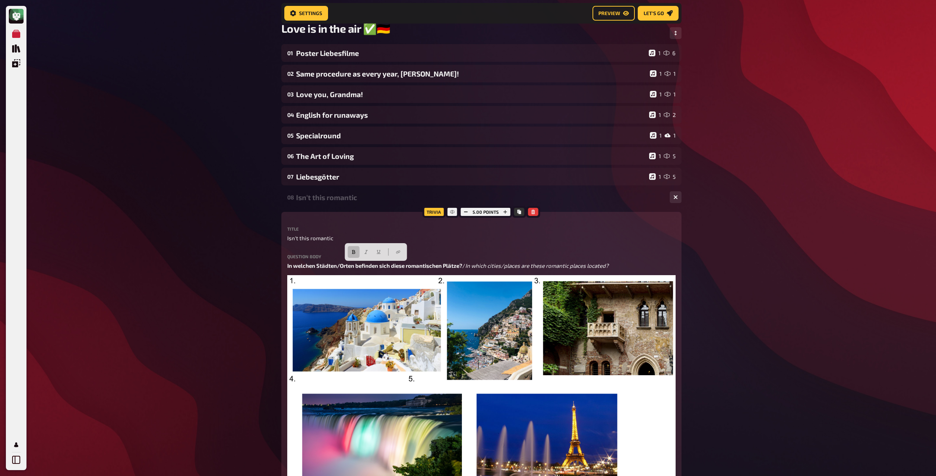
click at [319, 201] on div "Isn't this romantic" at bounding box center [480, 197] width 368 height 8
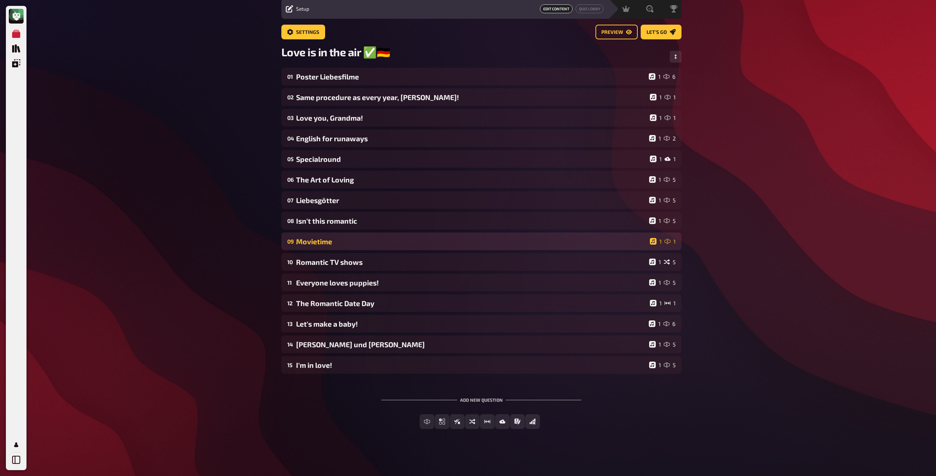
click at [314, 246] on div "09 Movietime 1 1" at bounding box center [481, 242] width 400 height 18
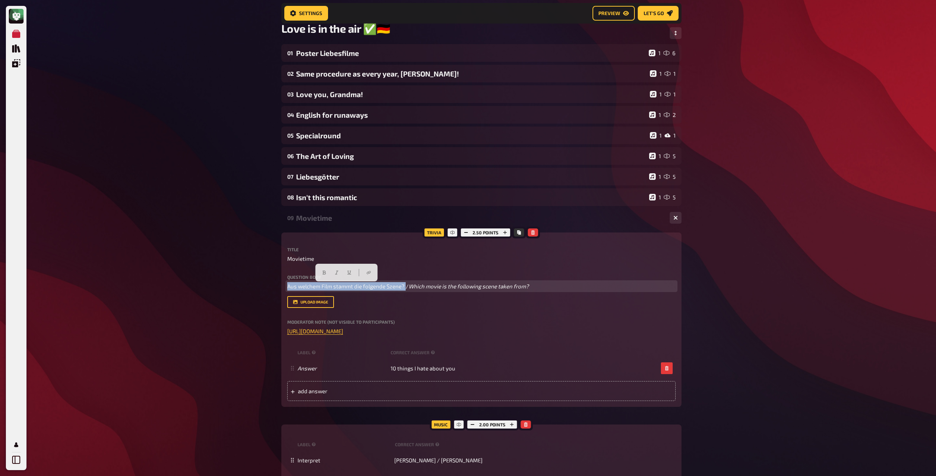
drag, startPoint x: 405, startPoint y: 287, endPoint x: 258, endPoint y: 281, distance: 147.3
click at [258, 281] on div "My Quizzes Quiz Library Overlays Profile Home My Quizzes Love is in the air ✅​🇩…" at bounding box center [468, 335] width 936 height 783
click at [322, 275] on button "button" at bounding box center [324, 273] width 12 height 12
click at [315, 226] on div "09 Movietime 1 1" at bounding box center [481, 218] width 400 height 18
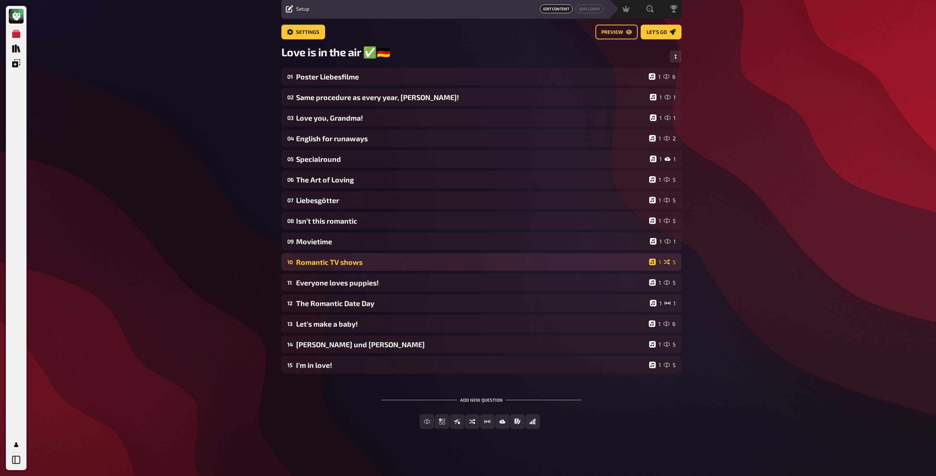
click at [321, 265] on div "Romantic TV shows" at bounding box center [471, 262] width 350 height 8
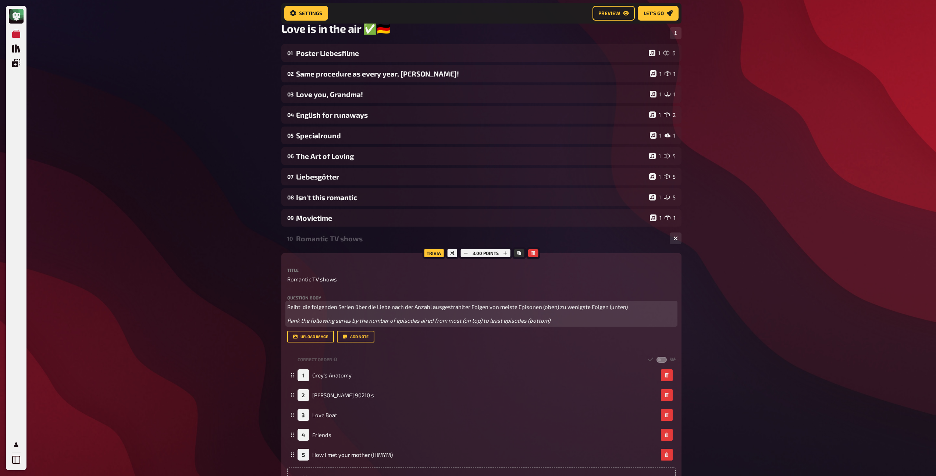
click at [543, 309] on span "Reiht die folgenden Serien über die Liebe nach der Anzahl ausgestrahlter Folgen…" at bounding box center [457, 307] width 341 height 7
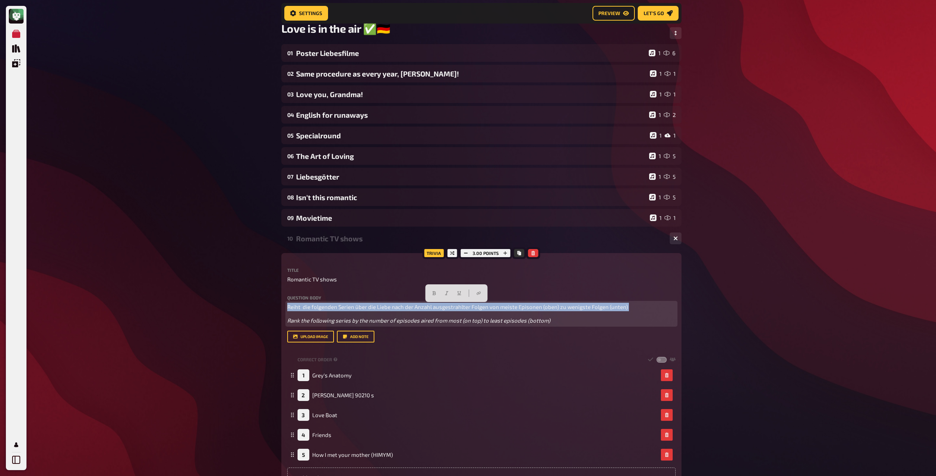
click at [543, 309] on span "Reiht die folgenden Serien über die Liebe nach der Anzahl ausgestrahlter Folgen…" at bounding box center [457, 307] width 341 height 7
click at [434, 295] on icon "button" at bounding box center [434, 293] width 4 height 4
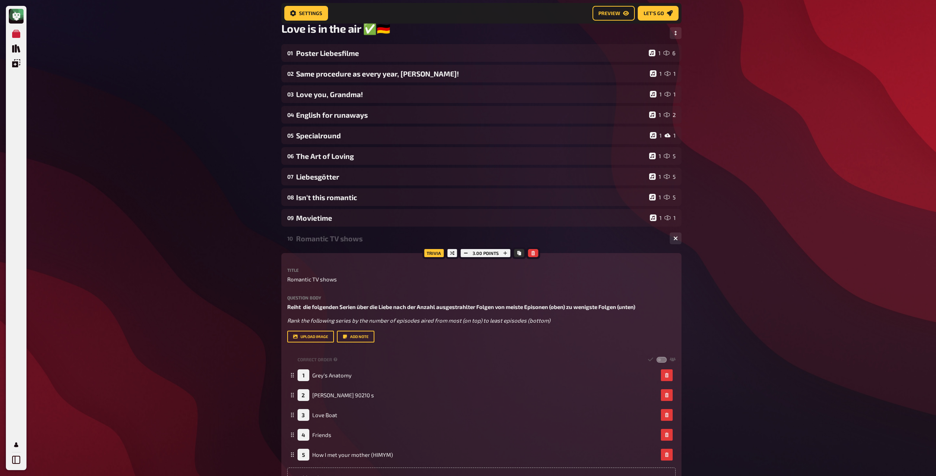
click at [319, 245] on div "10 Romantic TV shows 1 5" at bounding box center [481, 239] width 400 height 18
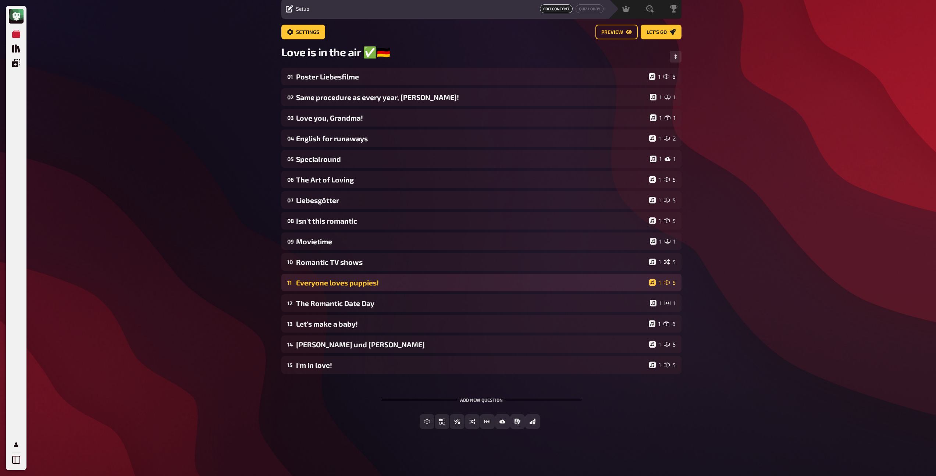
click at [311, 282] on div "Everyone loves puppies!" at bounding box center [471, 282] width 350 height 8
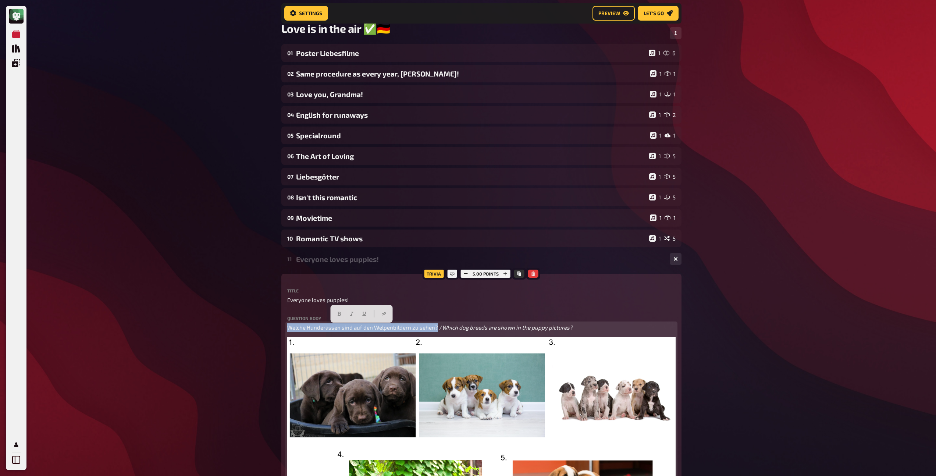
drag, startPoint x: 436, startPoint y: 329, endPoint x: 251, endPoint y: 318, distance: 185.0
click at [251, 318] on div "My Quizzes Quiz Library Overlays Profile Home My Quizzes Love is in the air ✅​🇩…" at bounding box center [468, 472] width 936 height 1057
click at [339, 313] on icon "button" at bounding box center [339, 314] width 4 height 4
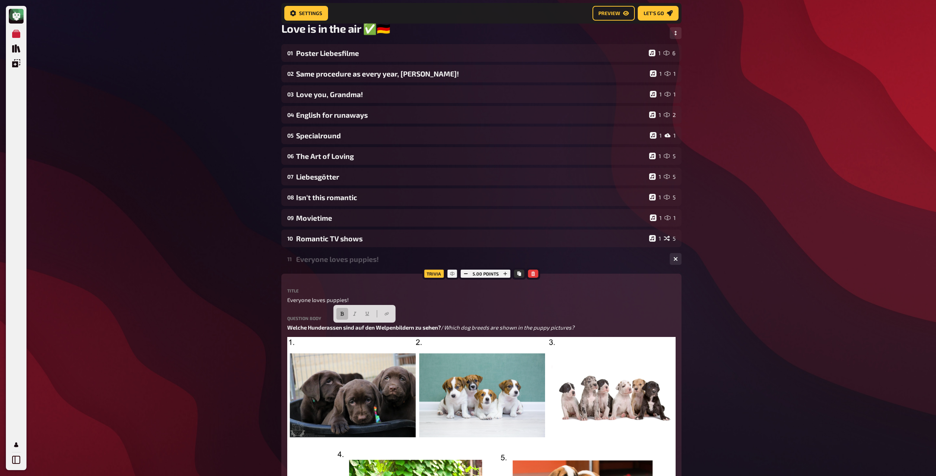
click at [338, 260] on div "Everyone loves puppies!" at bounding box center [480, 259] width 368 height 8
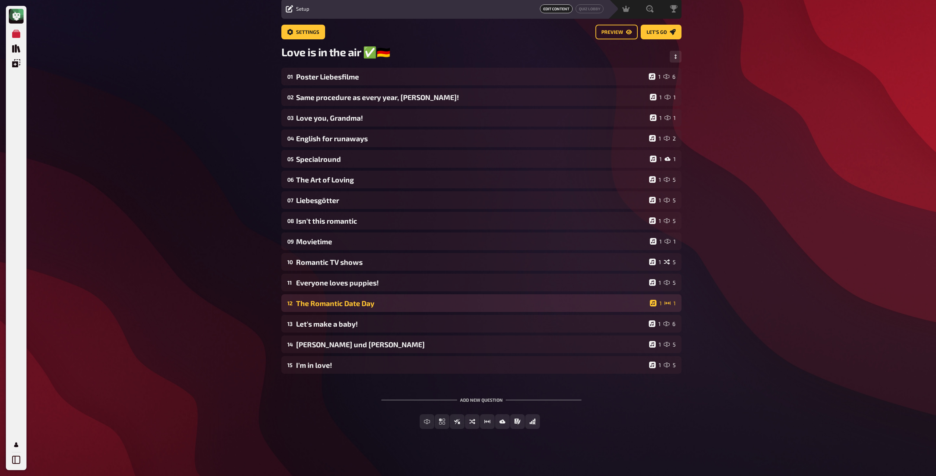
click at [341, 301] on div "The Romantic Date Day" at bounding box center [471, 303] width 351 height 8
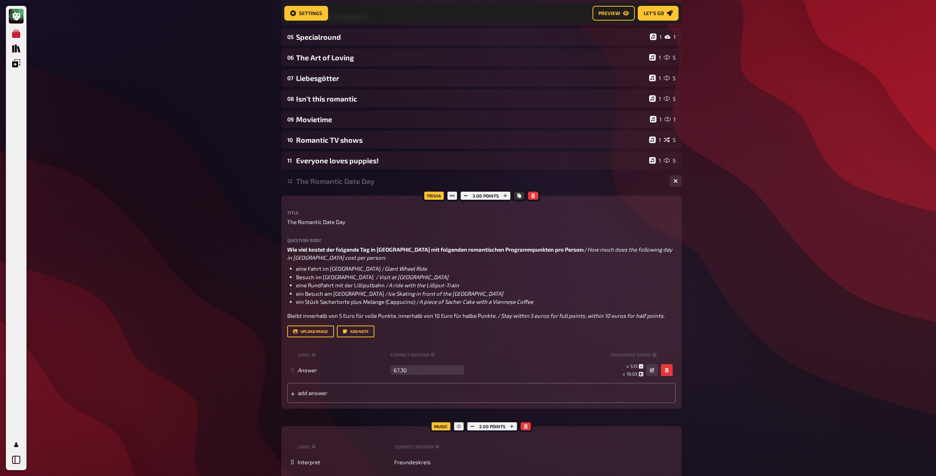
scroll to position [153, 0]
click at [353, 335] on button "Add note" at bounding box center [356, 333] width 38 height 12
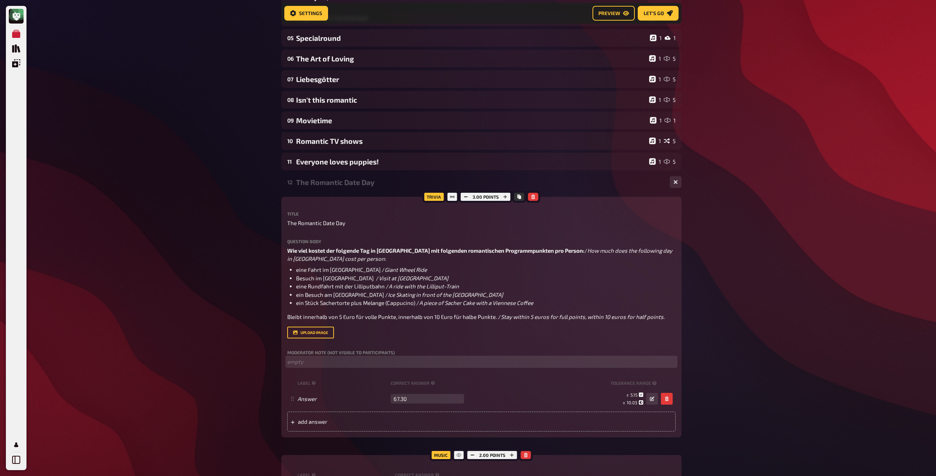
click at [312, 363] on p "﻿ empty" at bounding box center [481, 362] width 388 height 8
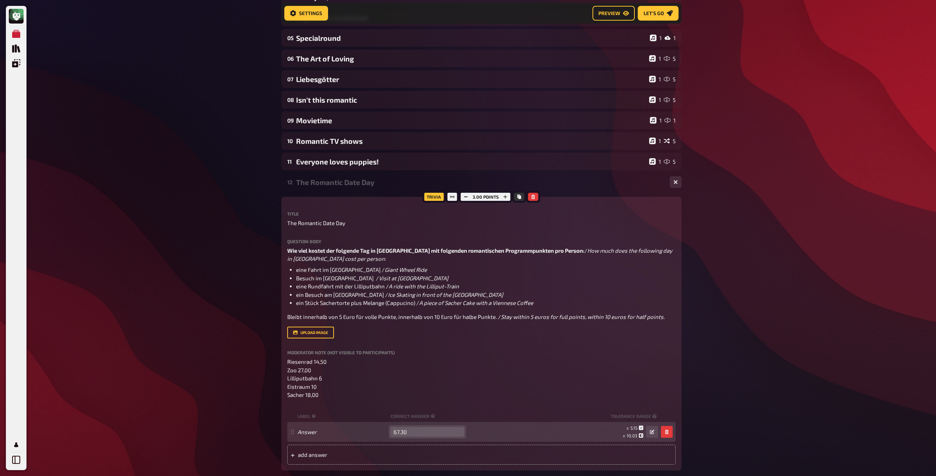
drag, startPoint x: 399, startPoint y: 430, endPoint x: 392, endPoint y: 430, distance: 7.4
click at [392, 430] on input "67.30" at bounding box center [428, 432] width 74 height 10
type input "75.50"
click at [656, 433] on button "button" at bounding box center [652, 432] width 12 height 12
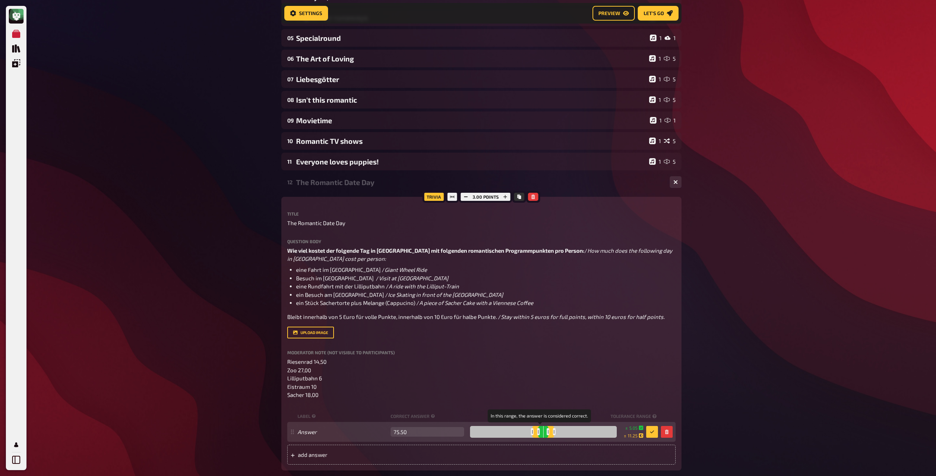
click at [547, 433] on div at bounding box center [548, 431] width 3 height 7
click at [552, 432] on div at bounding box center [553, 431] width 3 height 7
click at [649, 433] on button "button" at bounding box center [652, 432] width 12 height 12
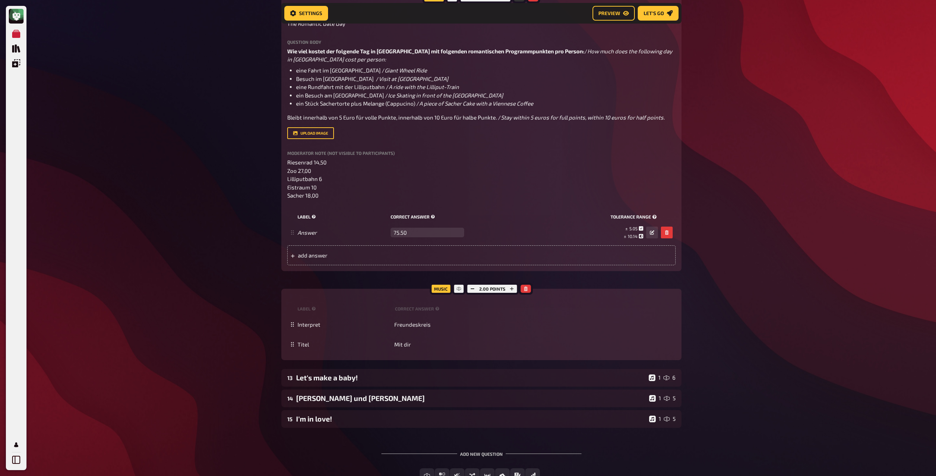
scroll to position [348, 0]
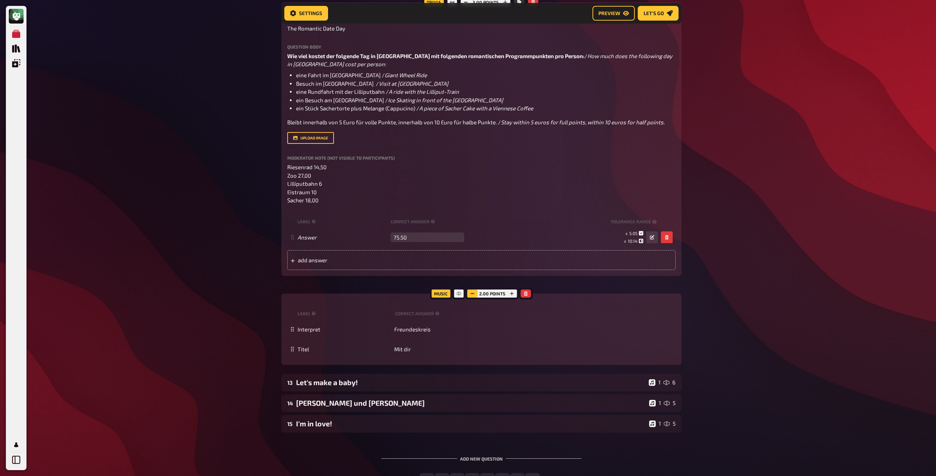
click at [472, 294] on rect "button" at bounding box center [473, 293] width 4 height 1
click at [449, 381] on div "Let's make a baby!" at bounding box center [471, 382] width 350 height 8
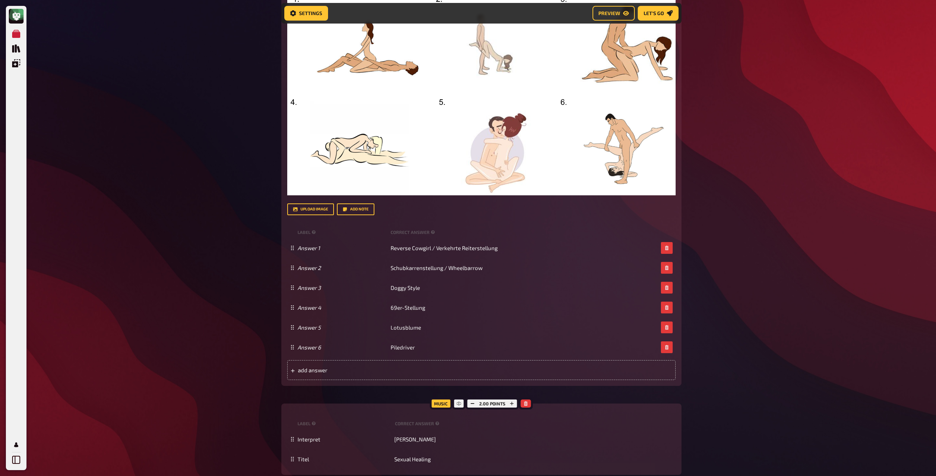
scroll to position [922, 0]
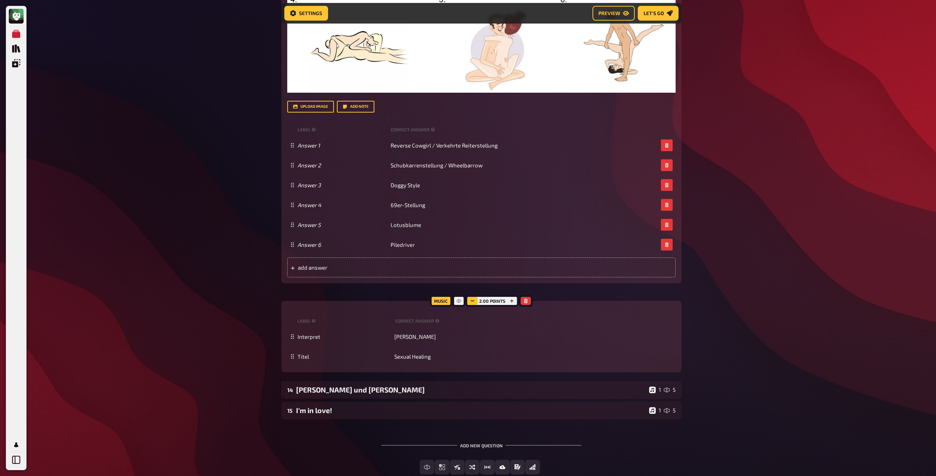
click at [470, 301] on button "button" at bounding box center [473, 301] width 10 height 8
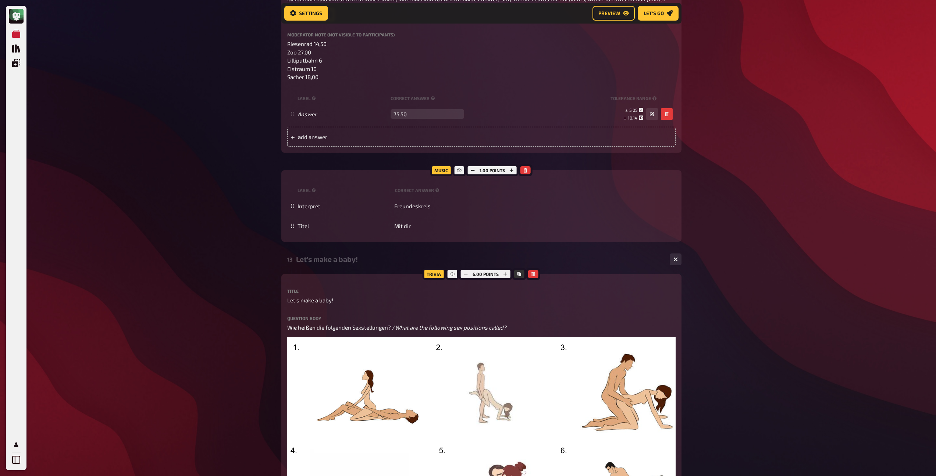
click at [367, 261] on div "Let's make a baby!" at bounding box center [480, 259] width 368 height 8
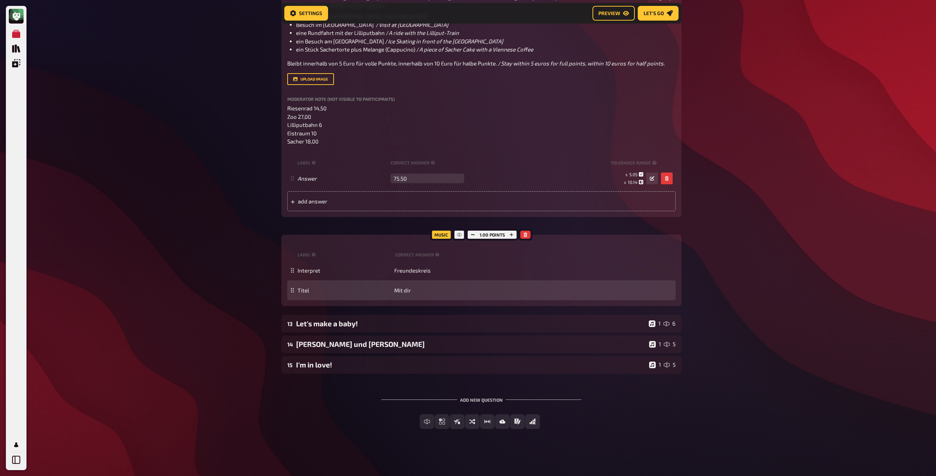
scroll to position [407, 0]
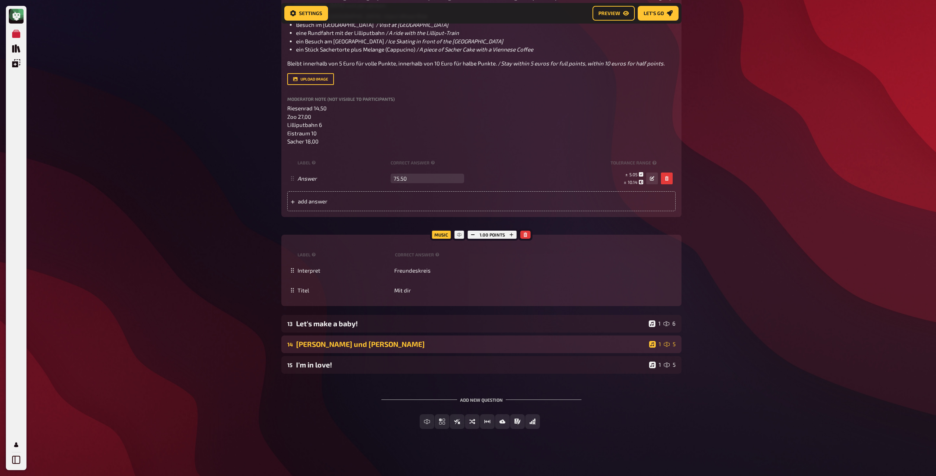
click at [388, 344] on div "[PERSON_NAME] und [PERSON_NAME]" at bounding box center [471, 344] width 350 height 8
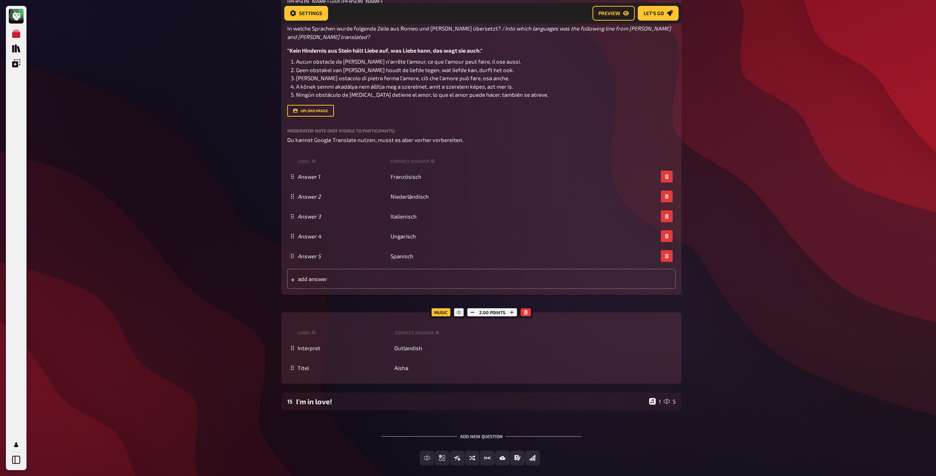
scroll to position [804, 0]
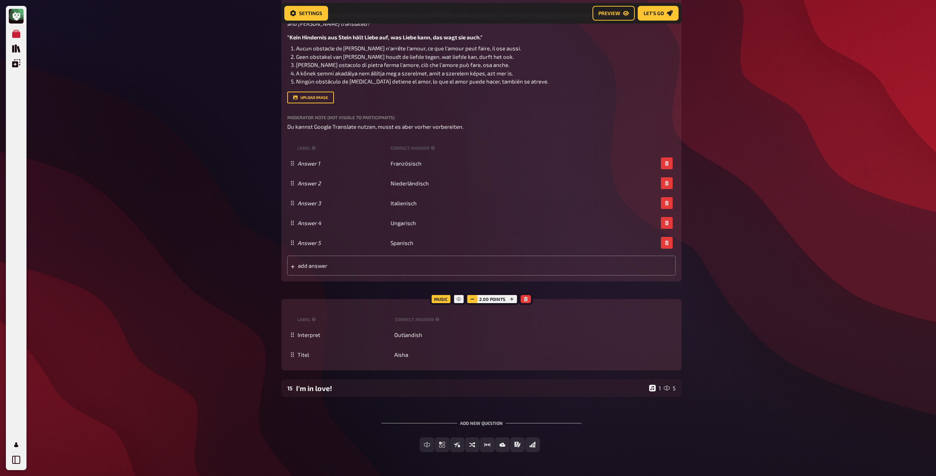
click at [473, 299] on rect "button" at bounding box center [473, 299] width 4 height 1
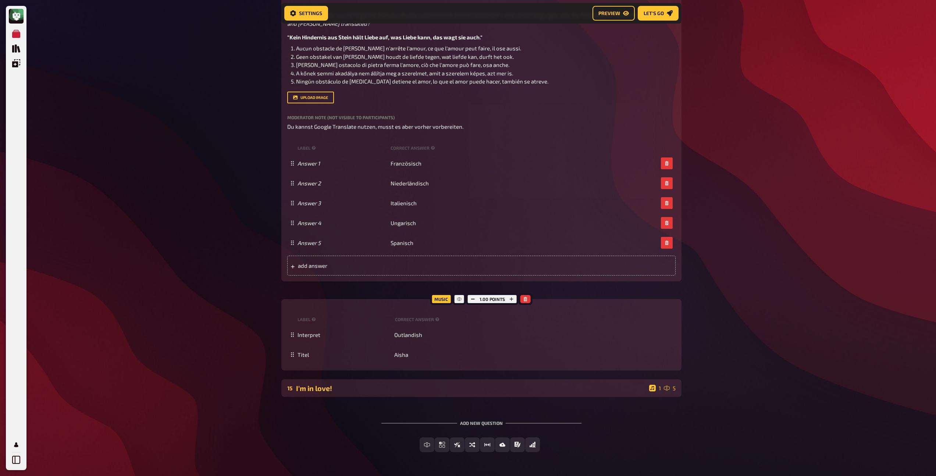
click at [414, 384] on div "I'm in love!" at bounding box center [471, 388] width 350 height 8
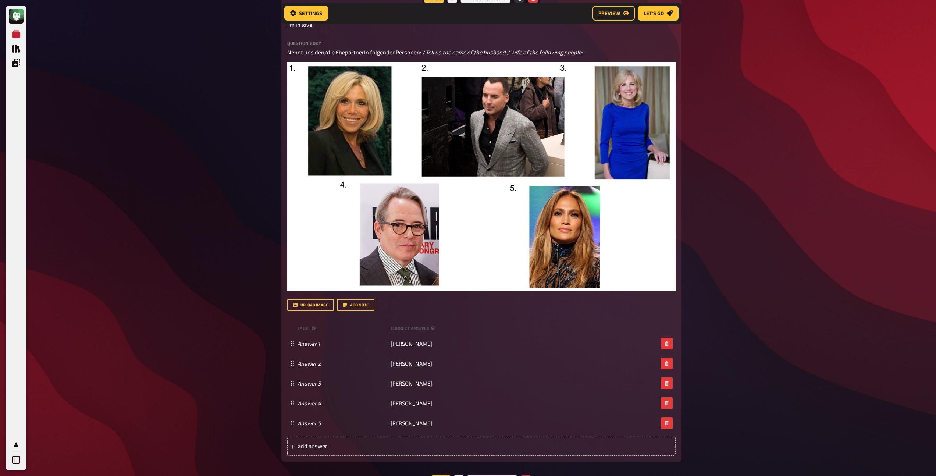
scroll to position [1209, 0]
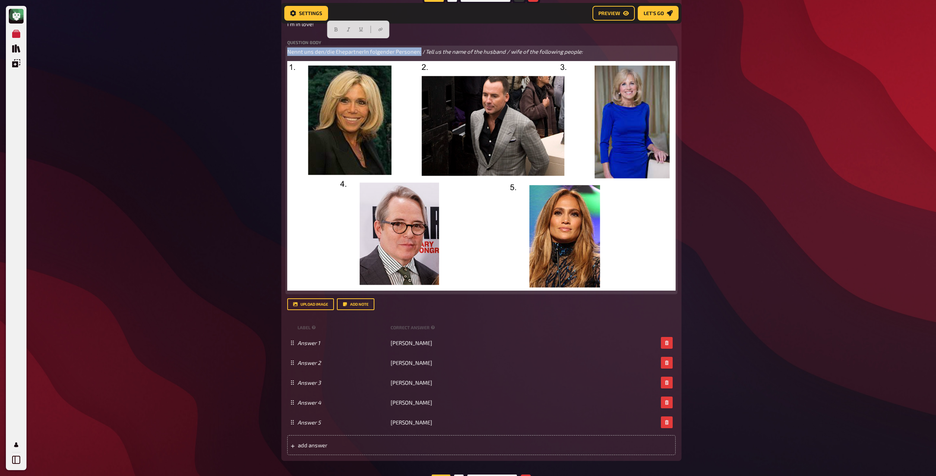
drag, startPoint x: 419, startPoint y: 44, endPoint x: 284, endPoint y: 41, distance: 135.8
click at [284, 41] on div "Trivia 5.00 points Title I'm in love! Question body Nennt uns den/die Ehepartne…" at bounding box center [481, 229] width 400 height 463
click at [330, 28] on icon "button" at bounding box center [330, 30] width 3 height 4
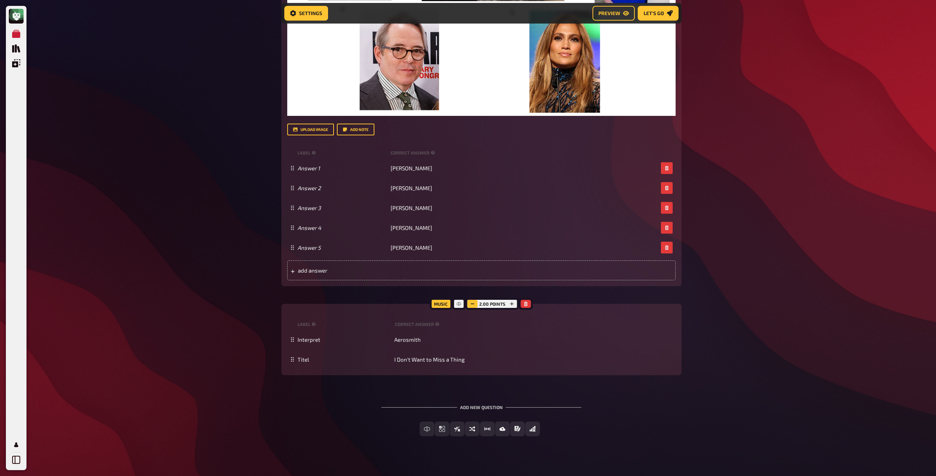
click at [473, 302] on icon "button" at bounding box center [473, 304] width 4 height 4
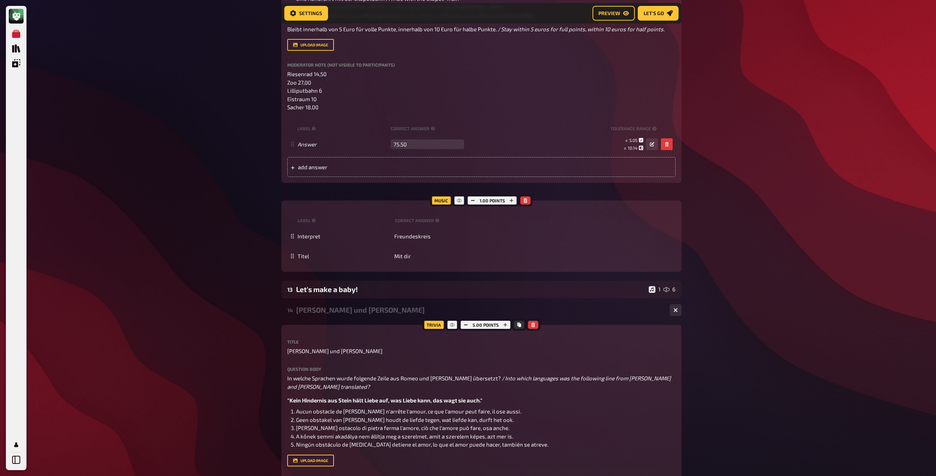
scroll to position [423, 0]
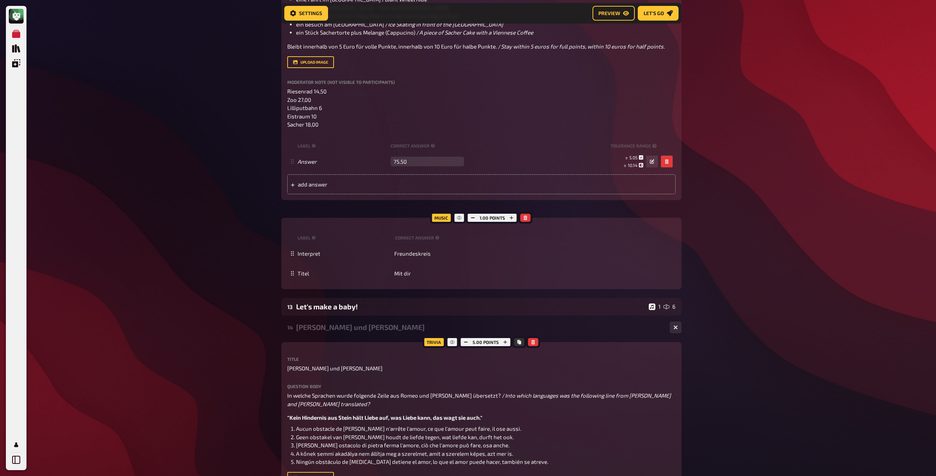
click at [352, 322] on div "14 [PERSON_NAME] und [PERSON_NAME] 1 5" at bounding box center [481, 328] width 400 height 18
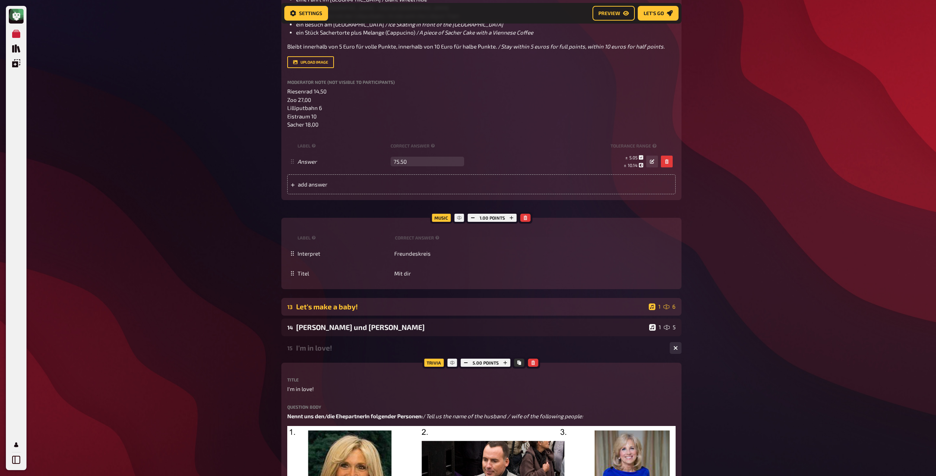
click at [365, 309] on div "Let's make a baby!" at bounding box center [471, 306] width 350 height 8
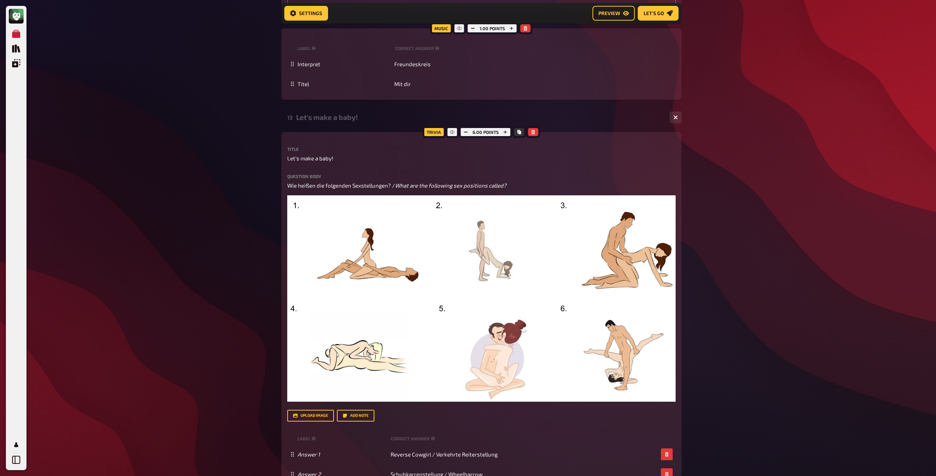
scroll to position [433, 0]
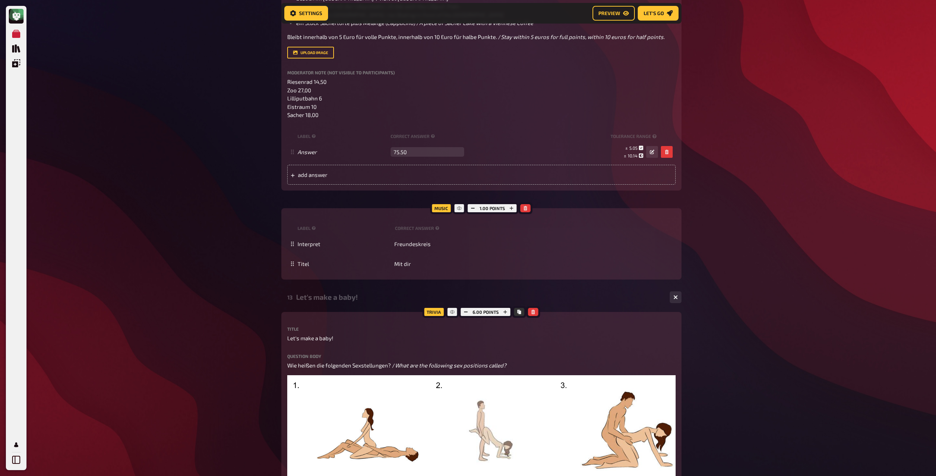
click at [355, 298] on div "Let's make a baby!" at bounding box center [480, 297] width 368 height 8
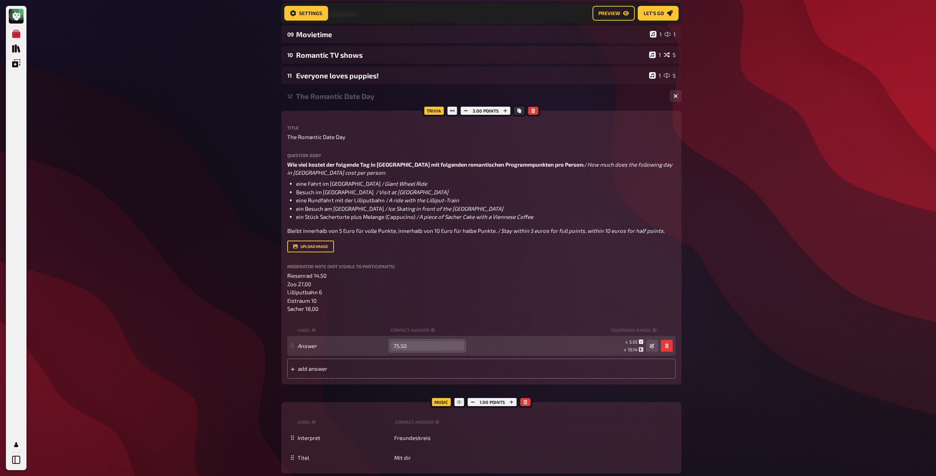
scroll to position [235, 0]
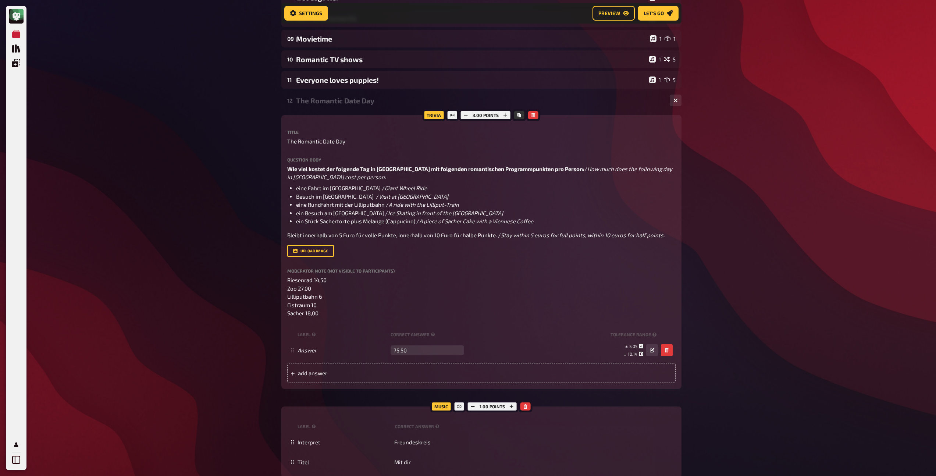
click at [341, 101] on div "The Romantic Date Day" at bounding box center [480, 100] width 368 height 8
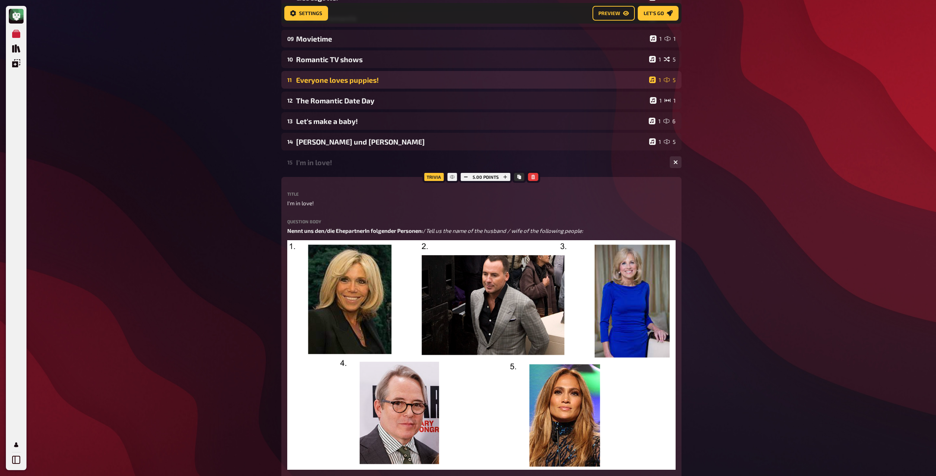
click at [345, 84] on div "Everyone loves puppies!" at bounding box center [471, 80] width 350 height 8
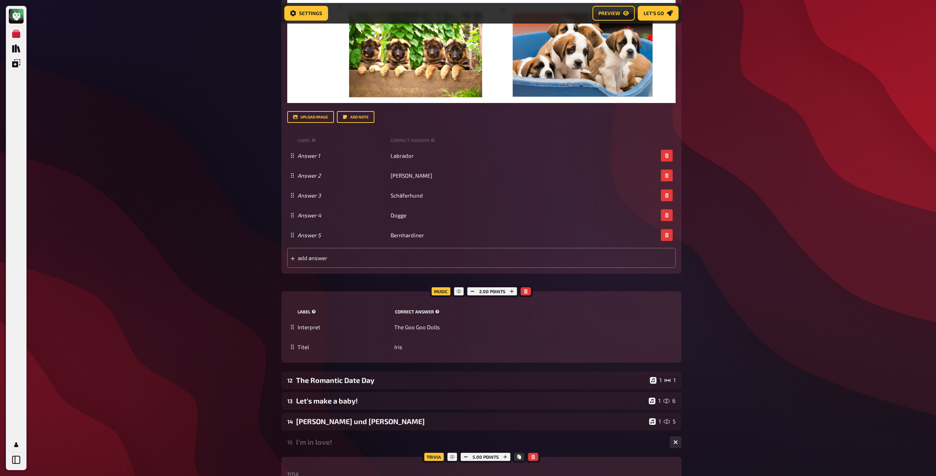
scroll to position [557, 0]
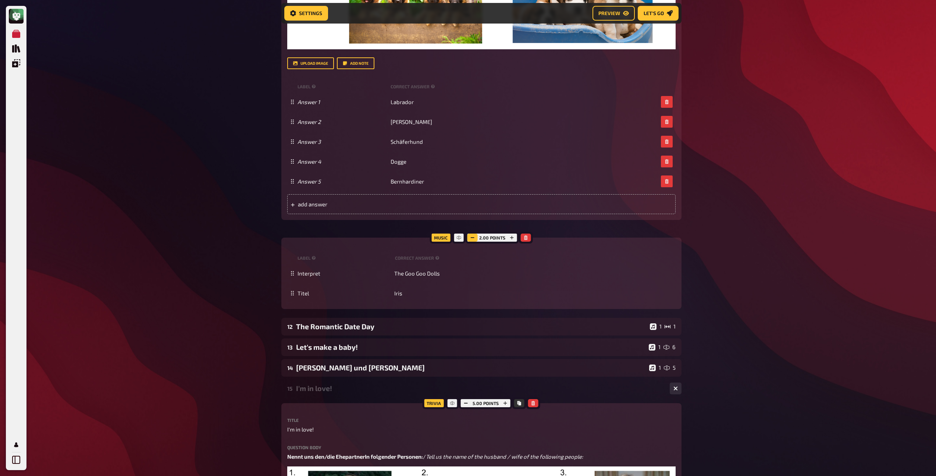
click at [472, 238] on rect "button" at bounding box center [473, 237] width 4 height 1
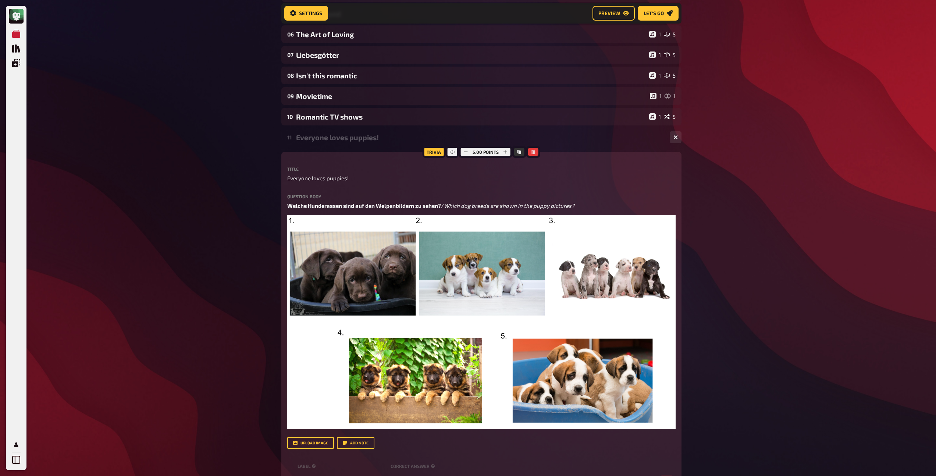
scroll to position [157, 0]
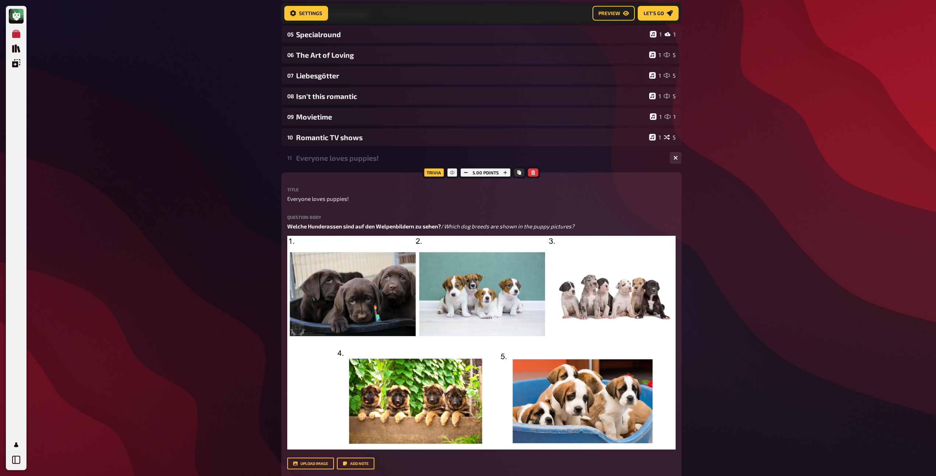
click at [354, 161] on div "Everyone loves puppies!" at bounding box center [480, 158] width 368 height 8
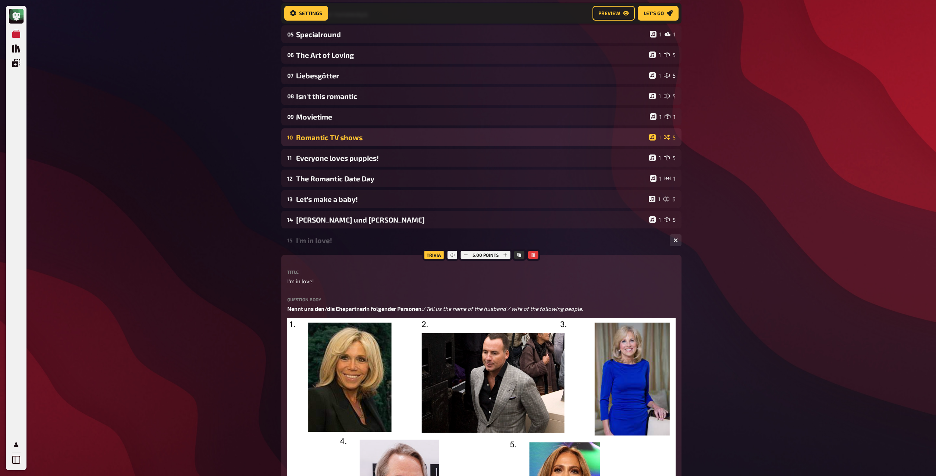
click at [359, 141] on div "Romantic TV shows" at bounding box center [471, 137] width 350 height 8
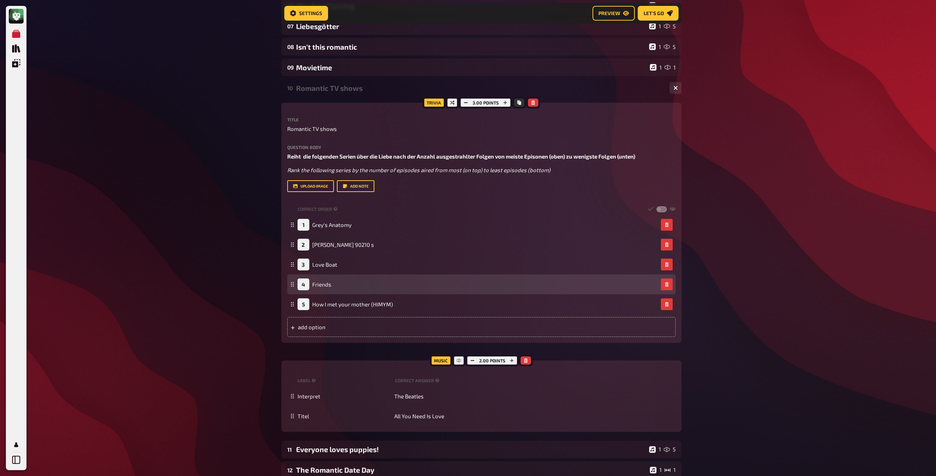
scroll to position [206, 0]
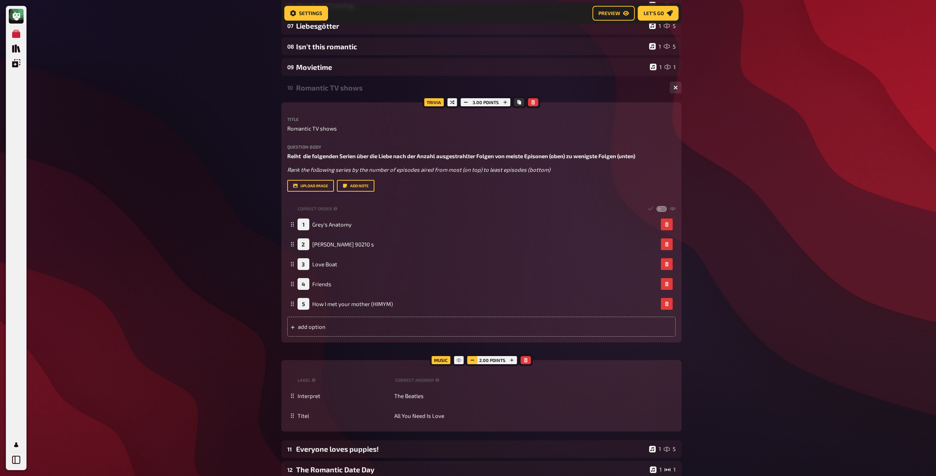
click at [476, 362] on button "button" at bounding box center [473, 360] width 10 height 8
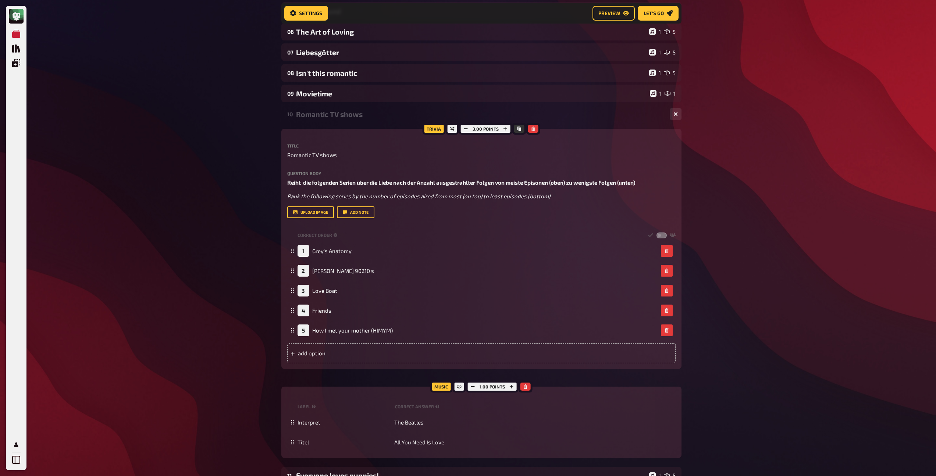
click at [354, 109] on div "10 Romantic TV shows 1 5" at bounding box center [481, 114] width 400 height 18
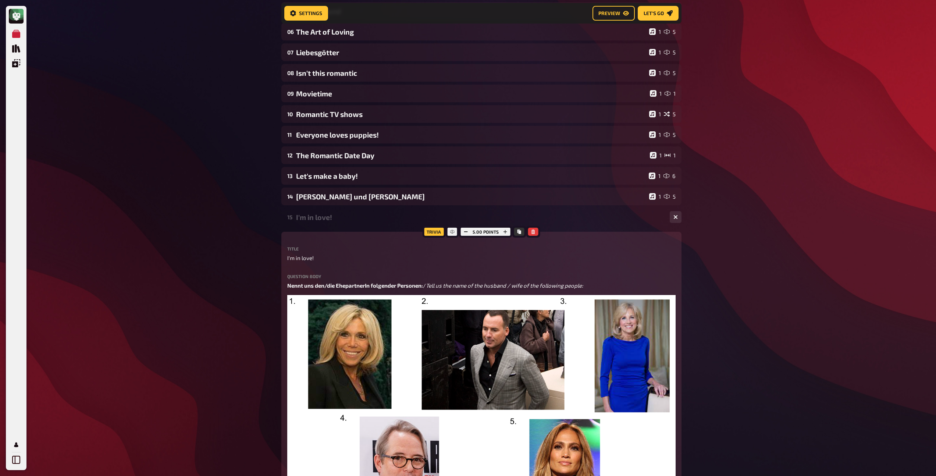
click at [351, 103] on div "01 Poster Liebesfilme 1 6 02 Same procedure as every year, [PERSON_NAME]! 1 1 0…" at bounding box center [481, 355] width 400 height 870
click at [360, 95] on div "Movietime" at bounding box center [471, 93] width 351 height 8
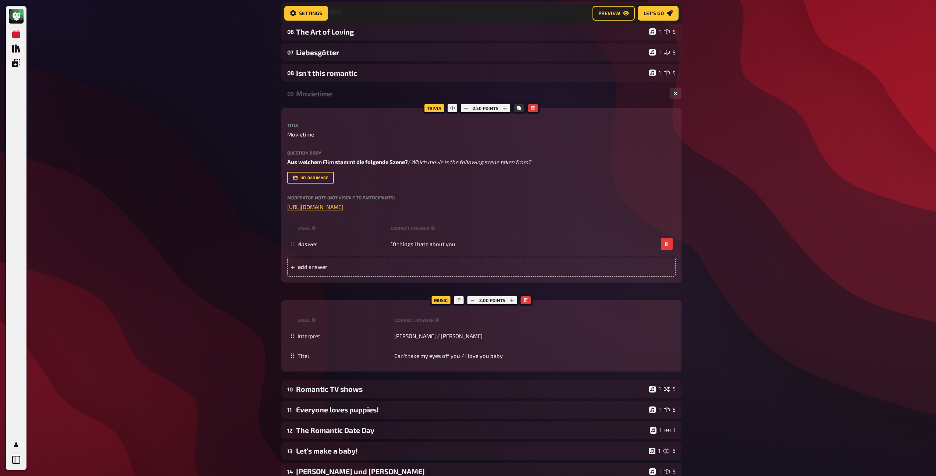
click at [469, 295] on div "2.00 points" at bounding box center [492, 300] width 53 height 12
click at [473, 302] on icon "button" at bounding box center [473, 300] width 4 height 4
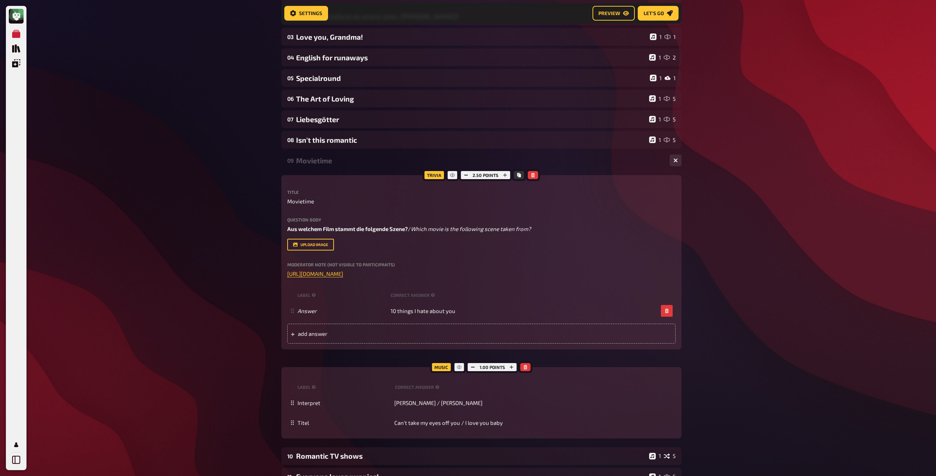
scroll to position [106, 0]
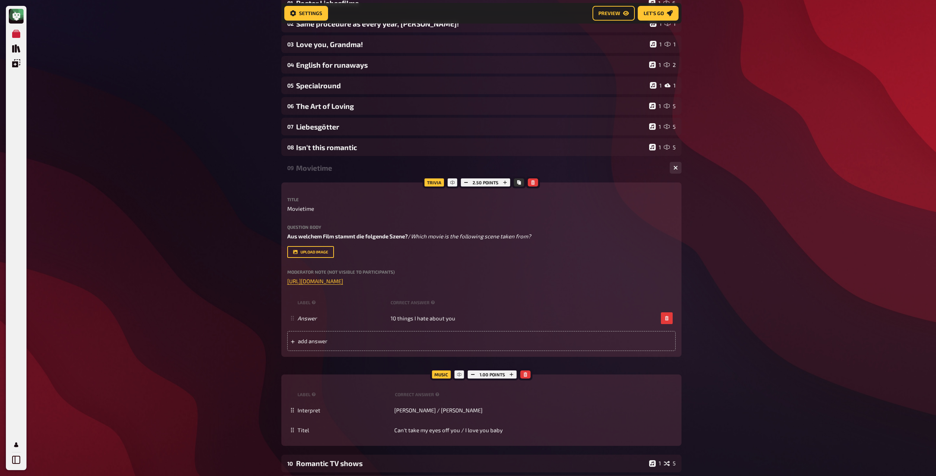
click at [358, 177] on div "09 Movietime 1 1" at bounding box center [481, 168] width 400 height 18
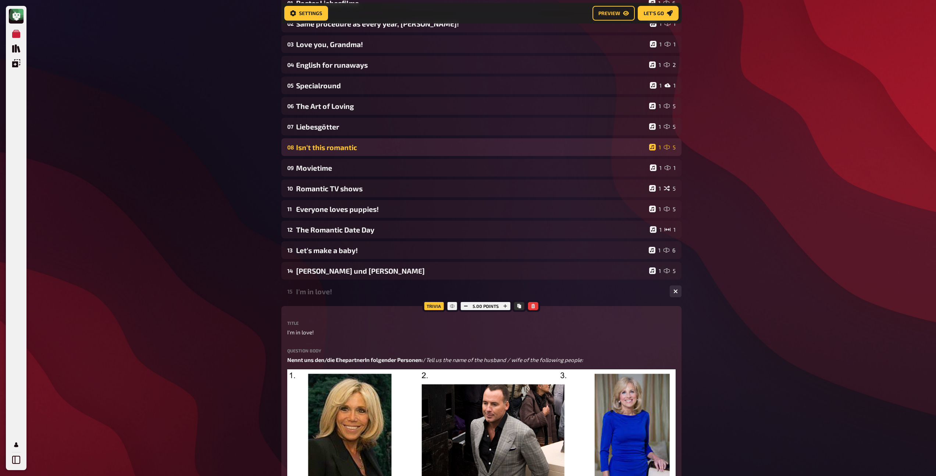
click at [356, 152] on div "08 Isn't this romantic 1 5" at bounding box center [481, 147] width 400 height 18
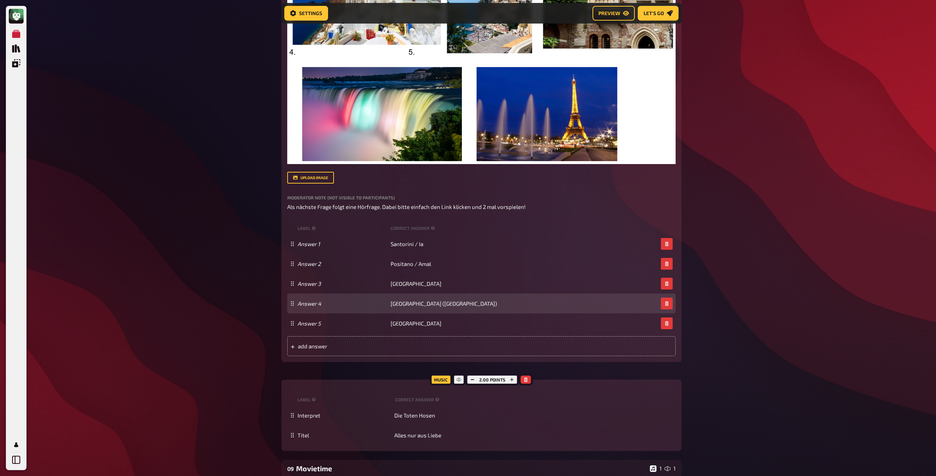
scroll to position [406, 0]
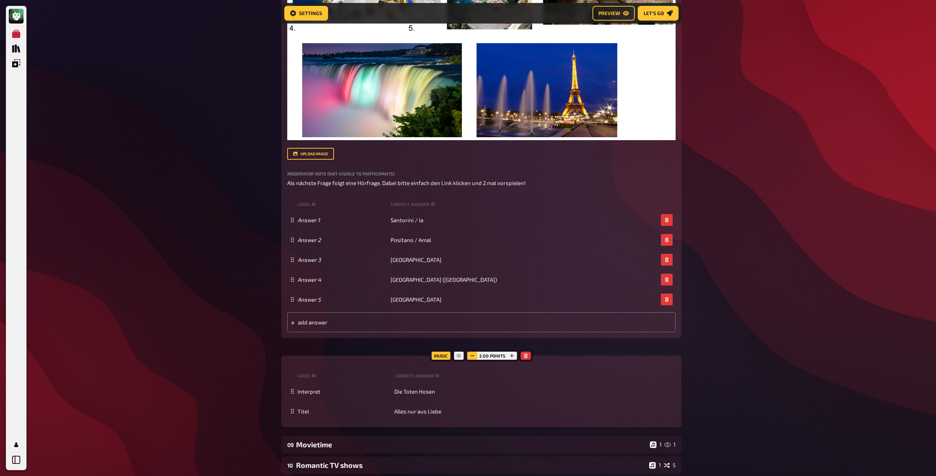
click at [473, 357] on icon "button" at bounding box center [473, 356] width 4 height 4
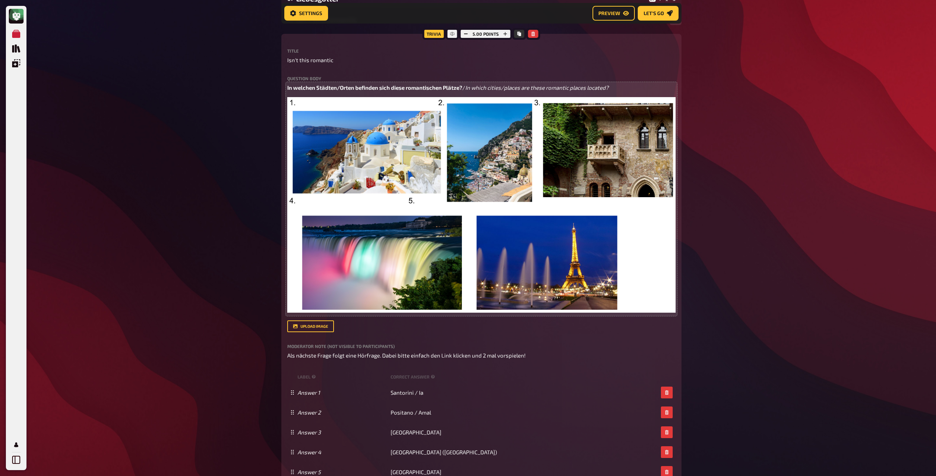
scroll to position [0, 0]
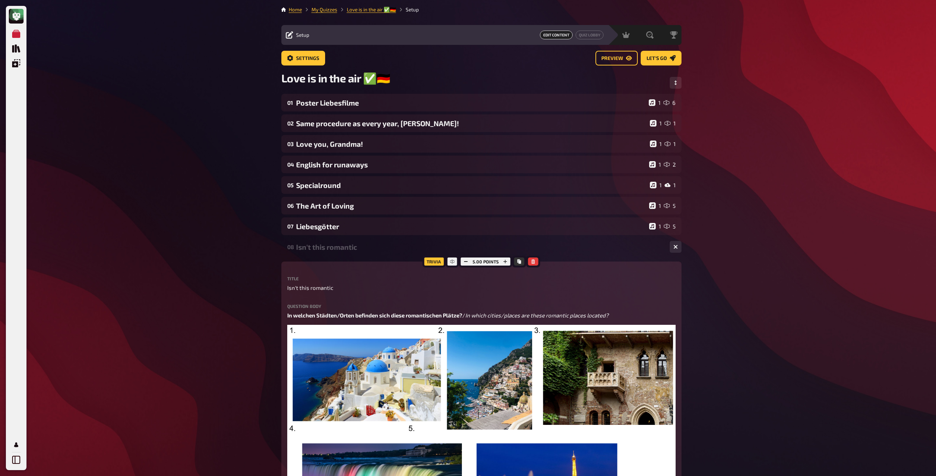
click at [345, 244] on div "Isn't this romantic" at bounding box center [480, 247] width 368 height 8
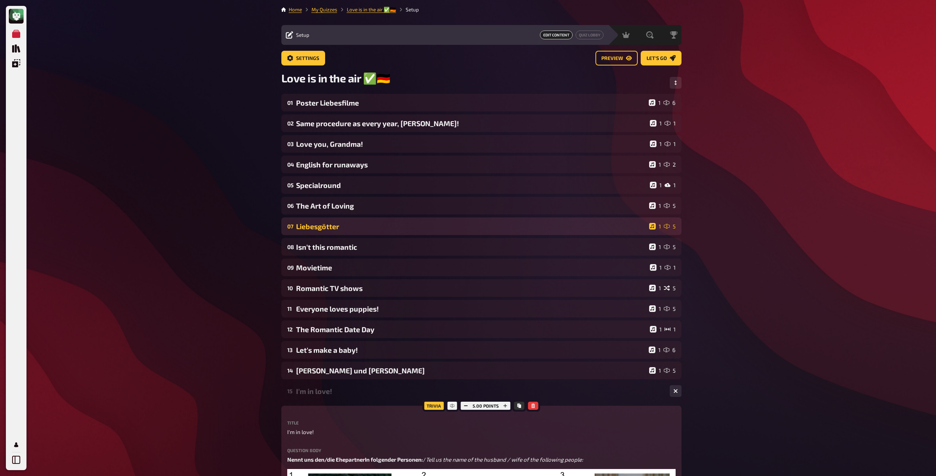
click at [344, 223] on div "Liebesgötter" at bounding box center [471, 226] width 350 height 8
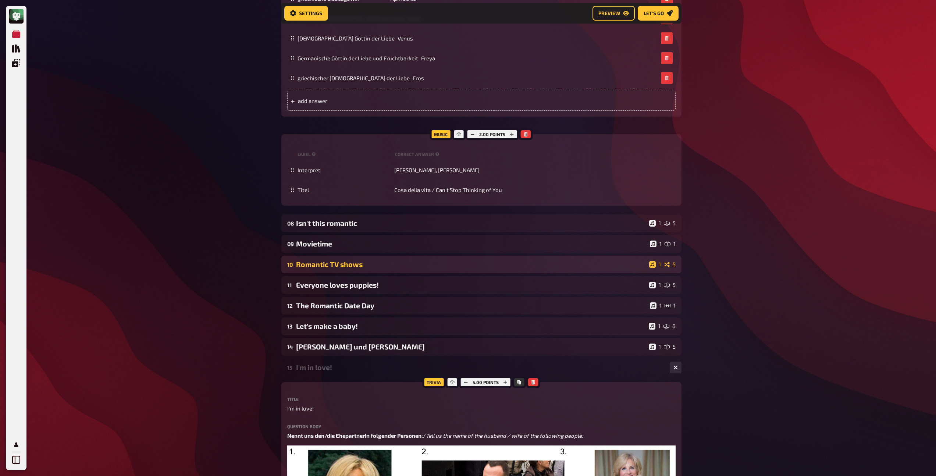
scroll to position [368, 0]
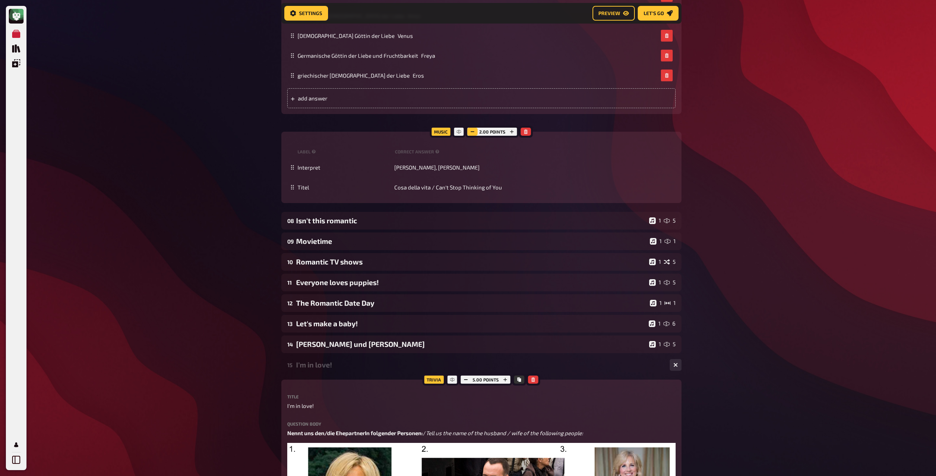
click at [475, 129] on button "button" at bounding box center [473, 132] width 10 height 8
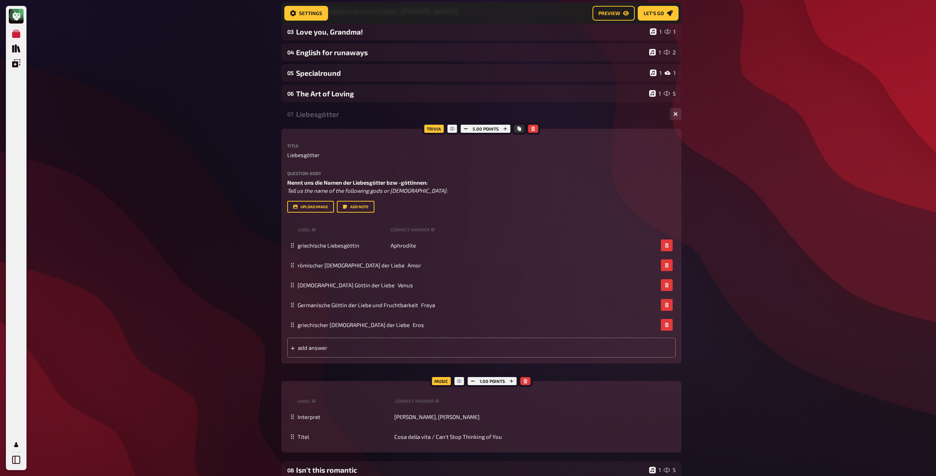
scroll to position [103, 0]
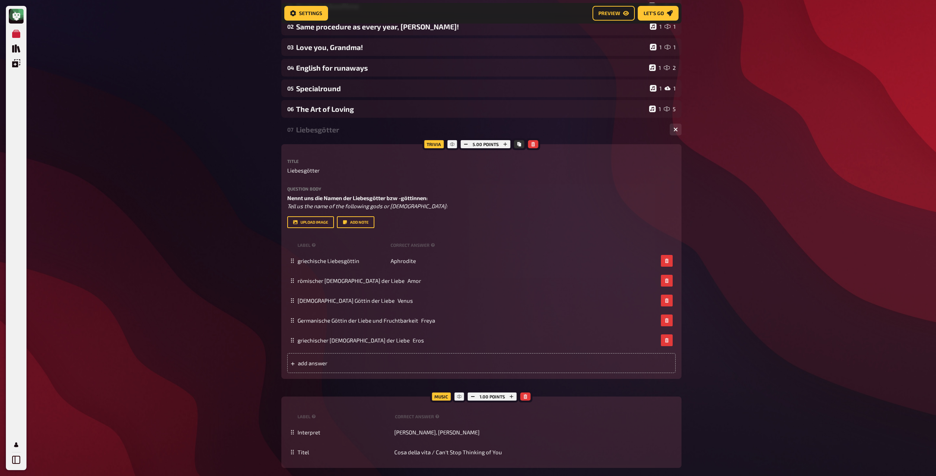
click at [344, 130] on div "Liebesgötter" at bounding box center [480, 129] width 368 height 8
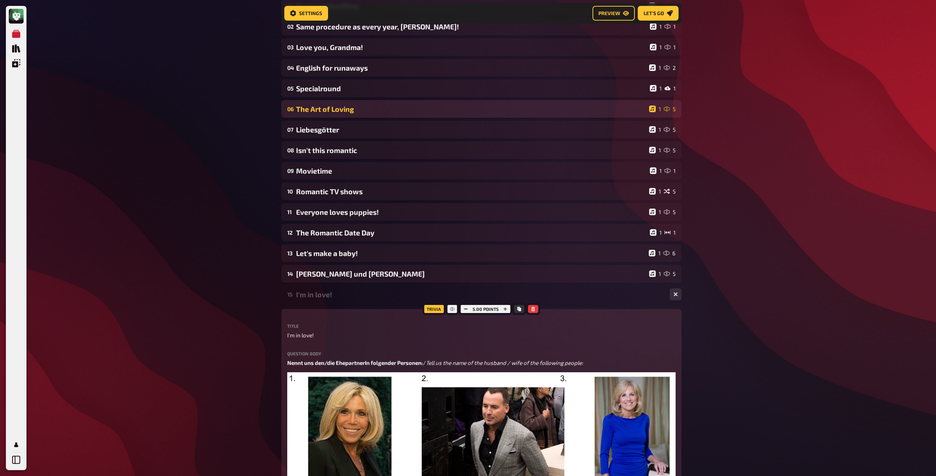
click at [351, 112] on div "The Art of Loving" at bounding box center [471, 109] width 350 height 8
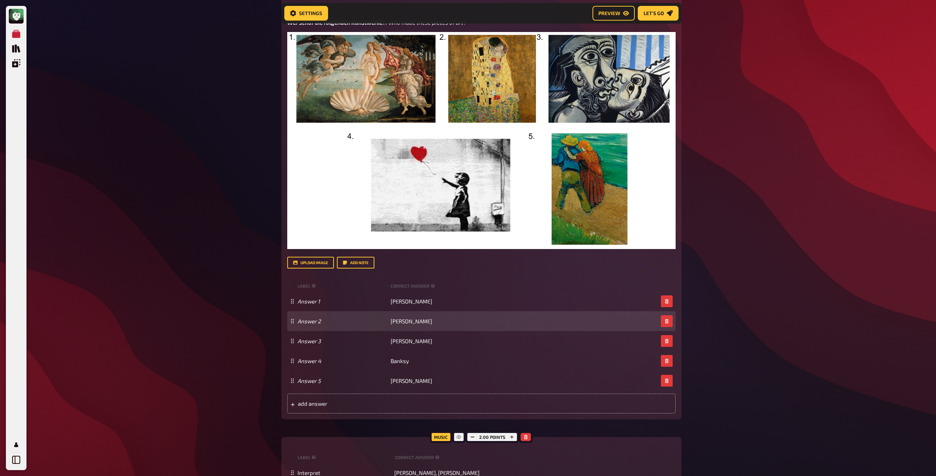
scroll to position [405, 0]
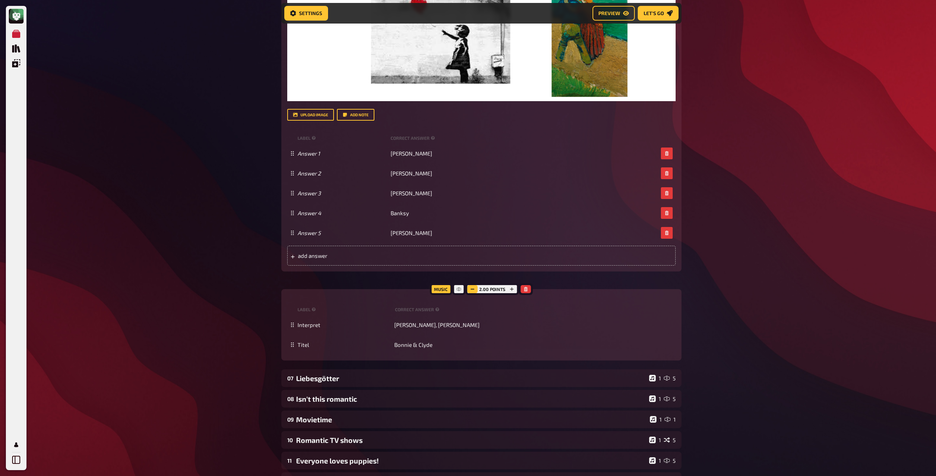
click at [474, 290] on rect "button" at bounding box center [473, 289] width 4 height 1
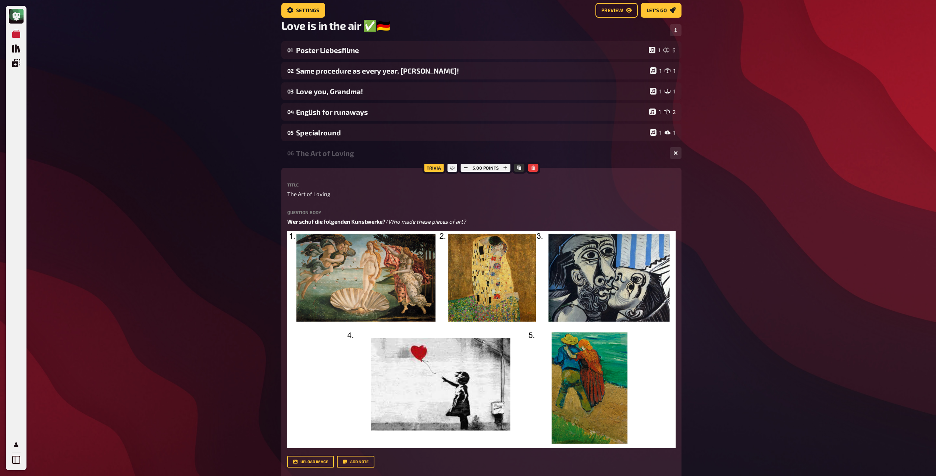
scroll to position [0, 0]
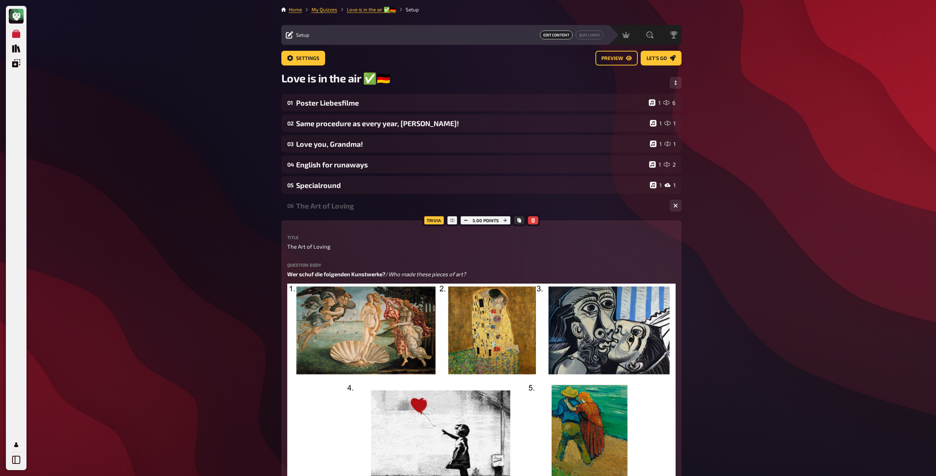
click at [342, 210] on div "The Art of Loving" at bounding box center [480, 206] width 368 height 8
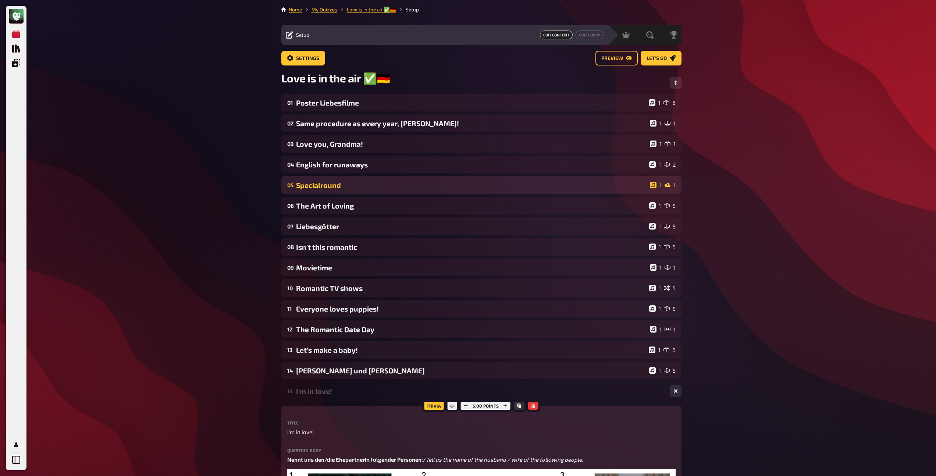
click at [339, 184] on div "Specialround" at bounding box center [471, 185] width 351 height 8
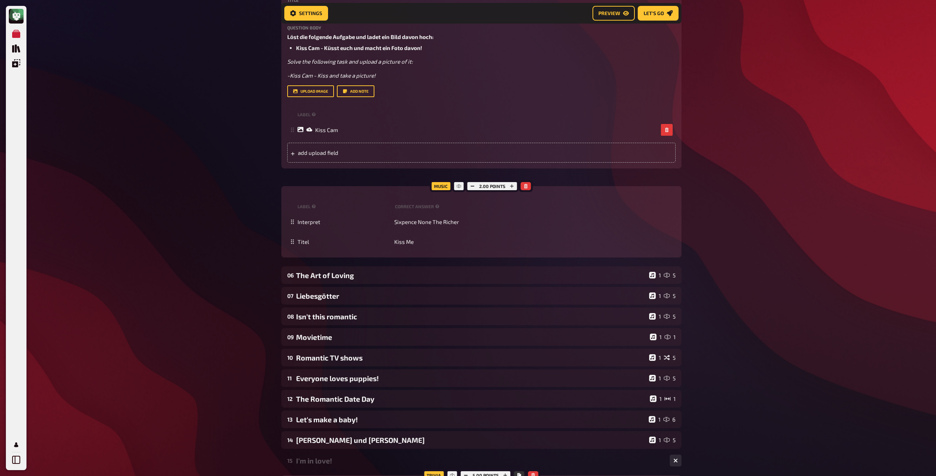
scroll to position [226, 0]
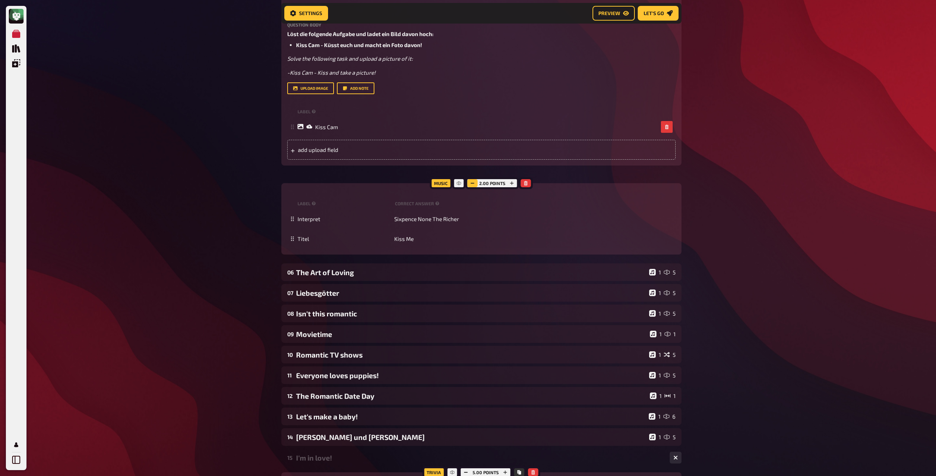
click at [470, 181] on button "button" at bounding box center [473, 183] width 10 height 8
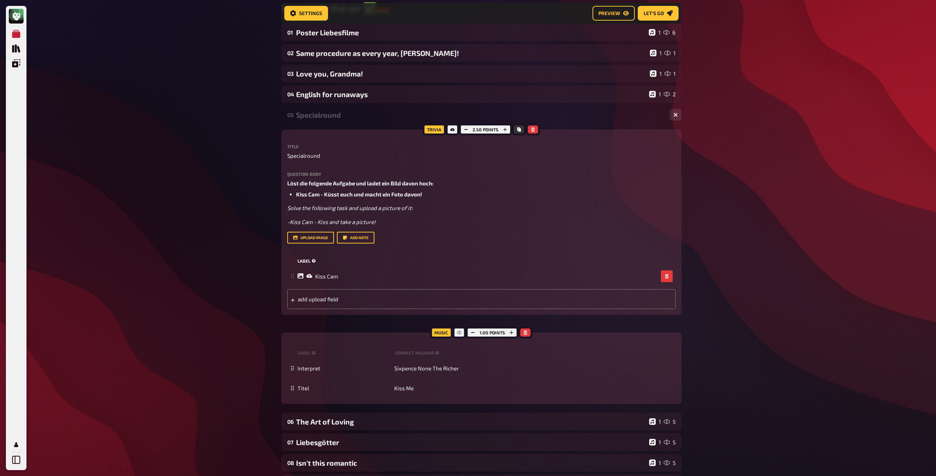
scroll to position [0, 0]
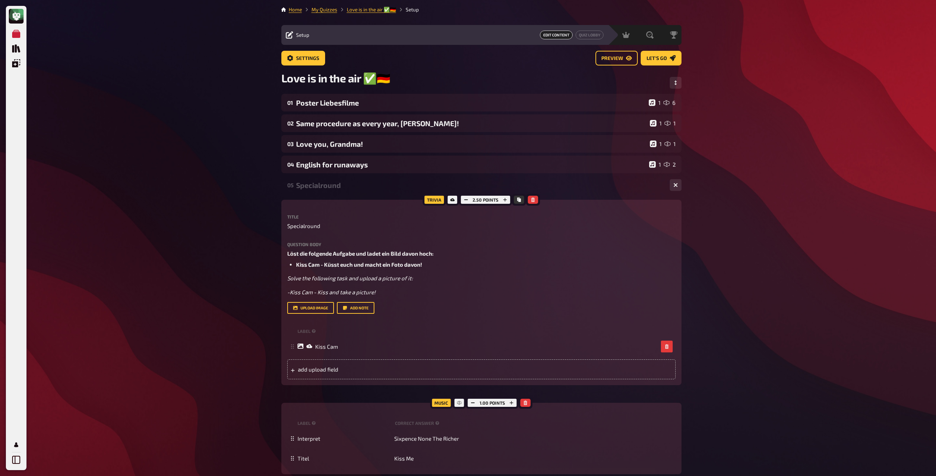
click at [361, 187] on div "Specialround" at bounding box center [480, 185] width 368 height 8
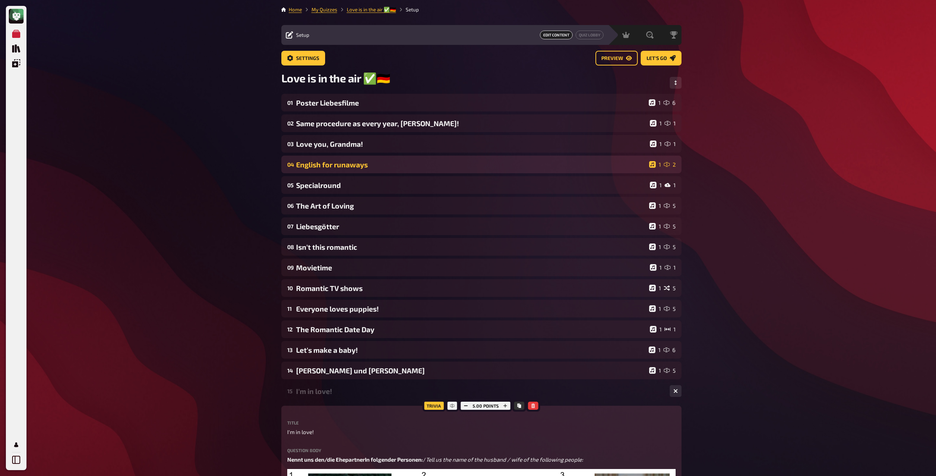
click at [376, 166] on div "English for runaways" at bounding box center [471, 164] width 350 height 8
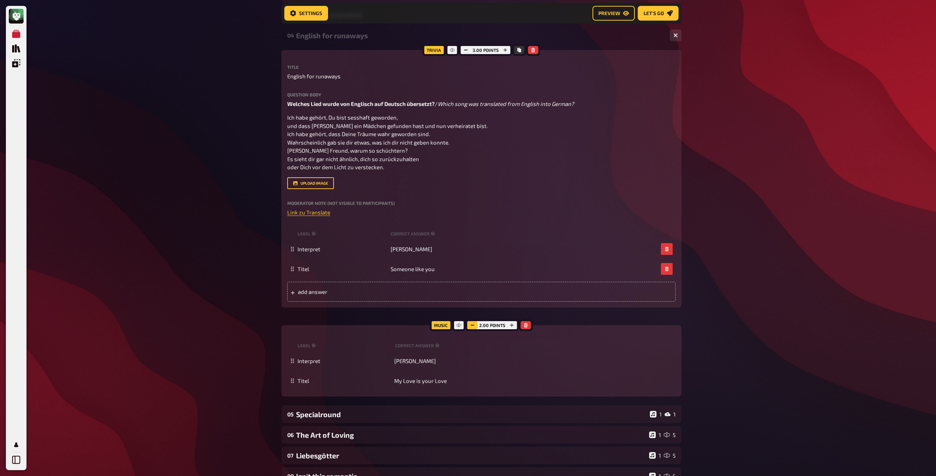
click at [473, 329] on button "button" at bounding box center [473, 325] width 10 height 8
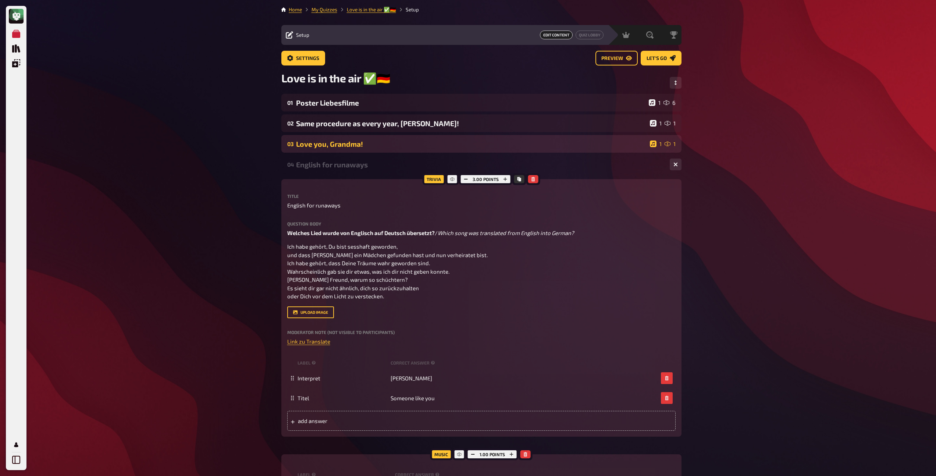
click at [383, 152] on div "03 Love you, Grandma! 1 1" at bounding box center [481, 144] width 400 height 18
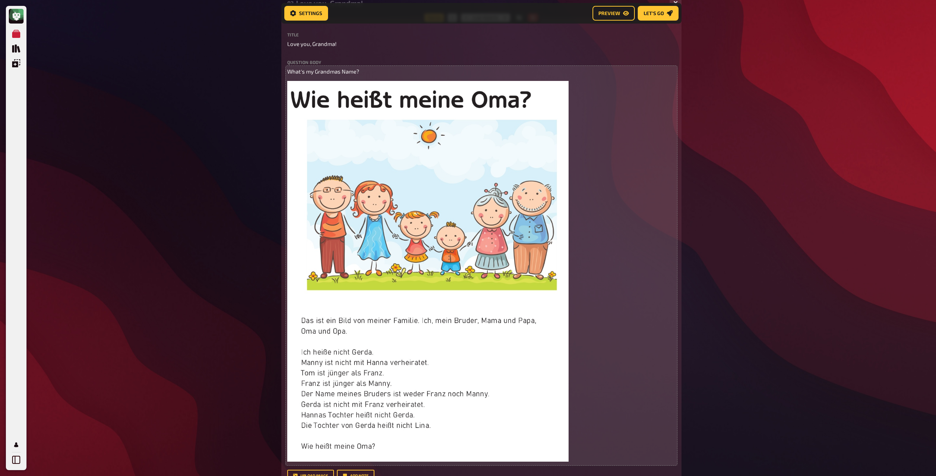
scroll to position [391, 0]
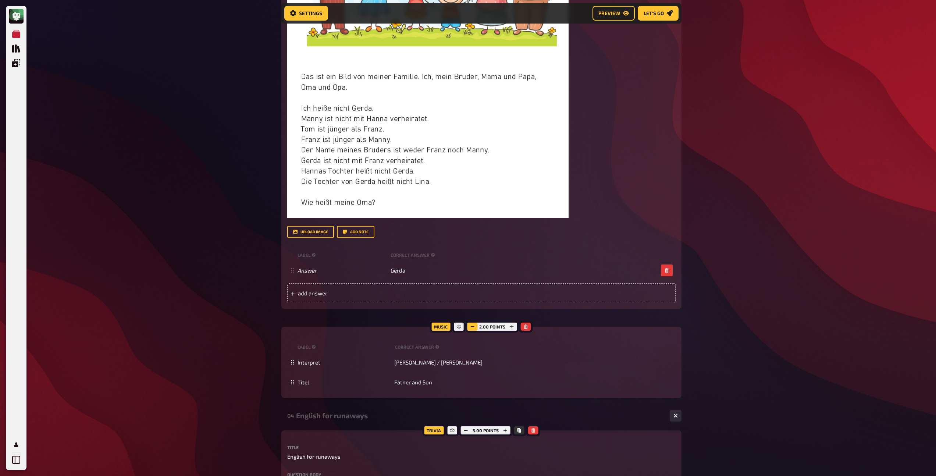
click at [469, 327] on button "button" at bounding box center [473, 327] width 10 height 8
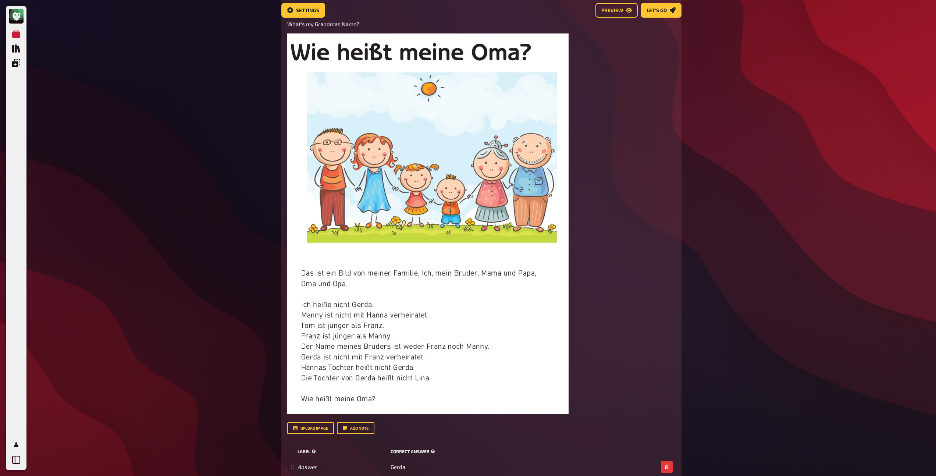
scroll to position [0, 0]
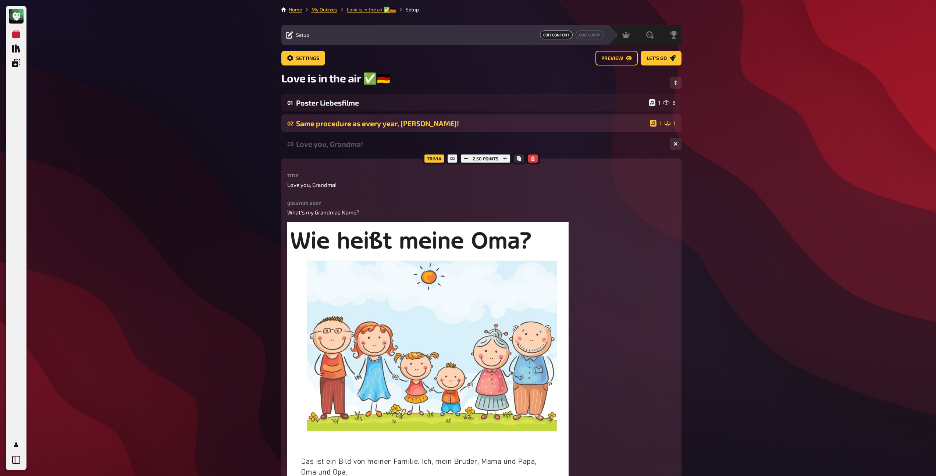
click at [391, 126] on div "Same procedure as every year, [PERSON_NAME]!" at bounding box center [471, 123] width 351 height 8
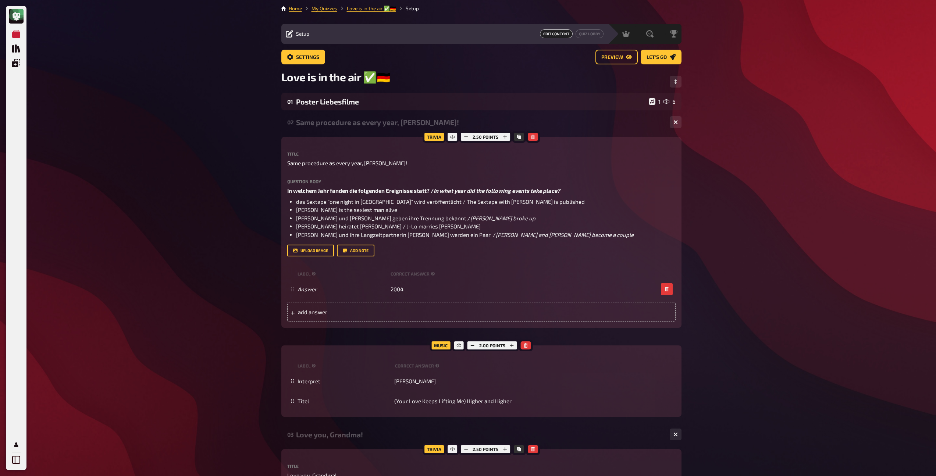
scroll to position [1, 0]
click at [471, 346] on icon "button" at bounding box center [473, 345] width 4 height 4
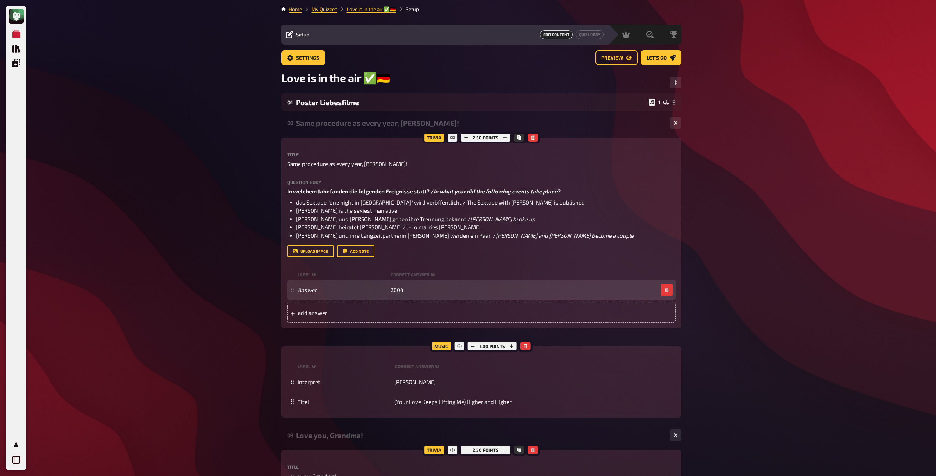
scroll to position [0, 0]
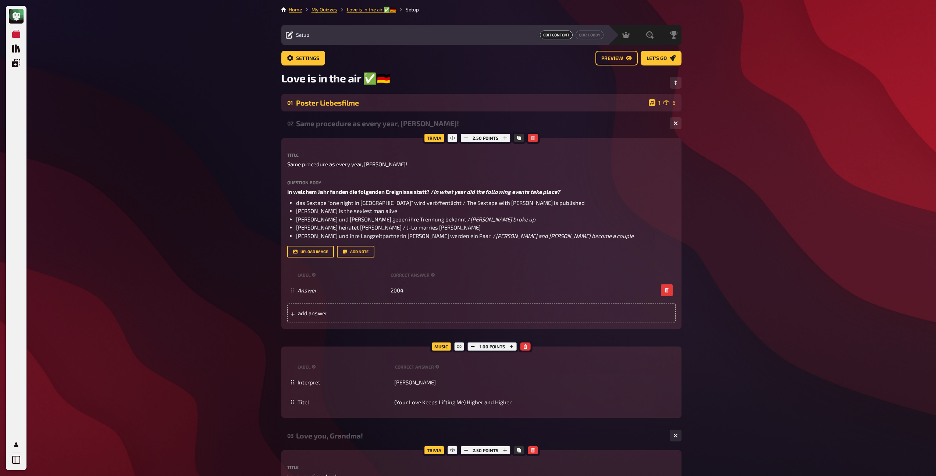
click at [386, 109] on div "01 Poster Liebesfilme 1 6" at bounding box center [481, 103] width 400 height 18
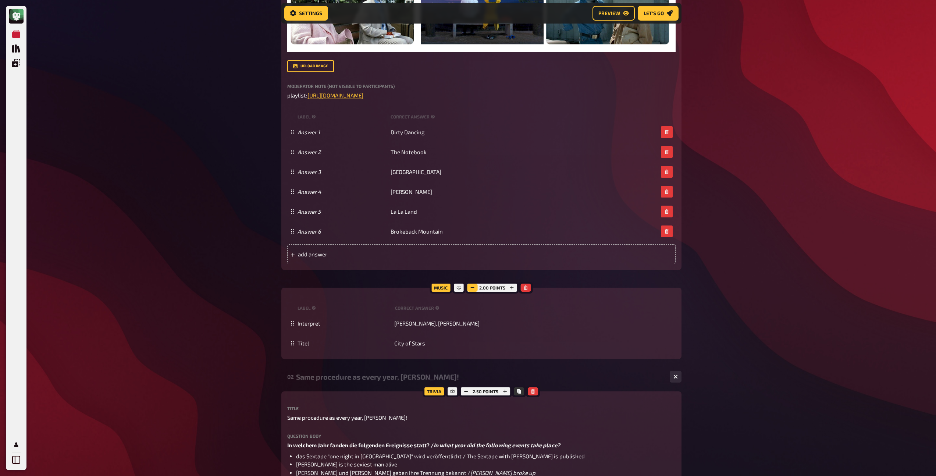
click at [475, 290] on icon "button" at bounding box center [473, 287] width 4 height 4
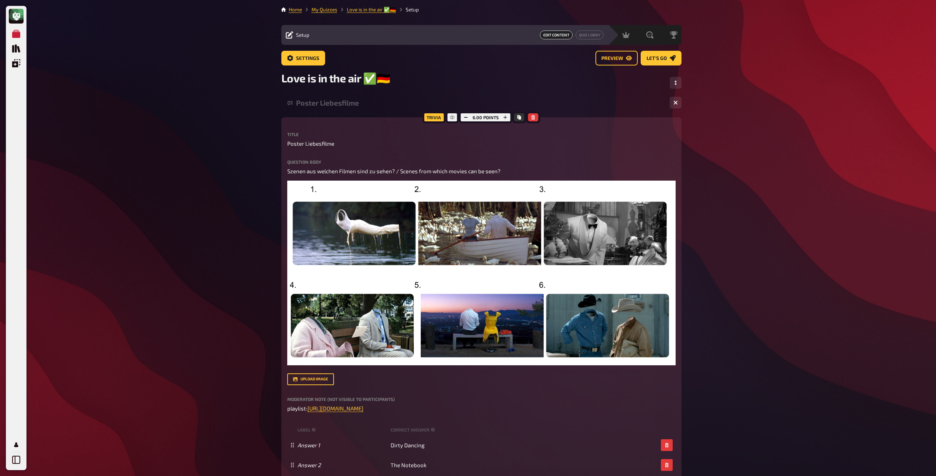
click at [340, 109] on div "01 Poster Liebesfilme 1 6" at bounding box center [481, 103] width 400 height 18
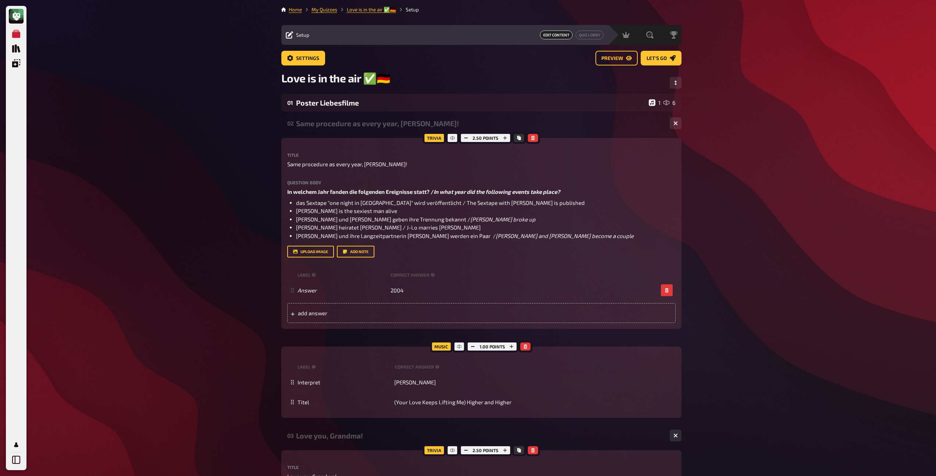
click at [337, 120] on div "Same procedure as every year, [PERSON_NAME]!" at bounding box center [480, 123] width 368 height 8
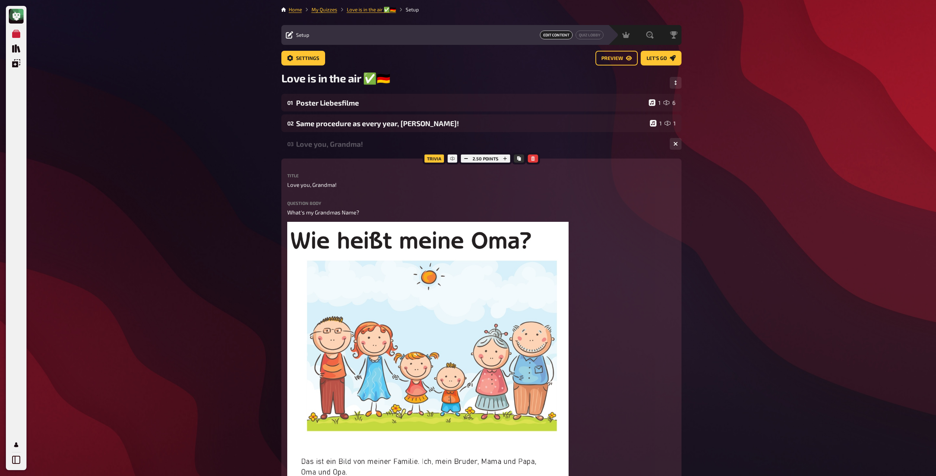
click at [338, 144] on div "Love you, Grandma!" at bounding box center [480, 144] width 368 height 8
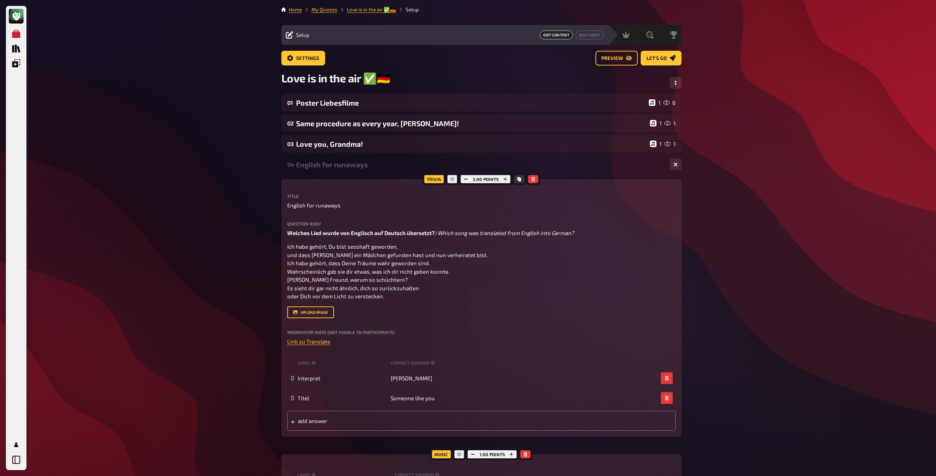
click at [340, 164] on div "English for runaways" at bounding box center [480, 164] width 368 height 8
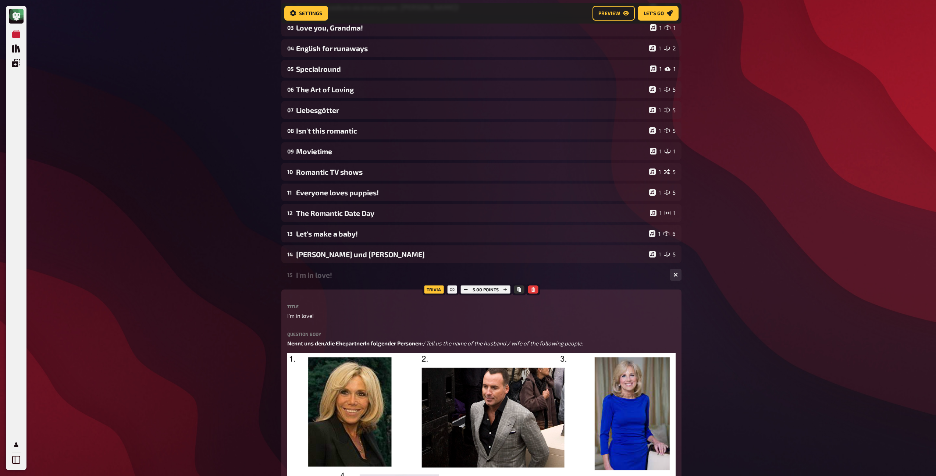
click at [334, 273] on div "I'm in love!" at bounding box center [480, 275] width 368 height 8
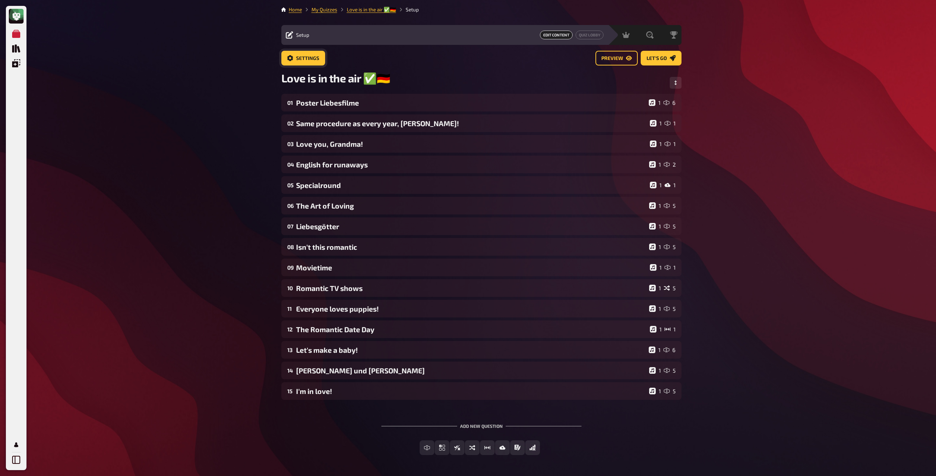
click at [313, 58] on span "Settings" at bounding box center [307, 58] width 23 height 5
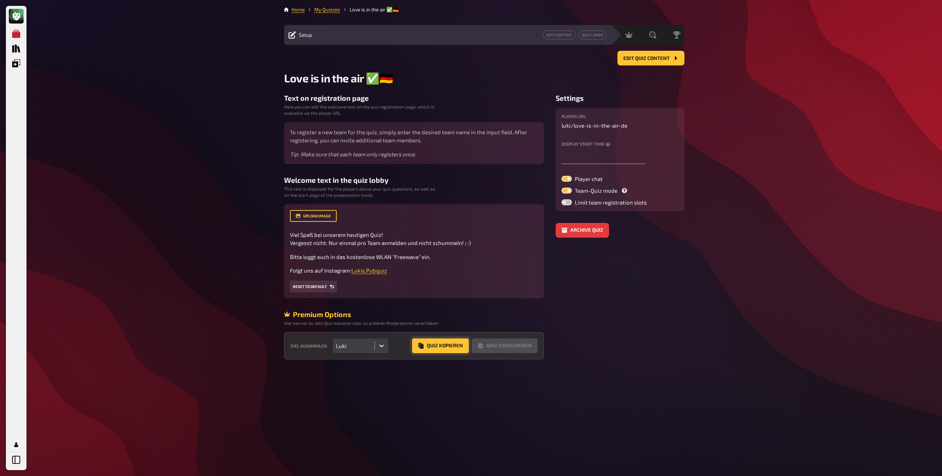
click at [452, 349] on button "Quiz Kopieren" at bounding box center [440, 345] width 57 height 15
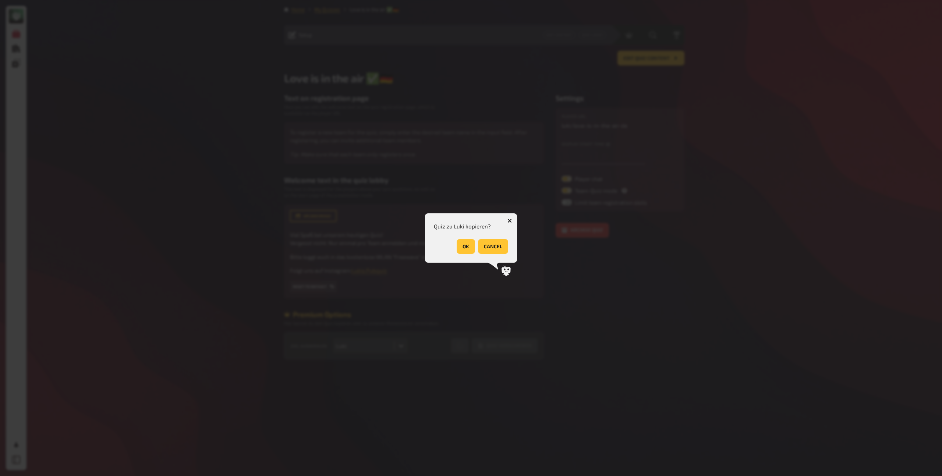
click at [466, 249] on button "OK" at bounding box center [466, 246] width 18 height 15
click at [502, 247] on button "OK" at bounding box center [499, 246] width 18 height 15
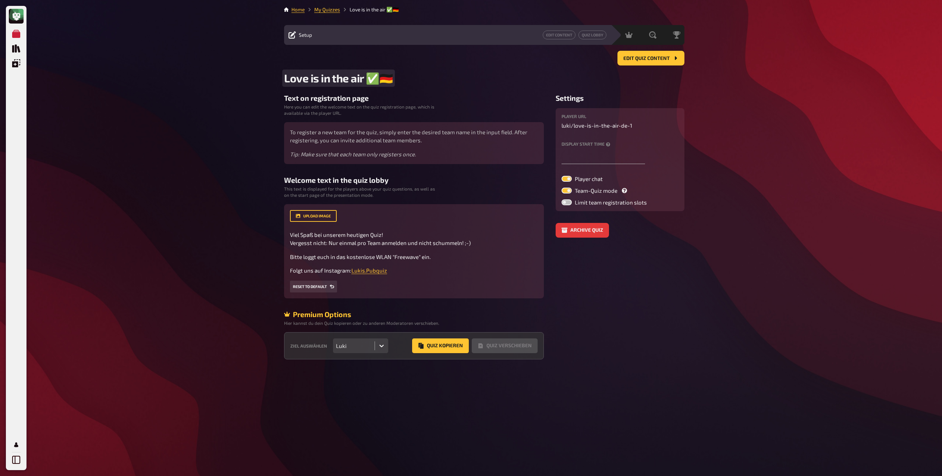
click at [389, 78] on h2 "Love is in the air ✅​🇩🇪​" at bounding box center [484, 78] width 400 height 14
drag, startPoint x: 388, startPoint y: 78, endPoint x: 366, endPoint y: 78, distance: 22.1
click at [366, 78] on span "Love is in the air ✅​🇩🇪​" at bounding box center [338, 78] width 109 height 14
drag, startPoint x: 620, startPoint y: 125, endPoint x: 636, endPoint y: 124, distance: 16.2
click at [636, 124] on p "luki / love-is-in-the-air-de-1" at bounding box center [619, 125] width 117 height 8
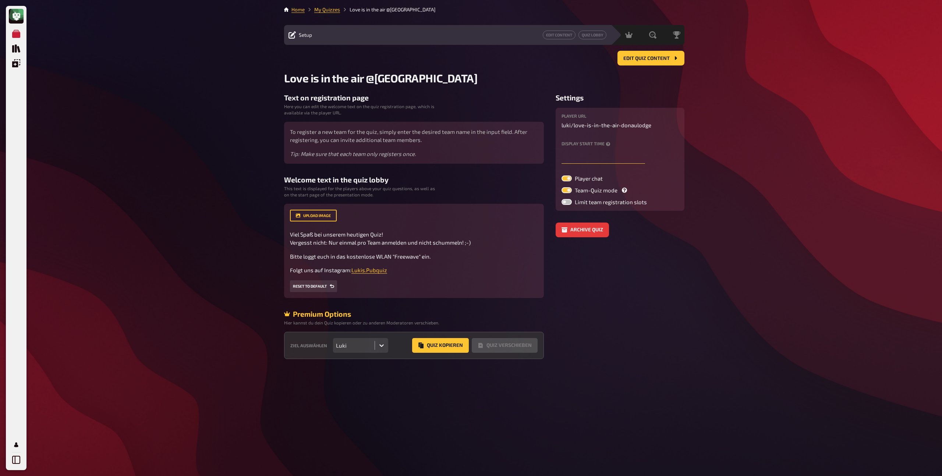
click at [601, 155] on input "text" at bounding box center [603, 156] width 84 height 15
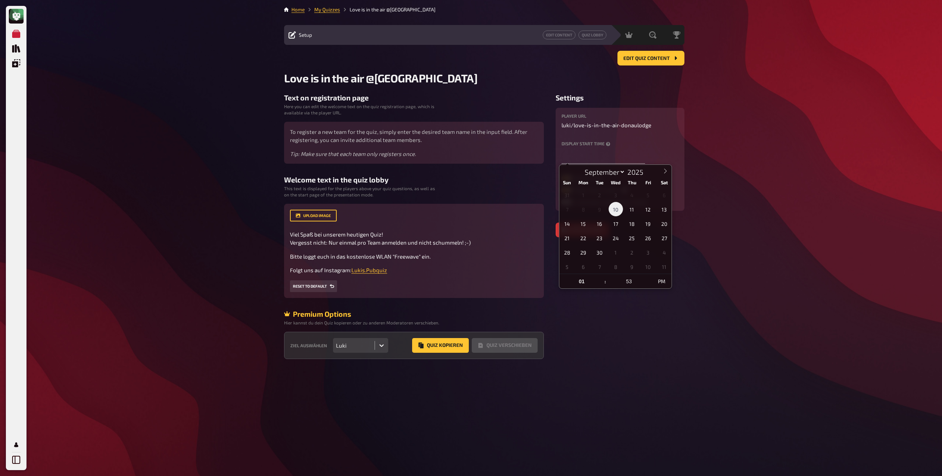
click at [618, 206] on span "10" at bounding box center [615, 209] width 14 height 14
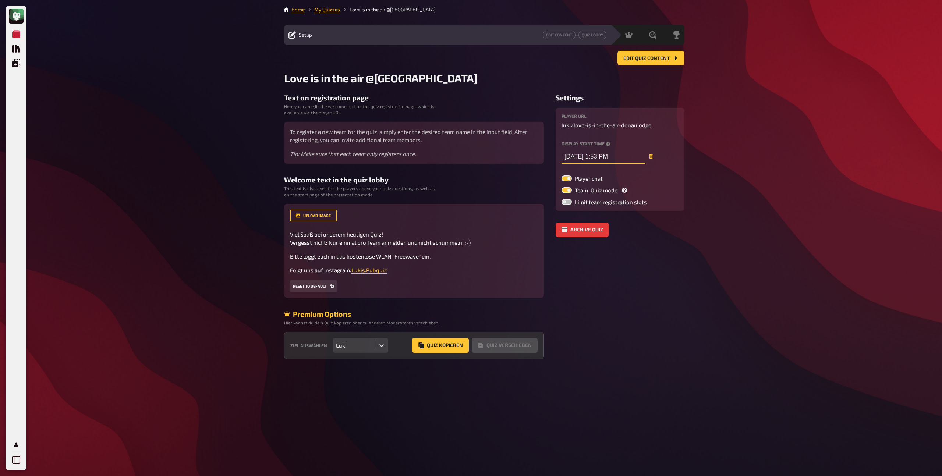
click at [609, 159] on input "[DATE] 1:53 PM" at bounding box center [603, 156] width 84 height 15
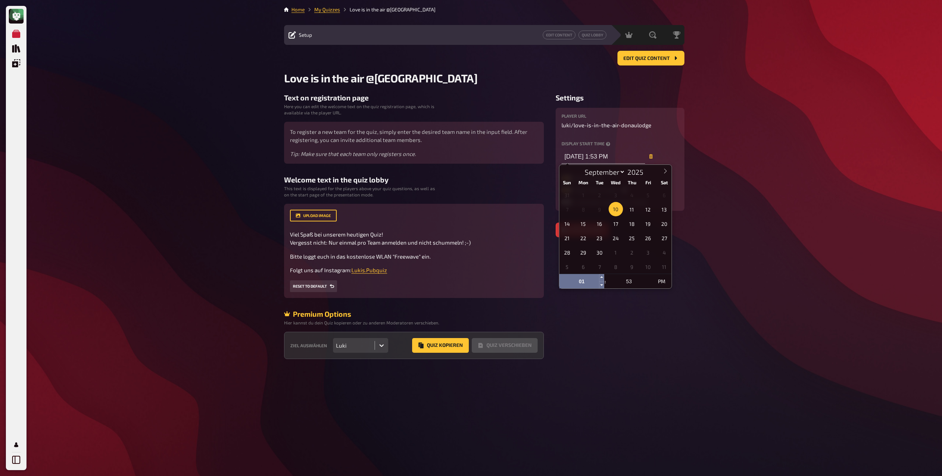
click at [581, 282] on input "01" at bounding box center [581, 281] width 45 height 15
click at [608, 158] on input "[DATE] 1:53 PM" at bounding box center [603, 156] width 84 height 15
click at [600, 278] on span at bounding box center [601, 277] width 5 height 7
type input "[DATE] 2:53 PM"
type input "02"
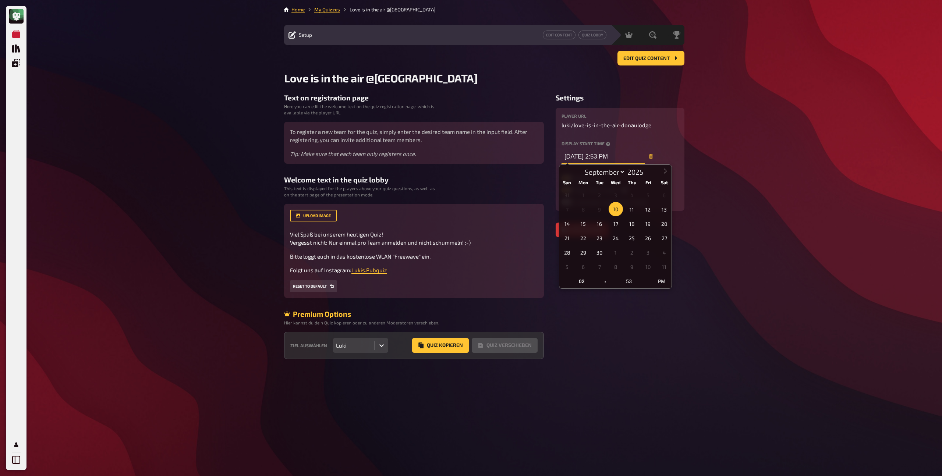
click at [607, 150] on input "[DATE] 2:53 PM" at bounding box center [603, 156] width 84 height 15
click at [602, 277] on span at bounding box center [601, 277] width 5 height 7
type input "[DATE] 3:53 PM"
type input "03"
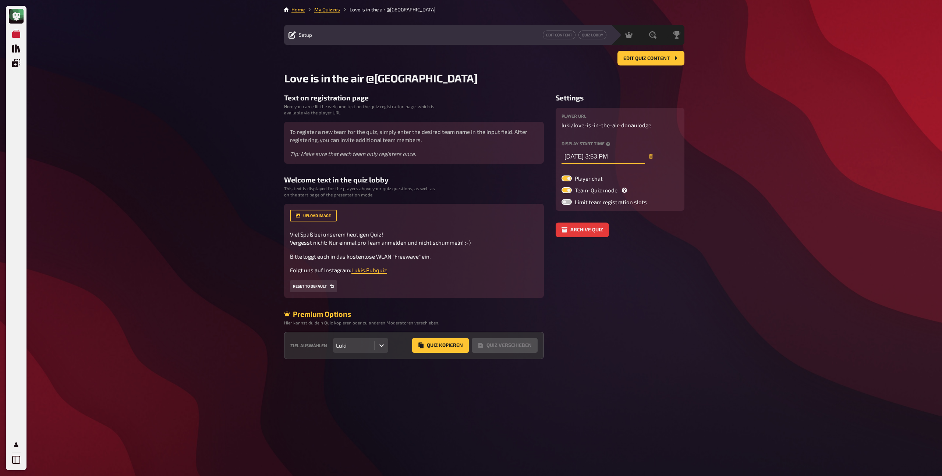
click at [612, 152] on input "[DATE] 3:53 PM" at bounding box center [603, 156] width 84 height 15
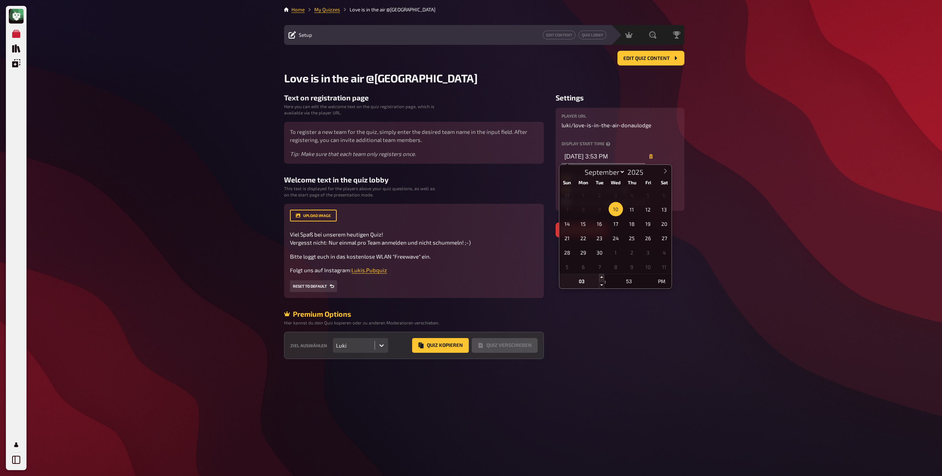
click at [601, 277] on span at bounding box center [601, 277] width 5 height 7
type input "[DATE] 4:53 PM"
type input "04"
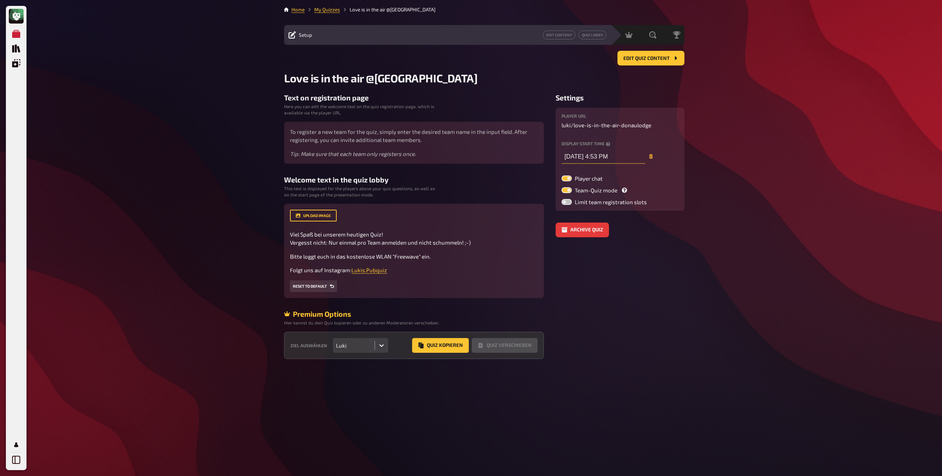
click at [608, 155] on input "[DATE] 4:53 PM" at bounding box center [603, 156] width 84 height 15
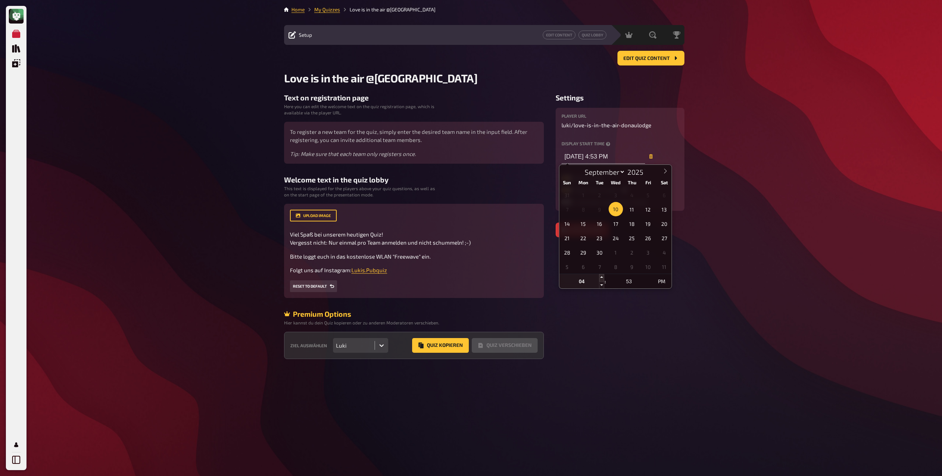
click at [603, 277] on span at bounding box center [601, 277] width 5 height 7
type input "[DATE] 5:53 PM"
type input "05"
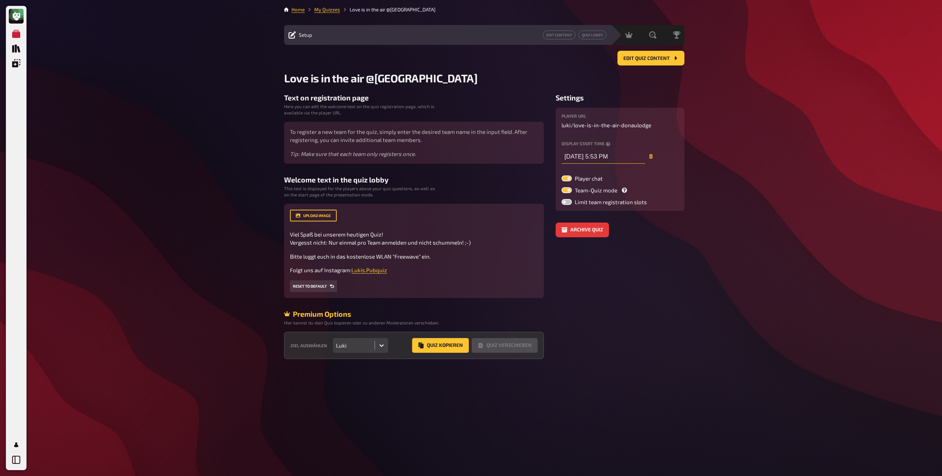
click at [613, 155] on input "[DATE] 5:53 PM" at bounding box center [603, 156] width 84 height 15
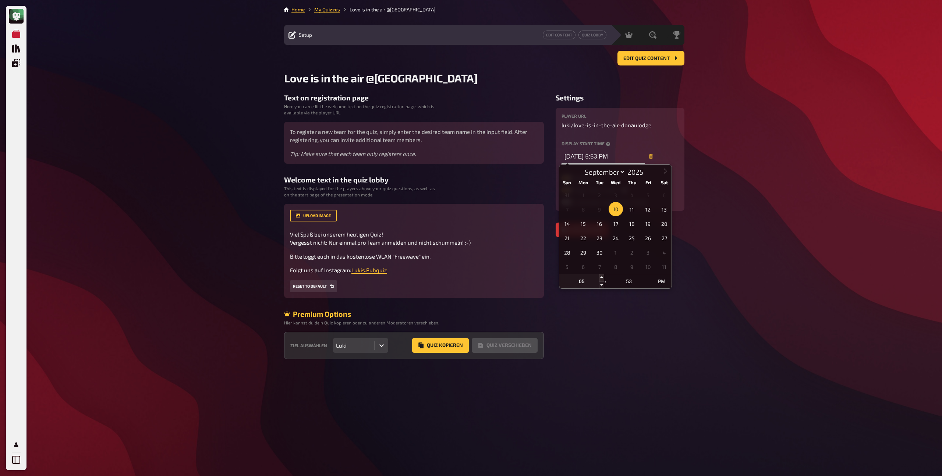
click at [601, 277] on span at bounding box center [601, 277] width 5 height 7
type input "[DATE] 6:53 PM"
type input "06"
click at [601, 154] on input "[DATE] 6:53 PM" at bounding box center [603, 156] width 84 height 15
click at [600, 277] on span at bounding box center [601, 277] width 5 height 7
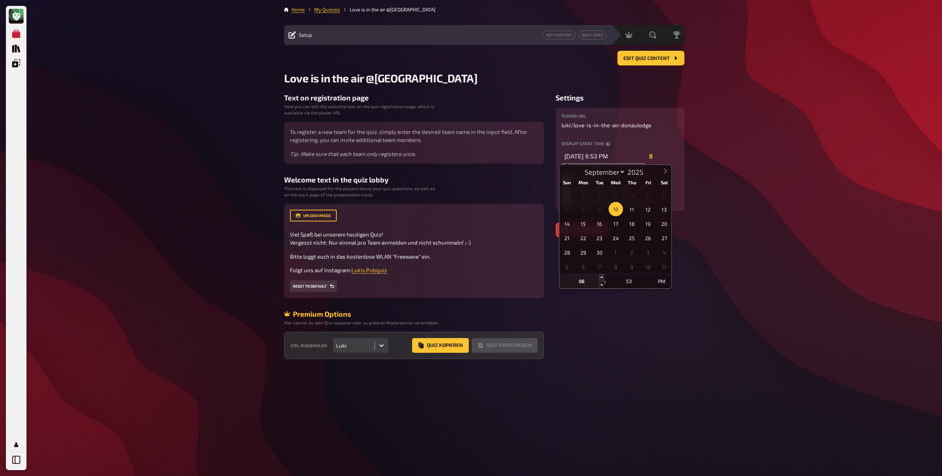
type input "[DATE] 7:53 PM"
type input "07"
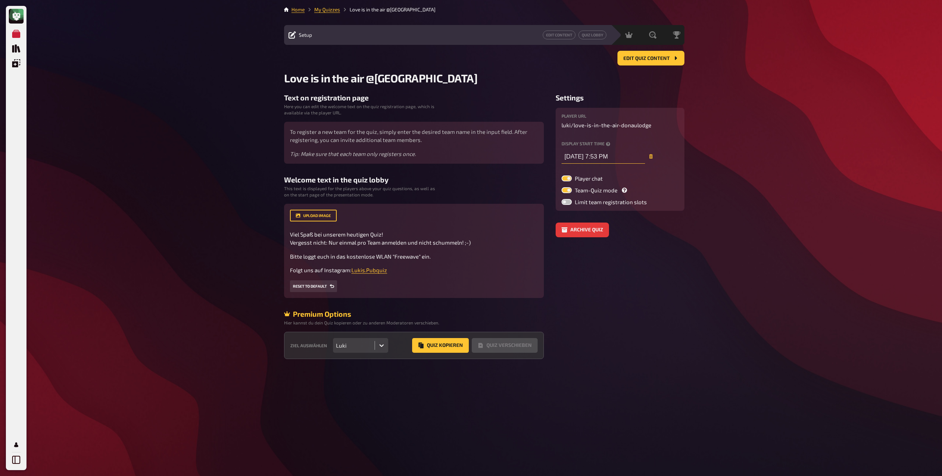
click at [622, 150] on input "[DATE] 7:53 PM" at bounding box center [603, 156] width 84 height 15
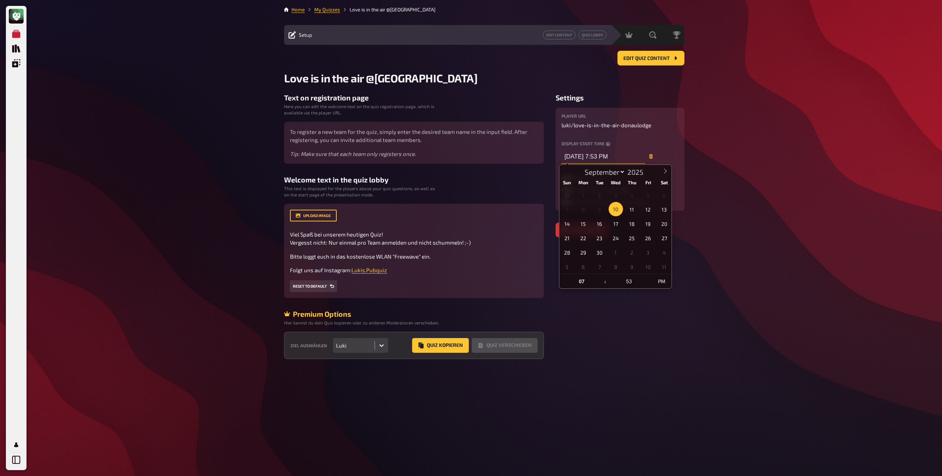
type input "[DATE] 7:53 PM"
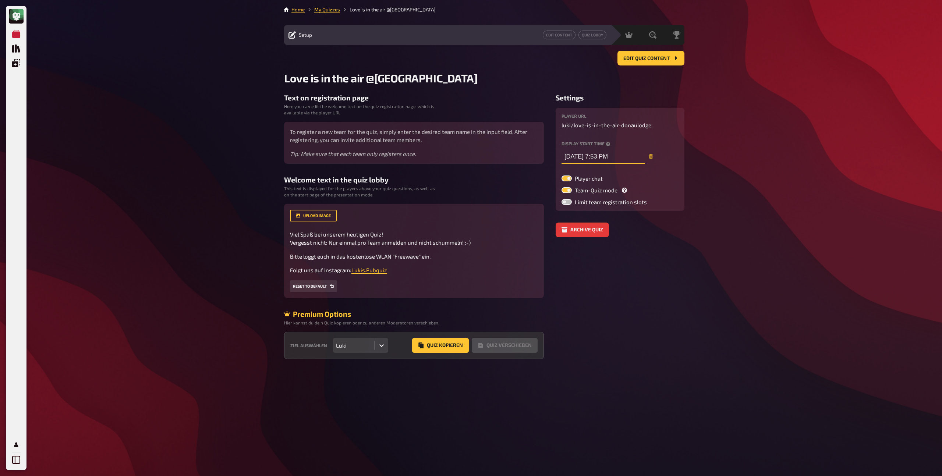
click at [610, 157] on input "[DATE] 7:53 PM" at bounding box center [603, 156] width 84 height 15
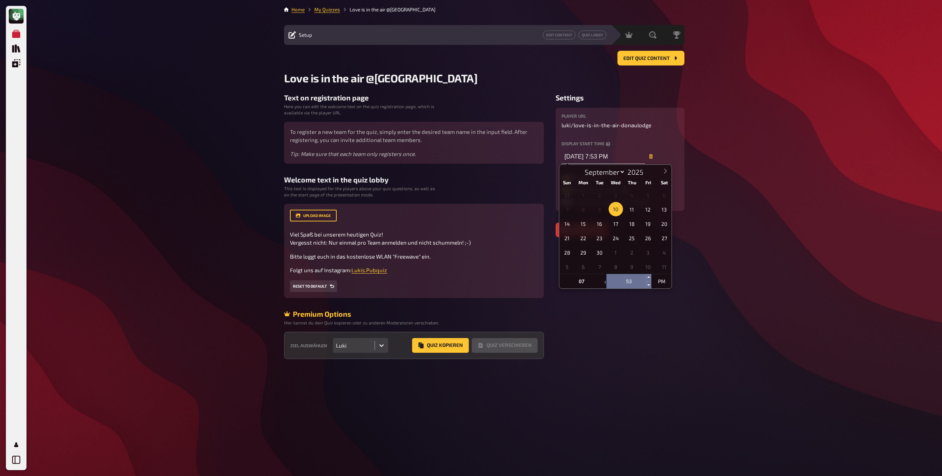
click at [631, 280] on input "53" at bounding box center [628, 281] width 45 height 15
type input "00"
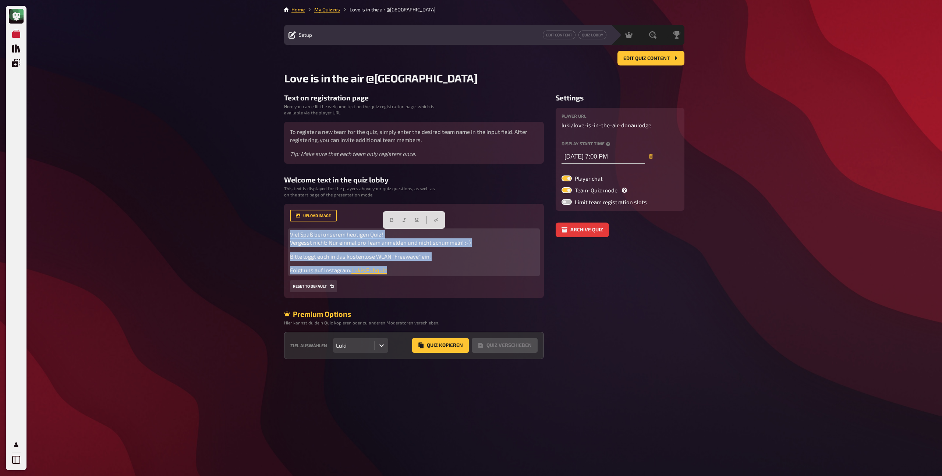
drag, startPoint x: 401, startPoint y: 270, endPoint x: 260, endPoint y: 235, distance: 145.0
click at [260, 235] on div "My Quizzes Quiz Library Overlays Profile Home My Quizzes Love is in the air @Do…" at bounding box center [471, 238] width 942 height 476
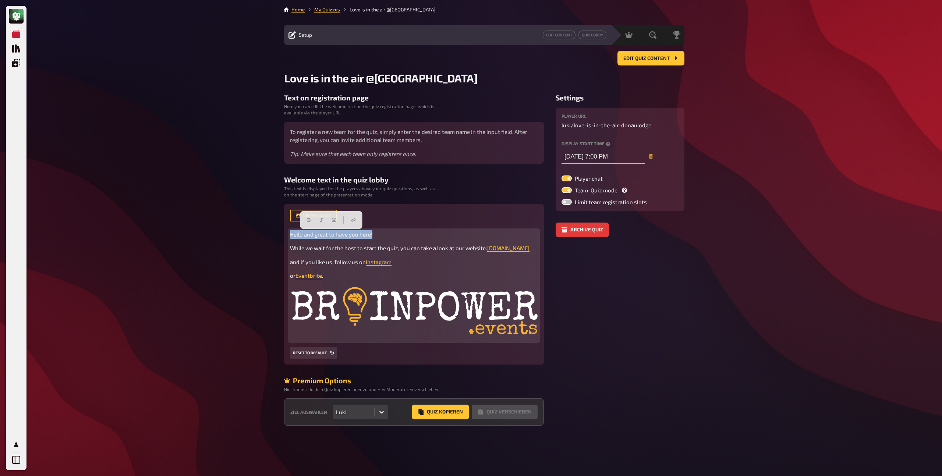
drag, startPoint x: 377, startPoint y: 235, endPoint x: 264, endPoint y: 236, distance: 112.9
click at [264, 236] on div "My Quizzes Quiz Library Overlays Profile Home My Quizzes Love is in the air @Do…" at bounding box center [471, 238] width 942 height 476
type input "[DATE] 7:00 PM"
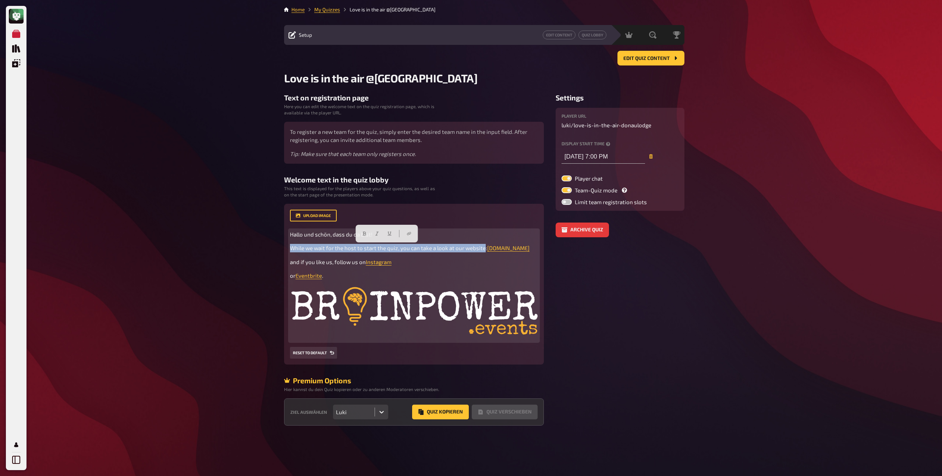
drag, startPoint x: 482, startPoint y: 248, endPoint x: 295, endPoint y: 241, distance: 187.4
click at [295, 241] on div "Hallo und schön, dass du da bist! While we wait for the host to start the quiz,…" at bounding box center [414, 285] width 248 height 111
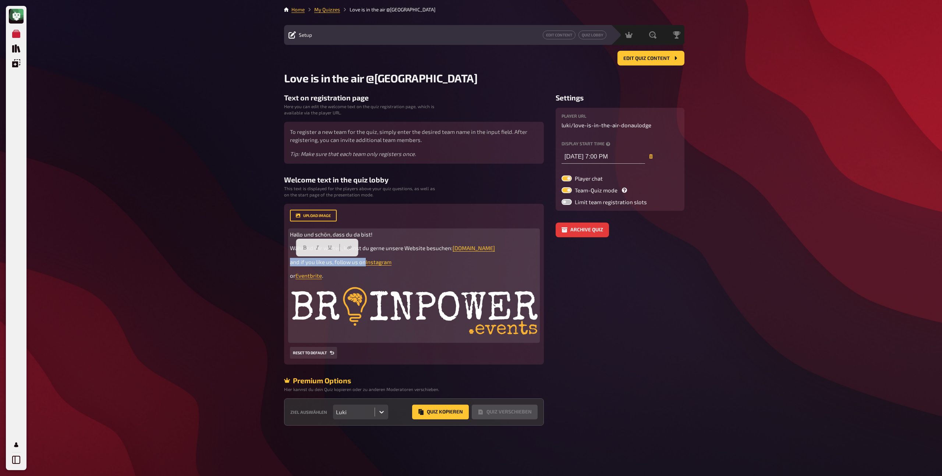
drag, startPoint x: 363, startPoint y: 261, endPoint x: 287, endPoint y: 252, distance: 77.0
click at [287, 252] on div "upload image Hallo und schön, dass du da bist! Während wir warten, kannst du ge…" at bounding box center [414, 284] width 260 height 161
click at [429, 265] on p "und wenn du uns magst, folge uns auf Instagram" at bounding box center [414, 262] width 248 height 8
type input "[DATE] 7:00 PM"
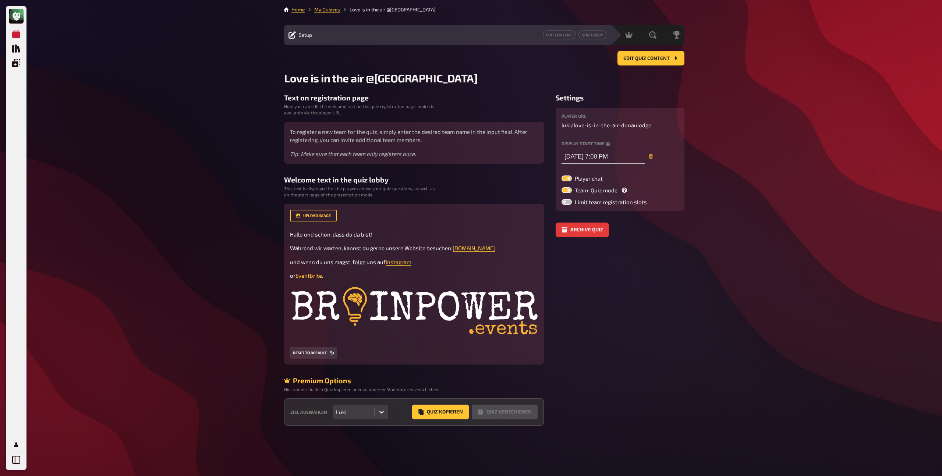
click at [477, 106] on div "Text on registration page Here you can edit the welcome text on the quiz regist…" at bounding box center [414, 128] width 260 height 70
click at [295, 8] on link "Home" at bounding box center [297, 10] width 13 height 6
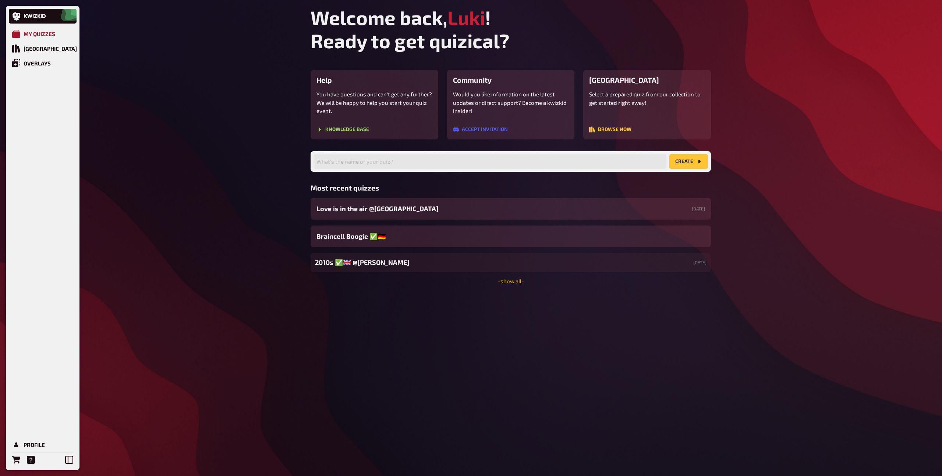
click at [38, 35] on div "My Quizzes" at bounding box center [40, 34] width 32 height 7
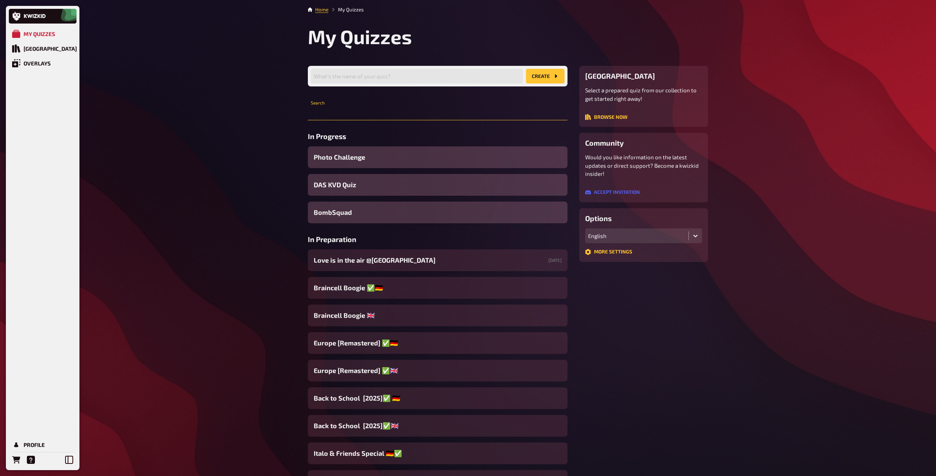
click at [361, 113] on input "text" at bounding box center [438, 113] width 260 height 15
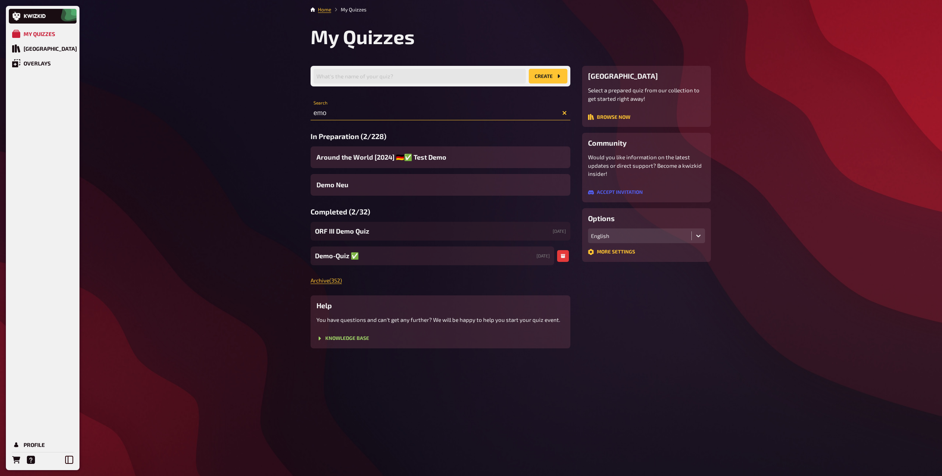
type input "emo"
click at [333, 261] on div "Demo-Quiz ✅​ [DATE]" at bounding box center [432, 255] width 244 height 19
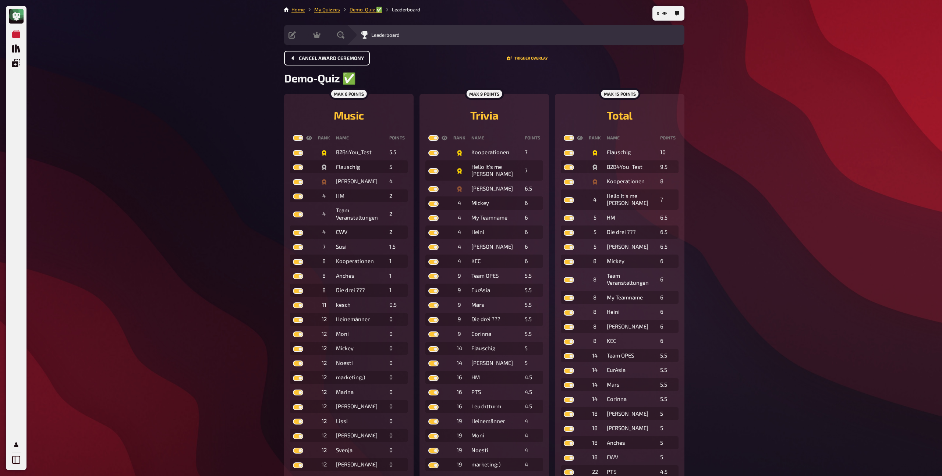
click at [326, 56] on span "Cancel award ceremony" at bounding box center [331, 58] width 65 height 5
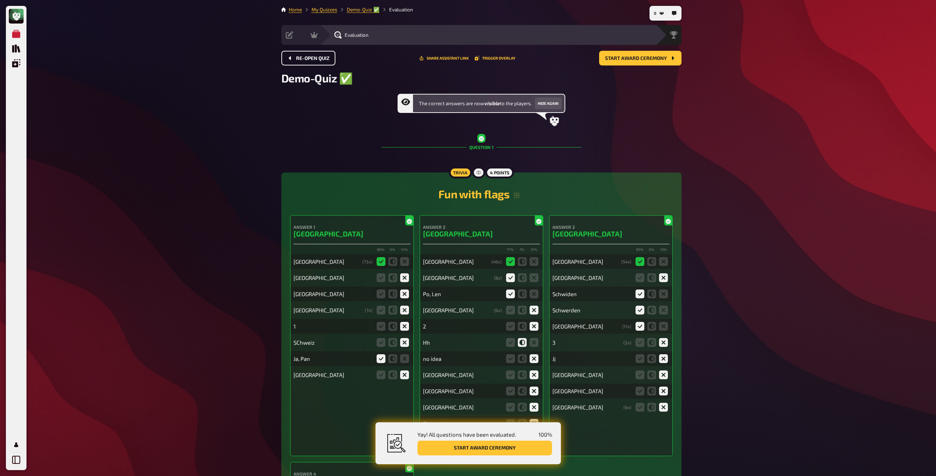
click at [325, 58] on span "Re-open Quiz" at bounding box center [312, 58] width 33 height 5
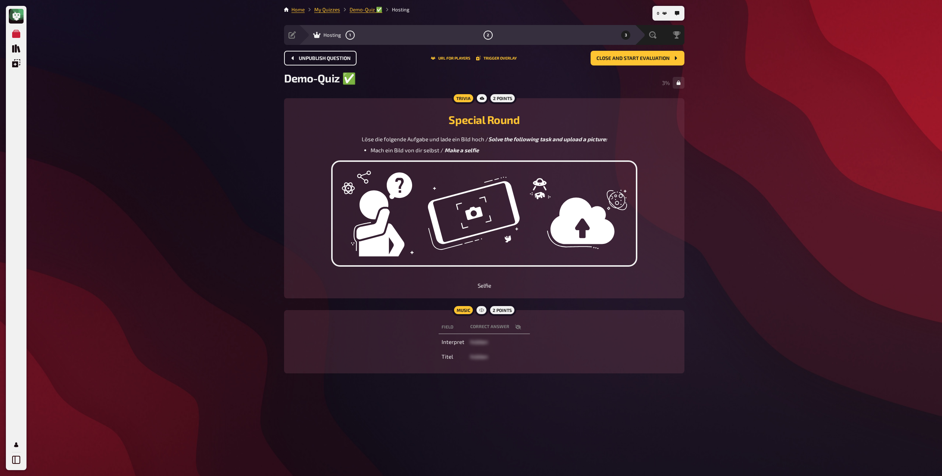
click at [325, 58] on span "Unpublish question" at bounding box center [325, 58] width 52 height 5
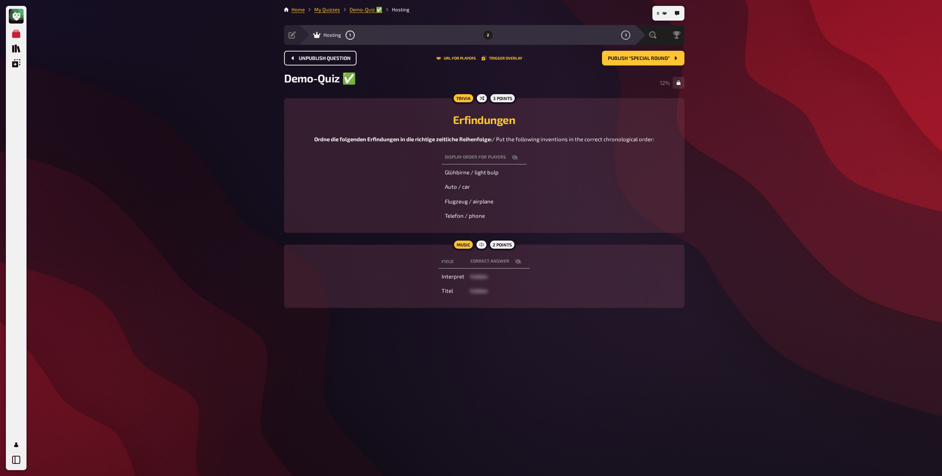
click at [325, 58] on span "Unpublish question" at bounding box center [325, 58] width 52 height 5
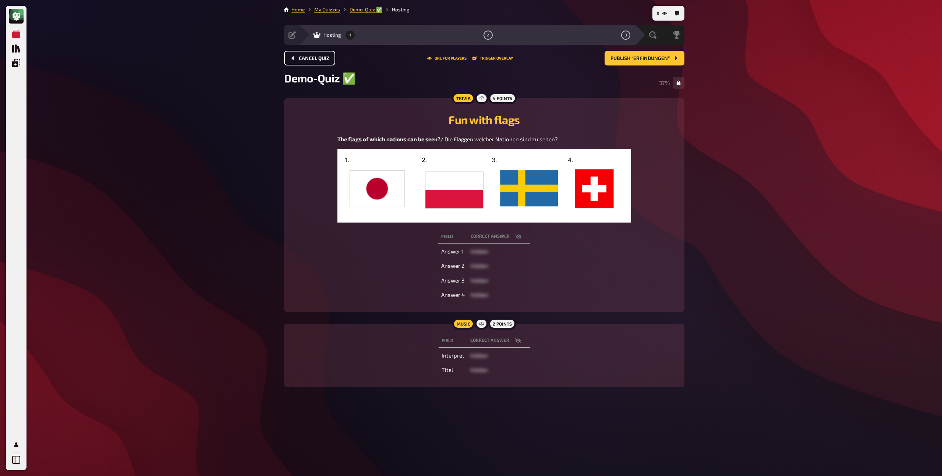
click at [325, 58] on span "Cancel Quiz" at bounding box center [314, 58] width 31 height 5
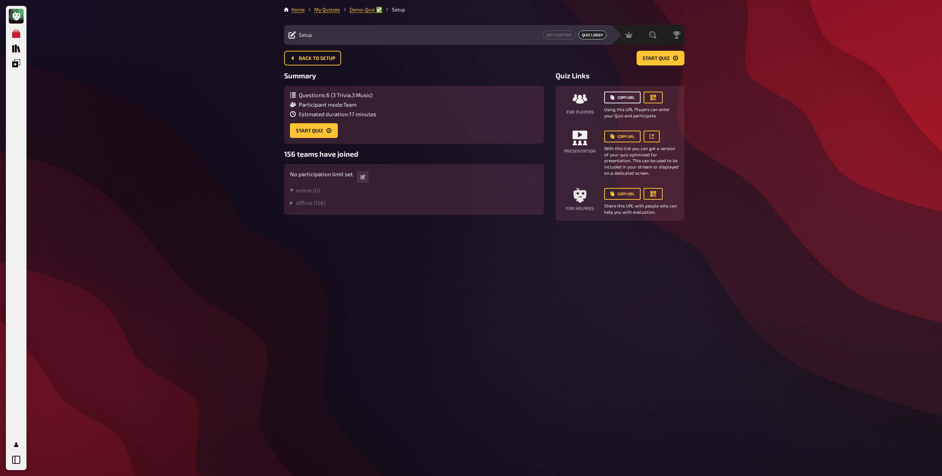
click at [631, 98] on button "Copy URL" at bounding box center [622, 98] width 36 height 12
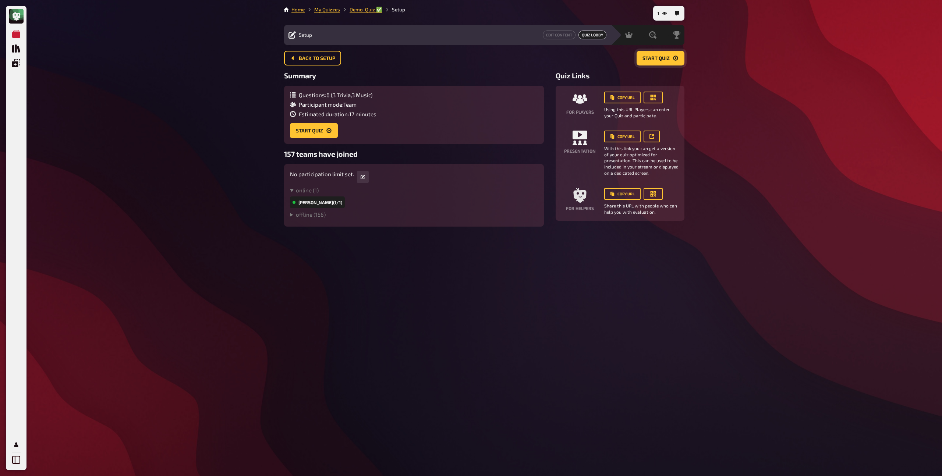
click at [657, 62] on button "Start Quiz" at bounding box center [660, 58] width 48 height 15
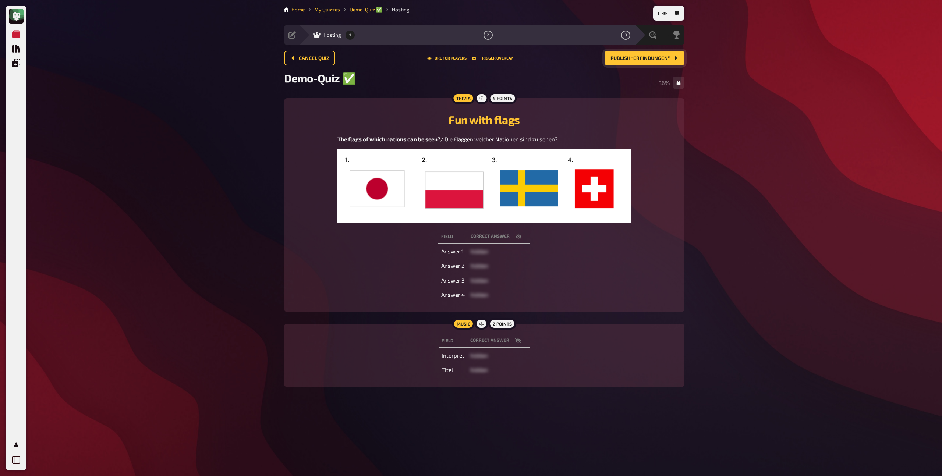
click at [644, 59] on span "Publish “Erfindungen”" at bounding box center [639, 58] width 59 height 5
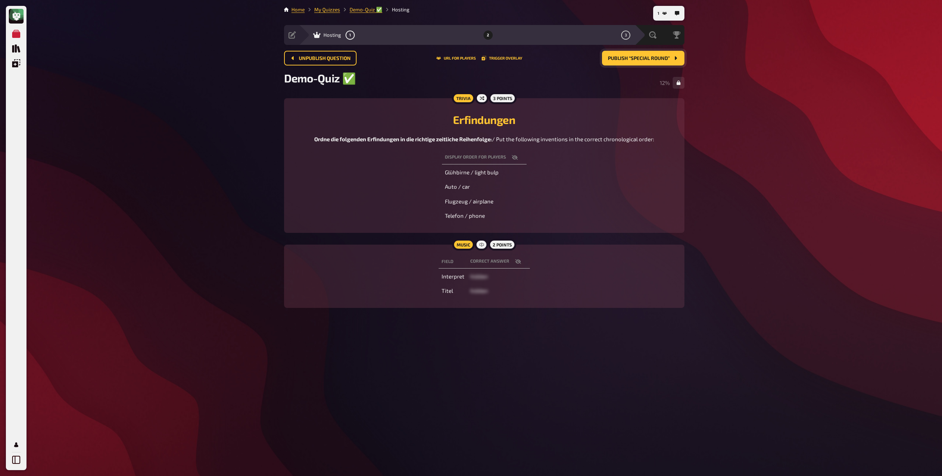
click at [637, 61] on button "Publish “Special Round”" at bounding box center [643, 58] width 82 height 15
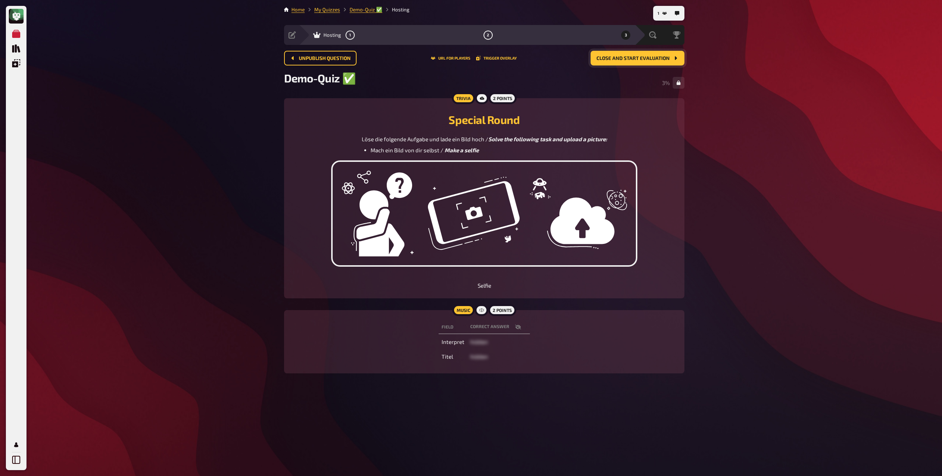
click at [618, 57] on span "Close and start evaluation" at bounding box center [632, 58] width 73 height 5
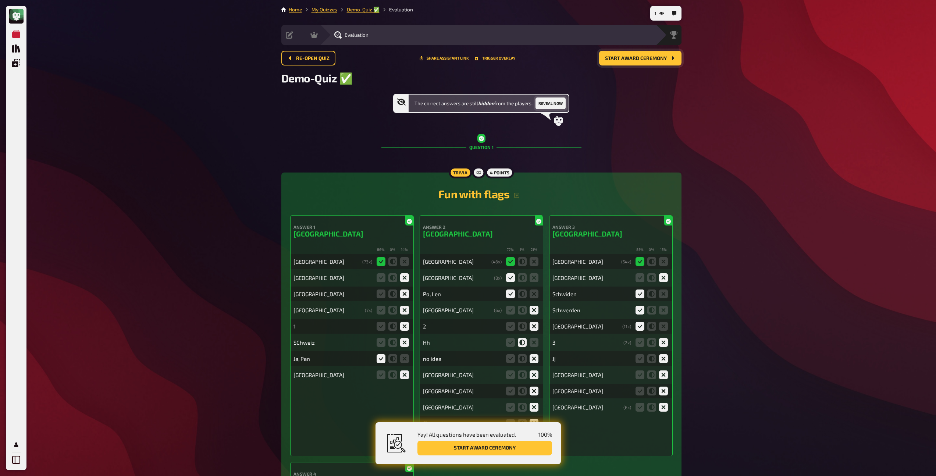
click at [547, 101] on button "Reveal now" at bounding box center [551, 103] width 30 height 12
click at [632, 60] on span "Start award ceremony" at bounding box center [636, 58] width 62 height 5
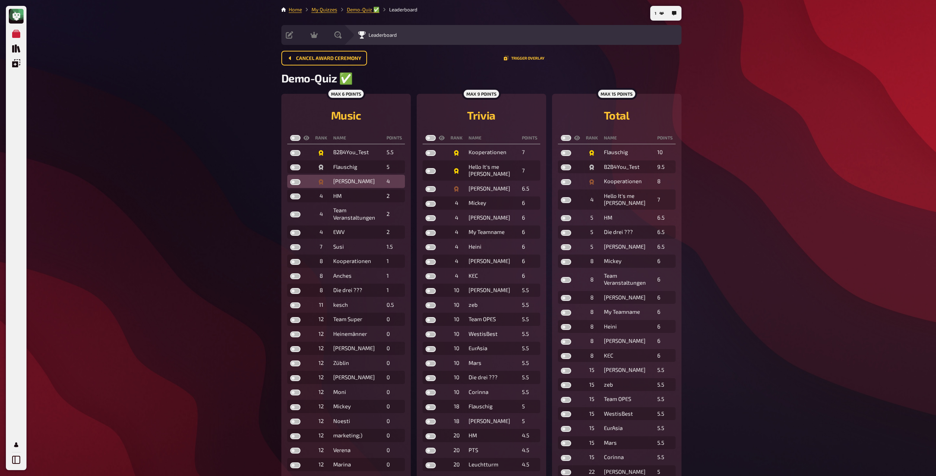
click at [295, 181] on label at bounding box center [295, 182] width 10 height 6
click at [290, 179] on input "checkbox" at bounding box center [290, 179] width 0 height 0
checkbox input "true"
click at [296, 170] on label at bounding box center [295, 167] width 10 height 6
click at [290, 164] on input "checkbox" at bounding box center [290, 164] width 0 height 0
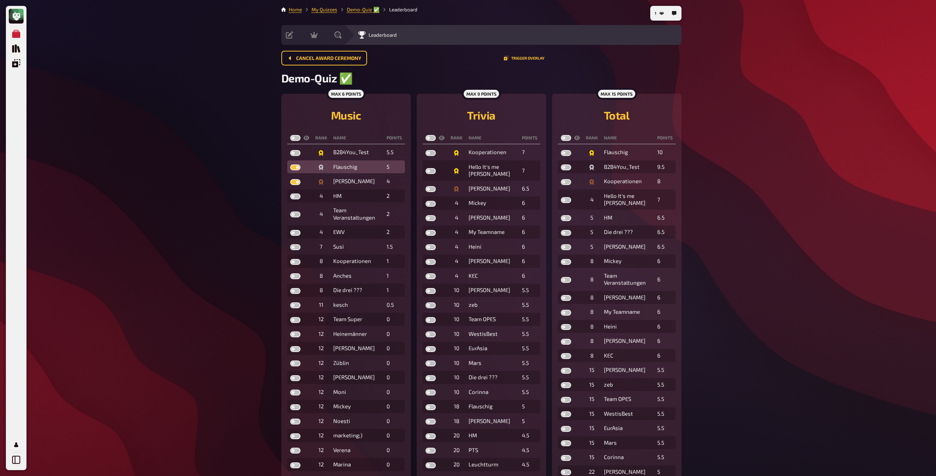
checkbox input "true"
click at [296, 153] on label at bounding box center [295, 153] width 10 height 6
click at [290, 150] on input "checkbox" at bounding box center [290, 150] width 0 height 0
checkbox input "true"
click at [432, 189] on label at bounding box center [431, 189] width 10 height 6
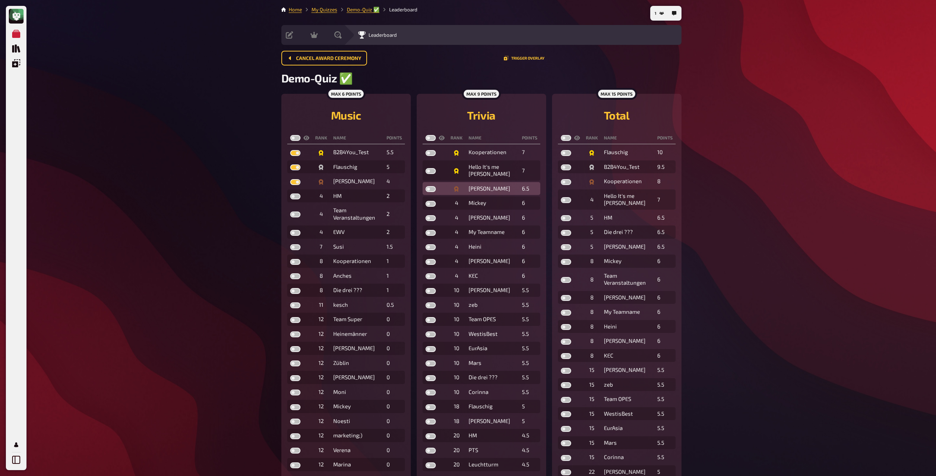
click at [426, 186] on input "checkbox" at bounding box center [425, 186] width 0 height 0
checkbox input "true"
click at [430, 172] on label at bounding box center [431, 171] width 10 height 6
click at [426, 168] on input "checkbox" at bounding box center [425, 168] width 0 height 0
checkbox input "true"
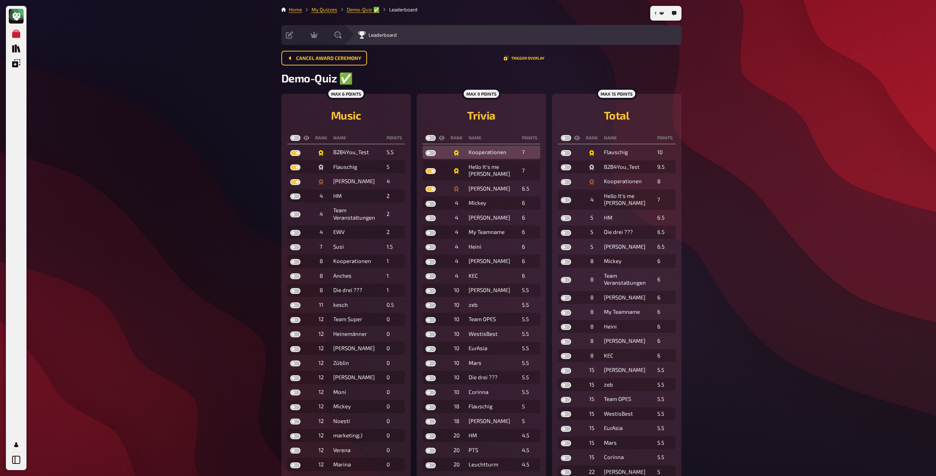
click at [428, 154] on label at bounding box center [431, 153] width 10 height 6
click at [426, 150] on input "checkbox" at bounding box center [425, 150] width 0 height 0
checkbox input "true"
click at [564, 184] on label at bounding box center [566, 182] width 10 height 6
click at [561, 179] on input "checkbox" at bounding box center [561, 179] width 0 height 0
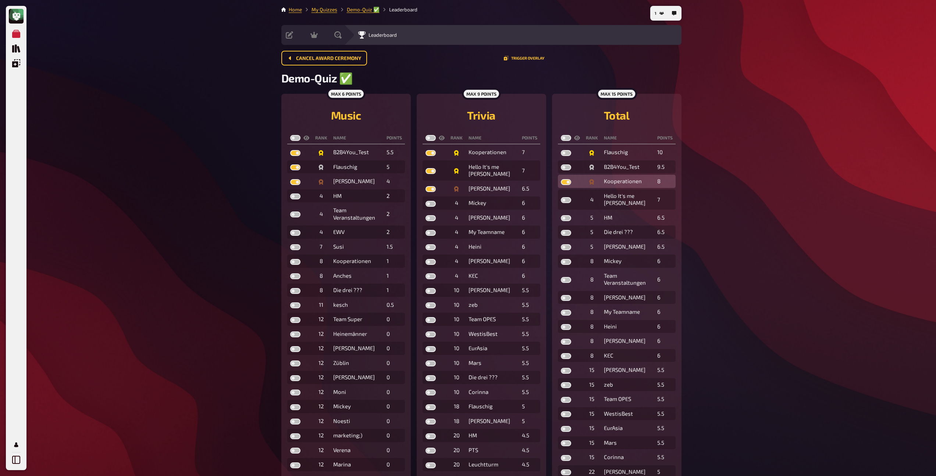
checkbox input "true"
click at [564, 167] on label at bounding box center [566, 167] width 10 height 6
click at [561, 164] on input "checkbox" at bounding box center [561, 164] width 0 height 0
checkbox input "true"
click at [564, 150] on td at bounding box center [570, 152] width 25 height 13
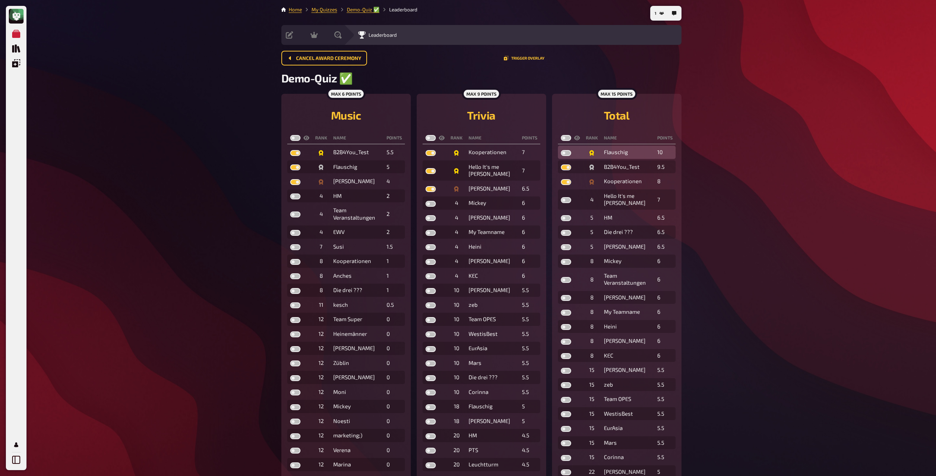
click at [565, 153] on label at bounding box center [566, 153] width 10 height 6
click at [561, 150] on input "checkbox" at bounding box center [561, 150] width 0 height 0
checkbox input "true"
click at [564, 137] on label at bounding box center [566, 138] width 10 height 6
click at [561, 135] on input "checkbox" at bounding box center [561, 135] width 0 height 0
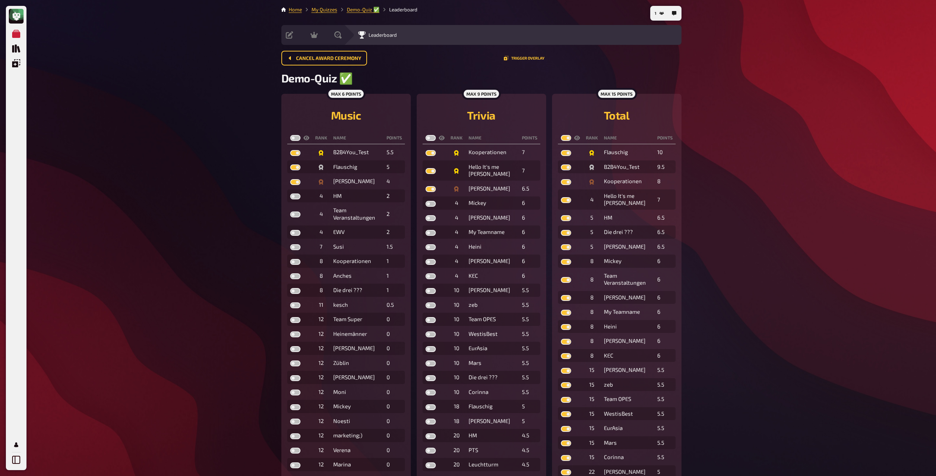
checkbox input "true"
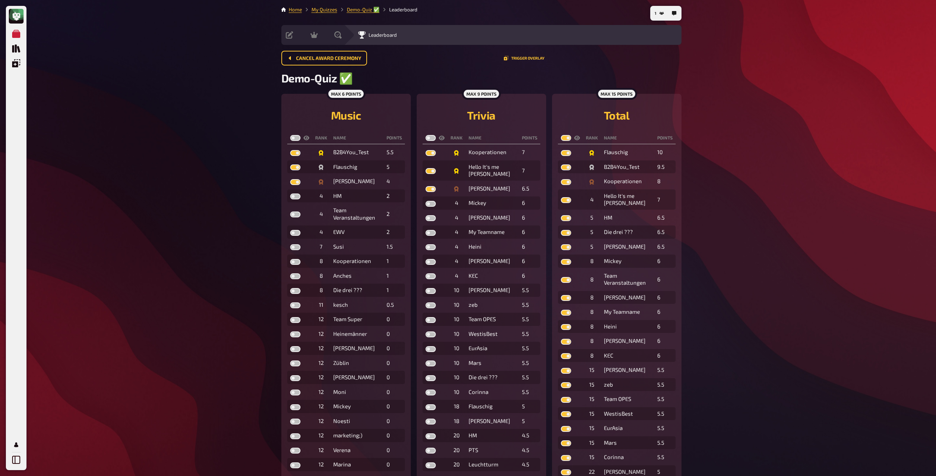
checkbox input "true"
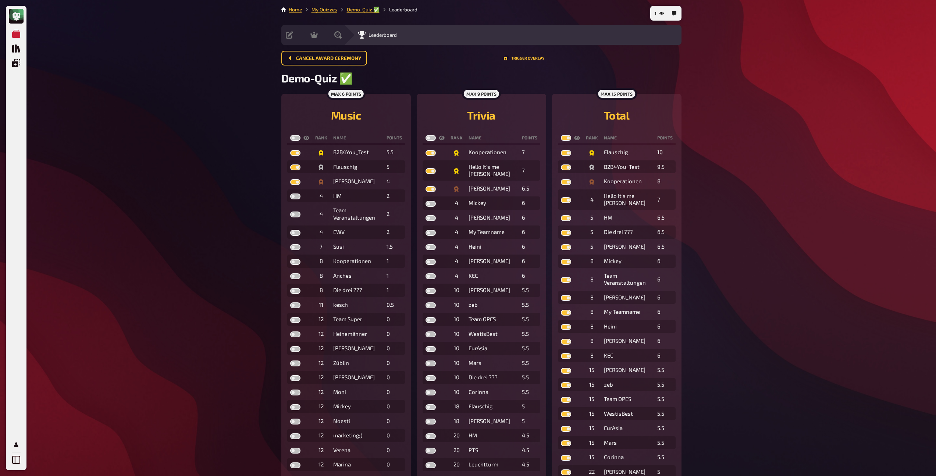
checkbox input "true"
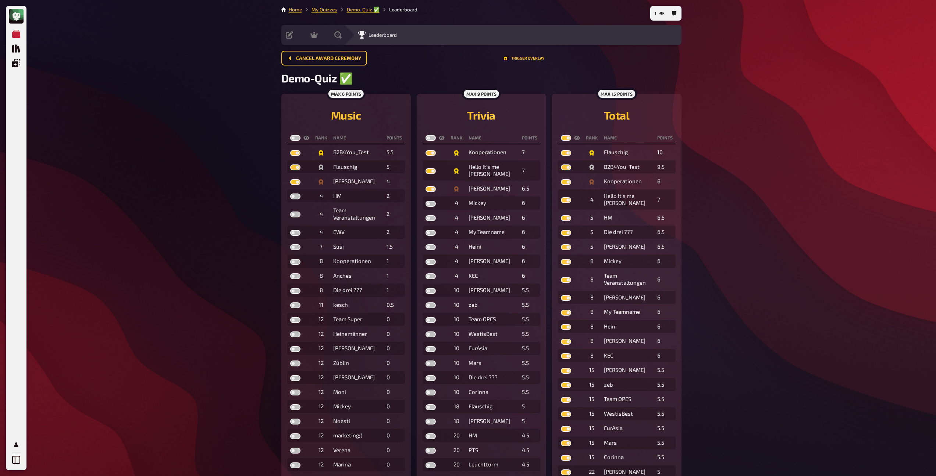
checkbox input "true"
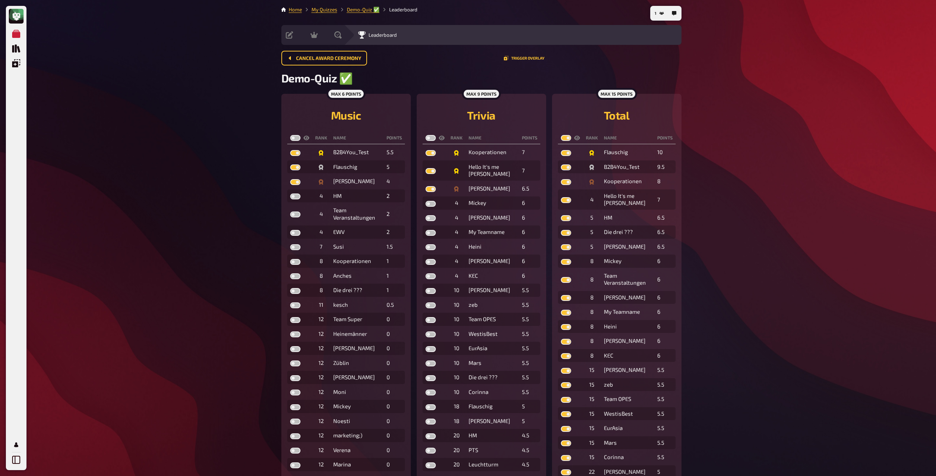
checkbox input "true"
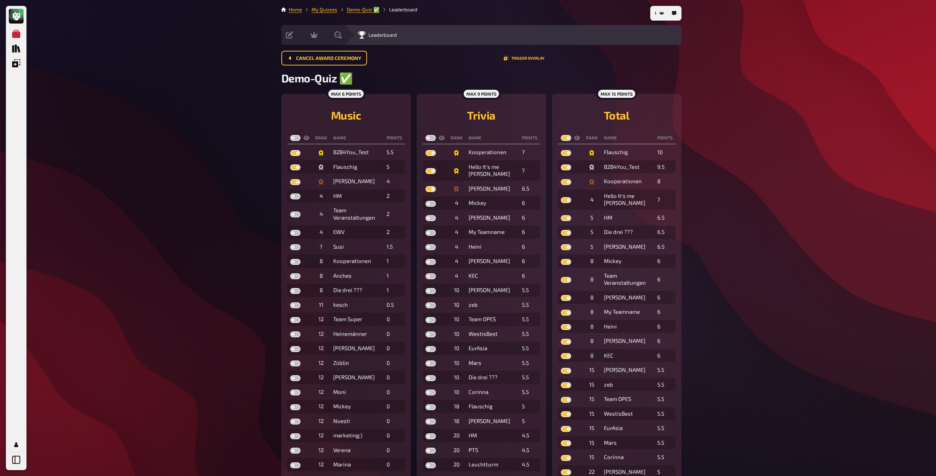
checkbox input "true"
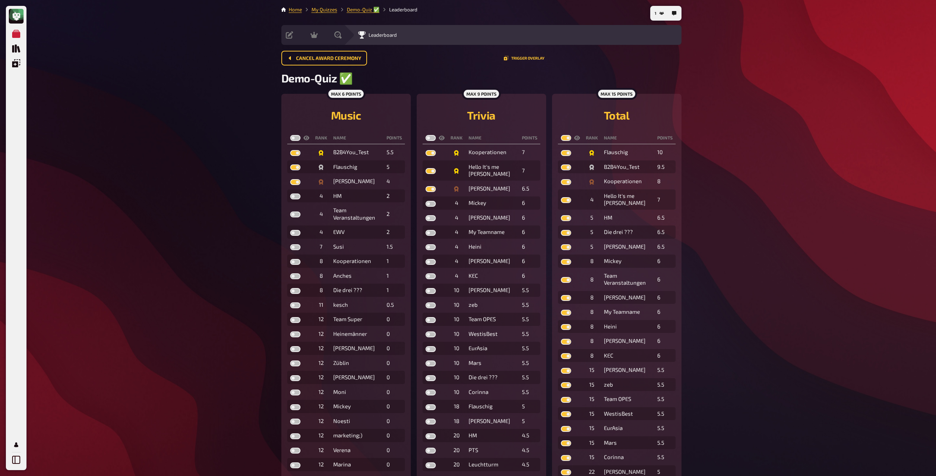
checkbox input "true"
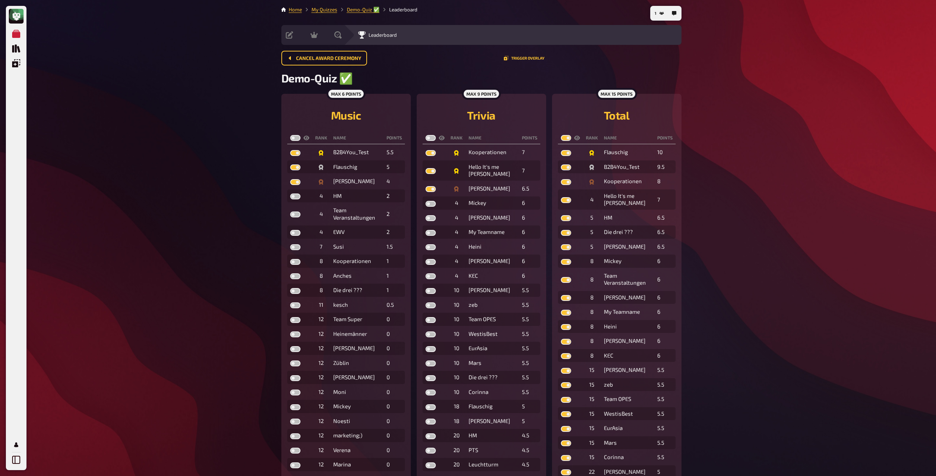
checkbox input "true"
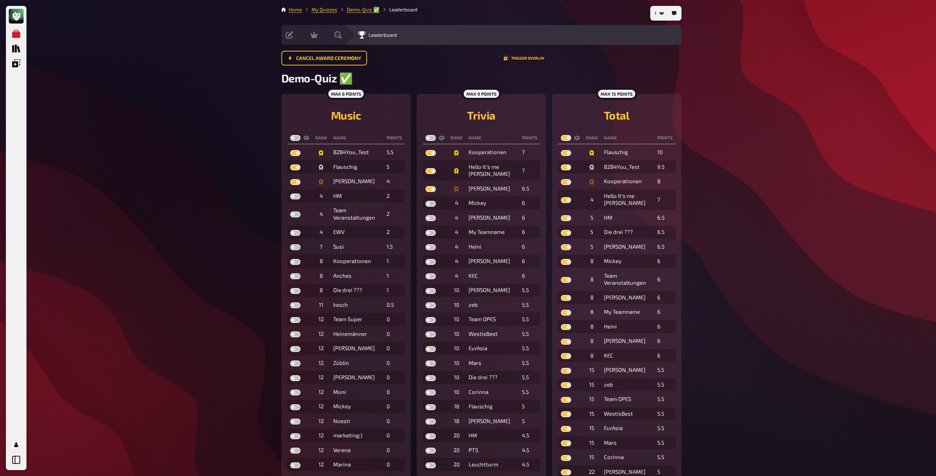
checkbox input "true"
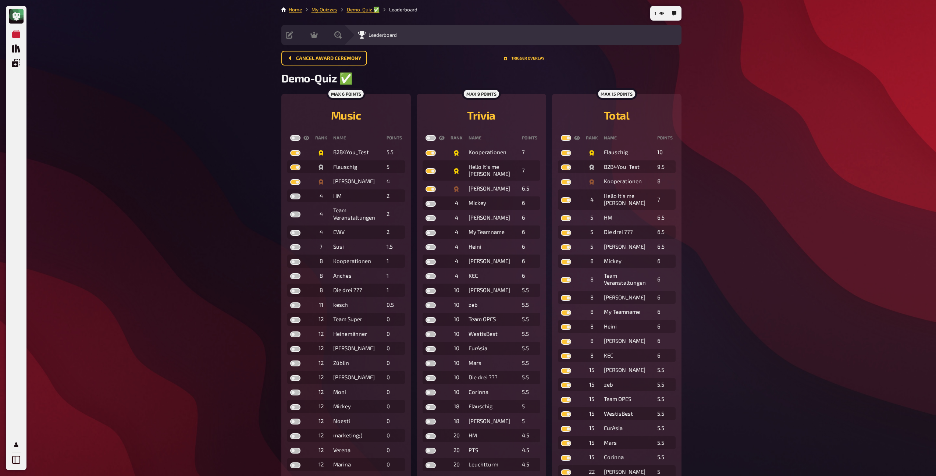
checkbox input "true"
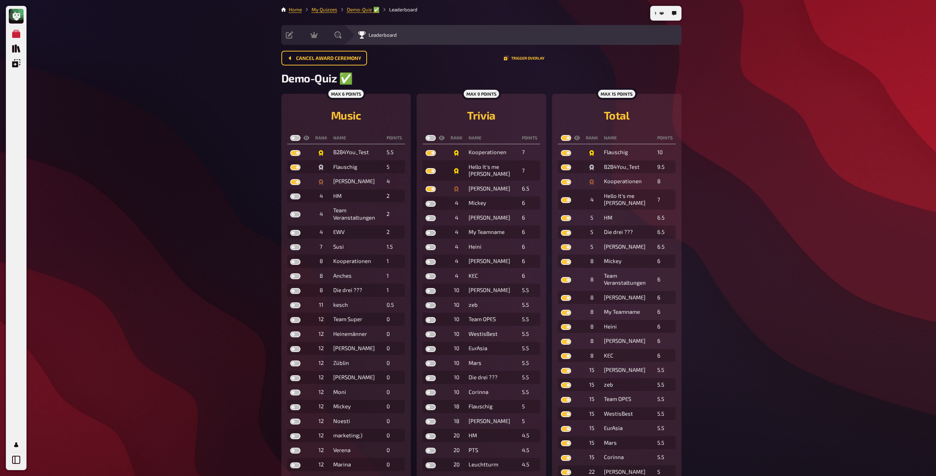
checkbox input "true"
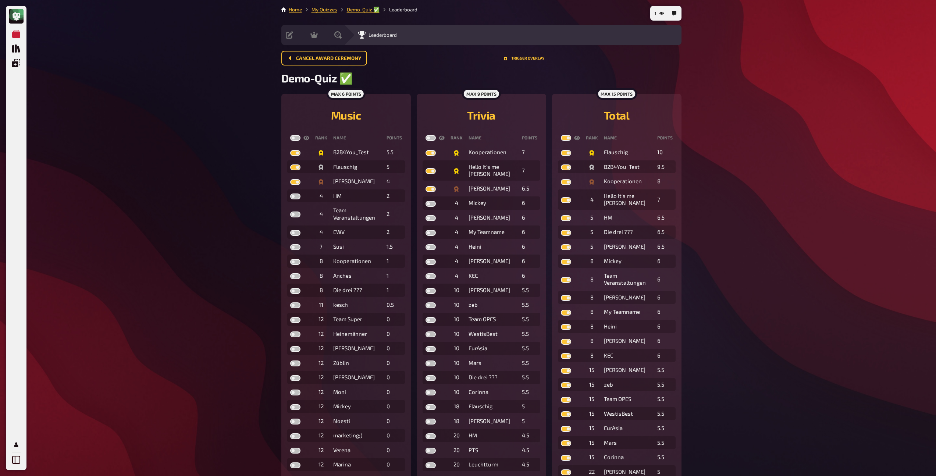
checkbox input "true"
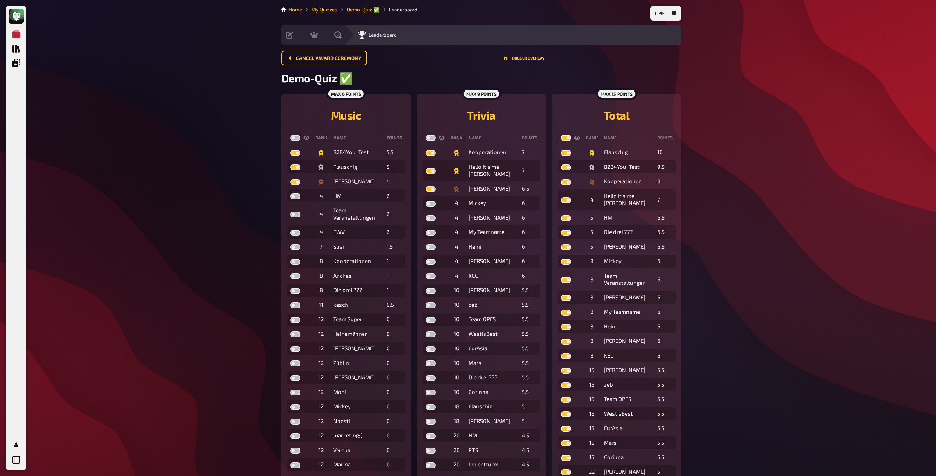
checkbox input "true"
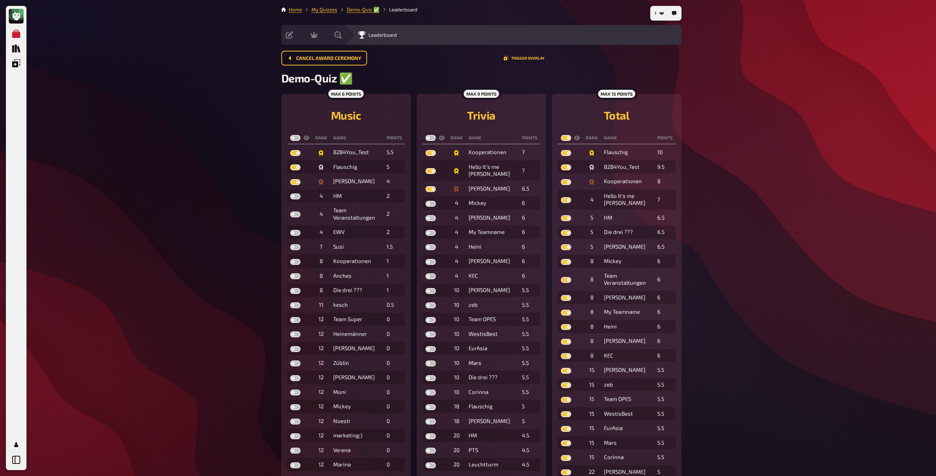
checkbox input "true"
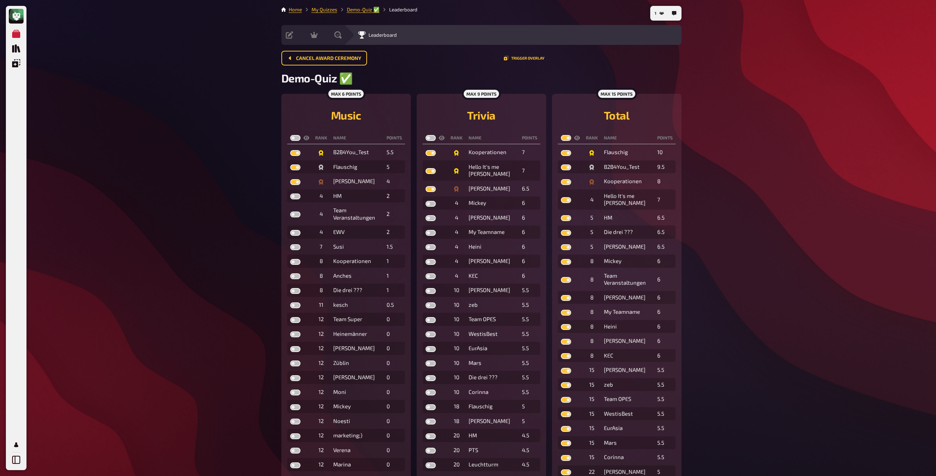
checkbox input "true"
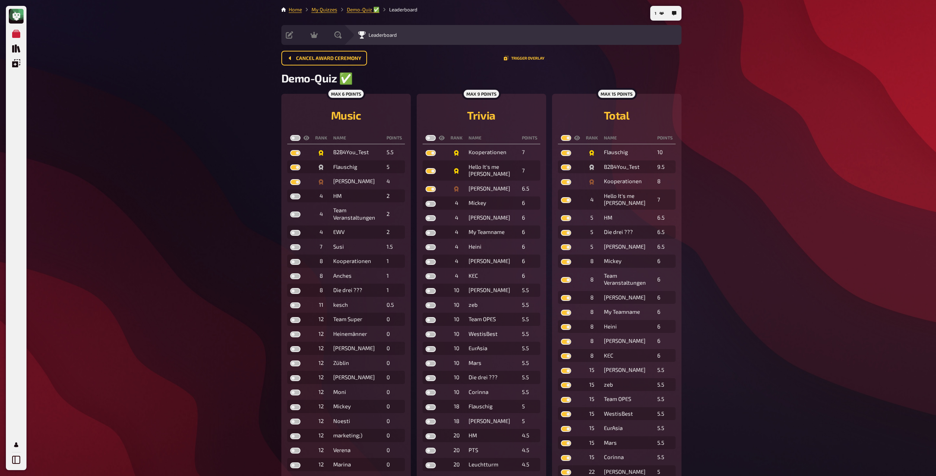
checkbox input "true"
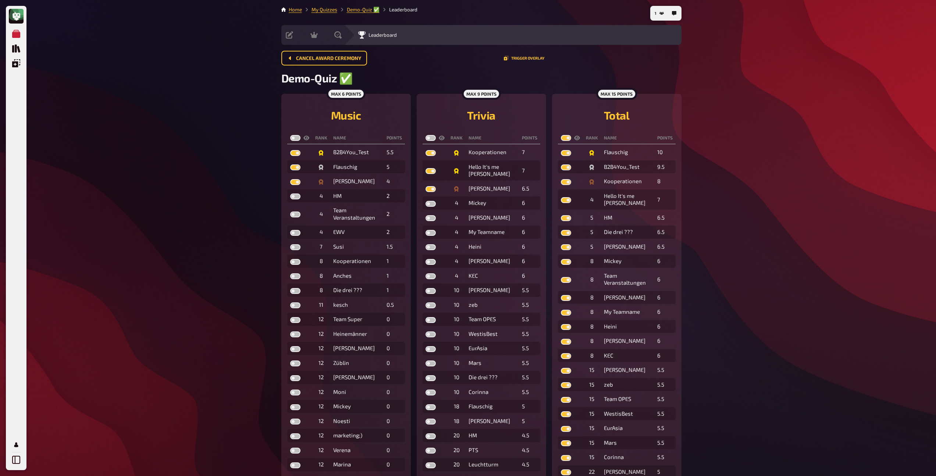
checkbox input "true"
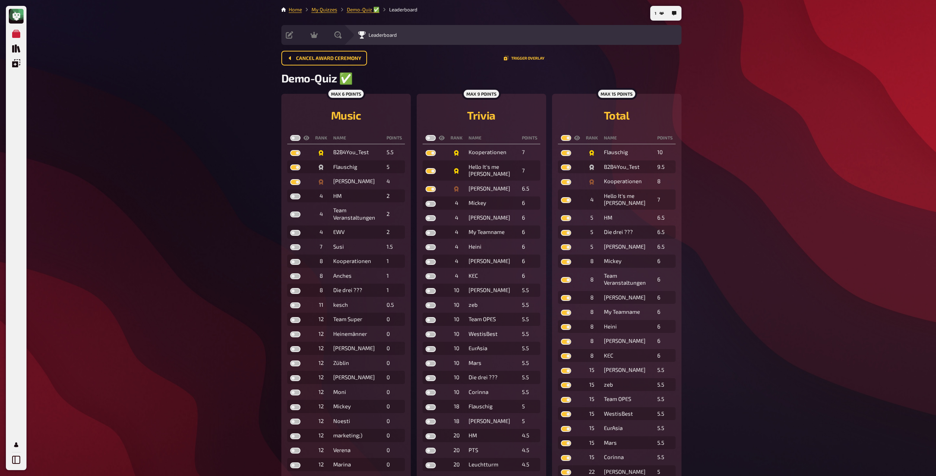
checkbox input "true"
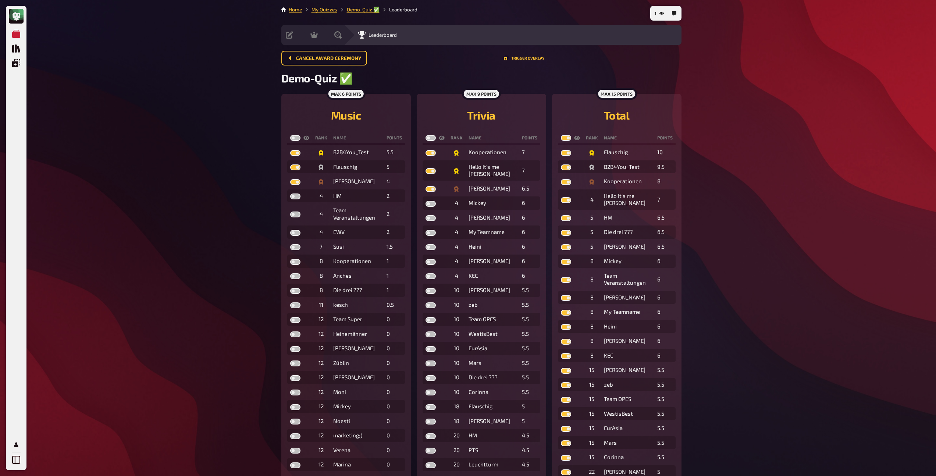
checkbox input "true"
click at [429, 137] on label at bounding box center [431, 138] width 10 height 6
click at [426, 135] on input "checkbox" at bounding box center [425, 135] width 0 height 0
checkbox input "true"
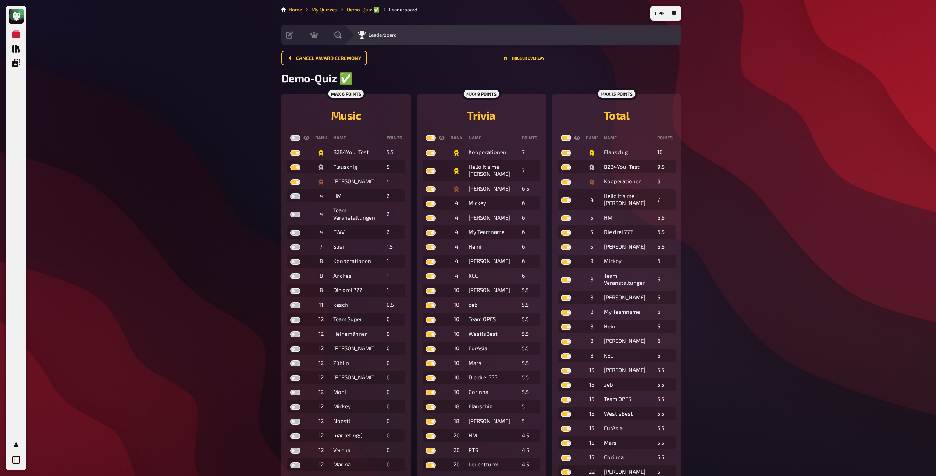
checkbox input "true"
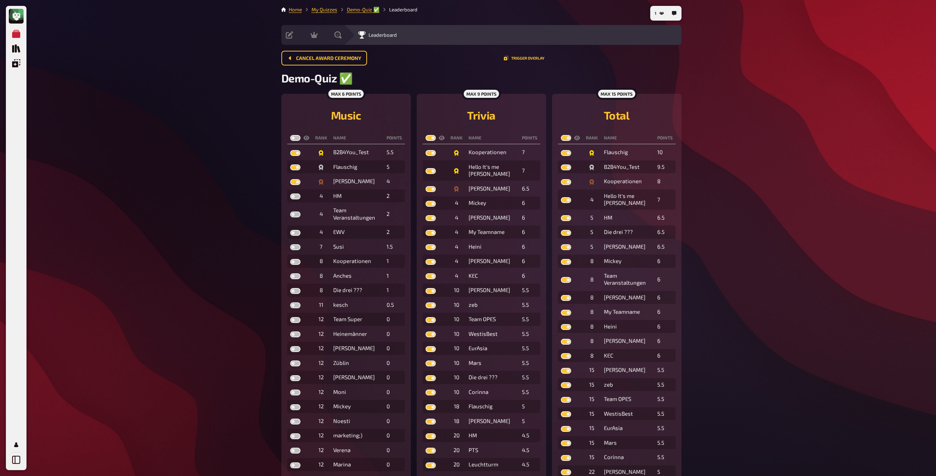
checkbox input "true"
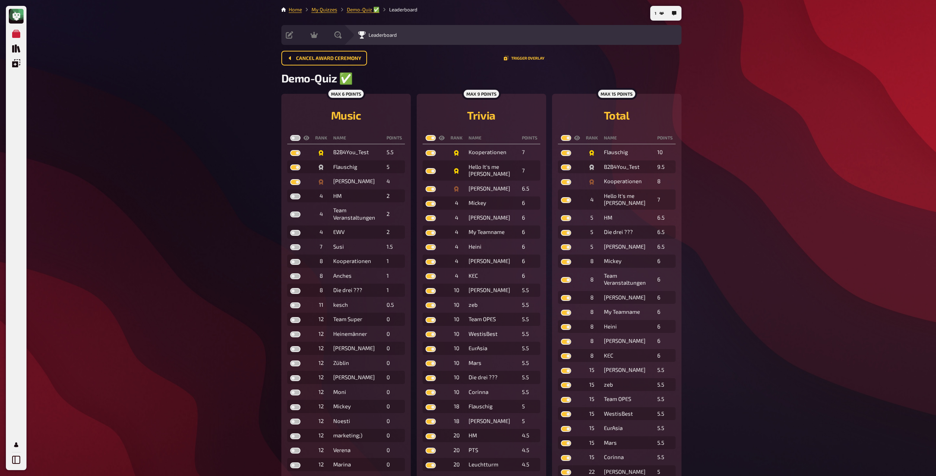
checkbox input "true"
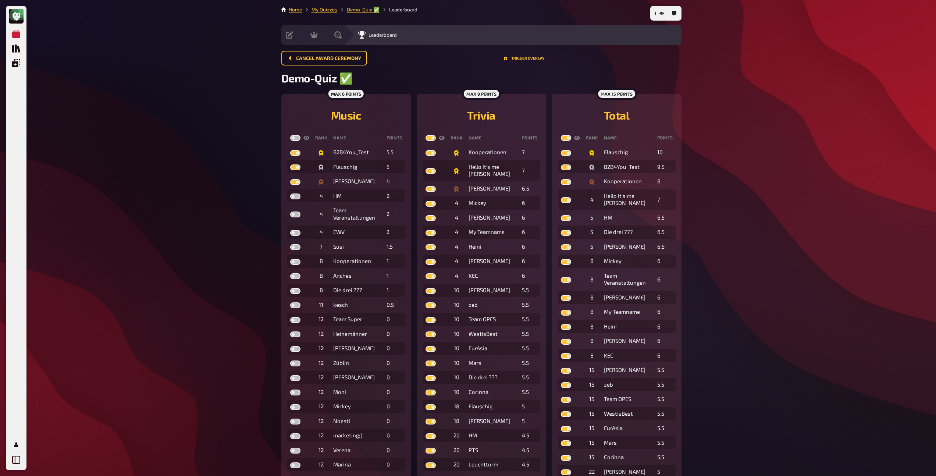
checkbox input "true"
click at [291, 138] on label at bounding box center [295, 138] width 10 height 6
click at [290, 135] on input "checkbox" at bounding box center [290, 135] width 0 height 0
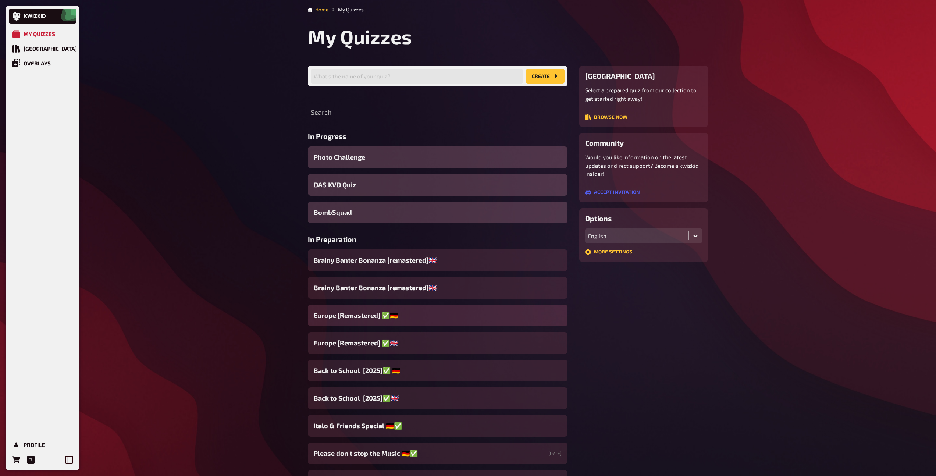
drag, startPoint x: 369, startPoint y: 315, endPoint x: 368, endPoint y: 305, distance: 9.4
click at [369, 315] on span "Europe [Remastered] ✅​🇩🇪" at bounding box center [356, 315] width 84 height 10
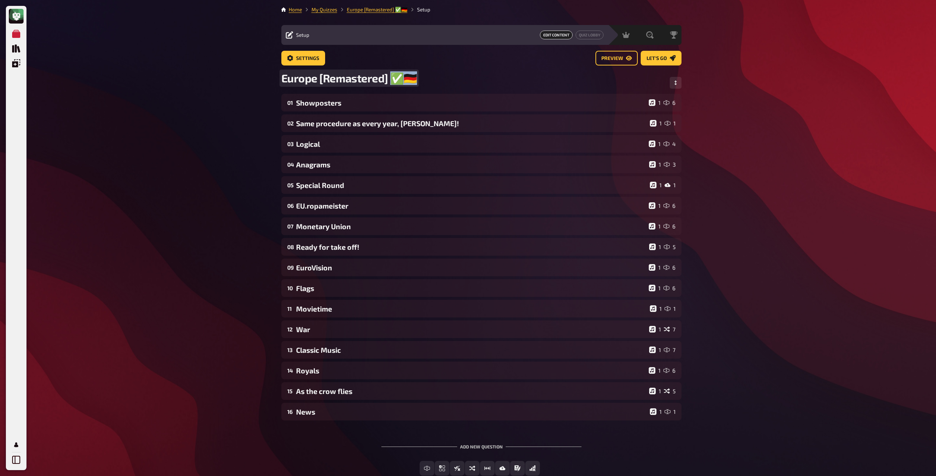
drag, startPoint x: 410, startPoint y: 78, endPoint x: 393, endPoint y: 77, distance: 17.3
click at [393, 77] on span "Europe [Remastered] ✅​🇩🇪" at bounding box center [349, 78] width 136 height 14
copy span "✅​🇩🇪"
click at [298, 58] on span "Settings" at bounding box center [307, 58] width 23 height 5
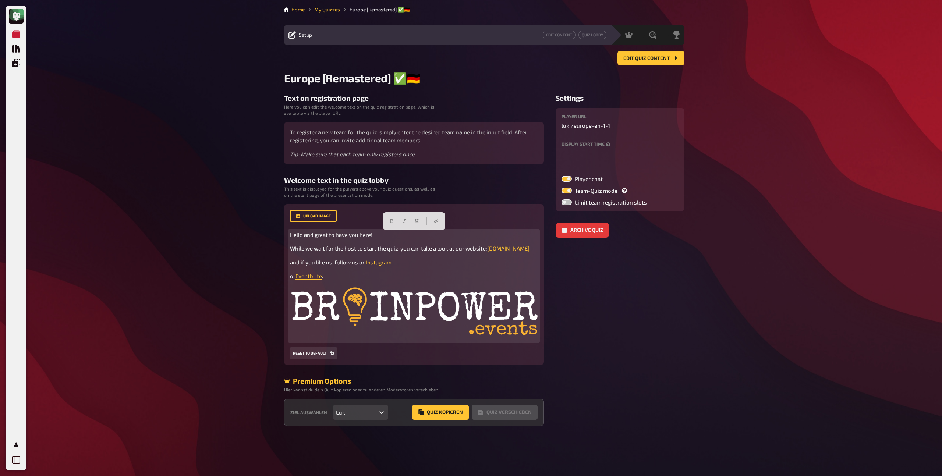
drag, startPoint x: 362, startPoint y: 278, endPoint x: 270, endPoint y: 234, distance: 101.2
click at [270, 234] on div "My Quizzes Quiz Library Overlays Profile Home My Quizzes Europe [Remastered] ✅​…" at bounding box center [471, 238] width 942 height 476
copy div "Hello and great to have you here! While we wait for the host to start the quiz,…"
